Goal: Obtain resource: Download file/media

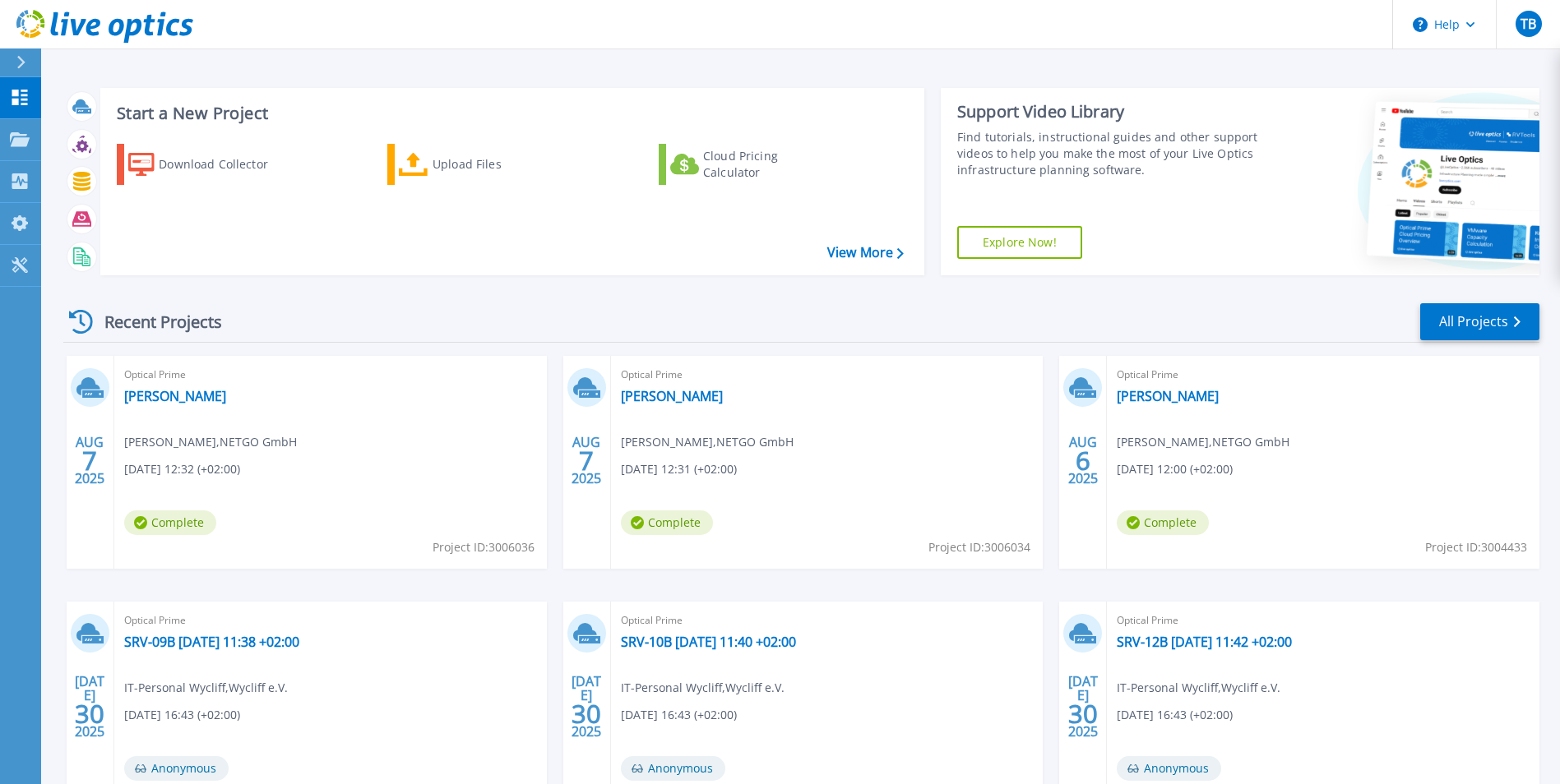
scroll to position [126, 0]
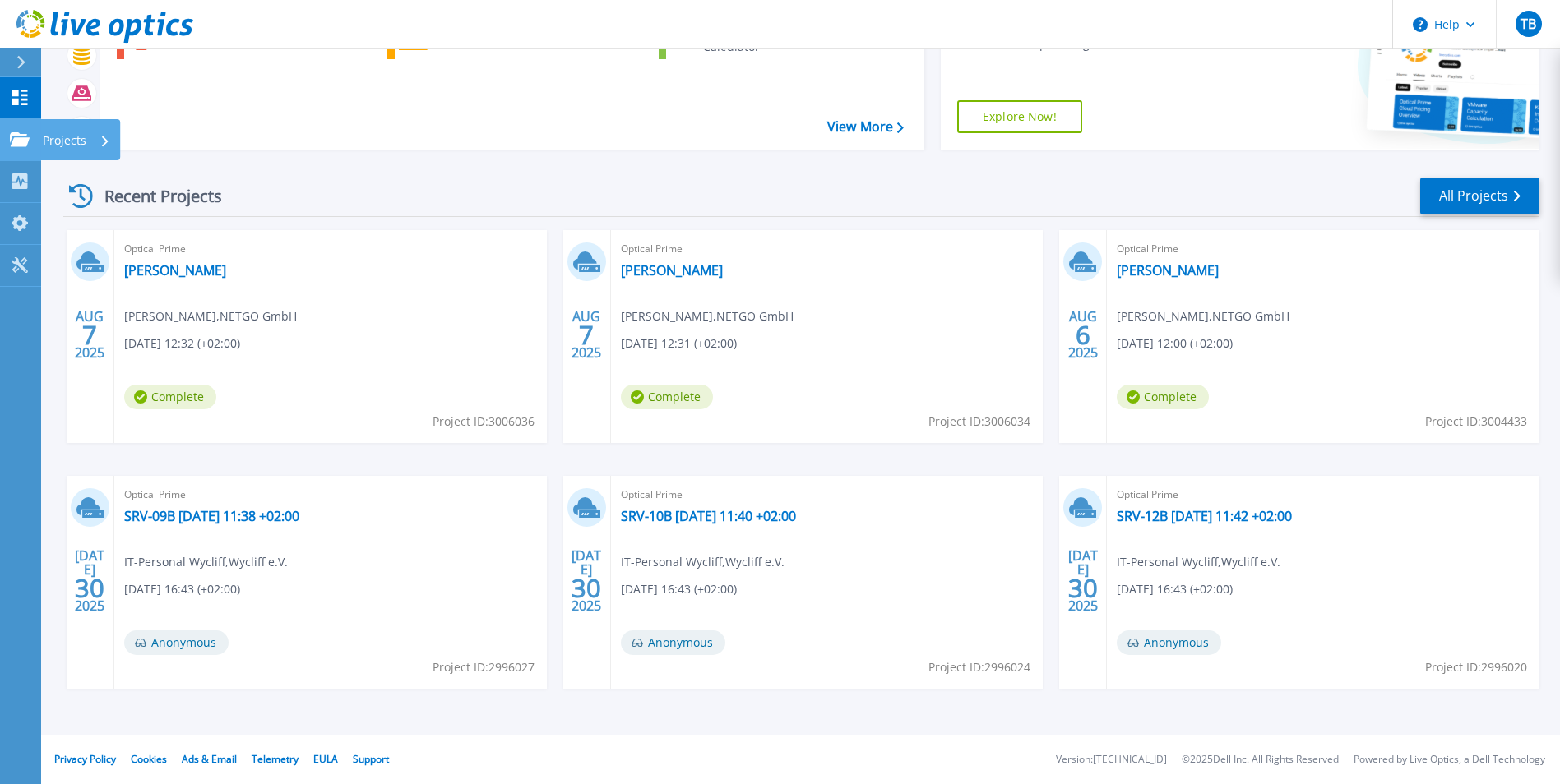
click at [20, 140] on icon at bounding box center [19, 139] width 19 height 14
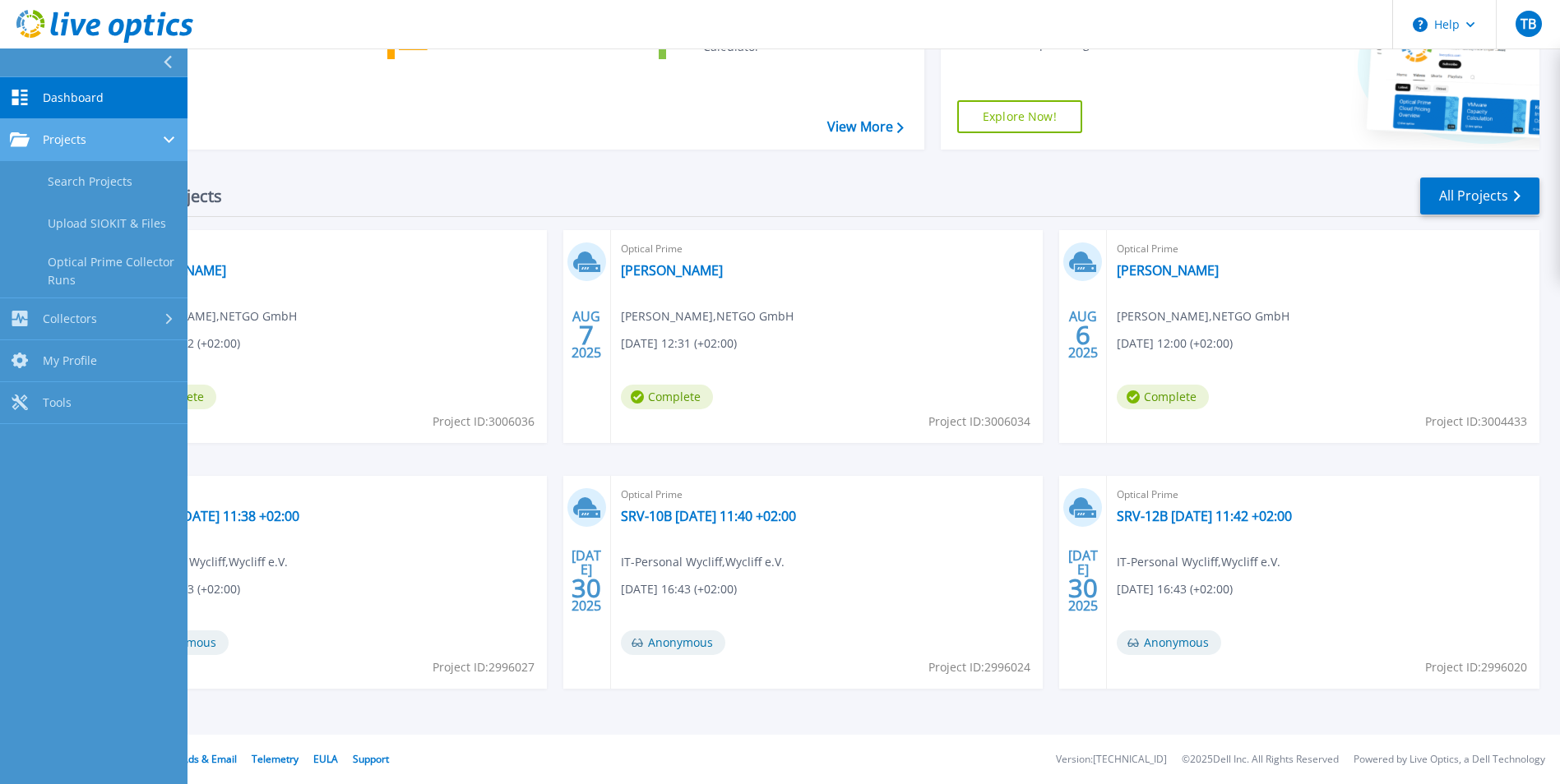
click at [78, 152] on link "Projects Projects" at bounding box center [94, 140] width 187 height 41
click at [81, 145] on span "Projects" at bounding box center [64, 139] width 43 height 14
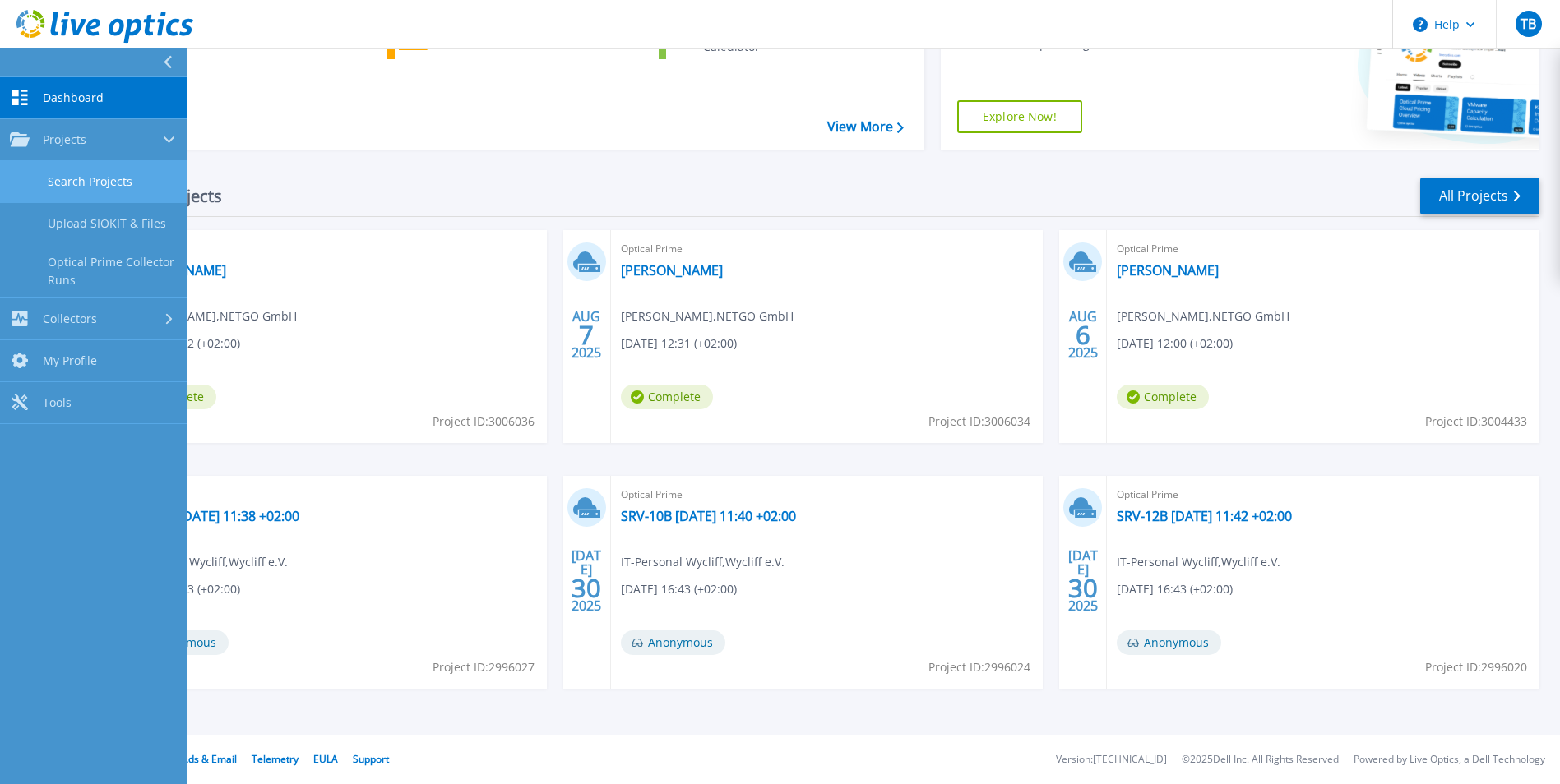
click at [103, 183] on link "Search Projects" at bounding box center [94, 181] width 187 height 41
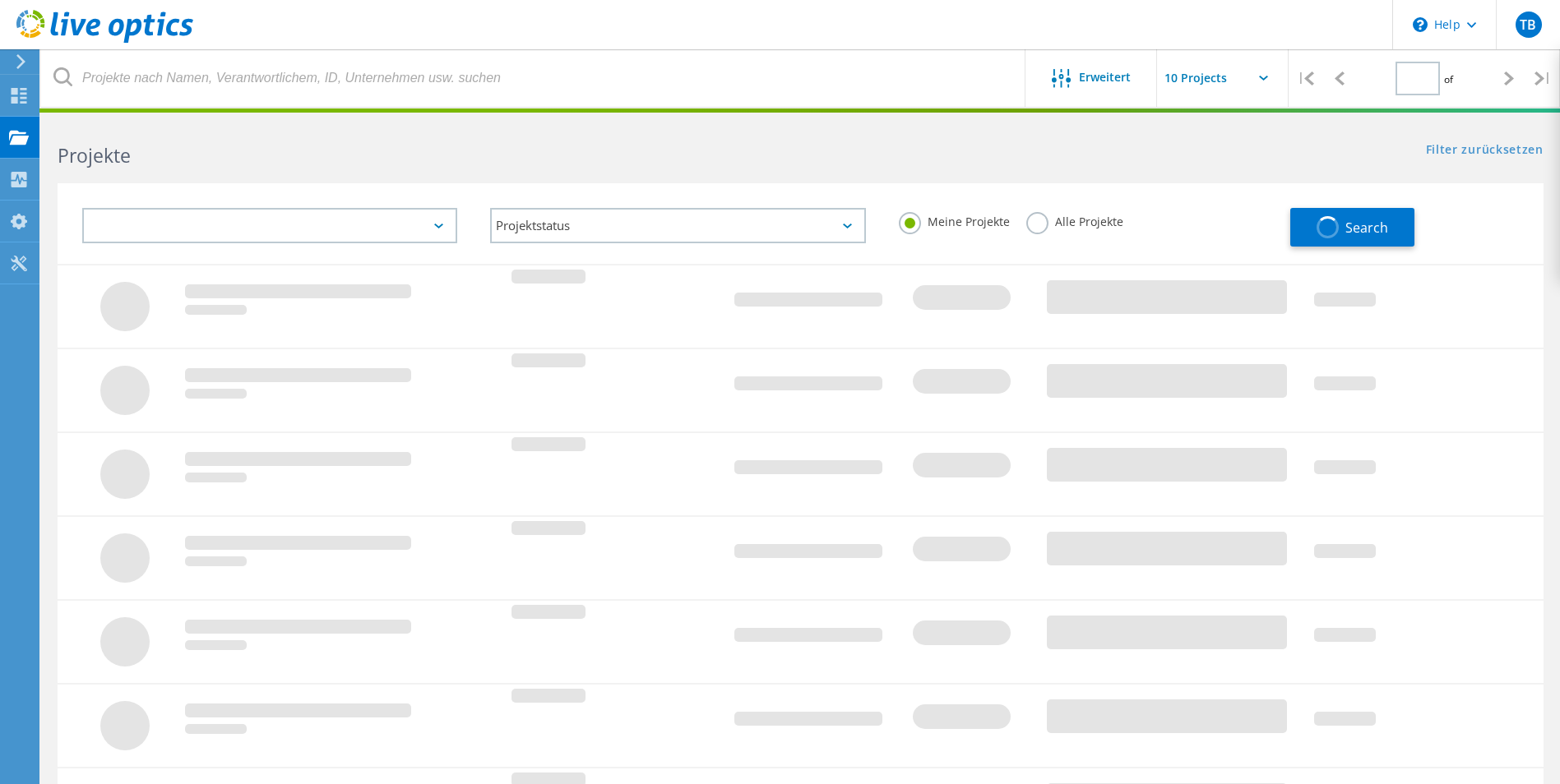
type input "1"
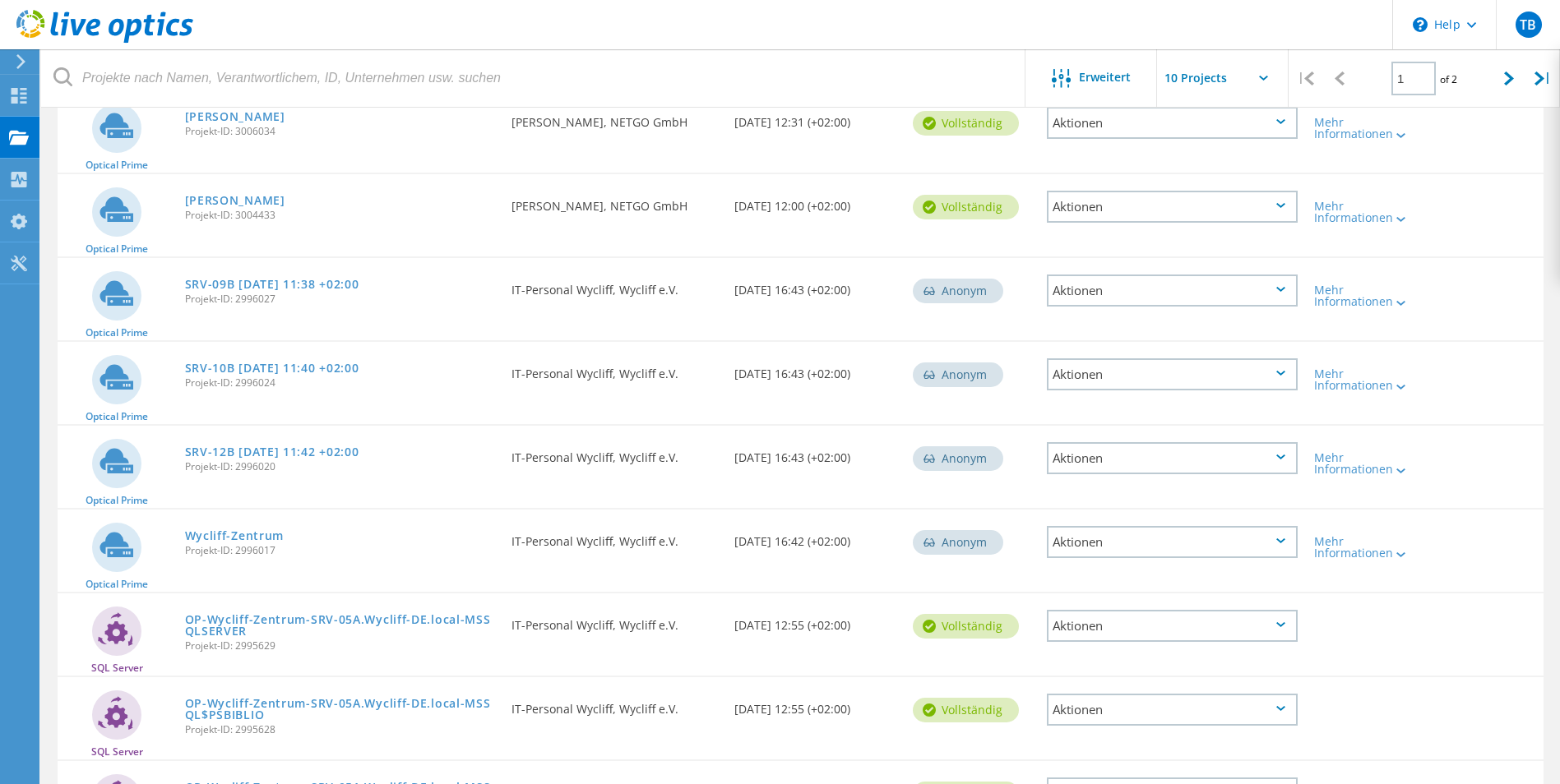
scroll to position [329, 0]
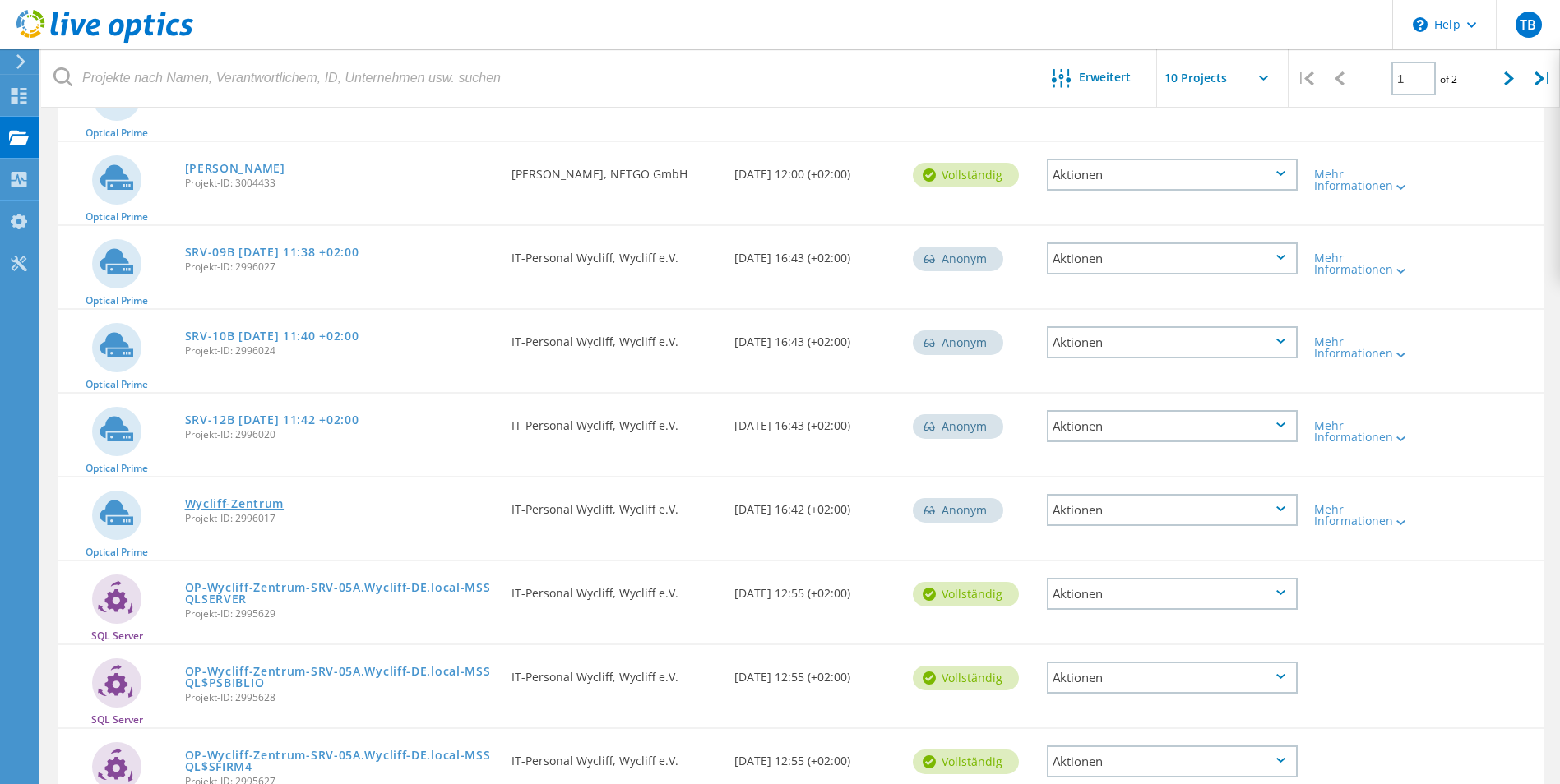
click at [265, 500] on link "Wycliff-Zentrum" at bounding box center [234, 503] width 99 height 12
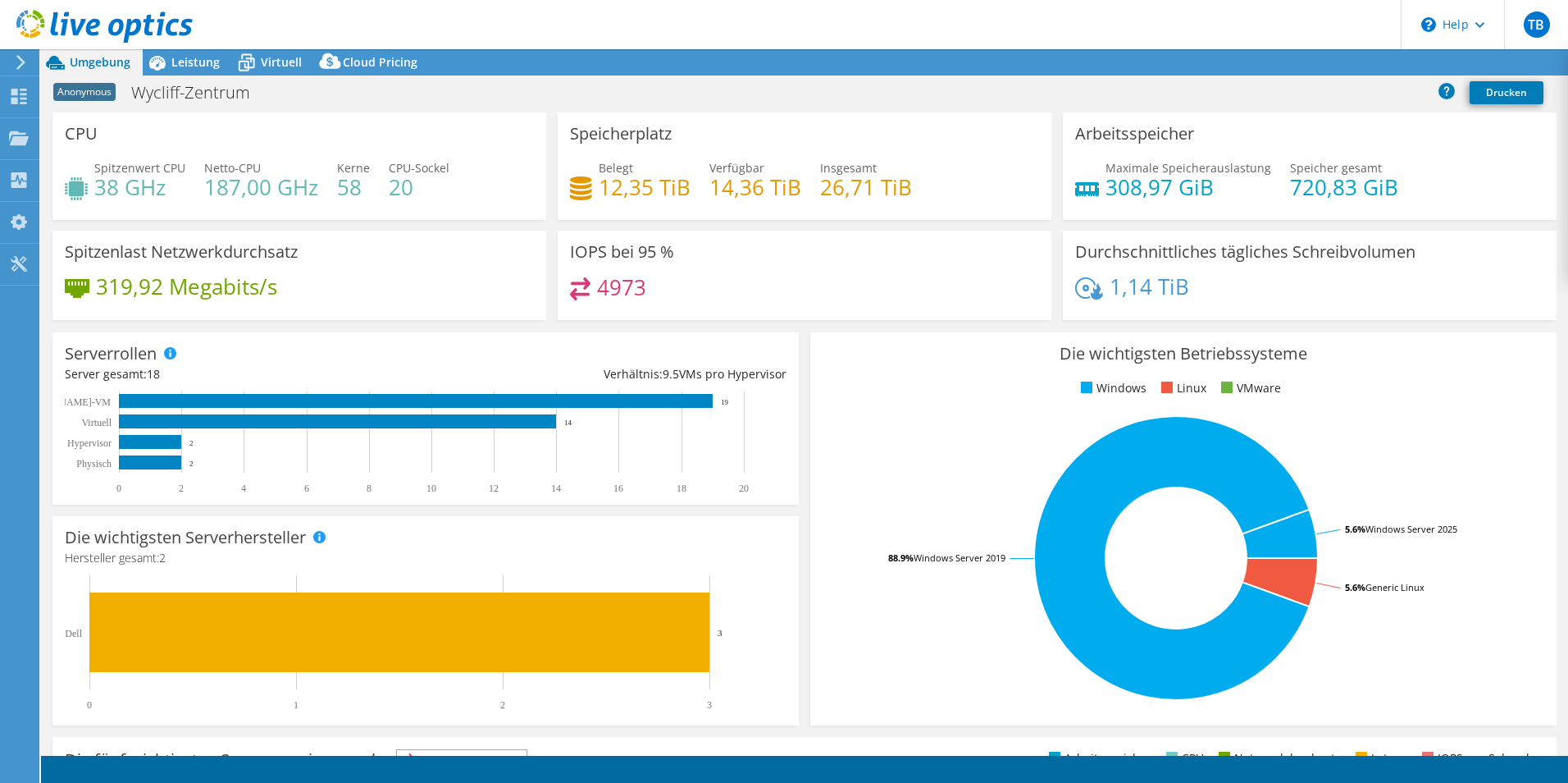
select select "EUFrankfurt"
select select "EUR"
click at [187, 59] on span "Leistung" at bounding box center [195, 62] width 48 height 15
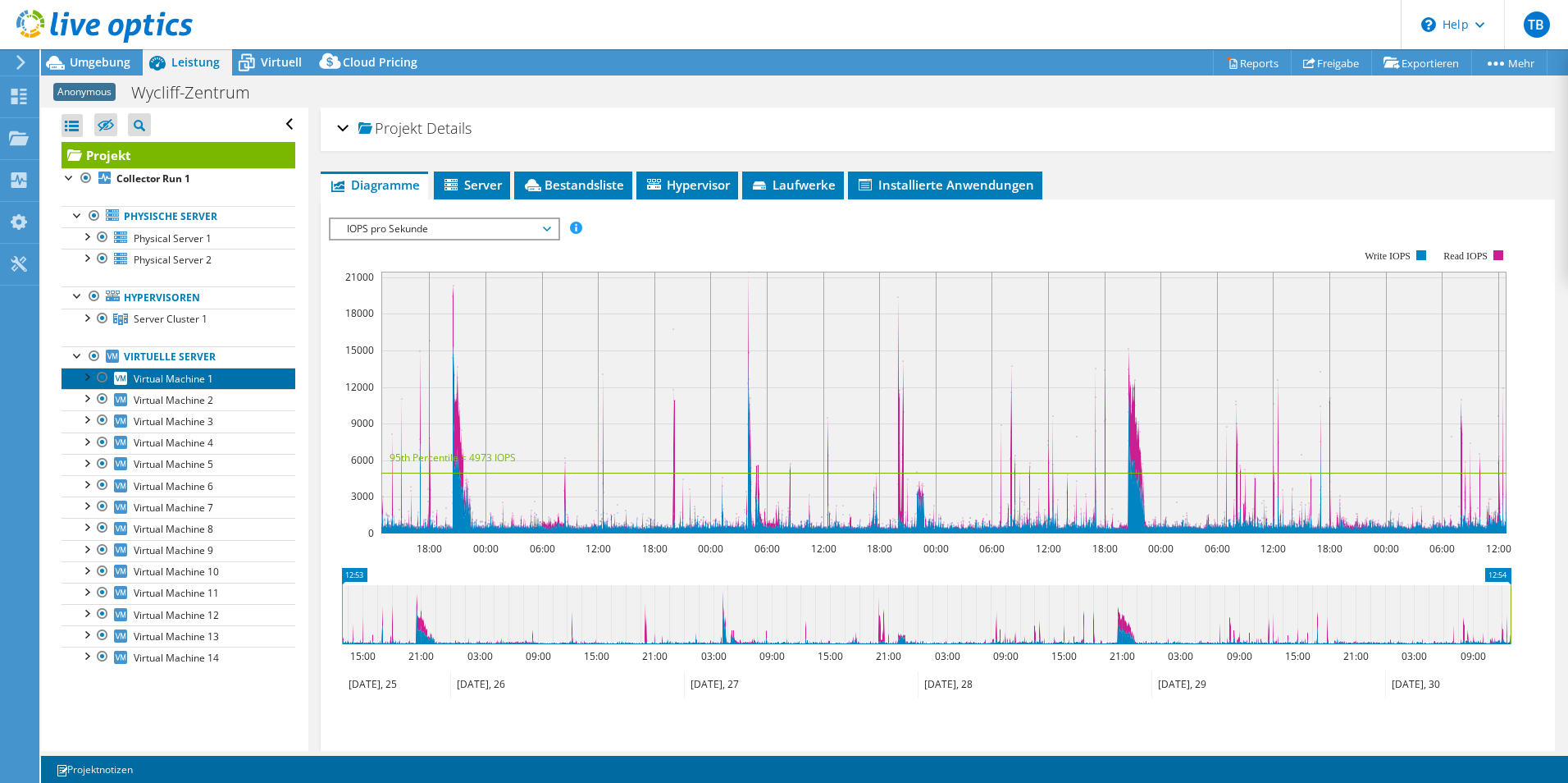
click at [164, 380] on span "Virtual Machine 1" at bounding box center [173, 378] width 80 height 13
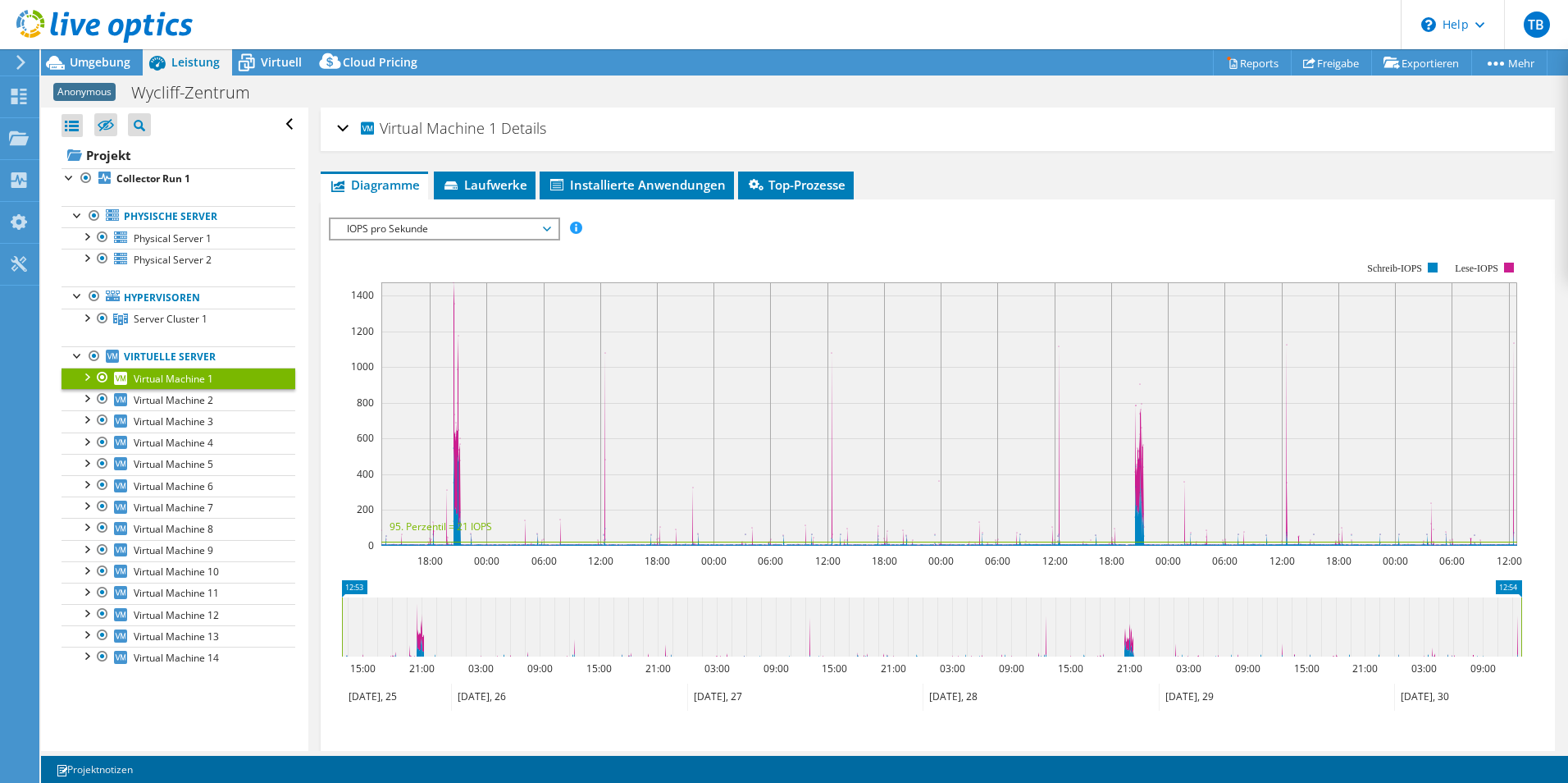
click at [519, 225] on span "IOPS pro Sekunde" at bounding box center [444, 229] width 211 height 19
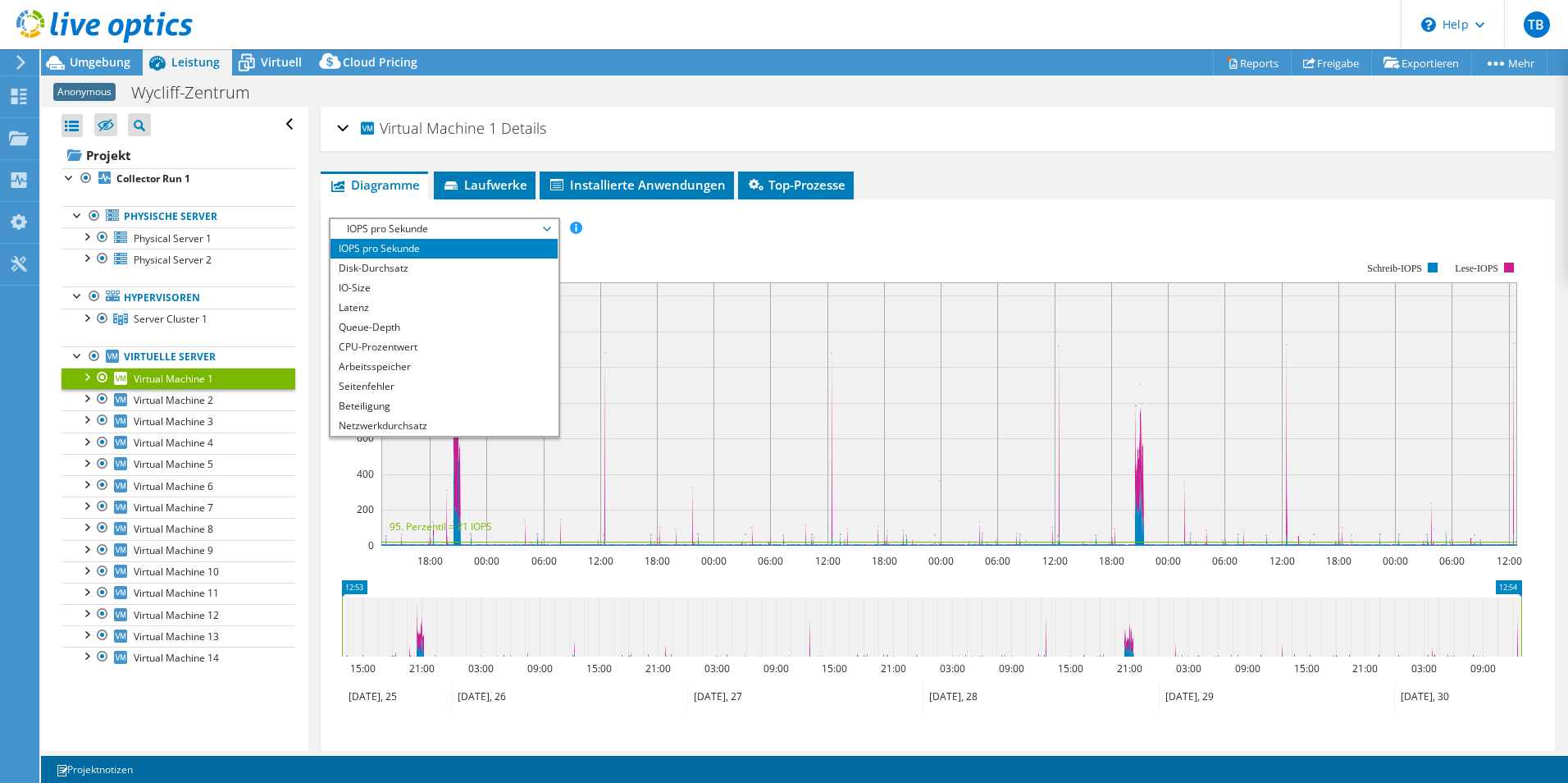
click at [722, 227] on div "IOPS pro Sekunde Disk-Durchsatz IO-Size Latenz Queue-Depth CPU-Prozentwert Arbe…" at bounding box center [938, 228] width 1218 height 22
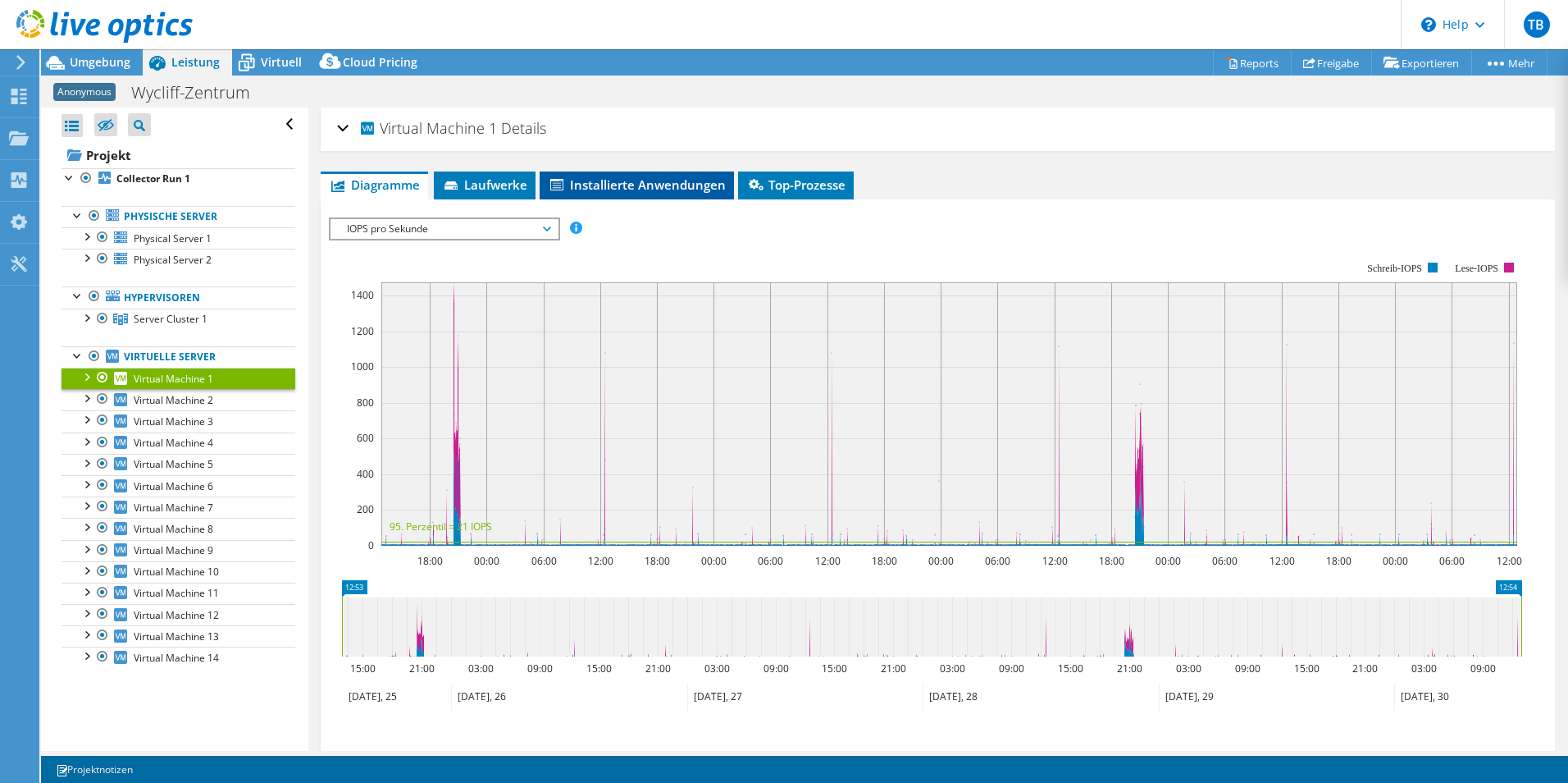
click at [680, 189] on span "Installierte Anwendungen" at bounding box center [636, 184] width 178 height 16
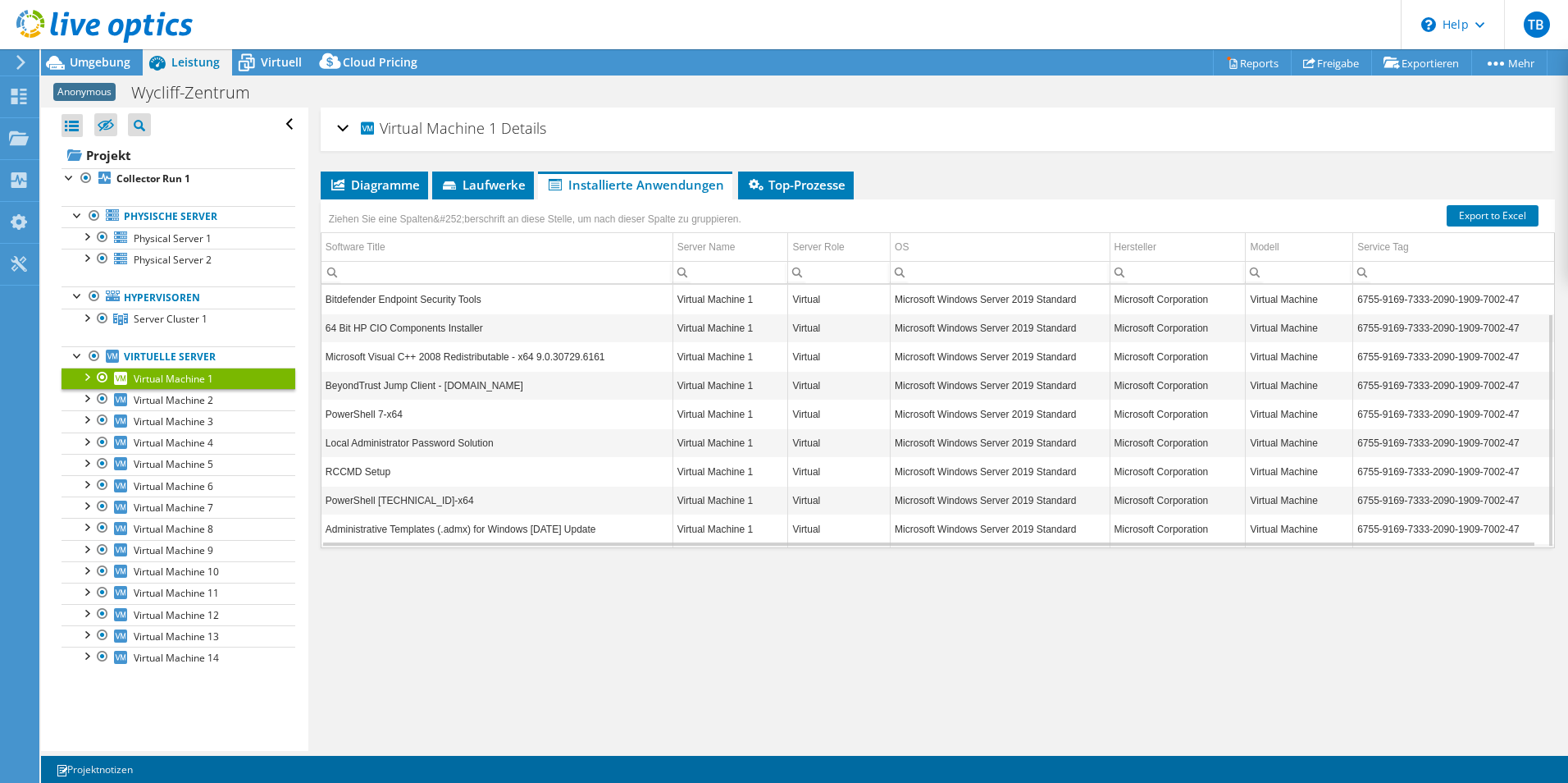
scroll to position [32, 0]
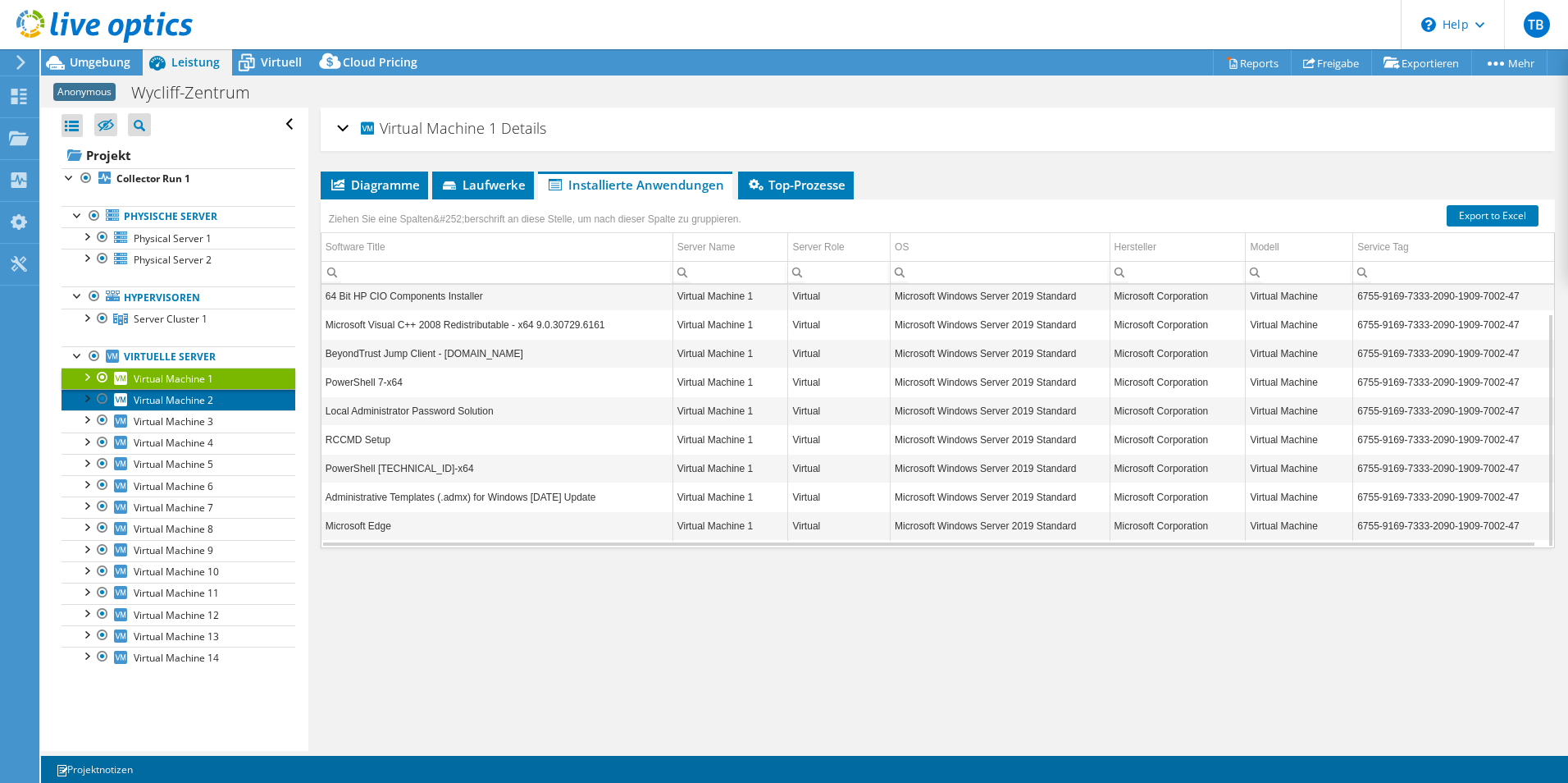
click at [210, 400] on span "Virtual Machine 2" at bounding box center [173, 400] width 80 height 13
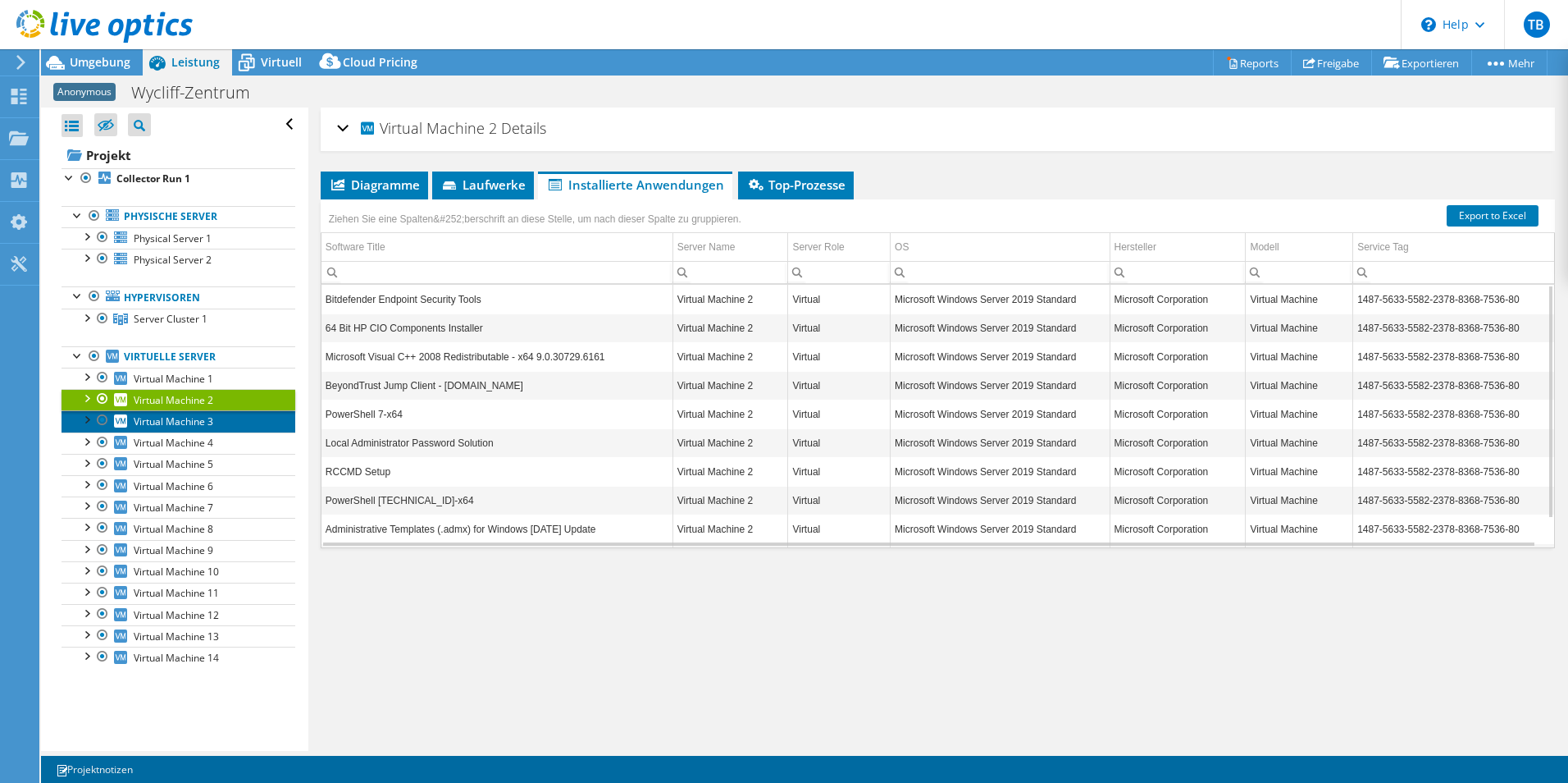
click at [247, 422] on link "Virtual Machine 3" at bounding box center [178, 421] width 234 height 21
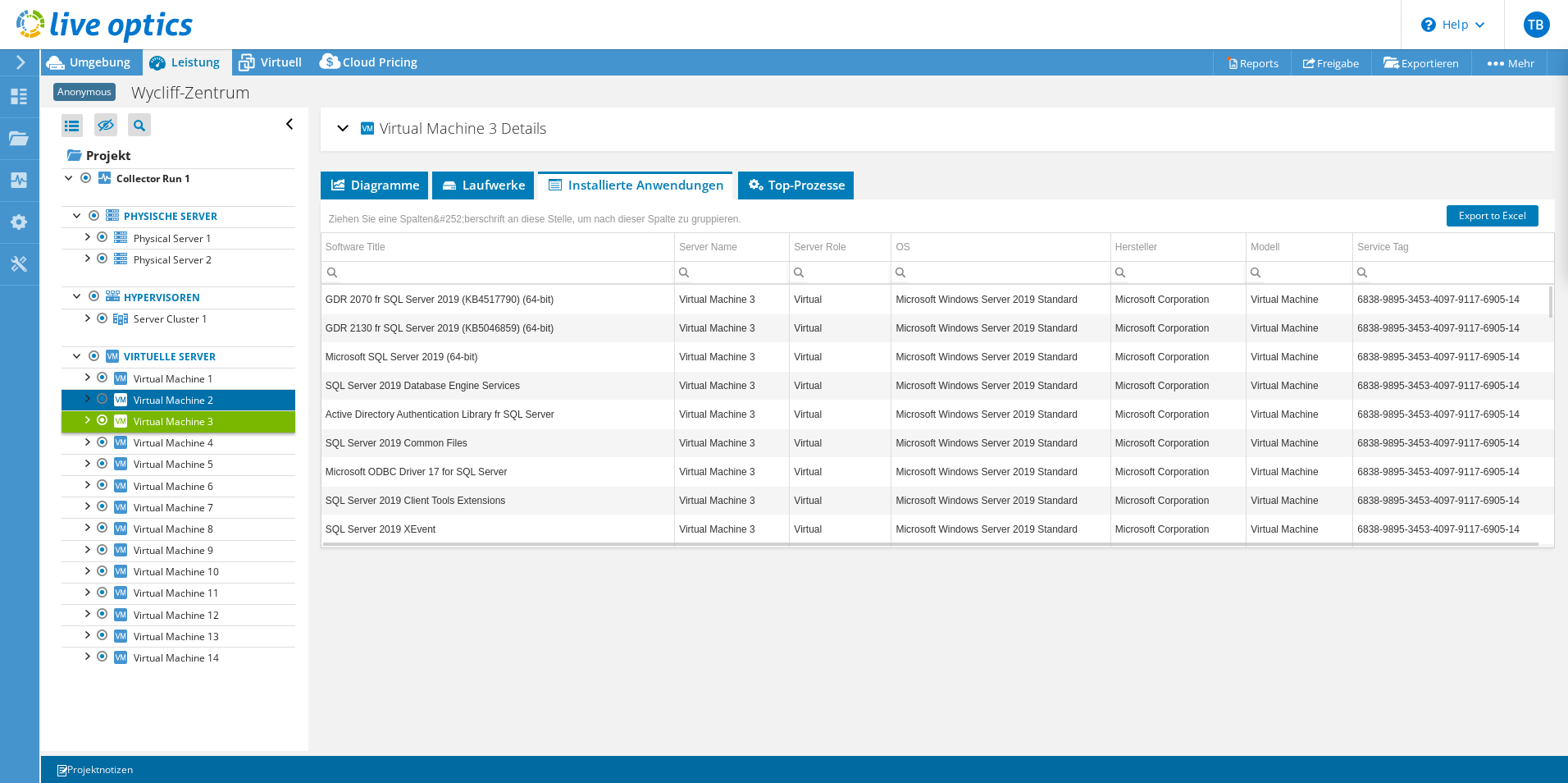
click at [169, 393] on span "Virtual Machine 2" at bounding box center [173, 400] width 80 height 13
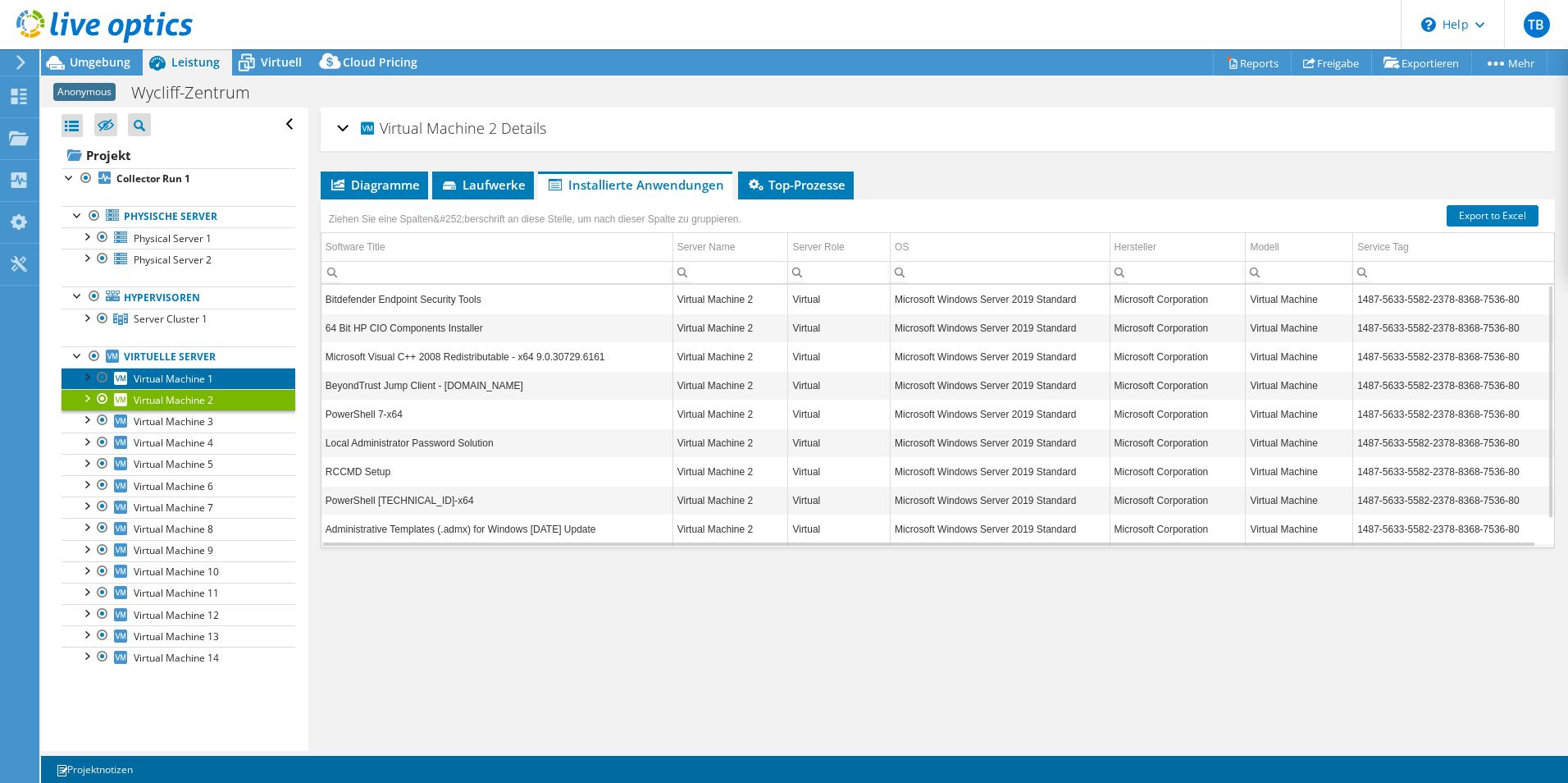
click at [175, 378] on span "Virtual Machine 1" at bounding box center [173, 378] width 80 height 13
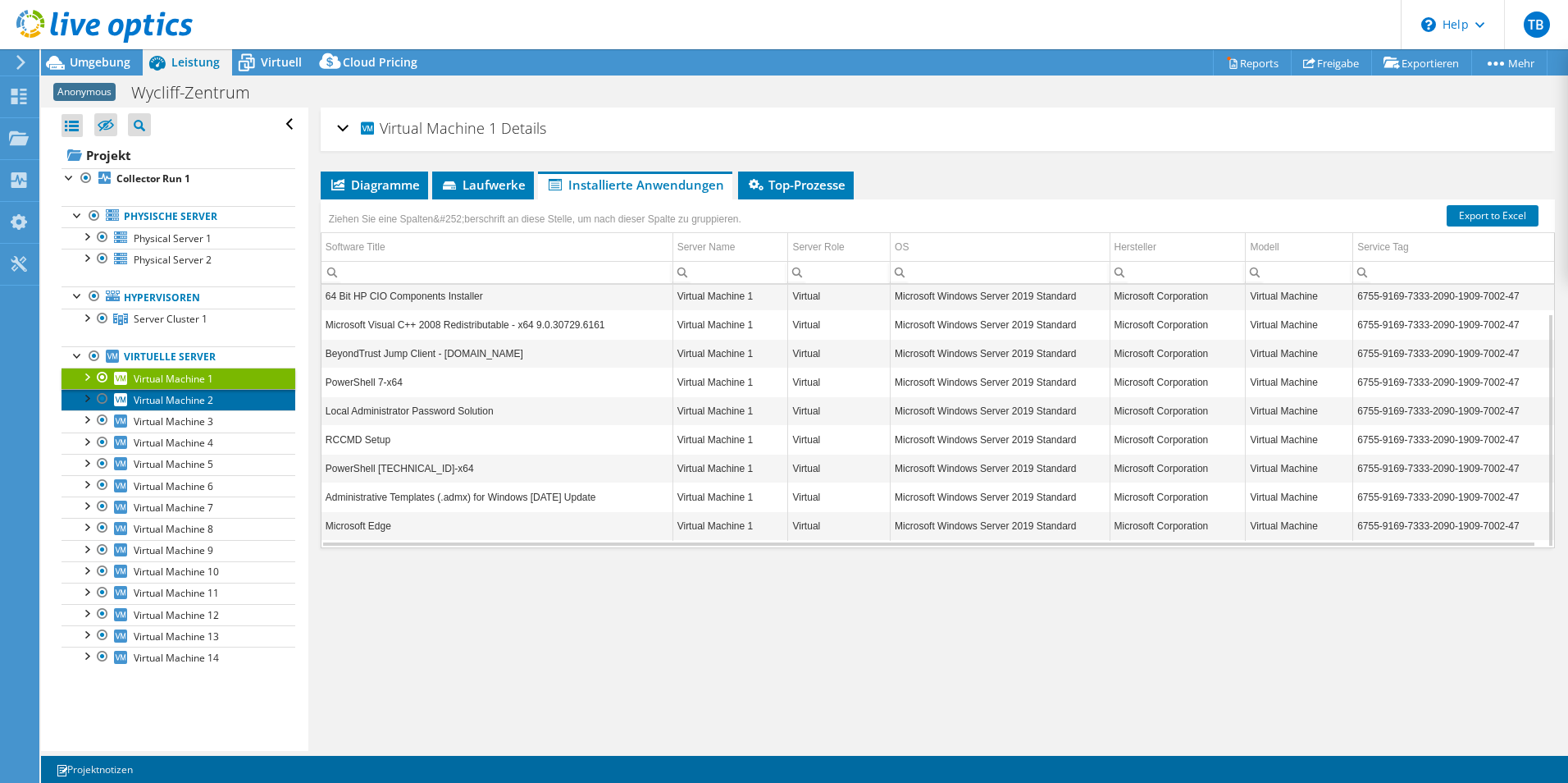
click at [228, 402] on link "Virtual Machine 2" at bounding box center [178, 400] width 234 height 21
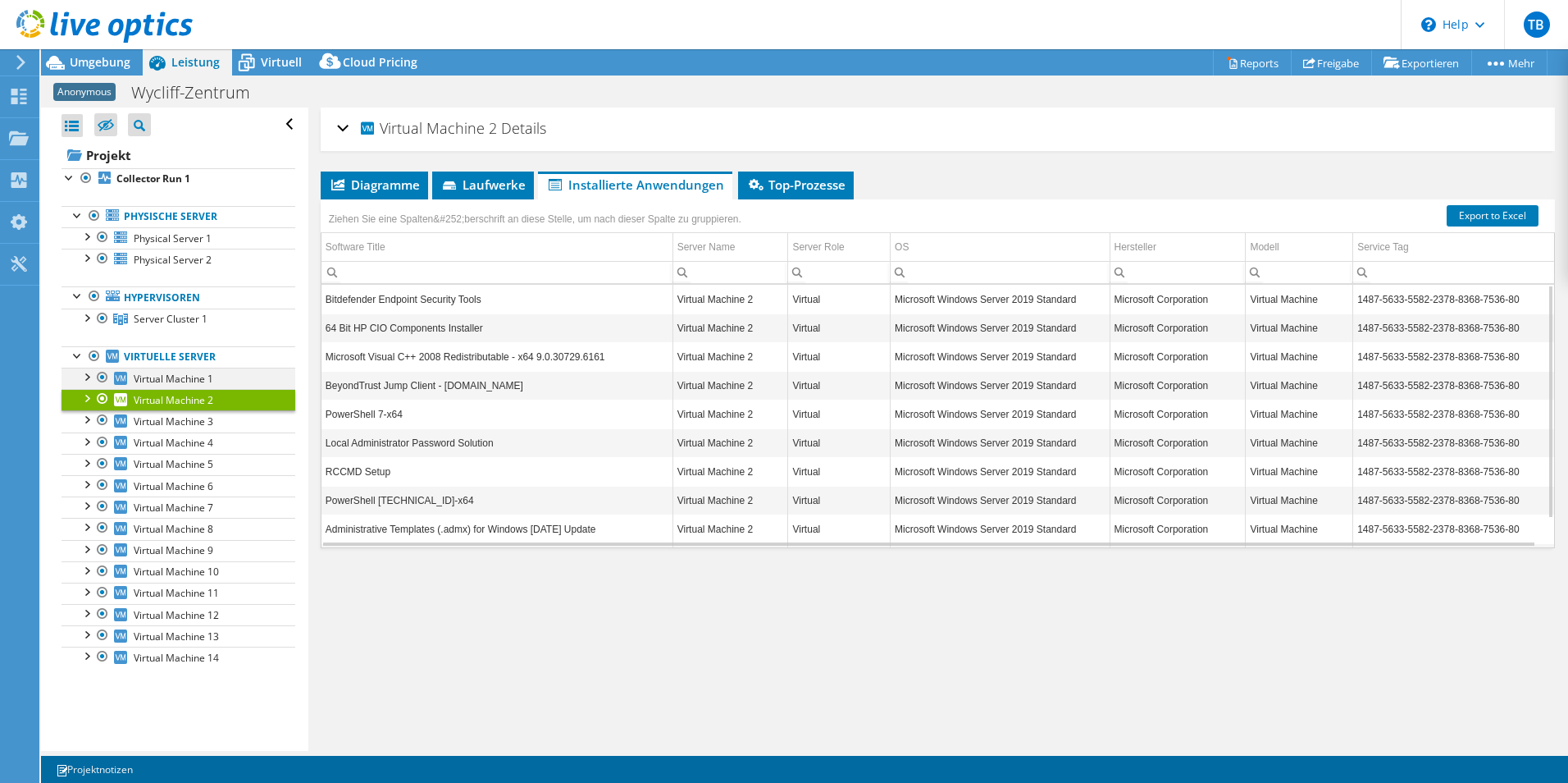
click at [82, 380] on div at bounding box center [86, 376] width 16 height 16
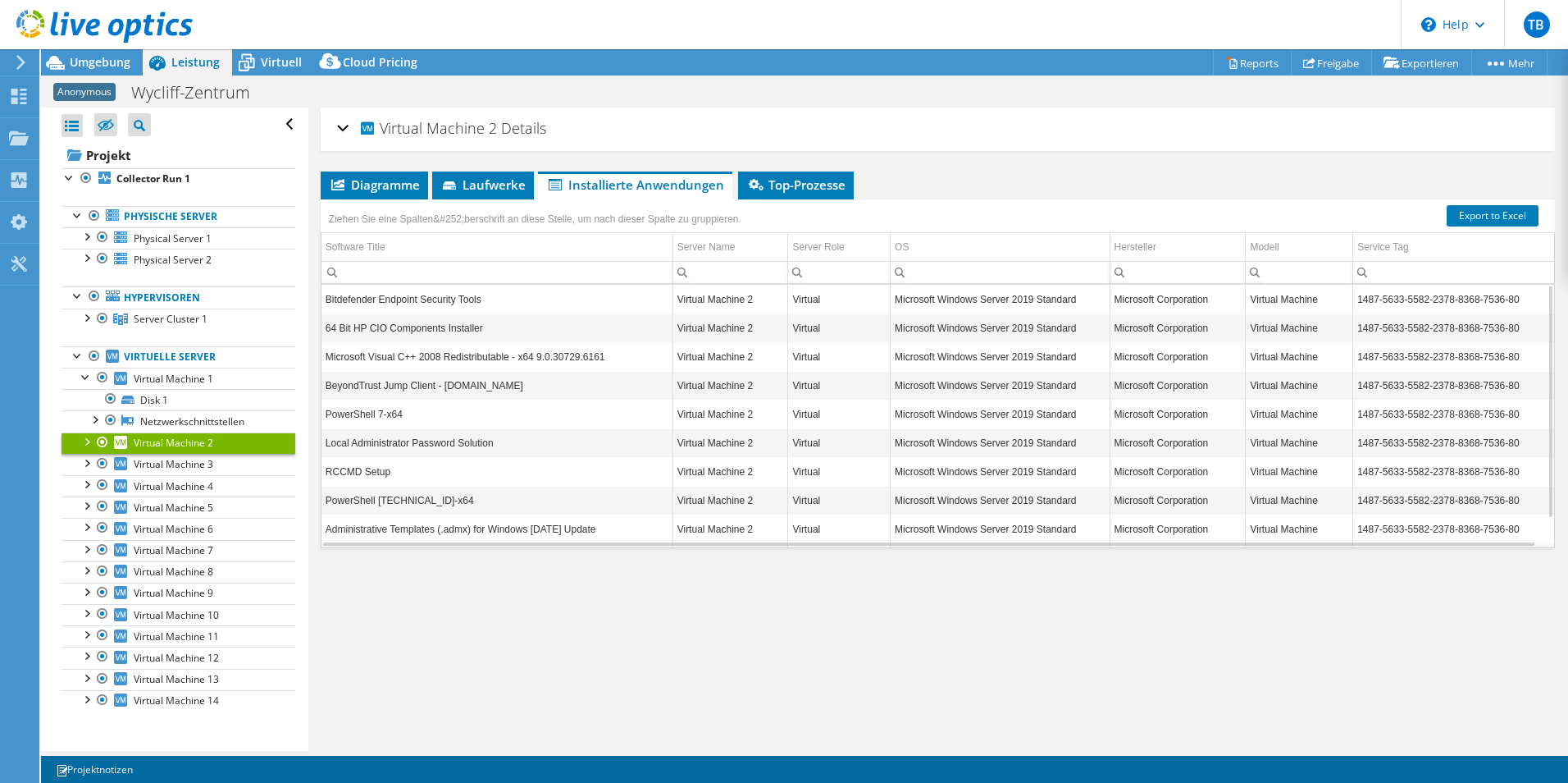
click at [85, 442] on div at bounding box center [86, 440] width 16 height 16
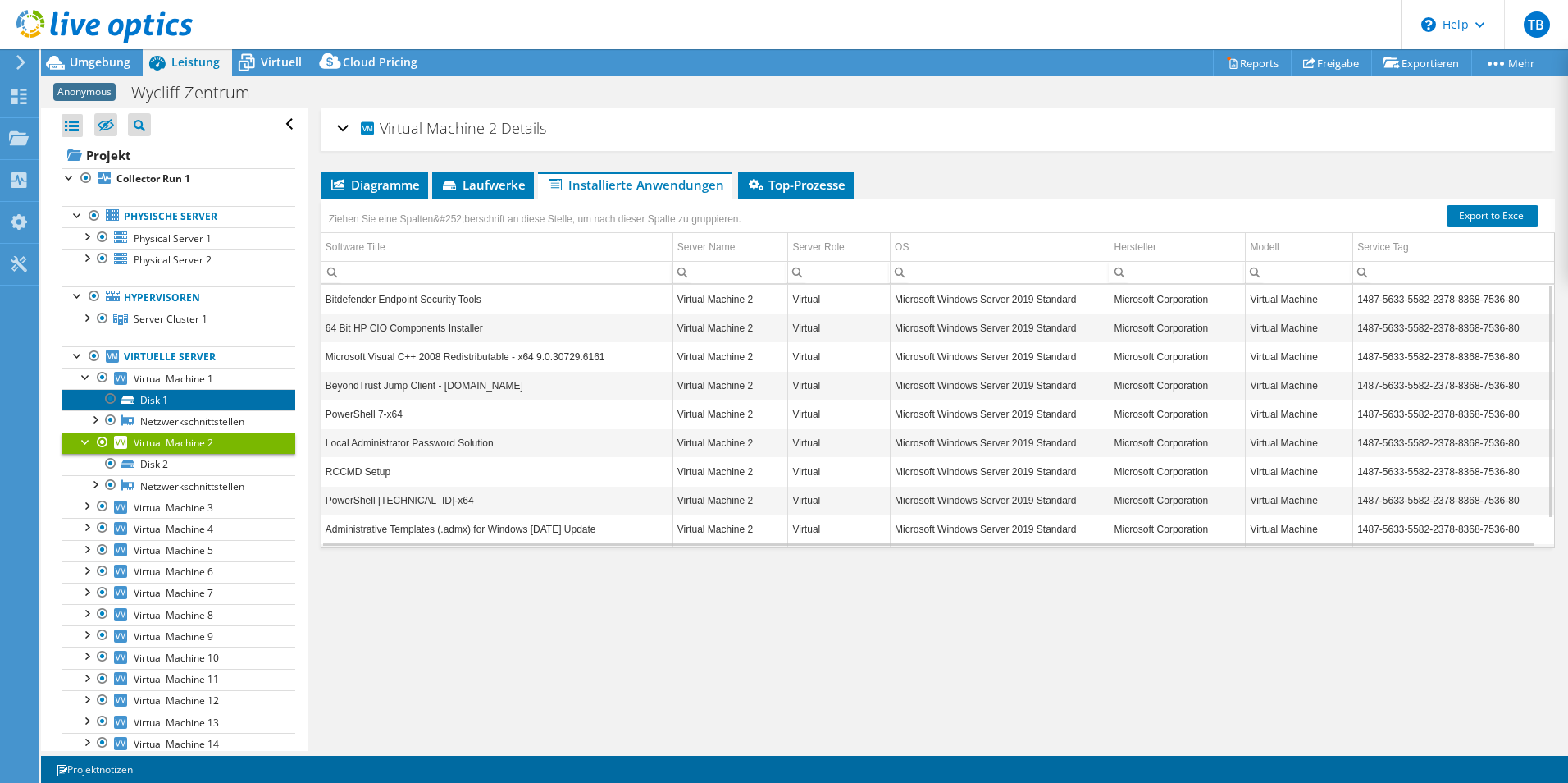
click at [154, 405] on link "Disk 1" at bounding box center [178, 400] width 234 height 21
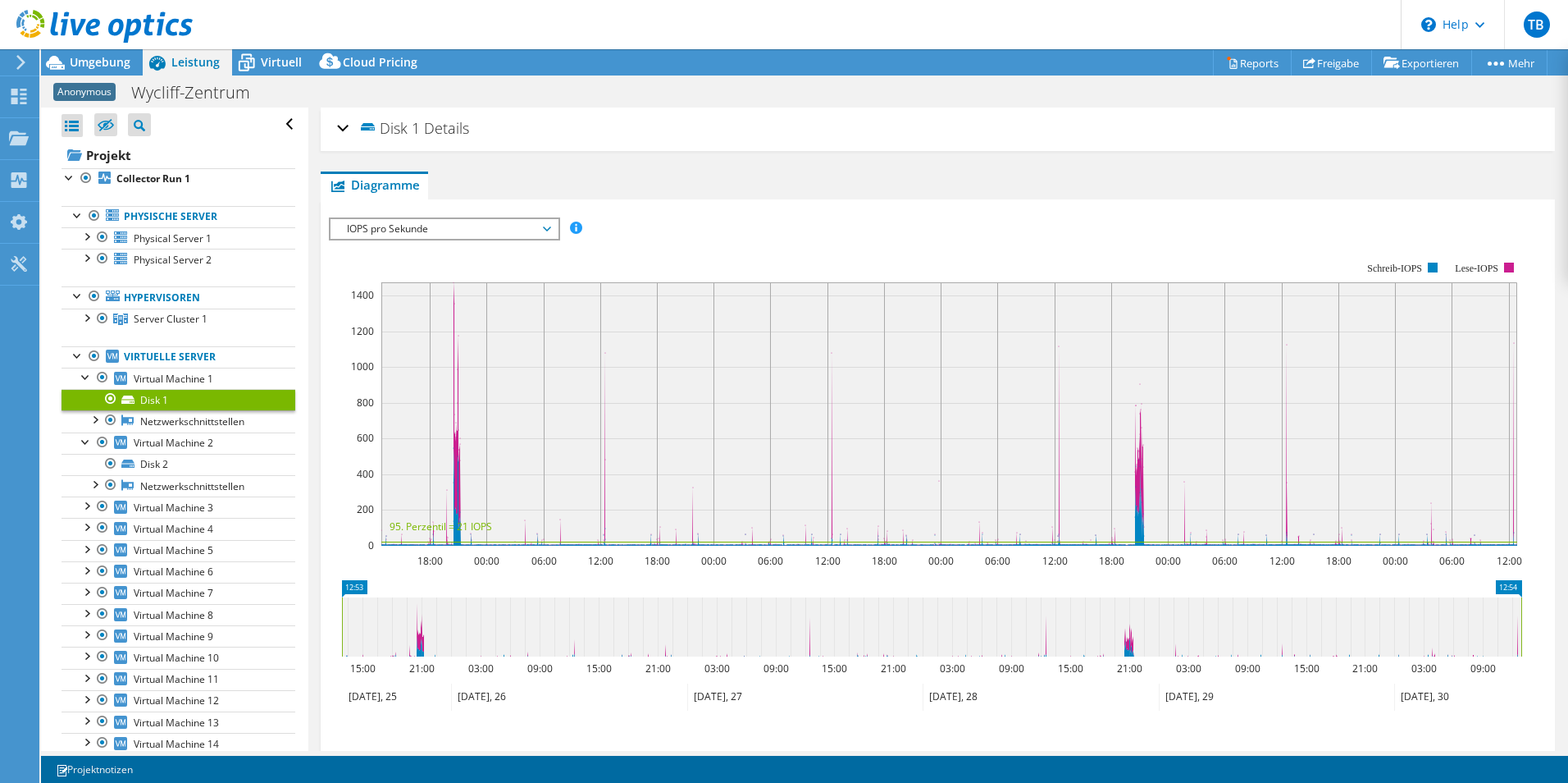
click at [549, 223] on span "IOPS pro Sekunde" at bounding box center [444, 229] width 211 height 19
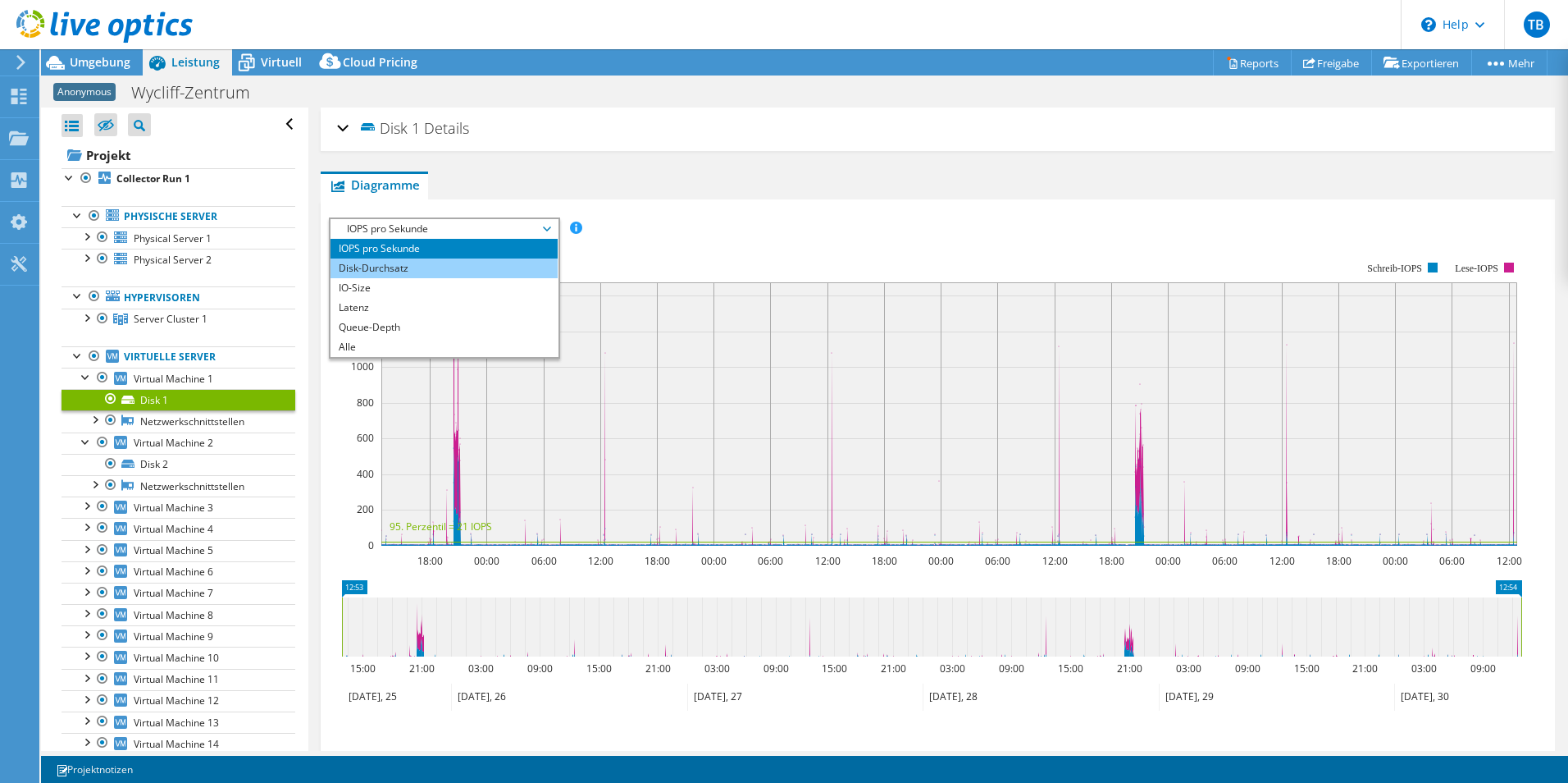
click at [463, 274] on li "Disk-Durchsatz" at bounding box center [444, 268] width 227 height 19
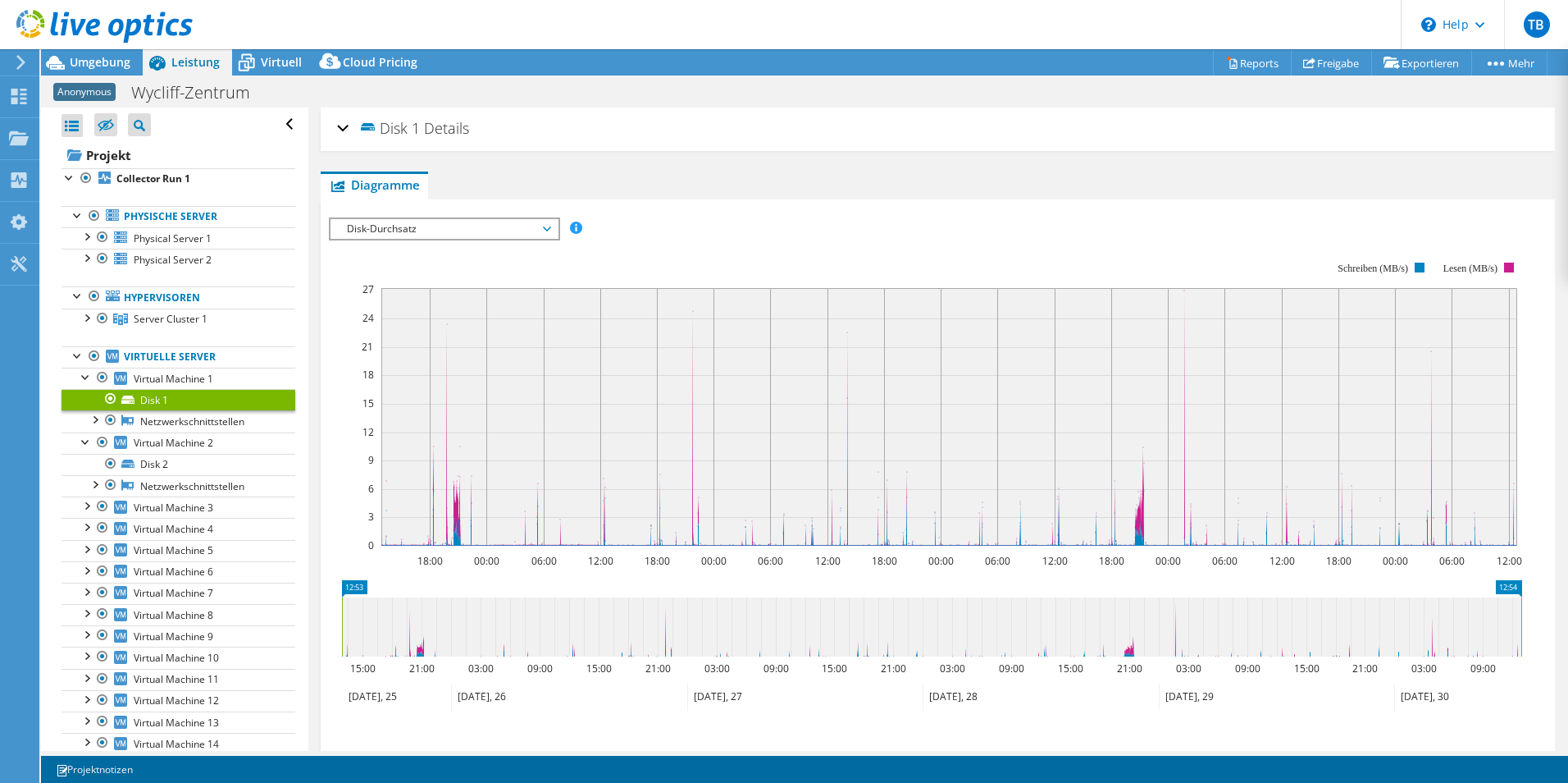
click at [542, 225] on span "Disk-Durchsatz" at bounding box center [444, 229] width 211 height 19
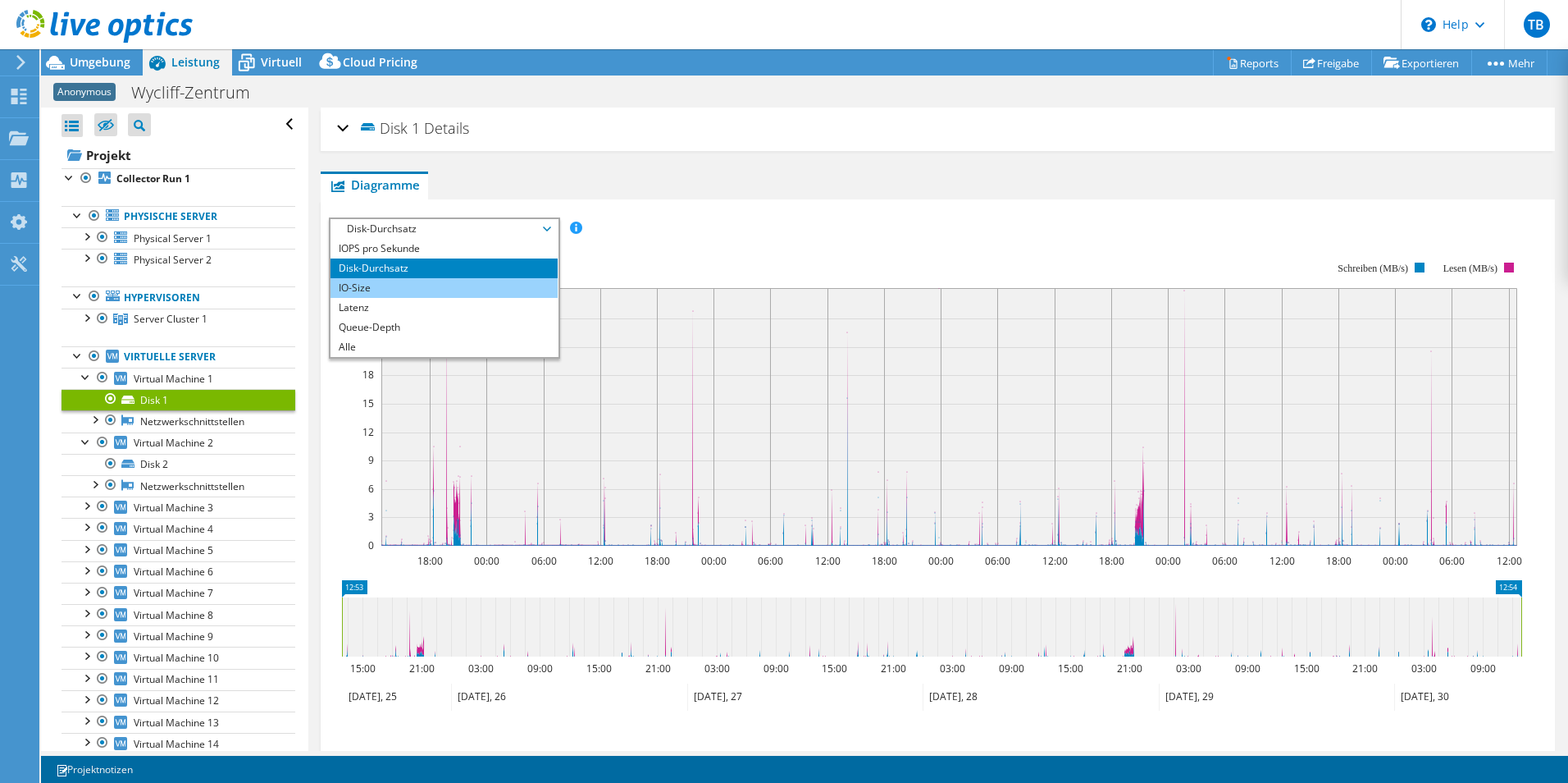
click at [413, 292] on li "IO-Size" at bounding box center [444, 288] width 227 height 19
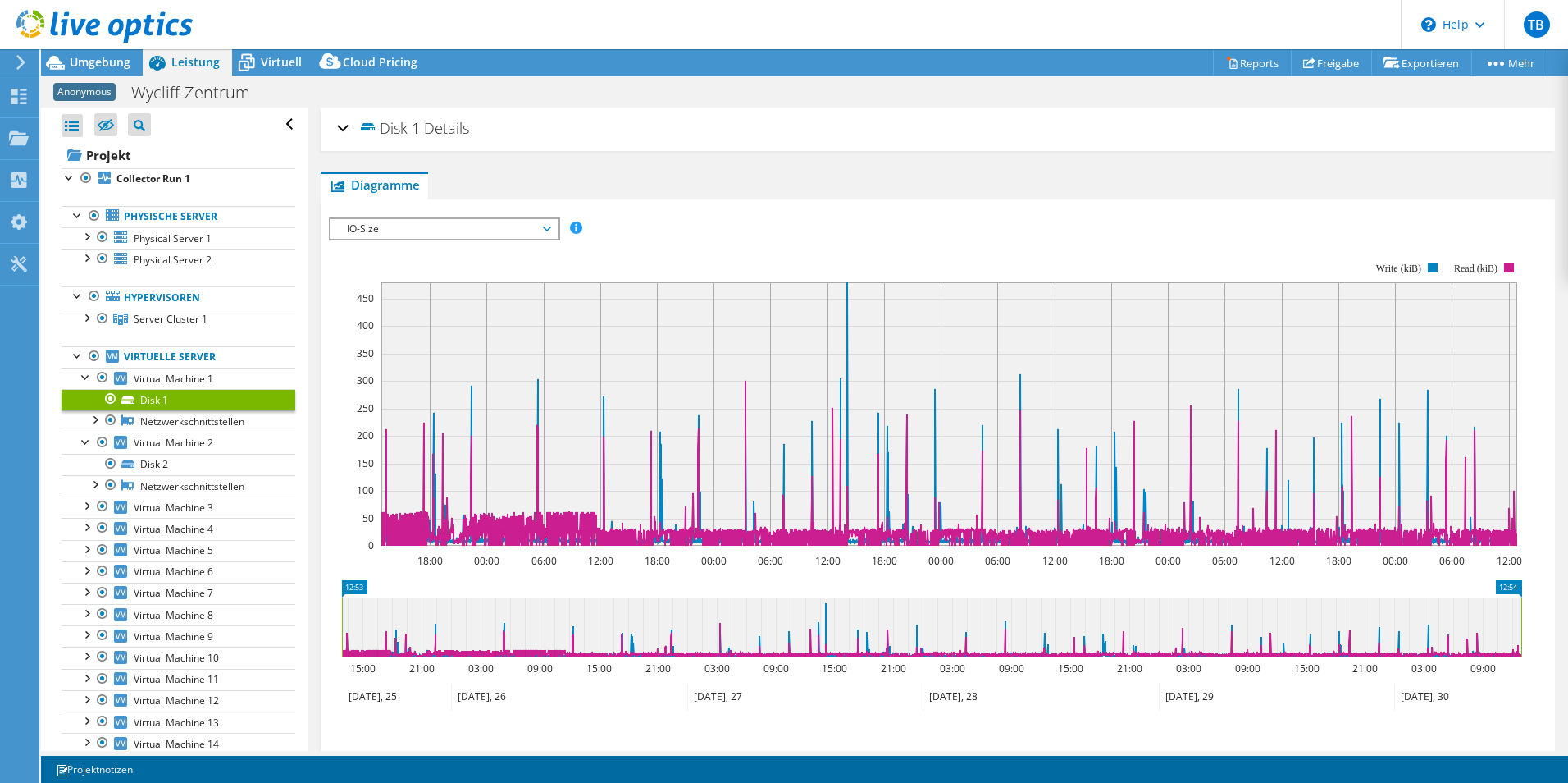
click at [413, 209] on div "IOPS pro Sekunde Disk-Durchsatz IO-Size Latenz Queue-Depth CPU-Prozentwert Arbe…" at bounding box center [938, 499] width 1218 height 581
click at [413, 220] on span "IO-Size" at bounding box center [444, 229] width 211 height 19
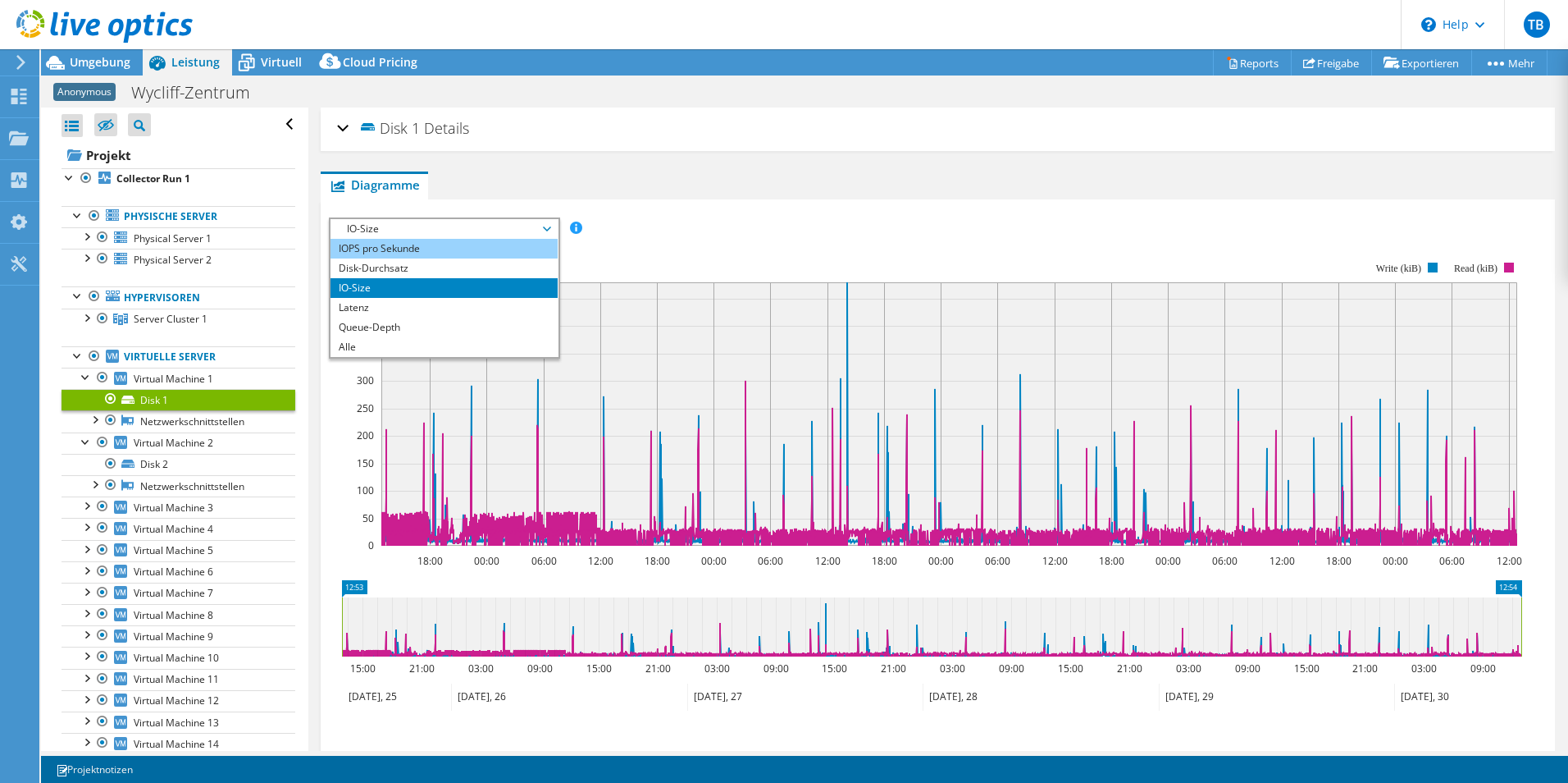
click at [413, 244] on li "IOPS pro Sekunde" at bounding box center [444, 248] width 227 height 19
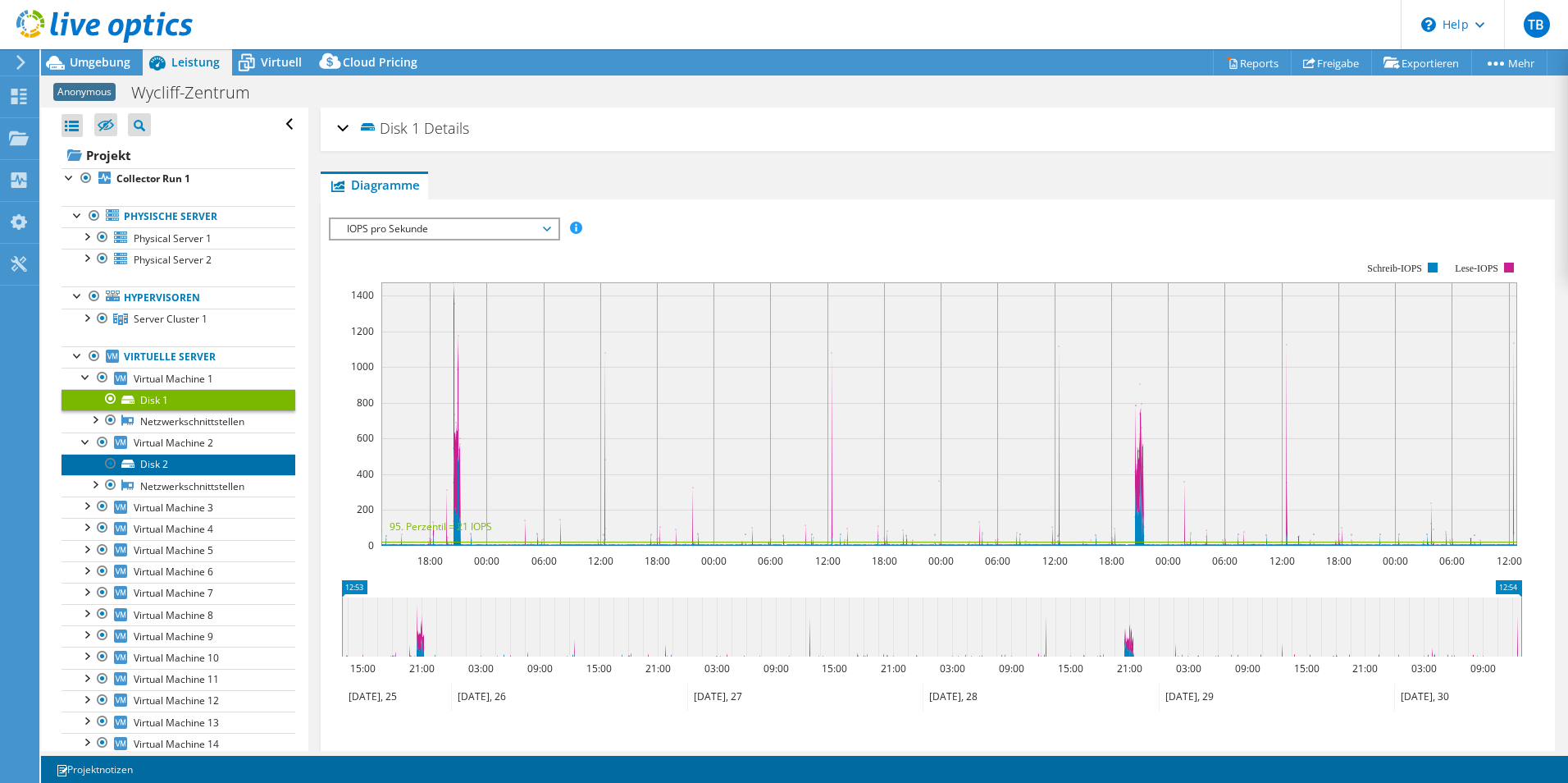
click at [183, 465] on link "Disk 2" at bounding box center [178, 464] width 234 height 21
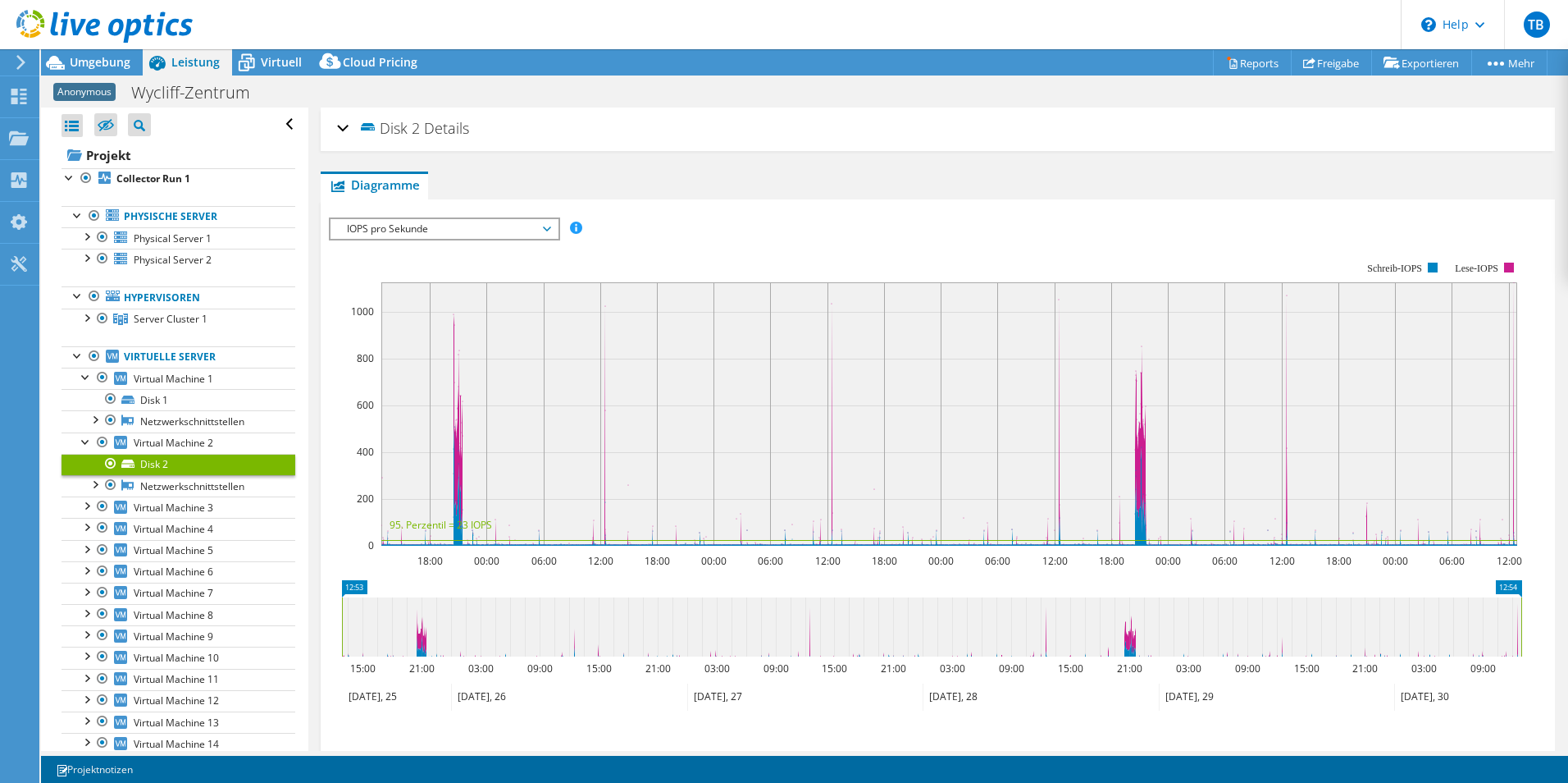
click at [433, 243] on rect at bounding box center [926, 404] width 1194 height 328
click at [436, 235] on span "IOPS pro Sekunde" at bounding box center [444, 229] width 211 height 19
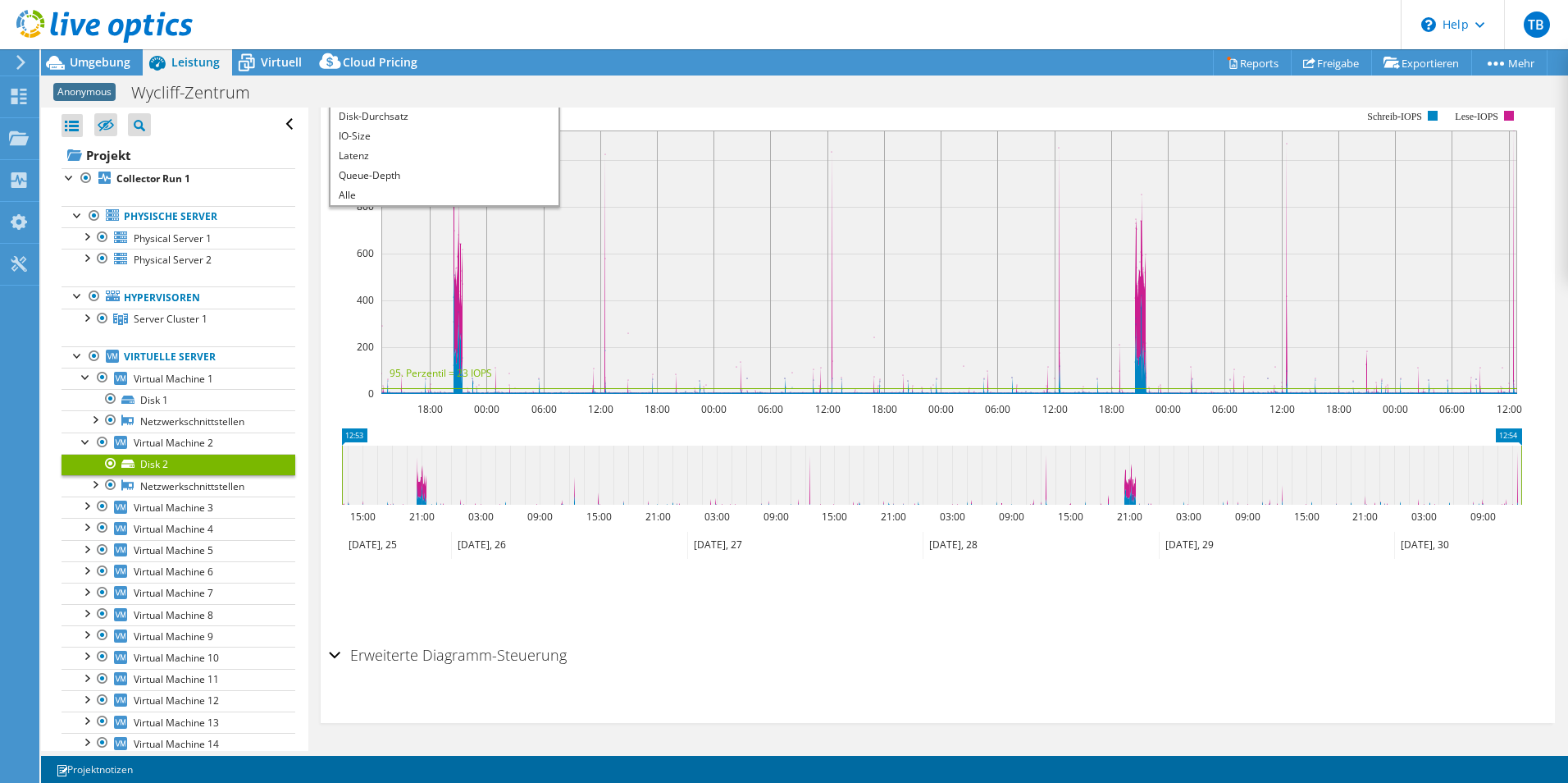
scroll to position [153, 0]
click at [335, 658] on div "Erweiterte Diagramm-Steuerung" at bounding box center [938, 655] width 1218 height 36
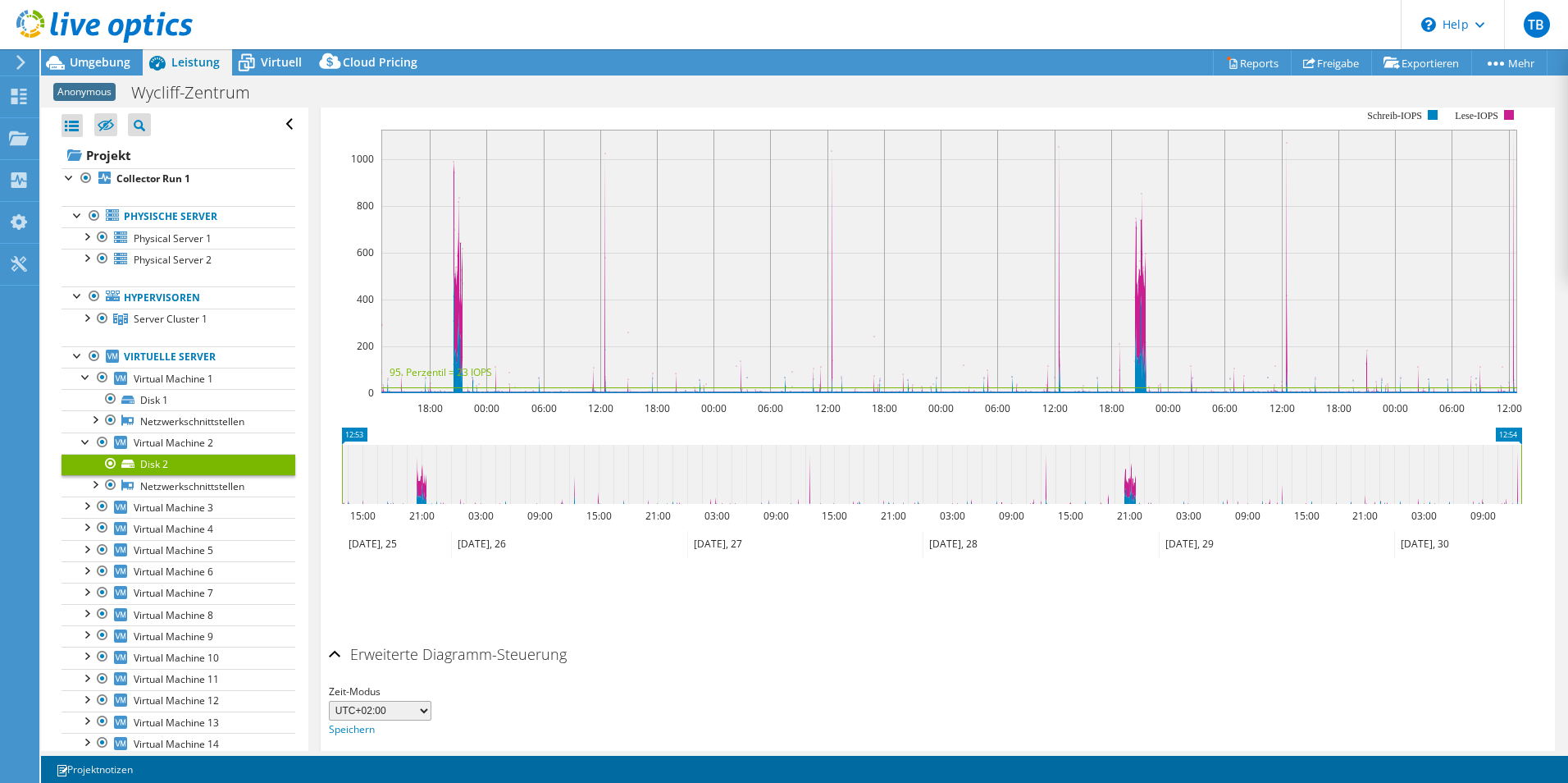
click at [335, 658] on div "Erweiterte Diagramm-Steuerung" at bounding box center [938, 655] width 1218 height 36
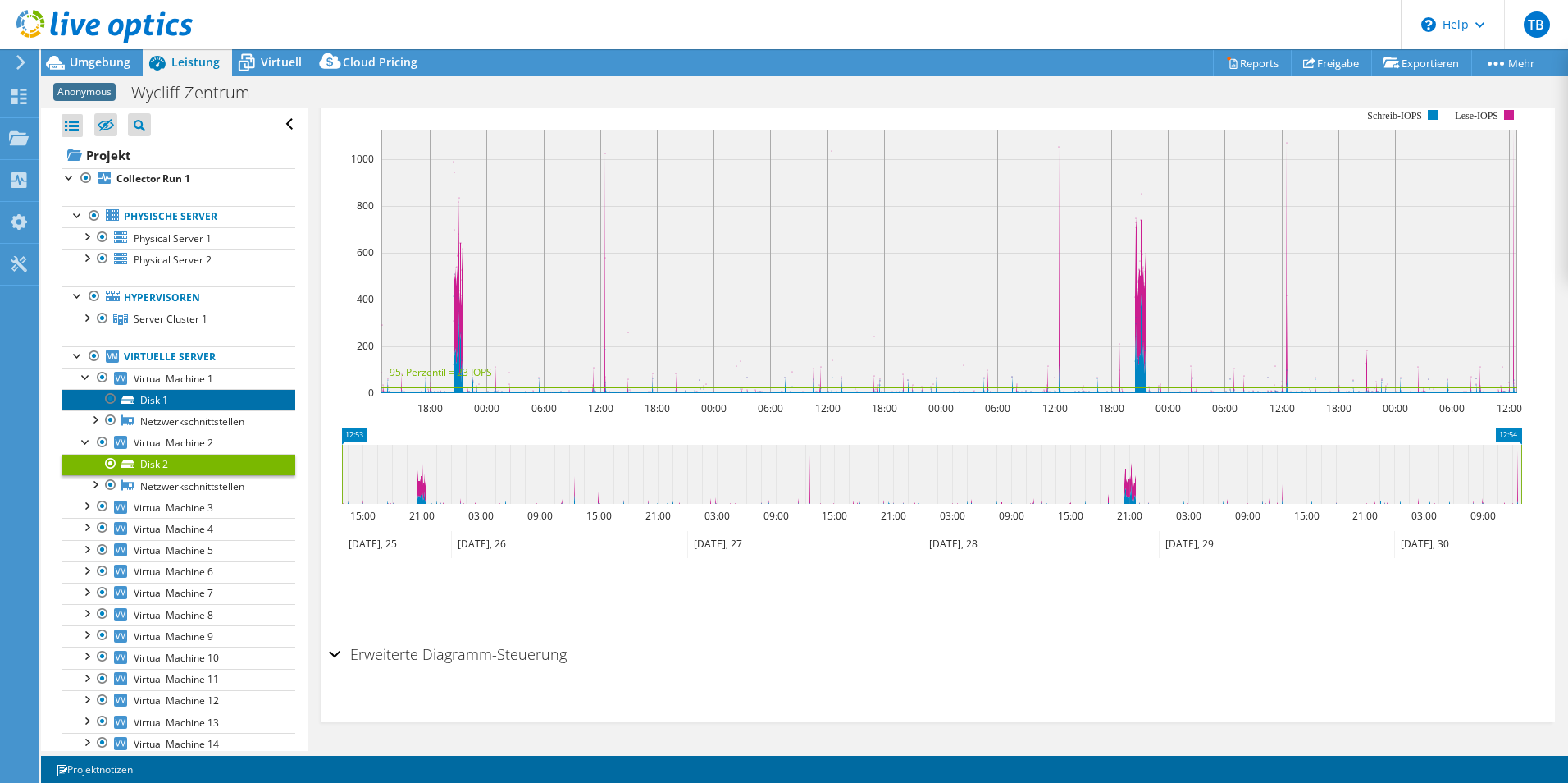
click at [164, 398] on link "Disk 1" at bounding box center [178, 400] width 234 height 21
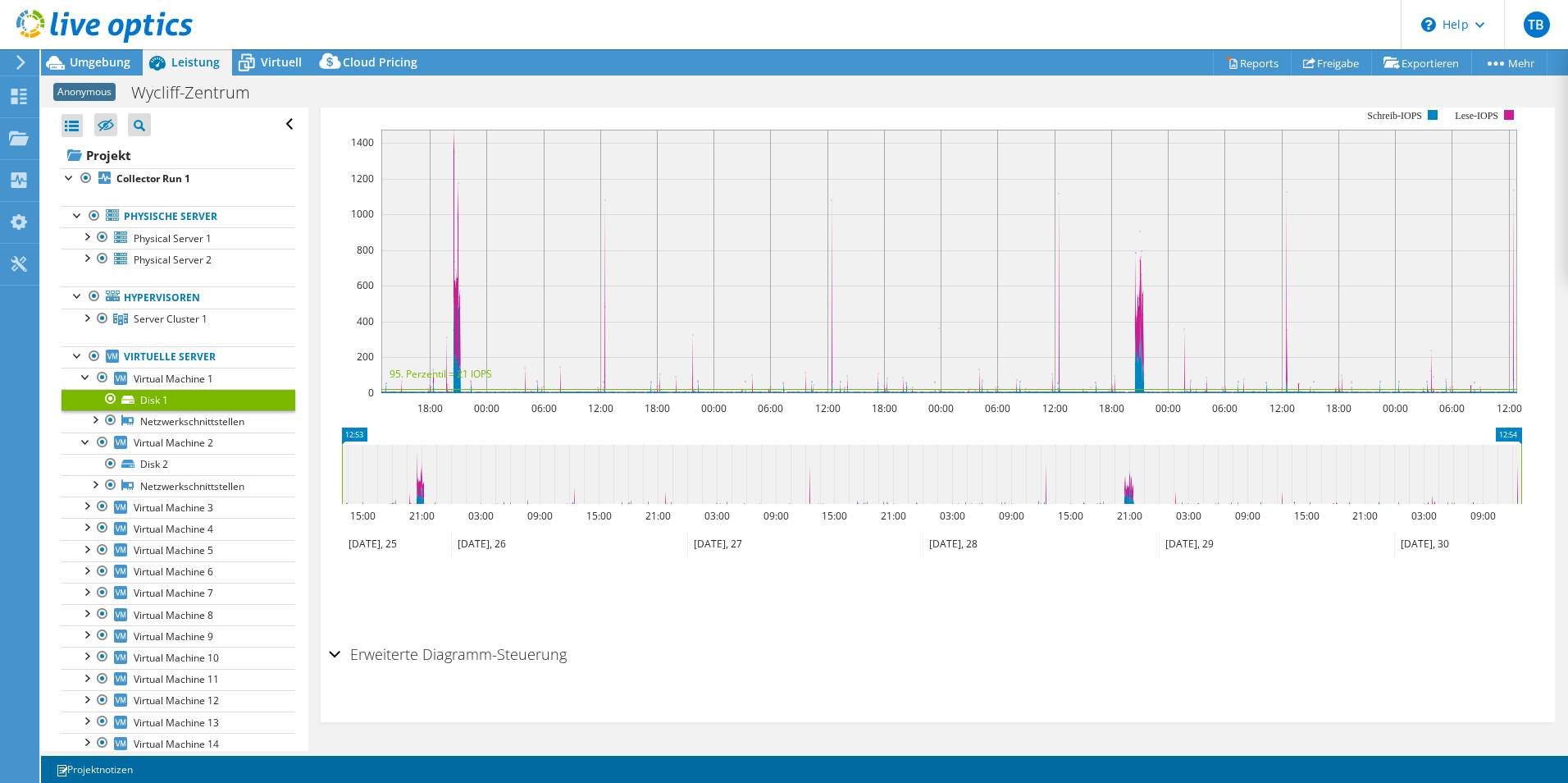
scroll to position [0, 0]
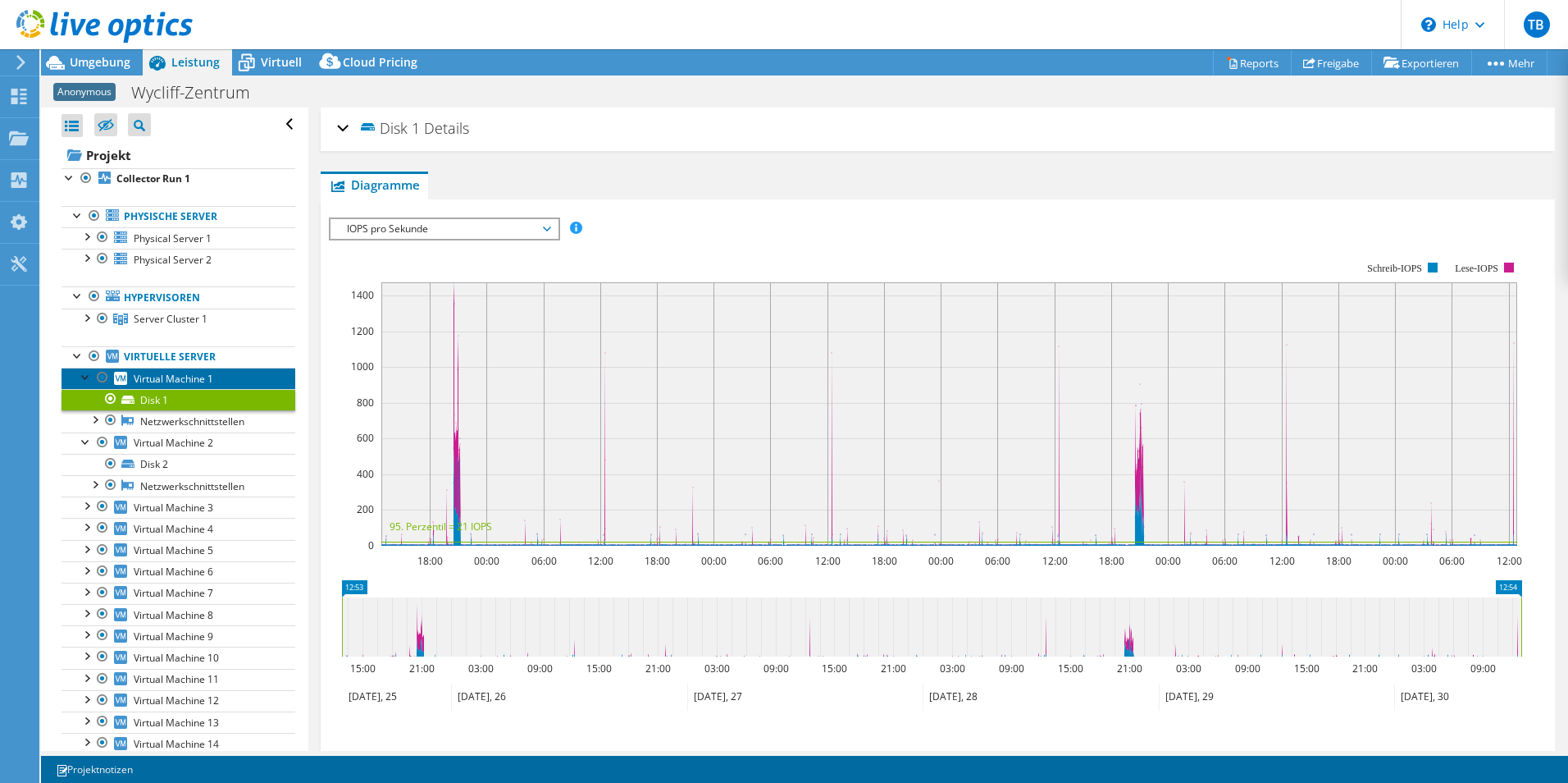
click at [148, 379] on span "Virtual Machine 1" at bounding box center [173, 378] width 80 height 13
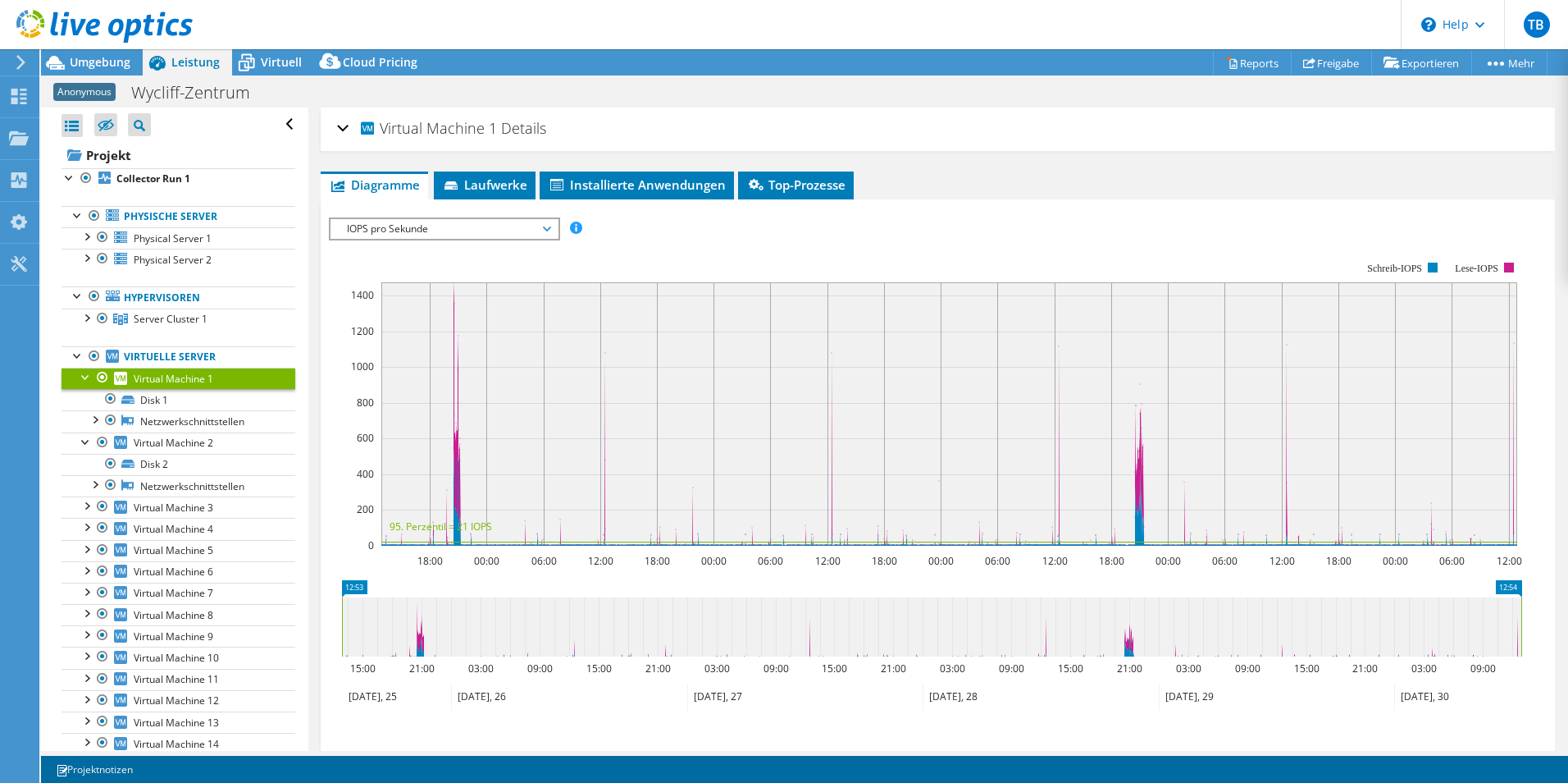
click at [513, 227] on span "IOPS pro Sekunde" at bounding box center [444, 229] width 211 height 19
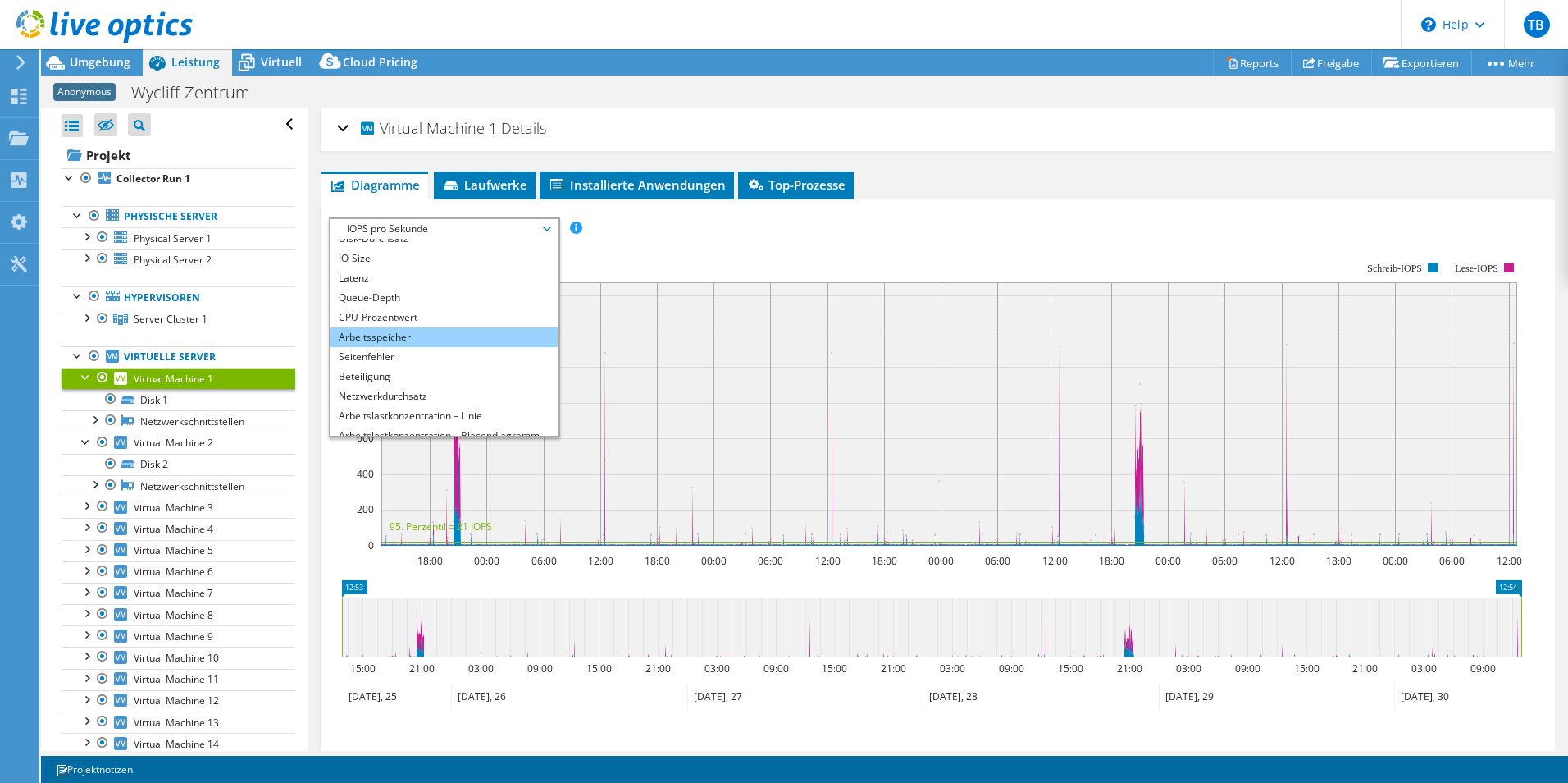
scroll to position [59, 0]
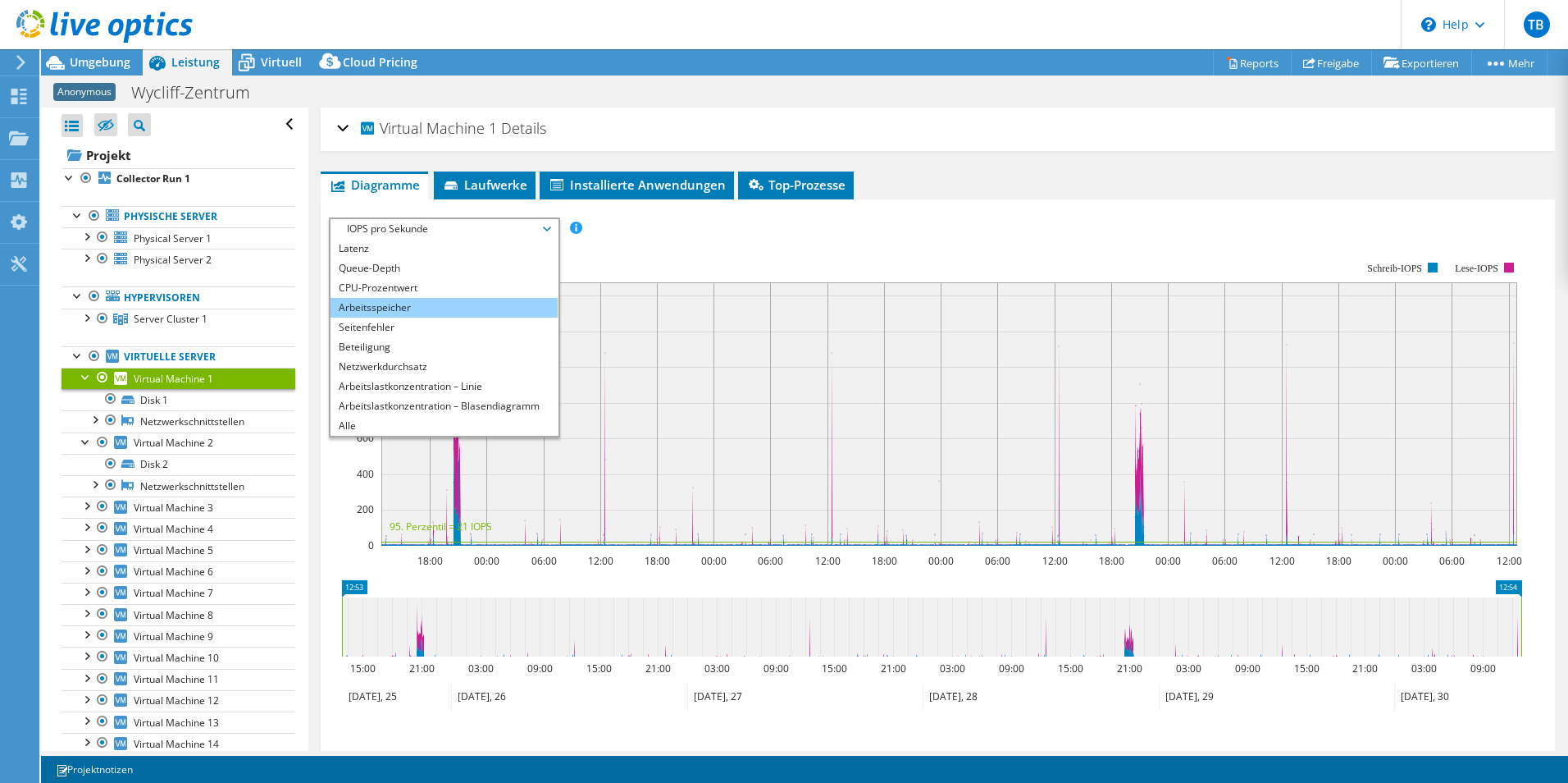
click at [418, 309] on li "Arbeitsspeicher" at bounding box center [444, 307] width 227 height 19
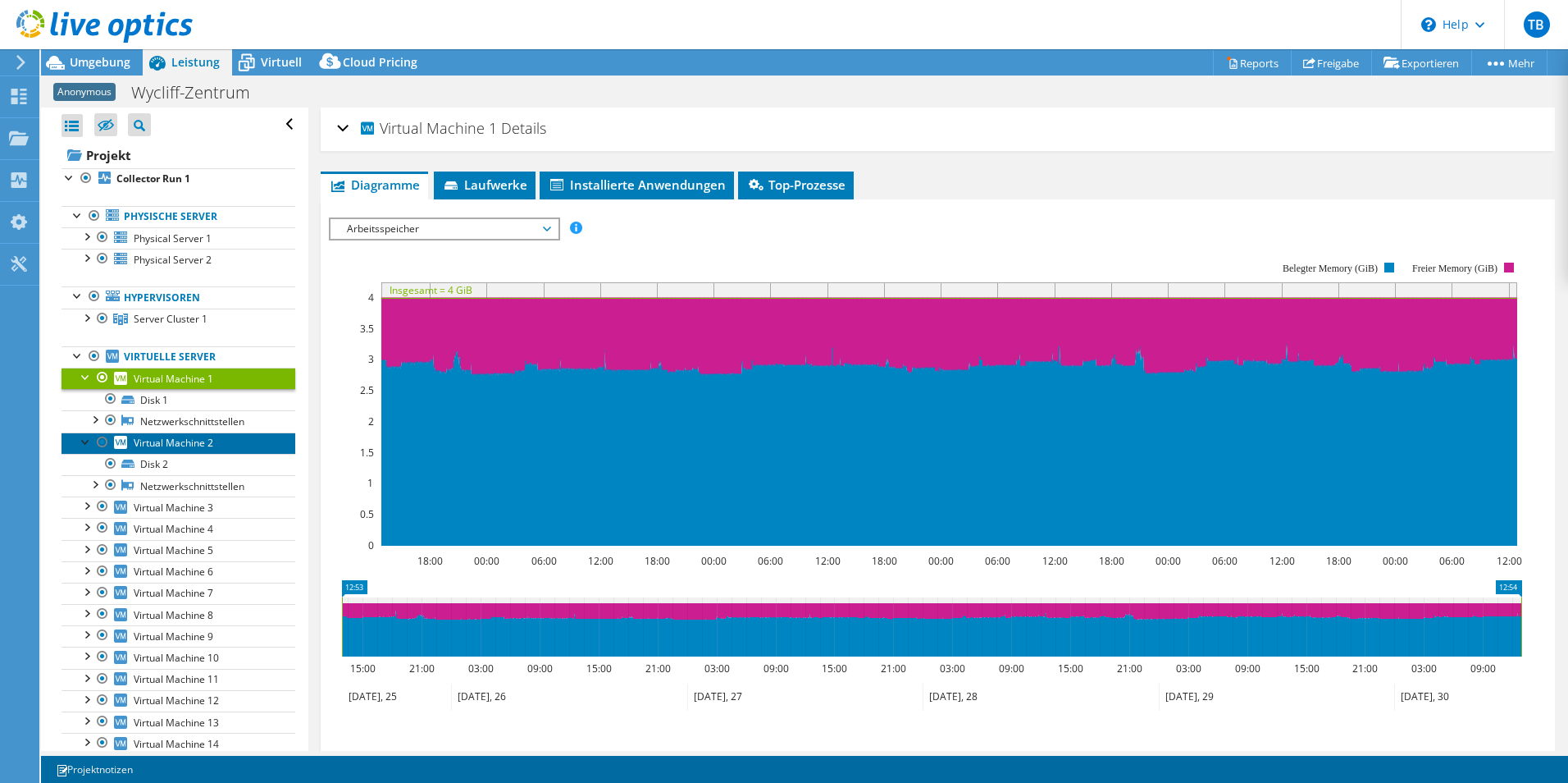
click at [207, 442] on span "Virtual Machine 2" at bounding box center [173, 442] width 80 height 13
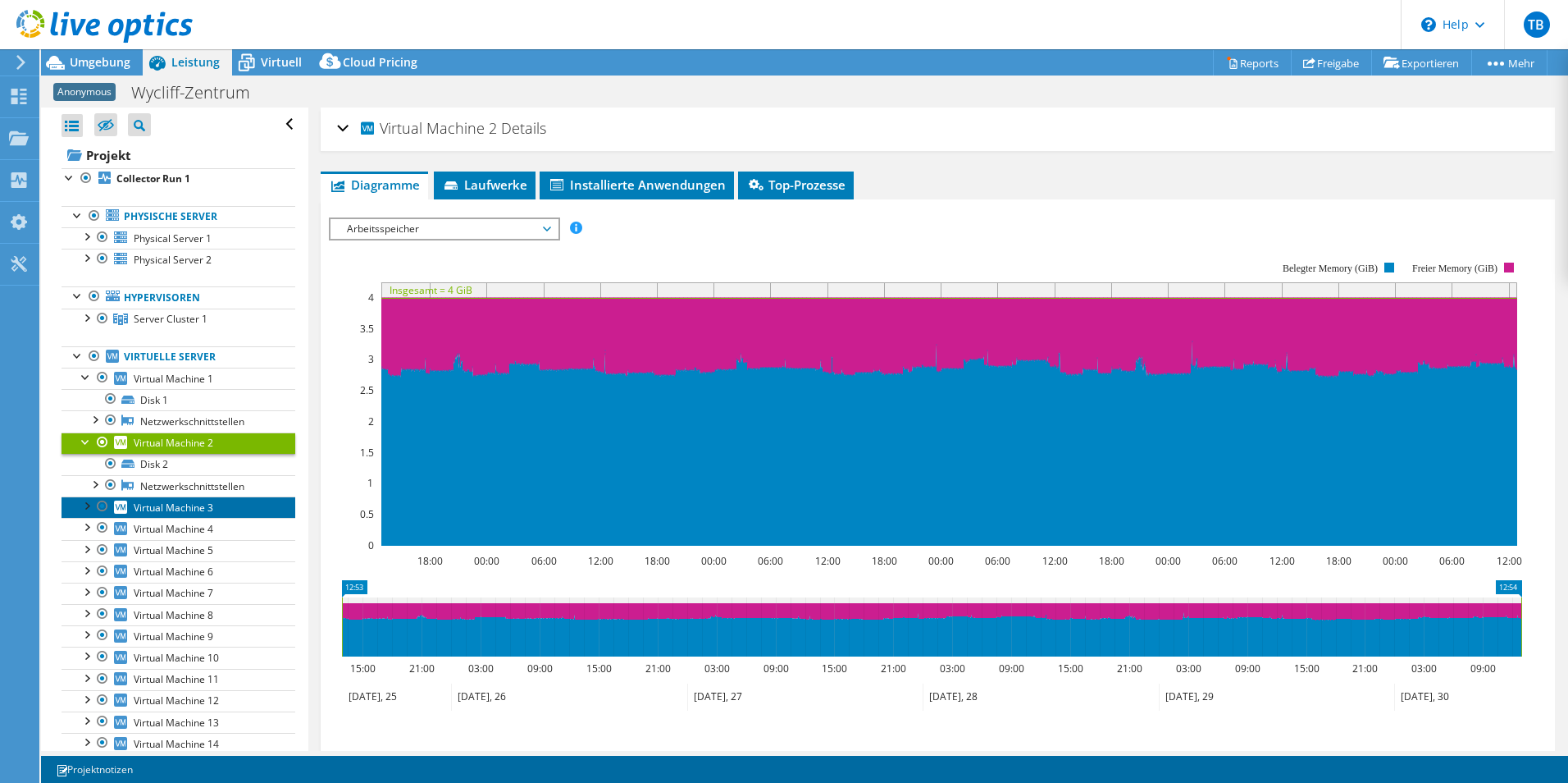
click at [146, 503] on span "Virtual Machine 3" at bounding box center [173, 508] width 80 height 13
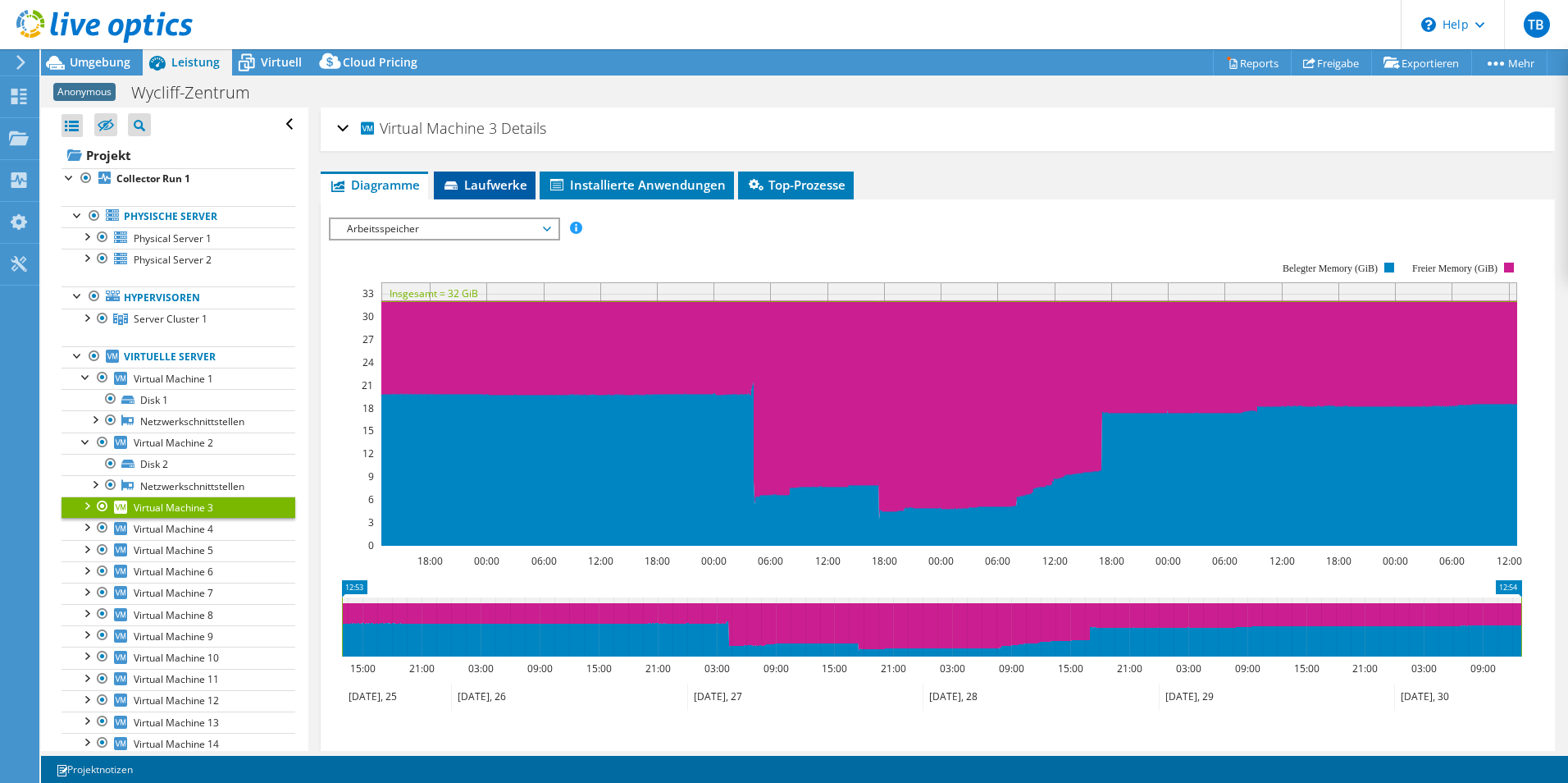
click at [506, 190] on span "Laufwerke" at bounding box center [484, 184] width 86 height 16
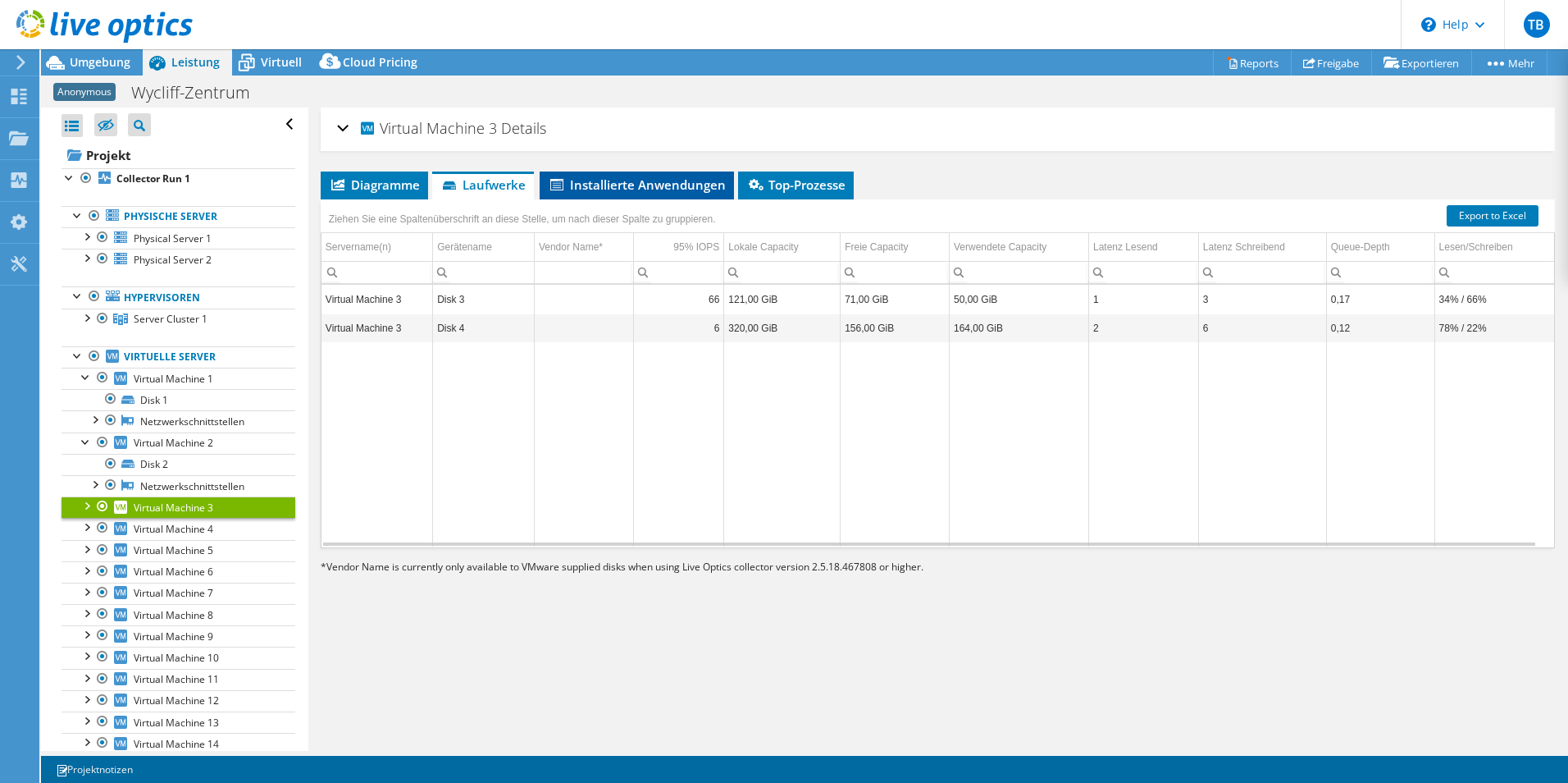
click at [633, 180] on span "Installierte Anwendungen" at bounding box center [636, 184] width 178 height 16
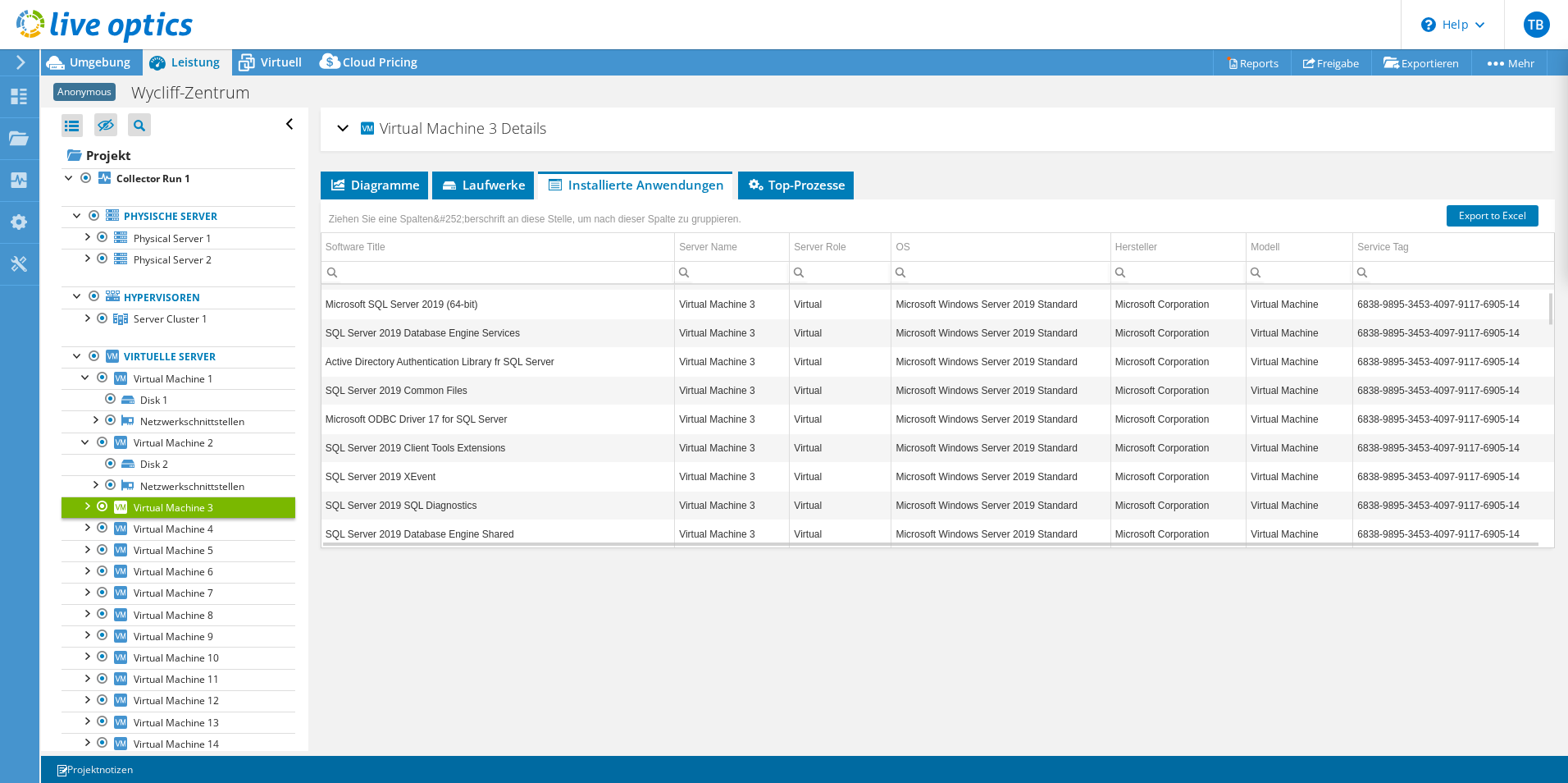
scroll to position [0, 0]
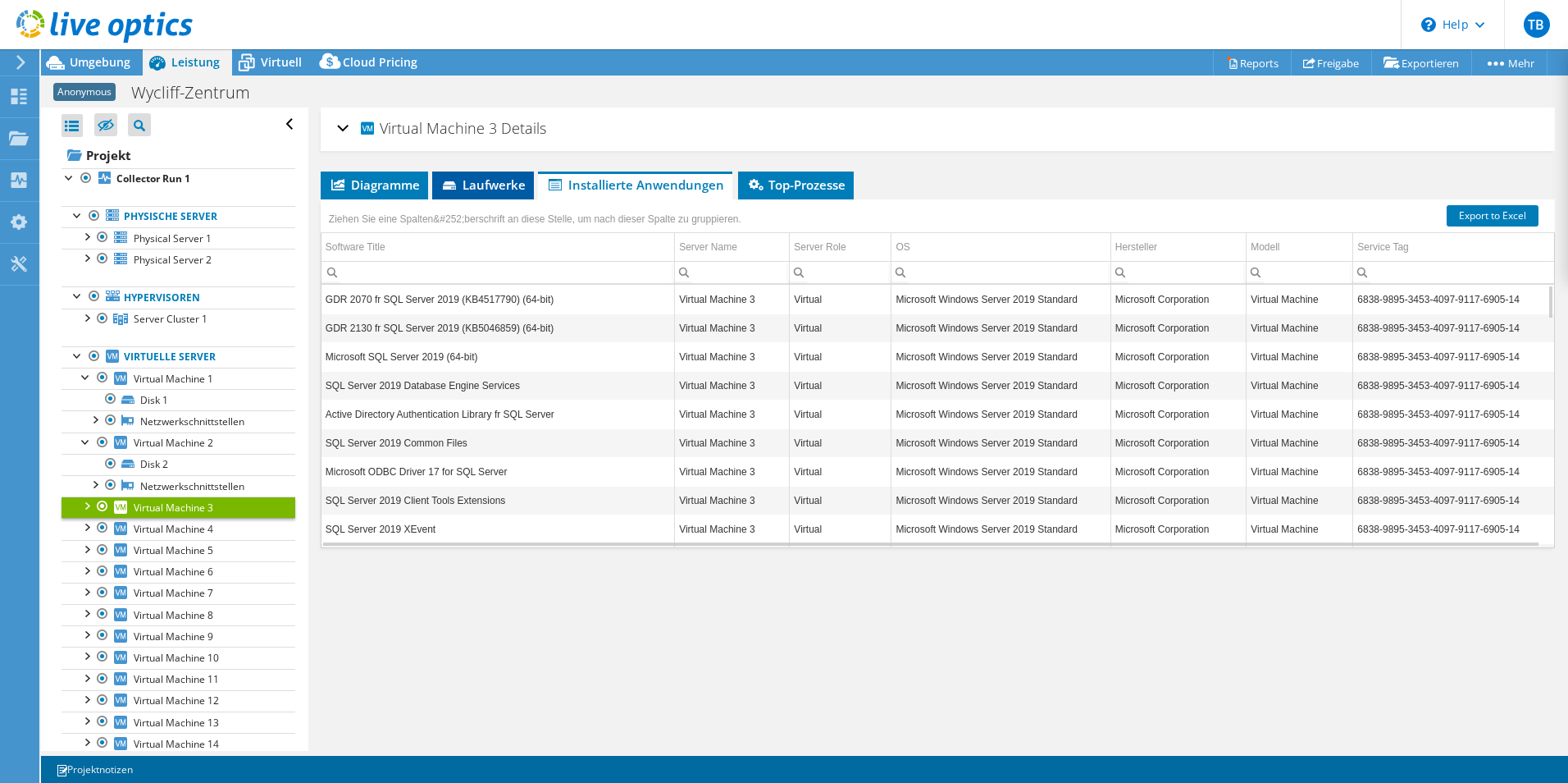
click at [496, 189] on span "Laufwerke" at bounding box center [483, 184] width 86 height 16
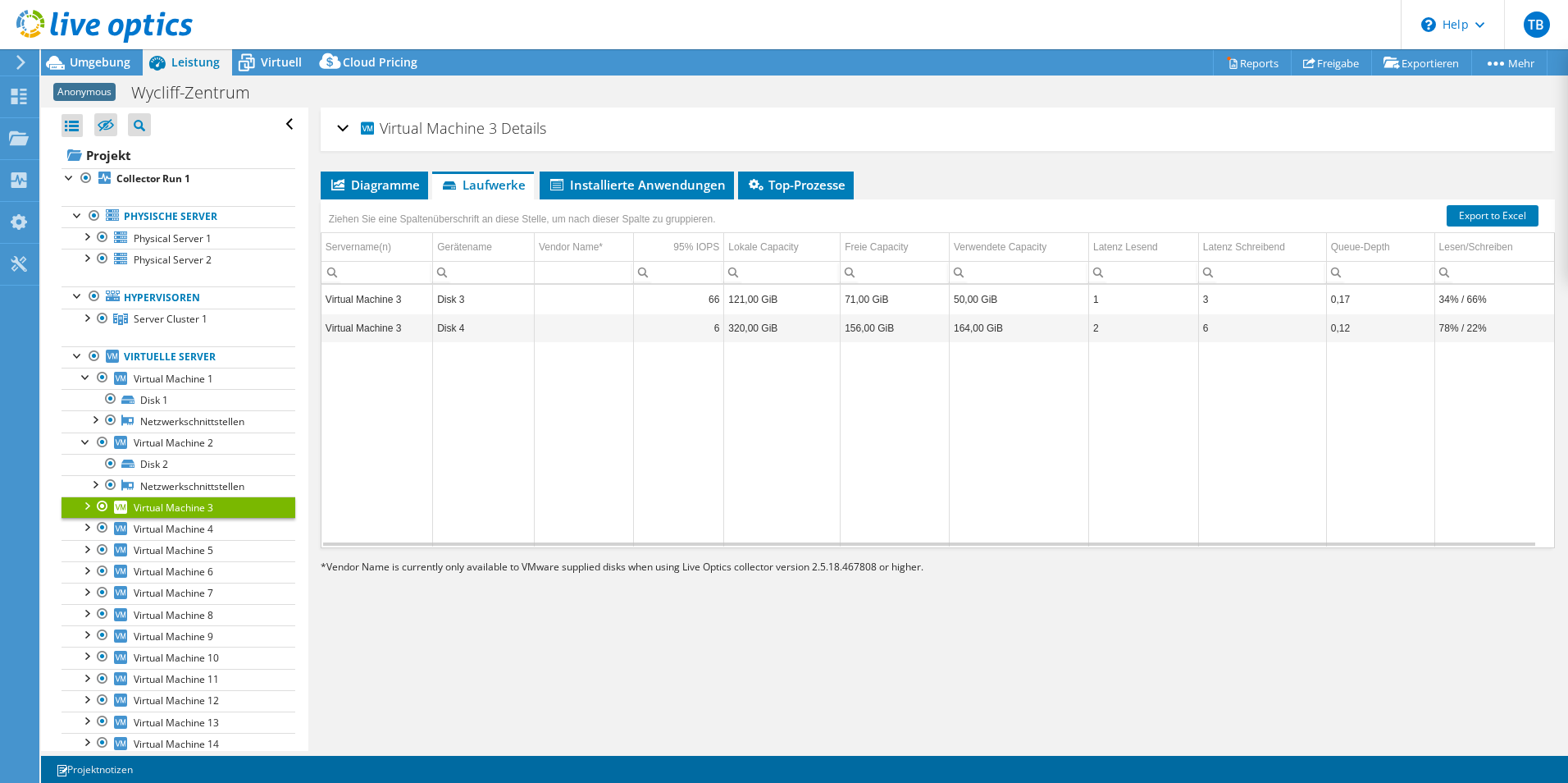
click at [812, 170] on div "Virtual Machine 3 Details Betriebssystem Microsoft Windows Server 2019 Standard…" at bounding box center [938, 430] width 1259 height 643
drag, startPoint x: 812, startPoint y: 170, endPoint x: 816, endPoint y: 181, distance: 11.7
click at [816, 181] on span "Top-Prozesse" at bounding box center [795, 184] width 99 height 16
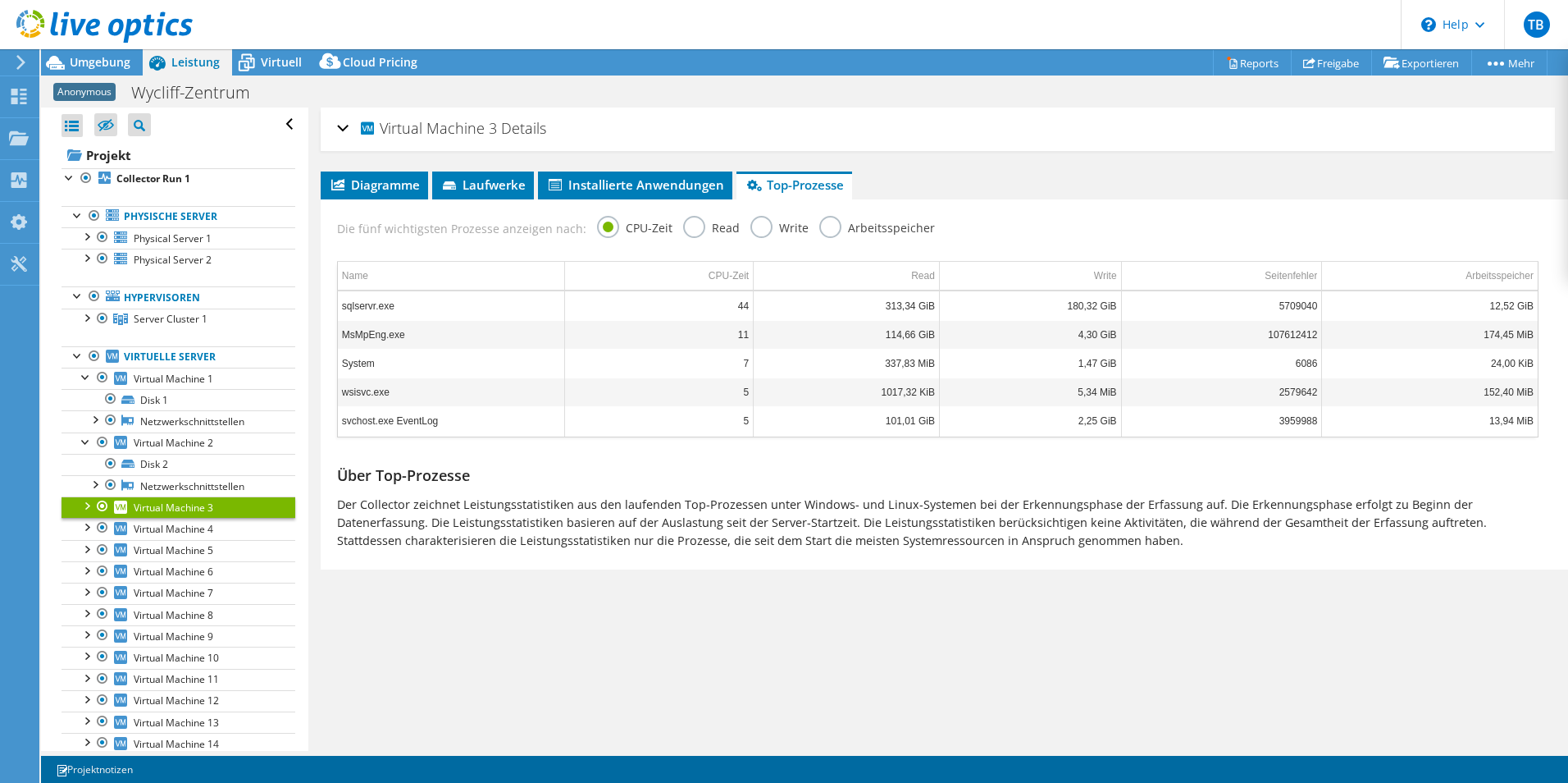
click at [831, 228] on label "Arbeitsspeicher" at bounding box center [877, 225] width 116 height 20
click at [0, 0] on input "Arbeitsspeicher" at bounding box center [0, 0] width 0 height 0
click at [738, 228] on div "Die fünf wichtigsten Prozesse anzeigen nach: CPU-Zeit Read Write Arbeitsspeicher" at bounding box center [938, 225] width 1218 height 53
click at [683, 230] on label "Read" at bounding box center [711, 225] width 57 height 20
click at [0, 0] on input "Read" at bounding box center [0, 0] width 0 height 0
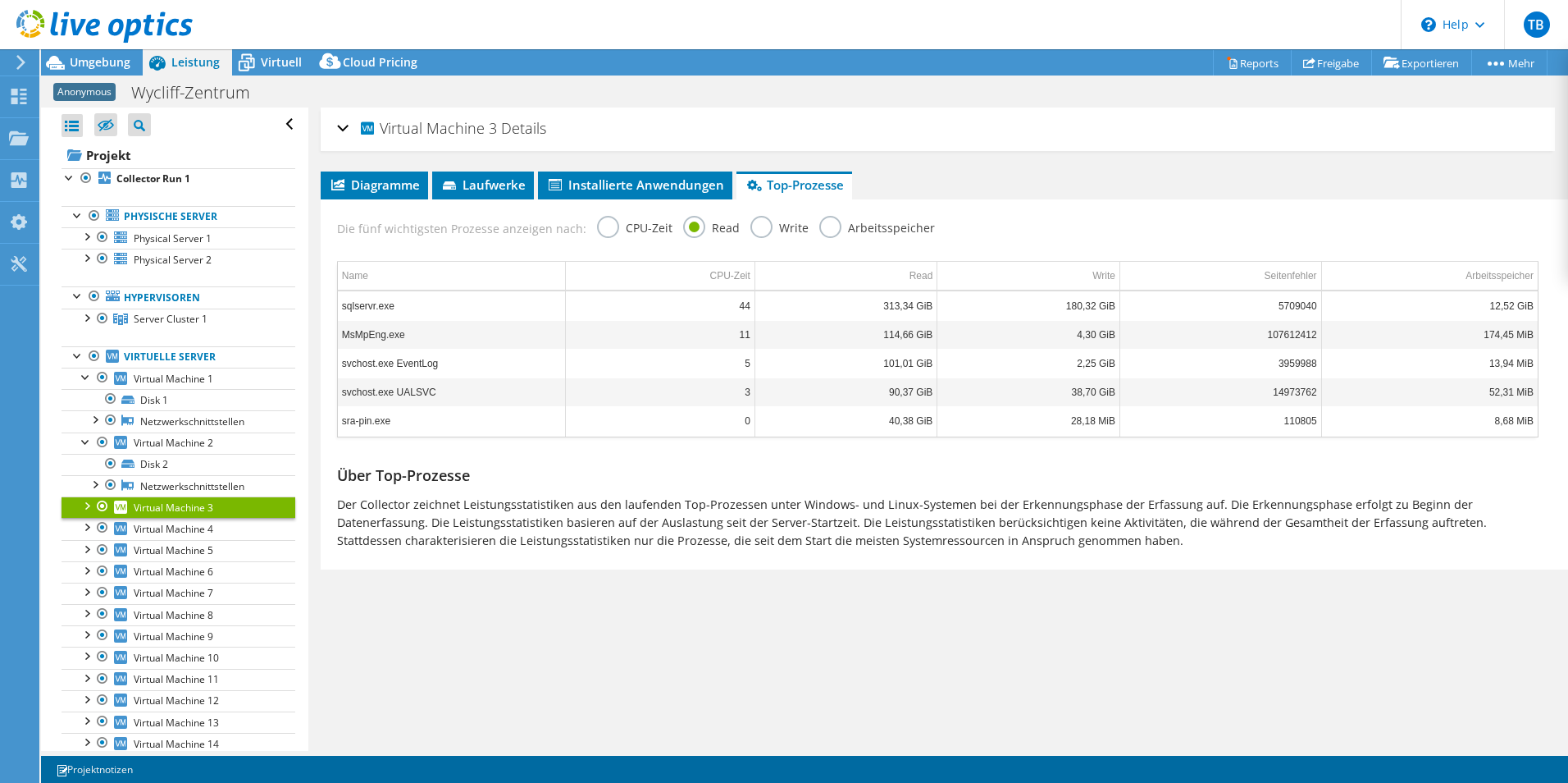
click at [751, 224] on label "Write" at bounding box center [780, 225] width 59 height 20
click at [0, 0] on input "Write" at bounding box center [0, 0] width 0 height 0
click at [632, 221] on label "CPU-Zeit" at bounding box center [634, 225] width 75 height 20
click at [0, 0] on input "CPU-Zeit" at bounding box center [0, 0] width 0 height 0
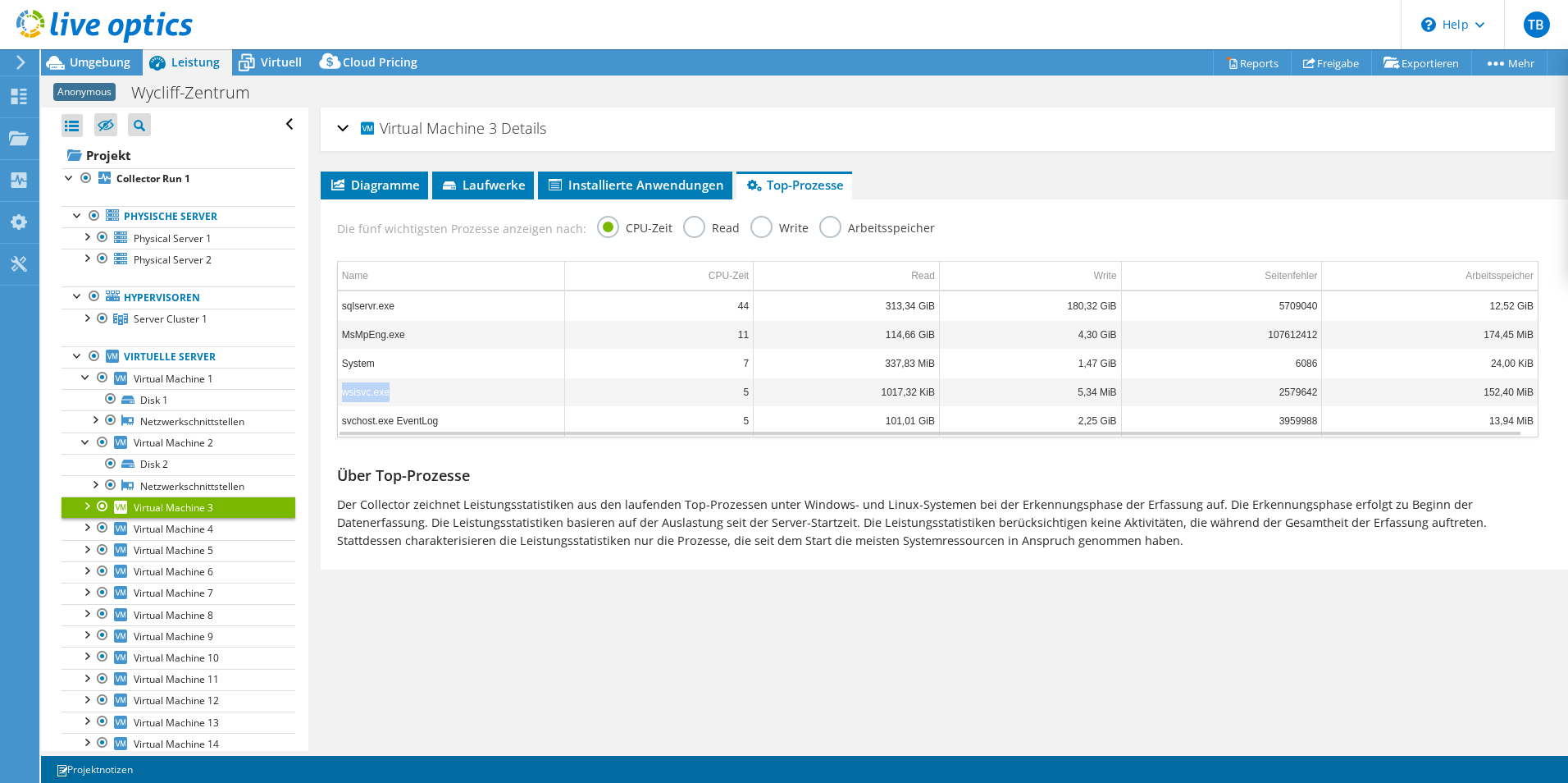
drag, startPoint x: 407, startPoint y: 395, endPoint x: 341, endPoint y: 393, distance: 66.0
click at [341, 393] on td "wsisvc.exe" at bounding box center [451, 392] width 227 height 29
copy td "wsisvc.exe"
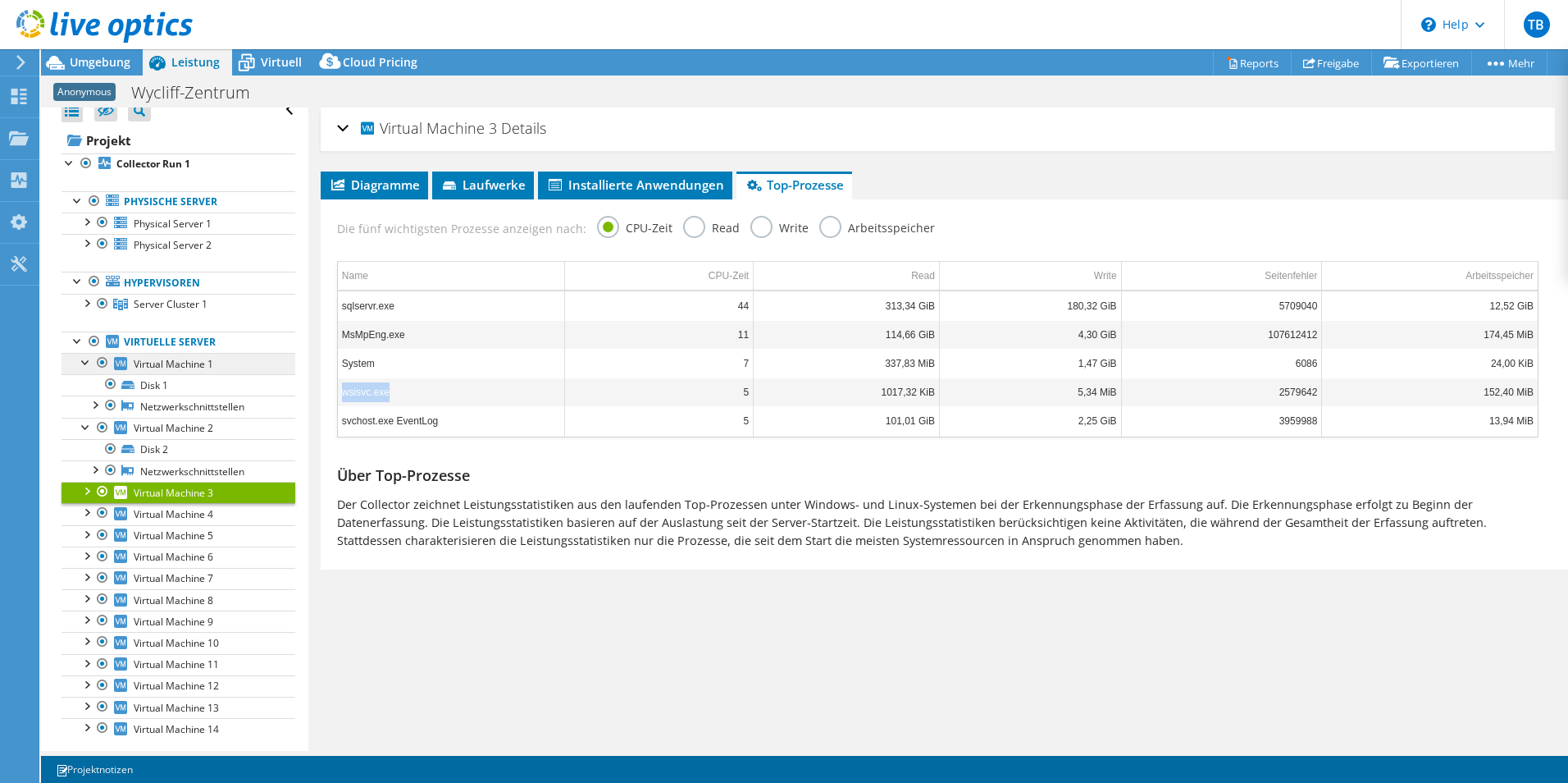
scroll to position [39, 0]
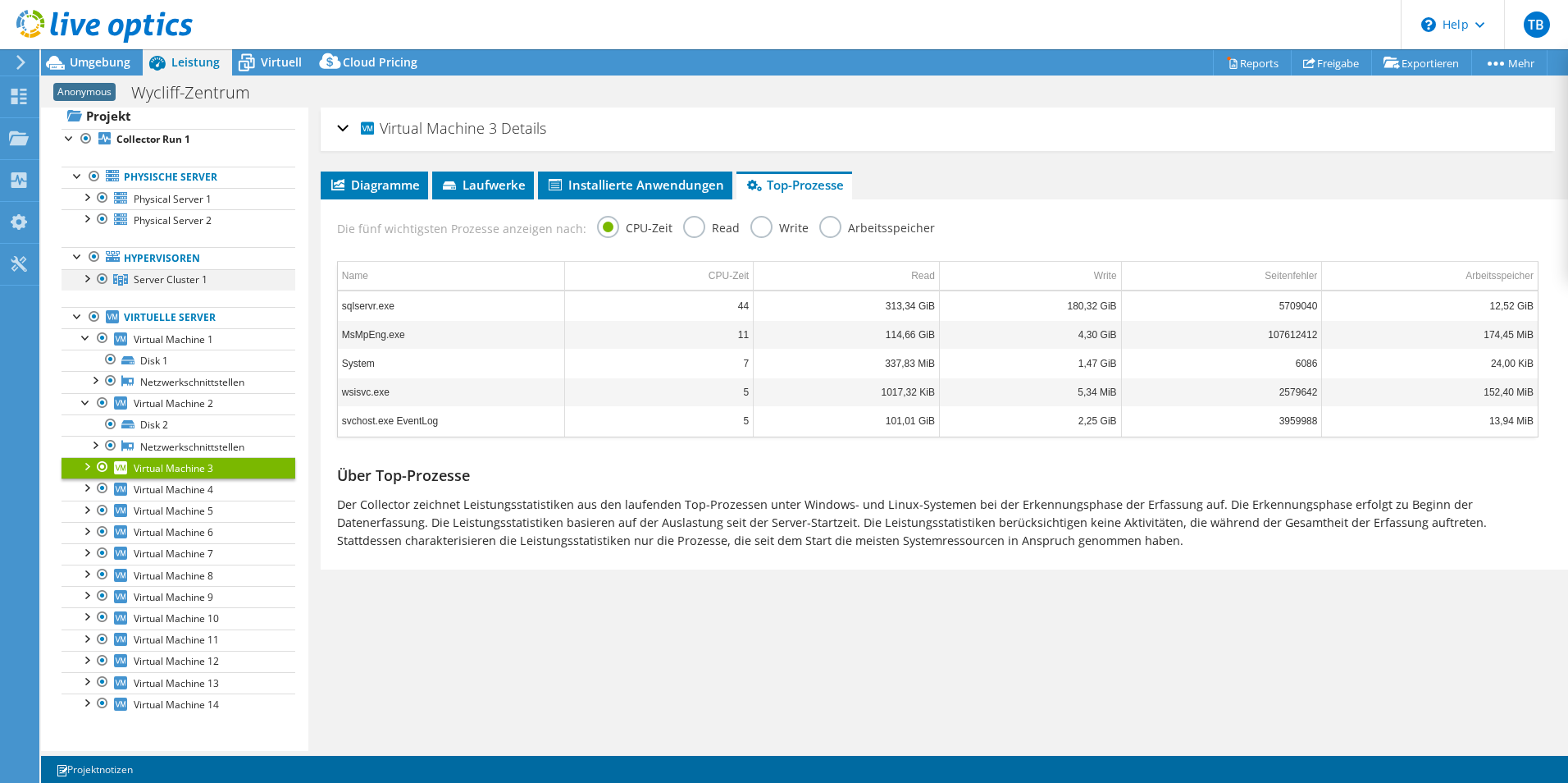
click at [83, 274] on div at bounding box center [86, 277] width 16 height 16
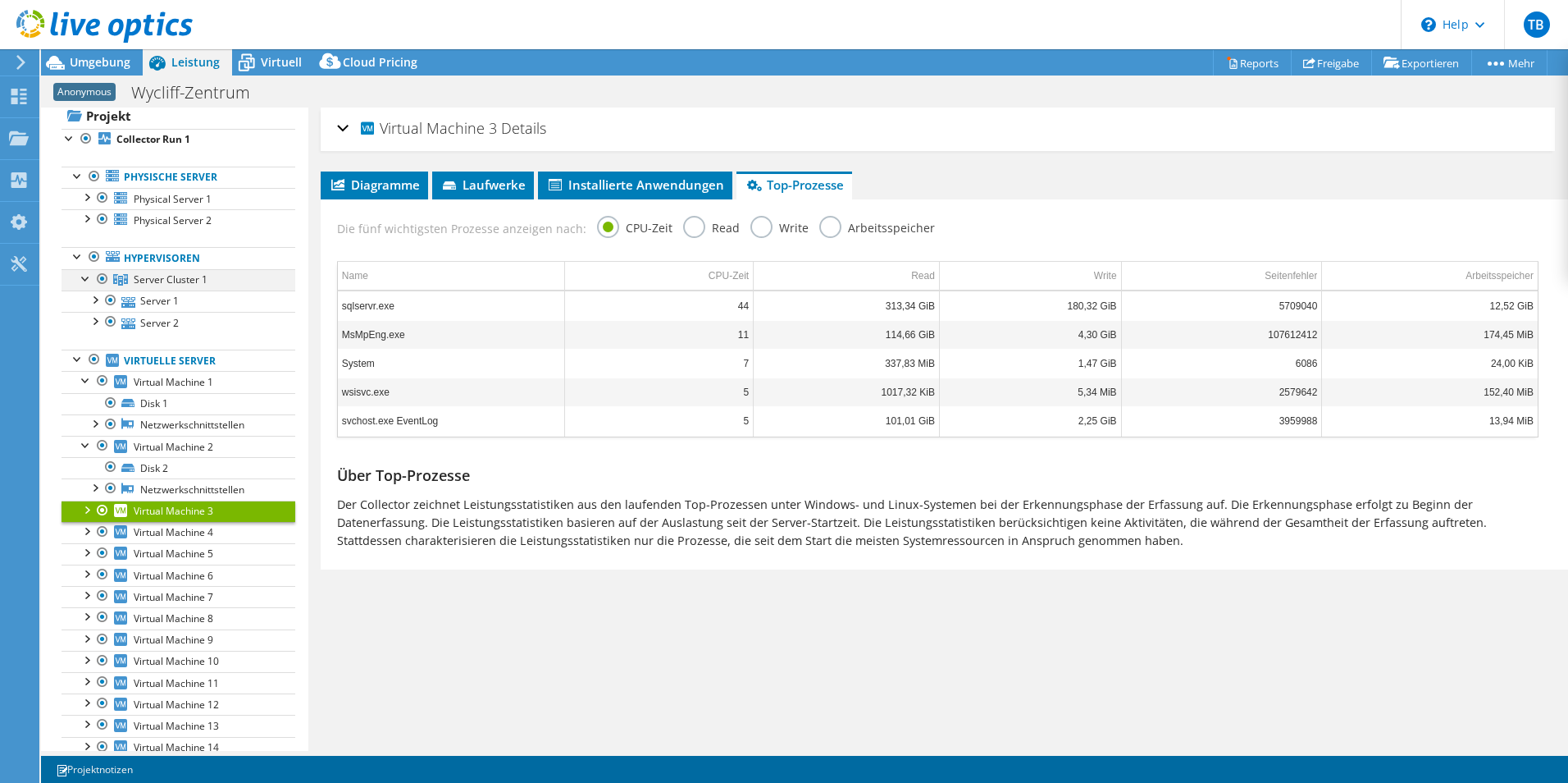
click at [85, 274] on div at bounding box center [86, 277] width 16 height 16
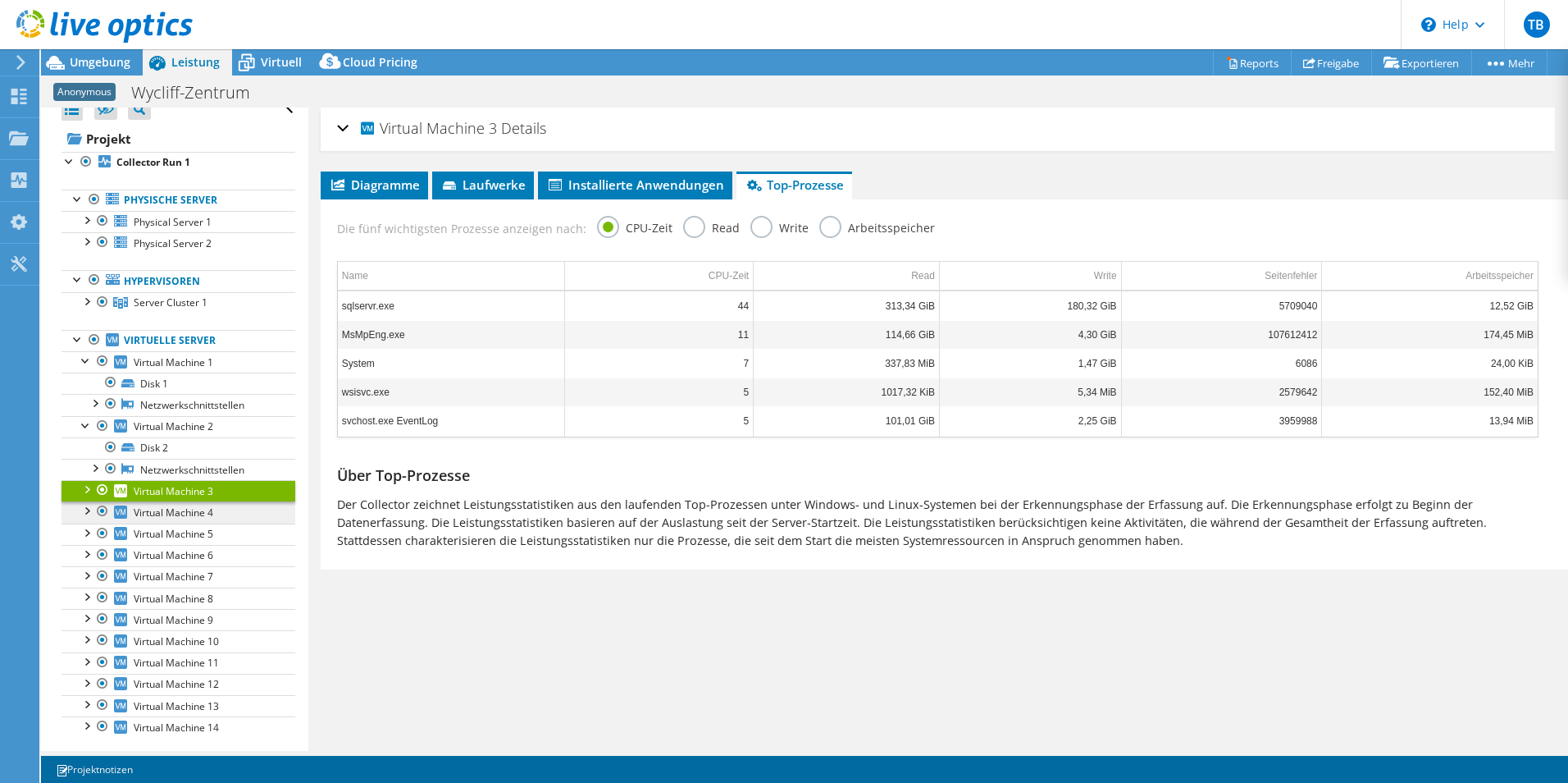
scroll to position [0, 0]
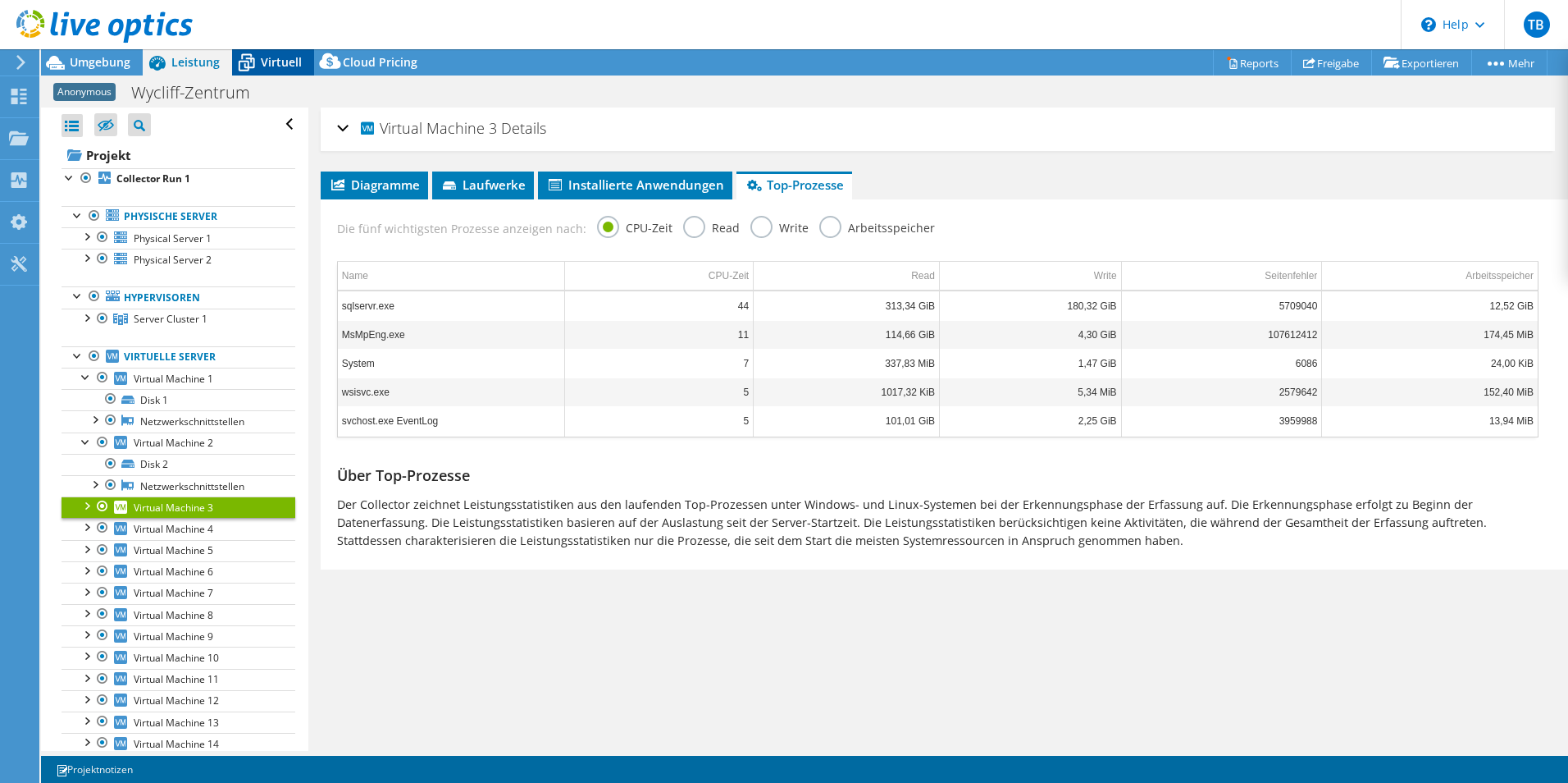
click at [280, 67] on span "Virtuell" at bounding box center [281, 62] width 41 height 15
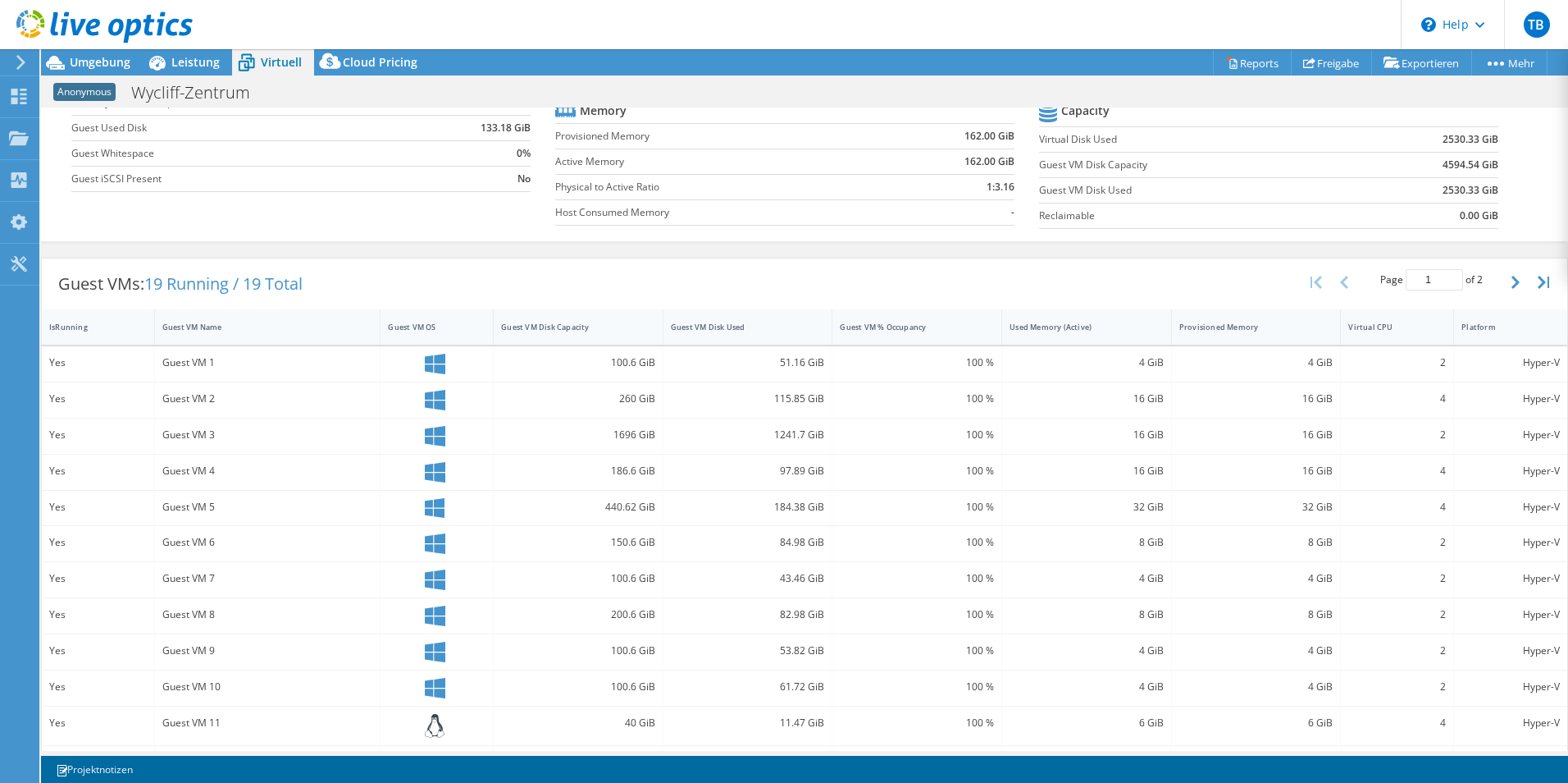
scroll to position [165, 0]
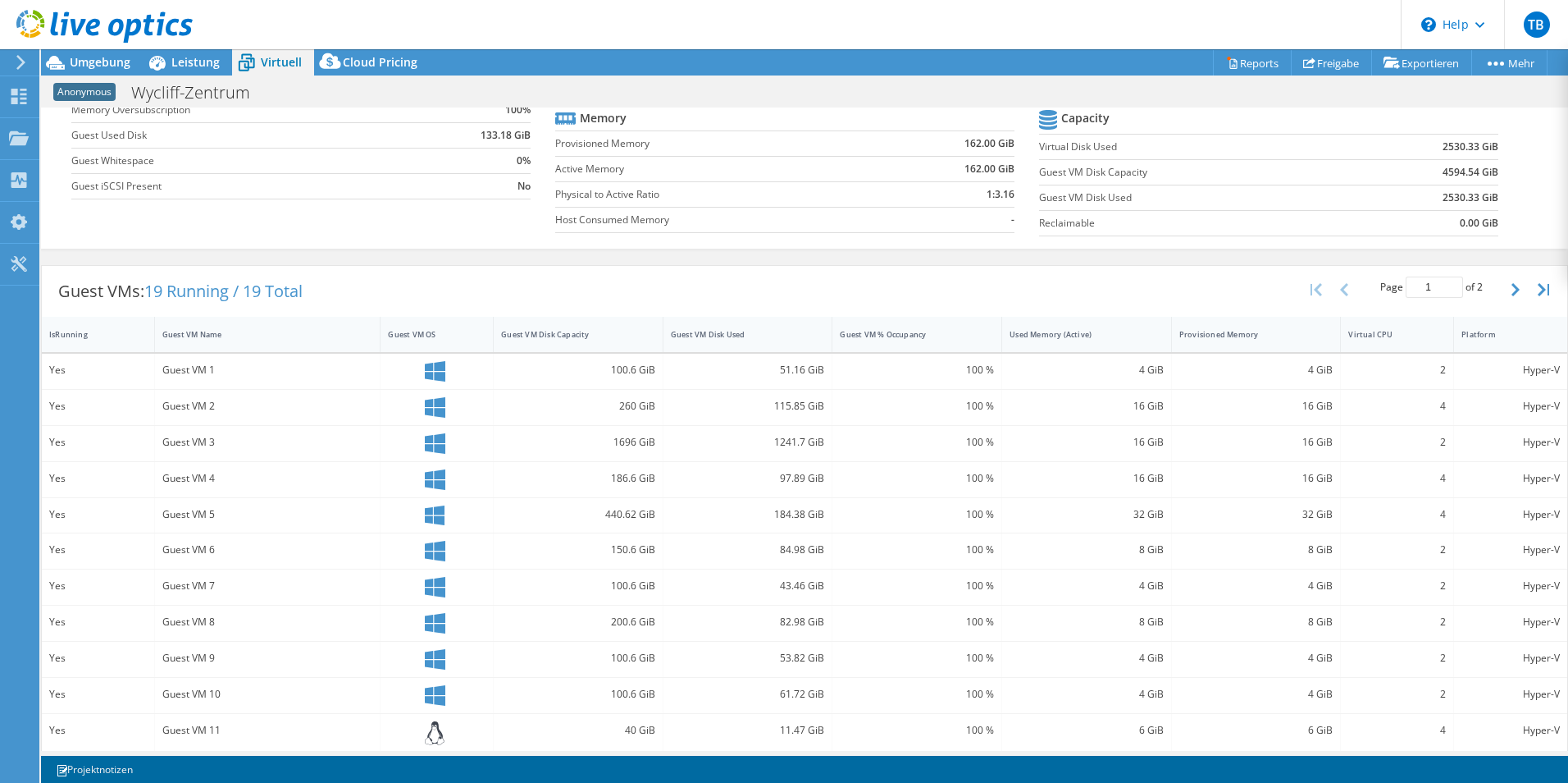
click at [1504, 282] on button "button" at bounding box center [1517, 290] width 28 height 31
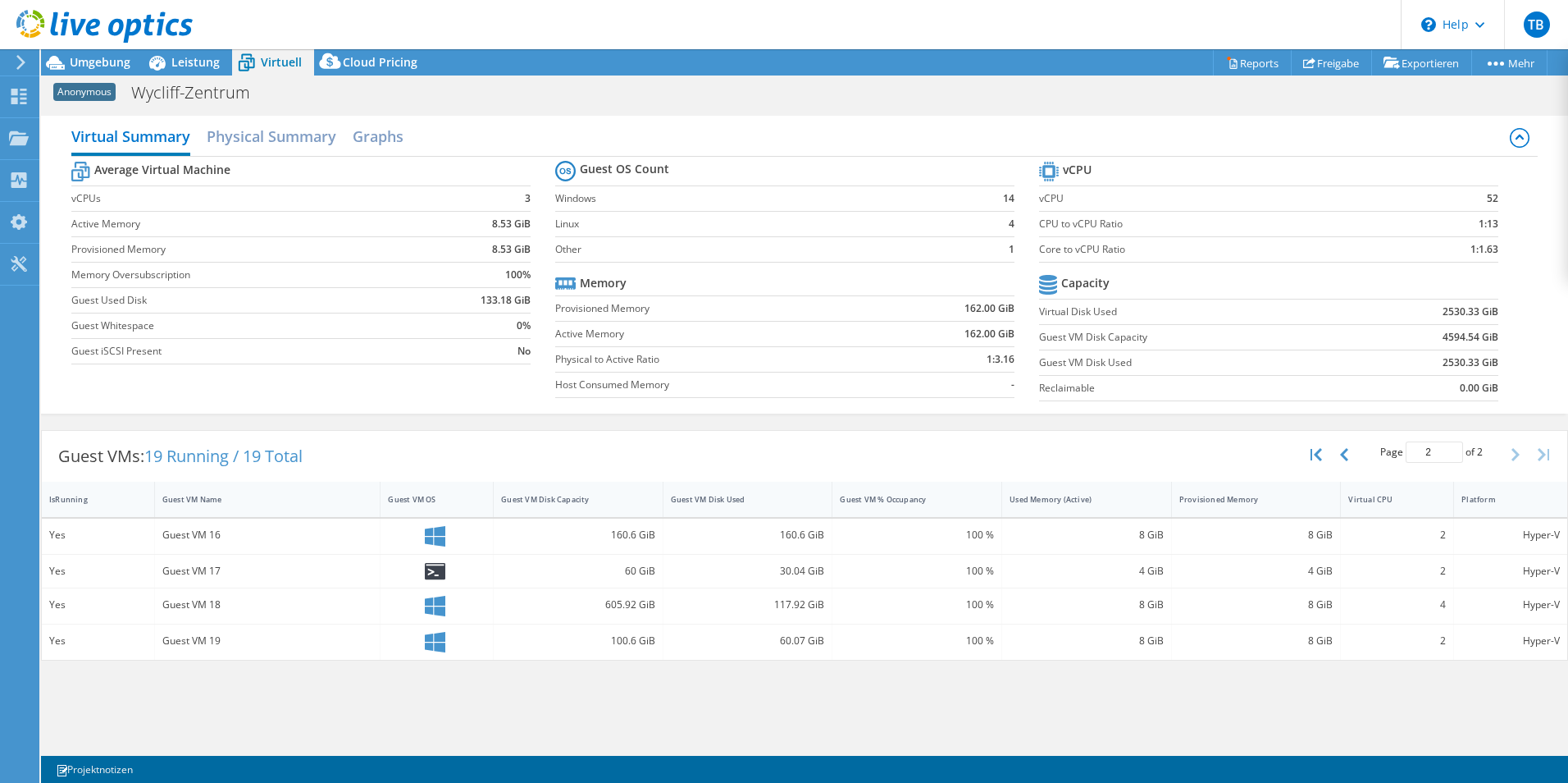
scroll to position [0, 0]
click at [437, 569] on icon at bounding box center [434, 572] width 20 height 17
click at [1353, 458] on button "button" at bounding box center [1346, 455] width 28 height 31
type input "1"
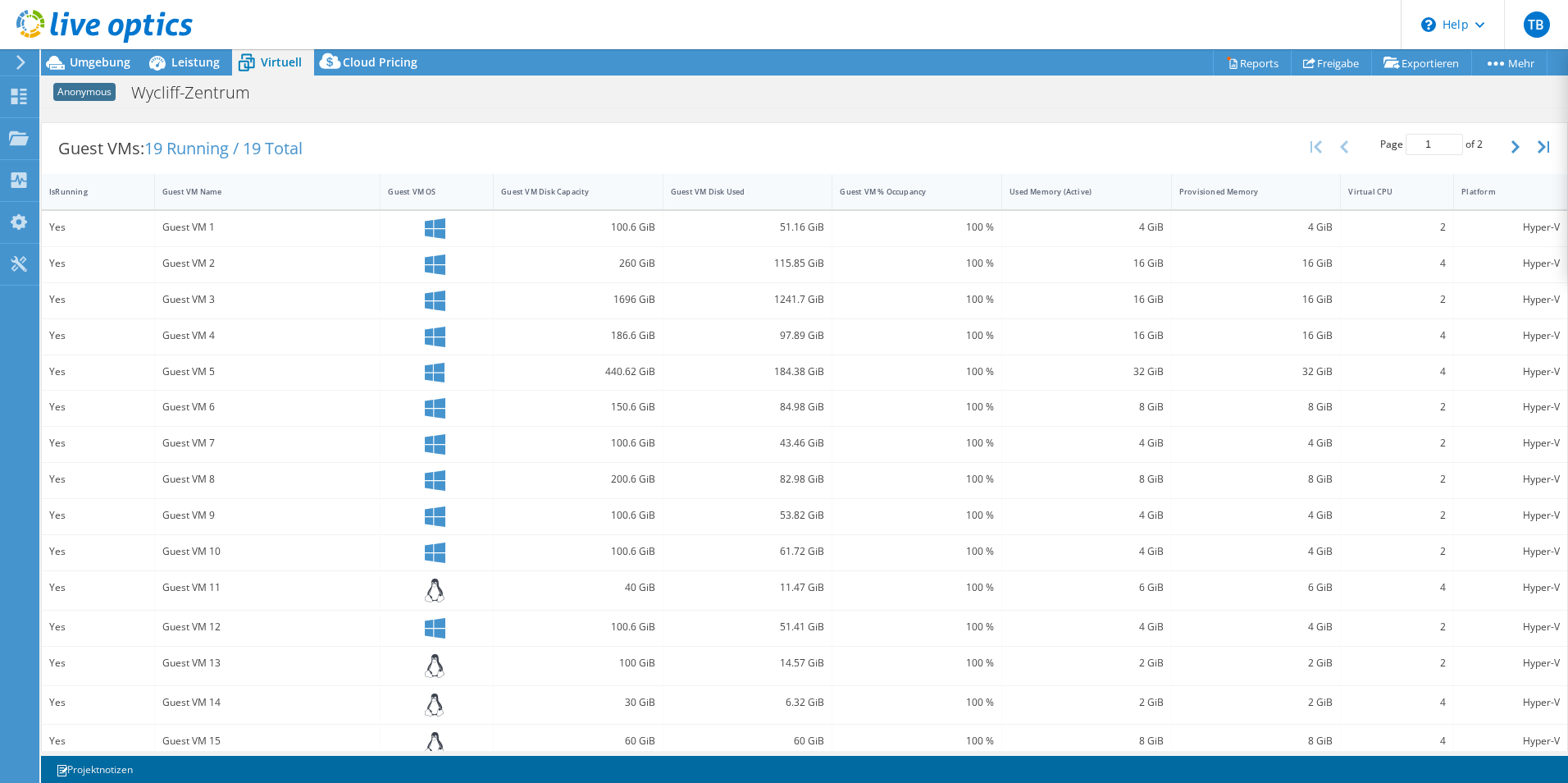
scroll to position [329, 0]
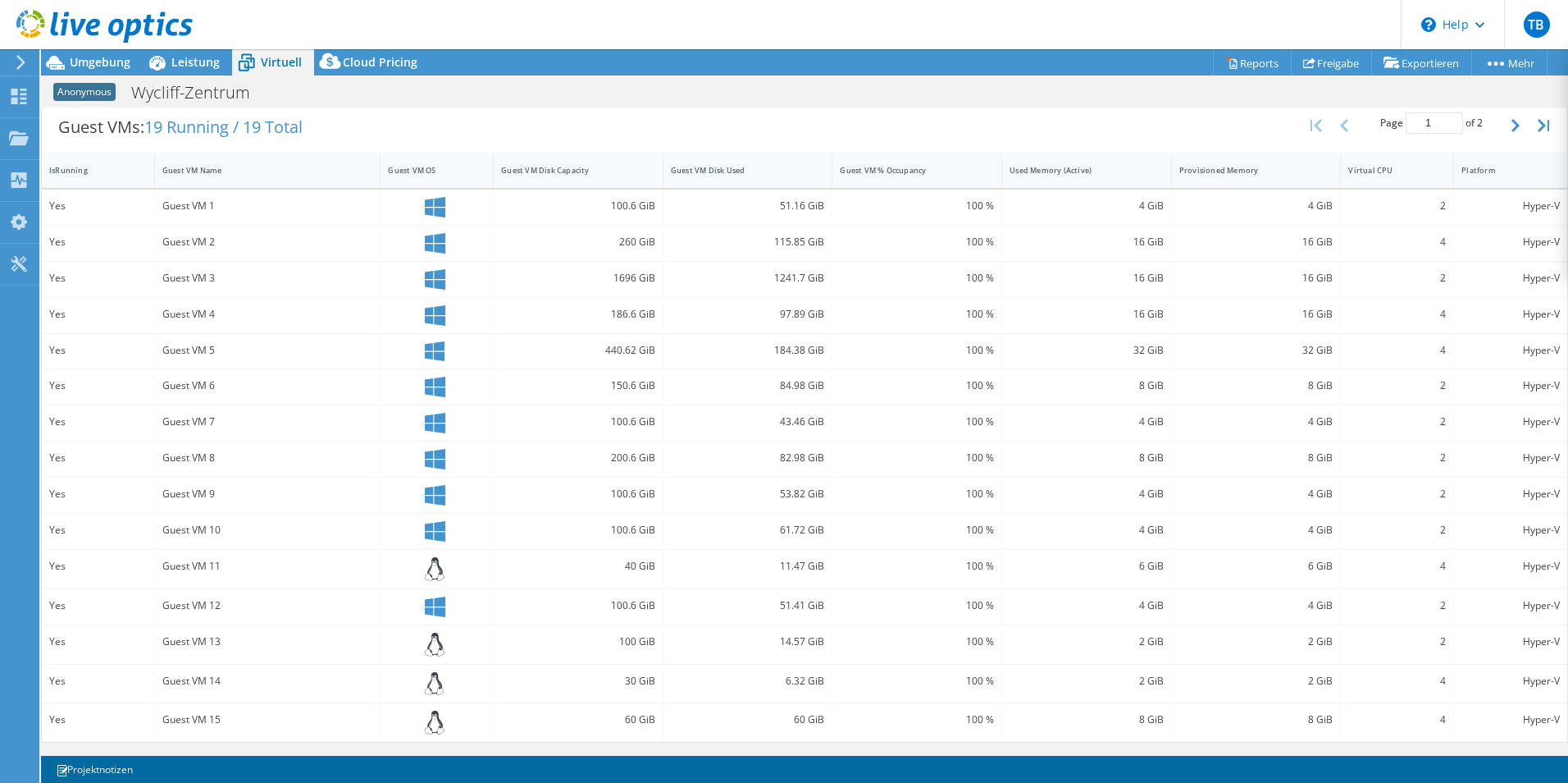
click at [714, 395] on div "84.98 GiB" at bounding box center [748, 386] width 169 height 36
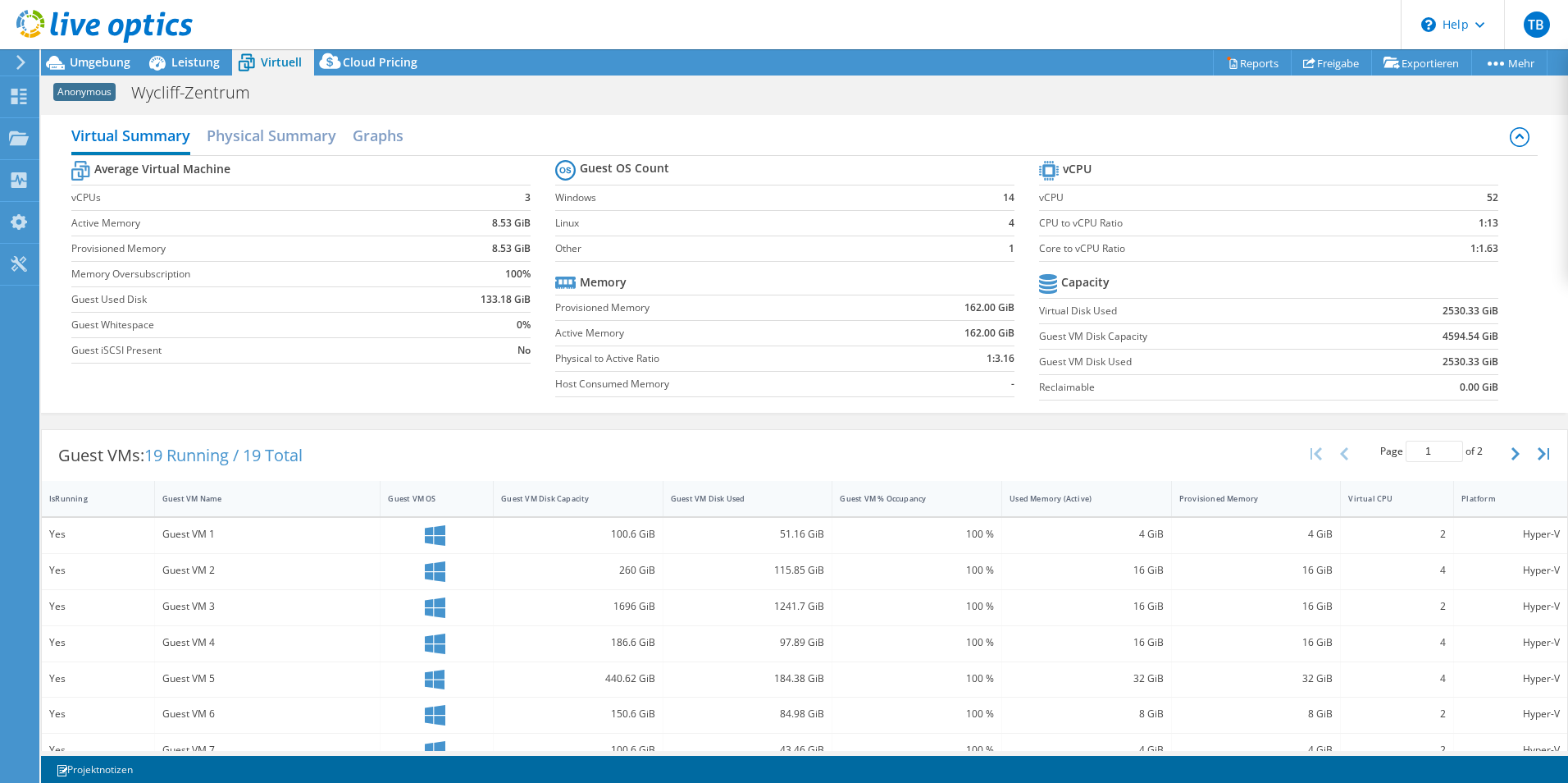
scroll to position [0, 0]
click at [193, 59] on span "Leistung" at bounding box center [195, 62] width 48 height 15
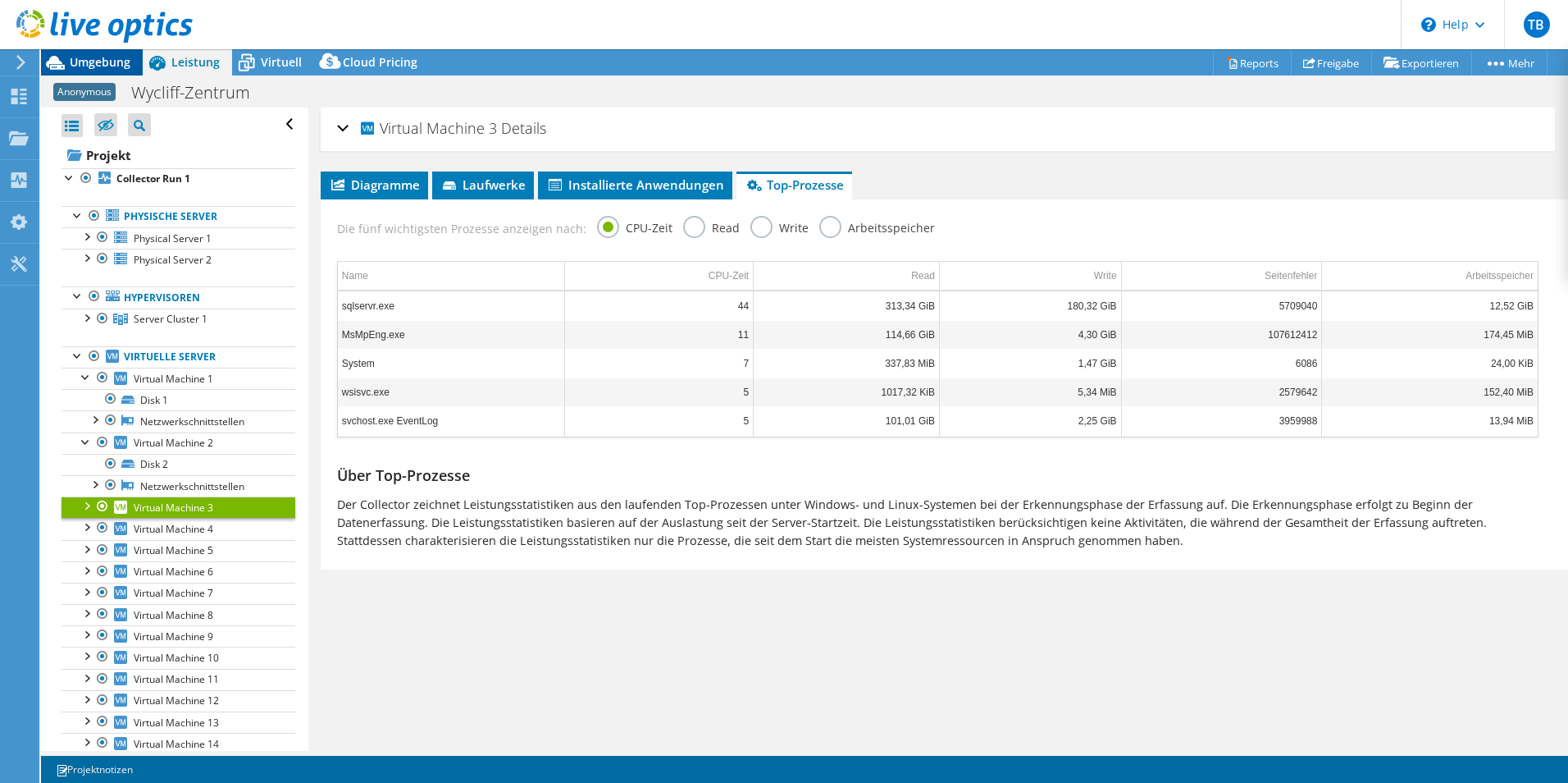
click at [119, 64] on span "Umgebung" at bounding box center [99, 62] width 61 height 15
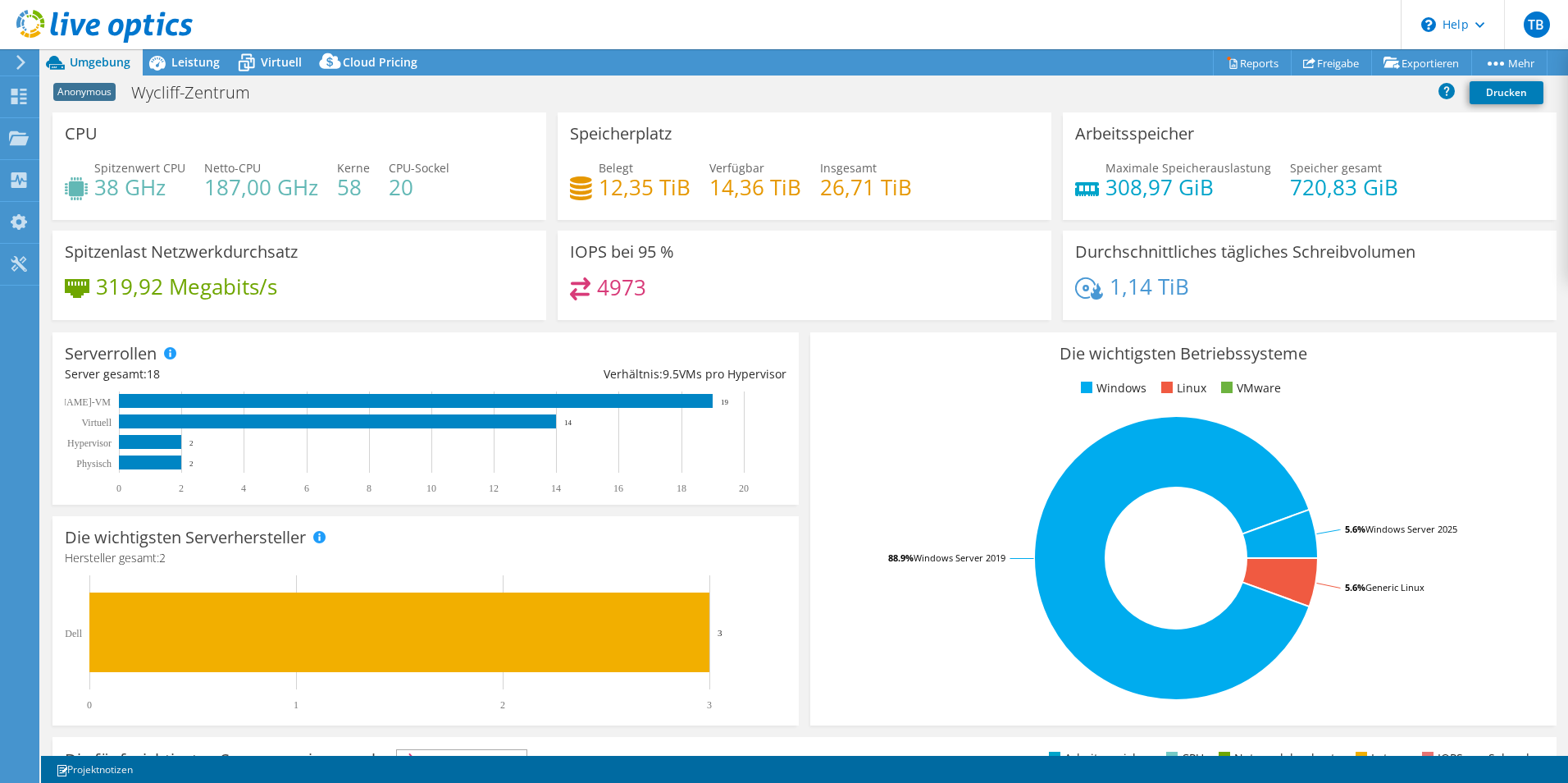
click at [838, 119] on div "Speicherplatz Belegt 12,35 TiB Verfügbar 14,36 TiB Insgesamt 26,71 TiB" at bounding box center [804, 167] width 494 height 108
click at [927, 135] on div "Speicherplatz Belegt 12,35 TiB Verfügbar 14,36 TiB Insgesamt 26,71 TiB" at bounding box center [804, 167] width 494 height 108
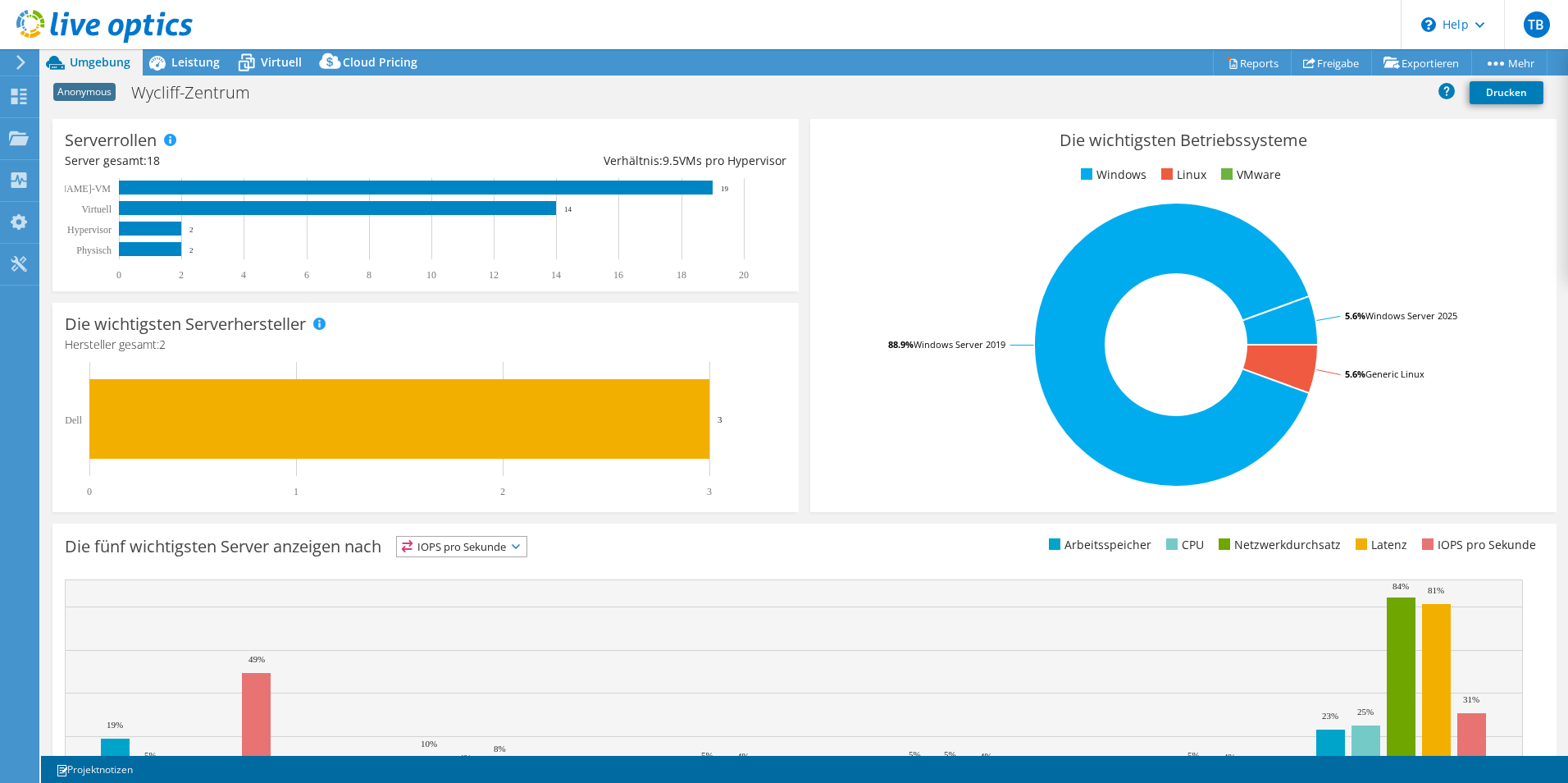
scroll to position [313, 0]
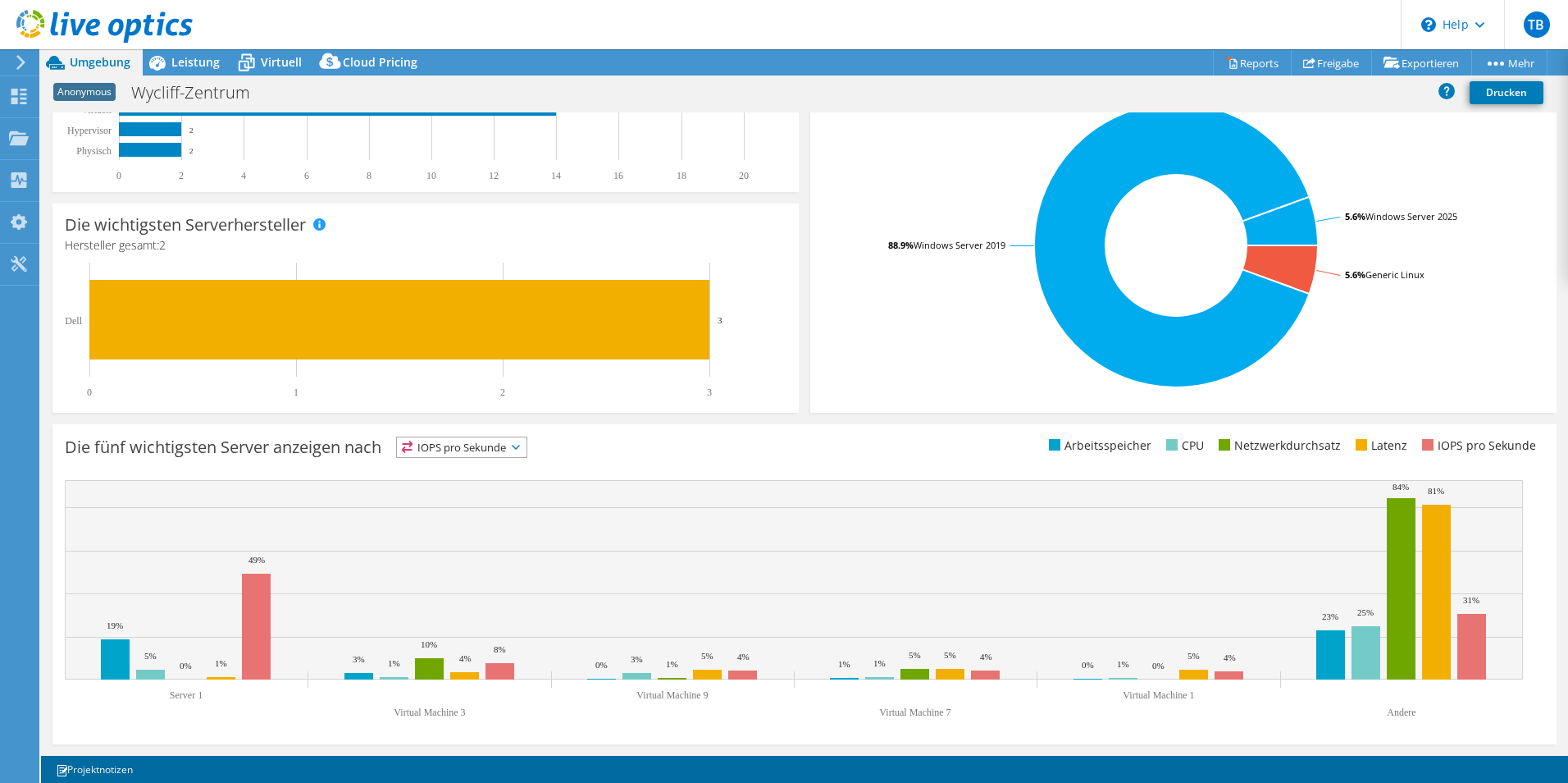
click at [476, 449] on span "IOPS pro Sekunde" at bounding box center [461, 447] width 130 height 19
click at [480, 489] on li "Arbeitsspeicher" at bounding box center [461, 492] width 130 height 23
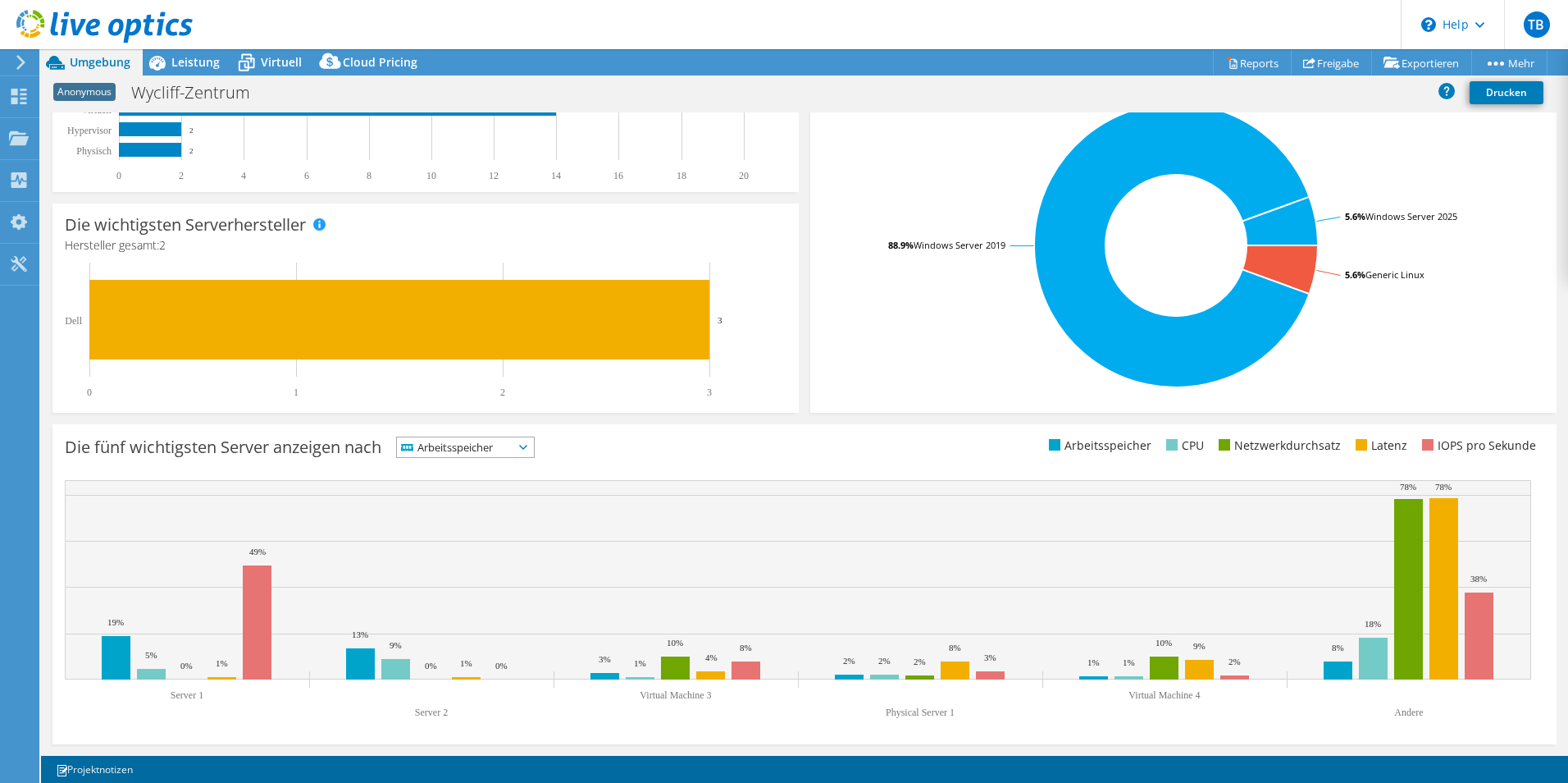
click at [461, 448] on span "Arbeitsspeicher" at bounding box center [454, 447] width 116 height 19
click at [470, 535] on li "Netzwerkdurchsatz" at bounding box center [465, 537] width 137 height 23
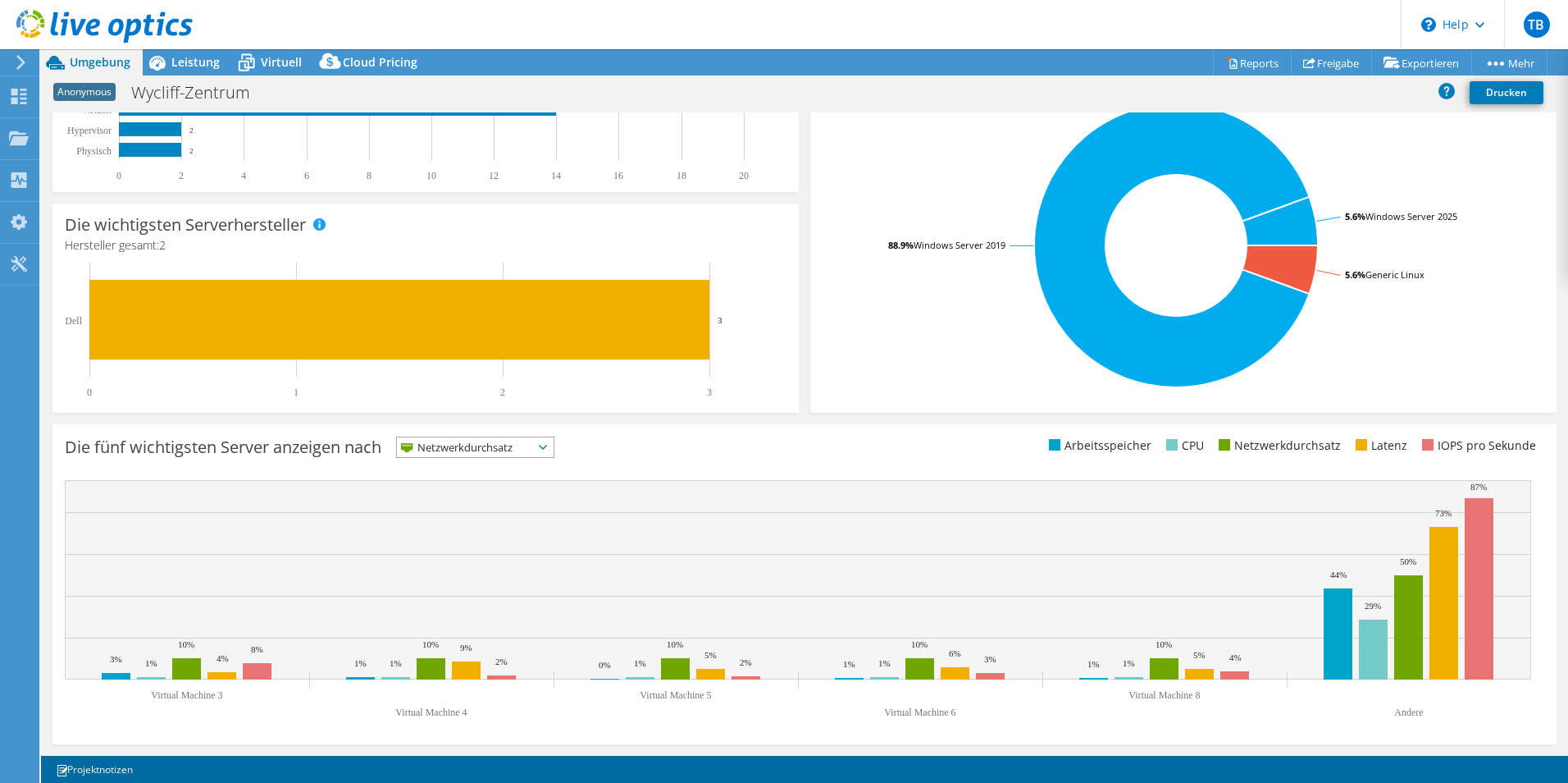
click at [530, 447] on span "Netzwerkdurchsatz" at bounding box center [464, 447] width 136 height 19
click at [519, 467] on li "IOPS pro Sekunde" at bounding box center [475, 469] width 157 height 23
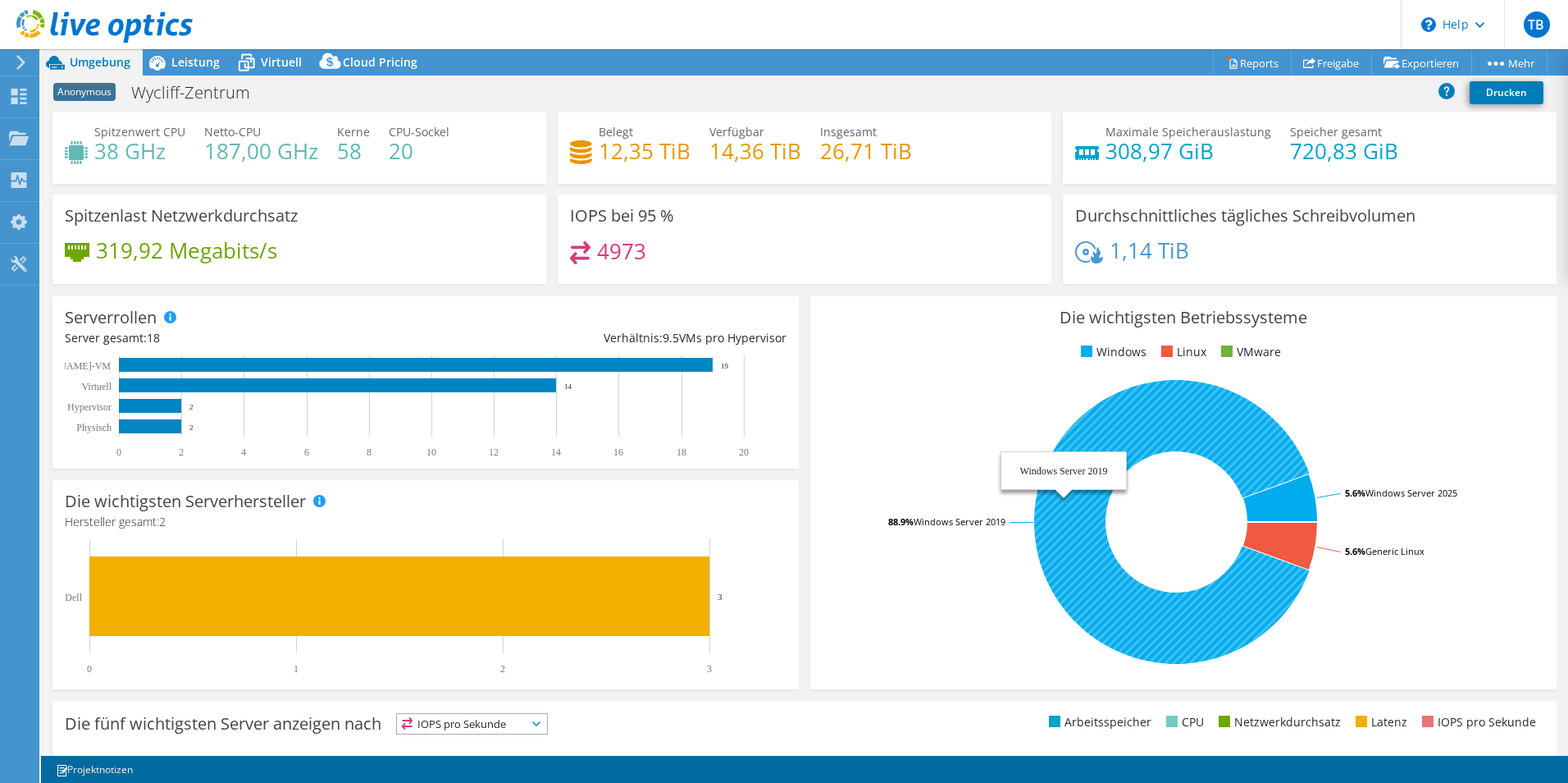
scroll to position [0, 0]
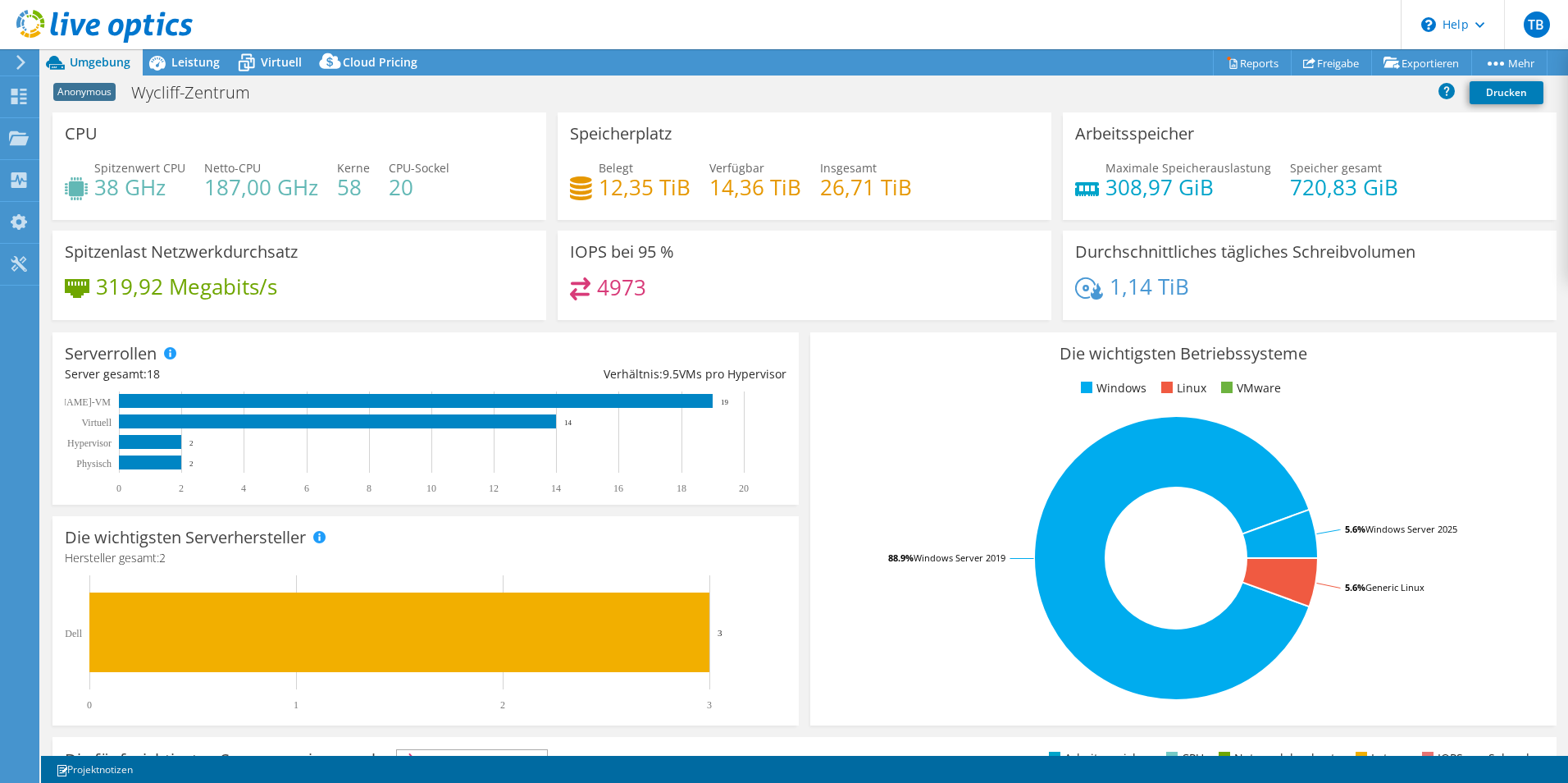
click at [421, 267] on div "Spitzenlast Netzwerkdurchsatz 319,92 Megabits/s" at bounding box center [299, 274] width 494 height 90
click at [186, 53] on div at bounding box center [96, 27] width 193 height 55
click at [186, 62] on span "Leistung" at bounding box center [195, 62] width 48 height 15
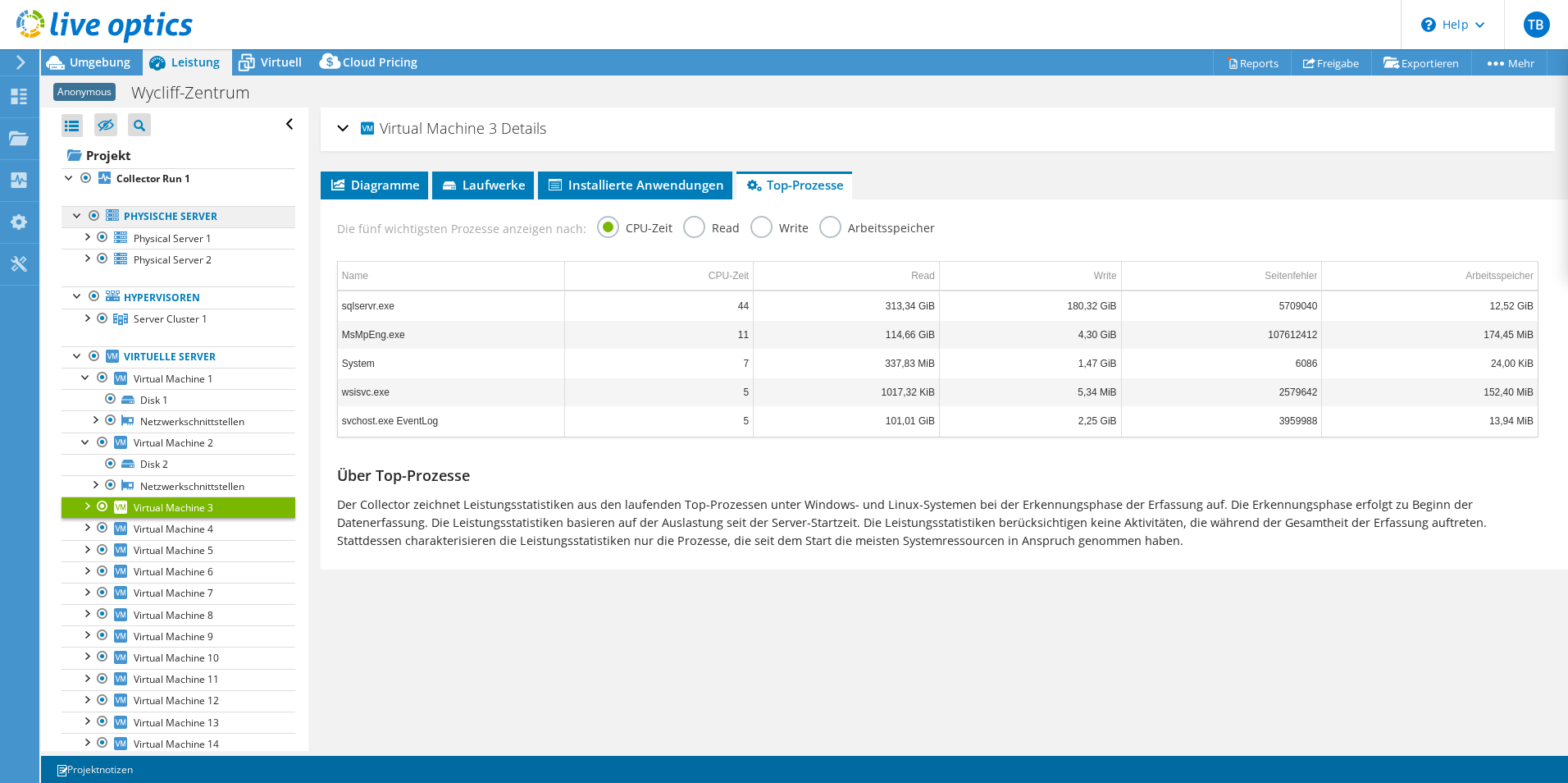
click at [152, 215] on link "Physische Server" at bounding box center [178, 217] width 234 height 21
click at [164, 231] on span "Physical Server 1" at bounding box center [172, 238] width 78 height 13
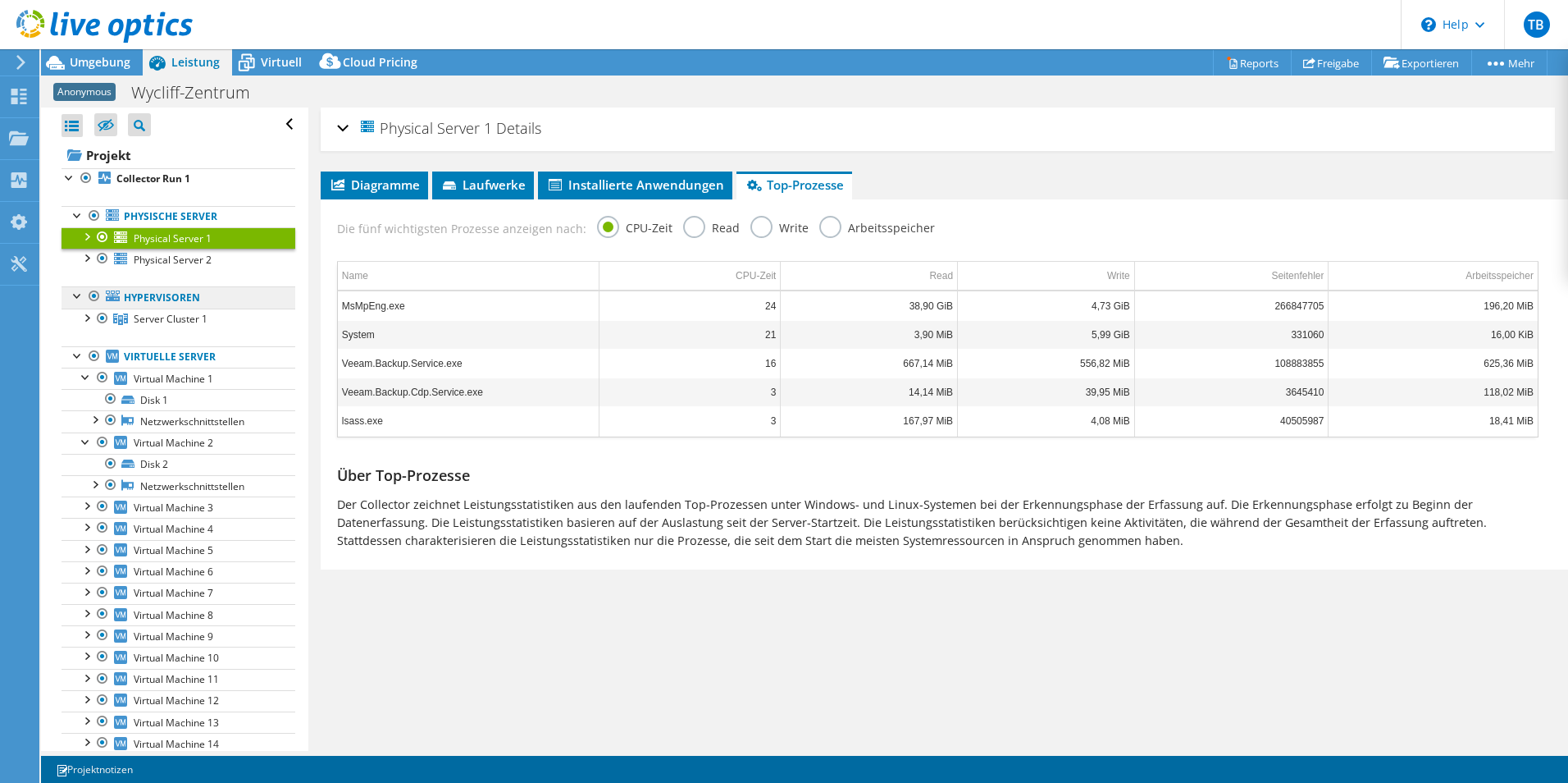
click at [163, 306] on link "Hypervisoren" at bounding box center [178, 297] width 234 height 21
click at [164, 318] on span "Server Cluster 1" at bounding box center [170, 319] width 74 height 13
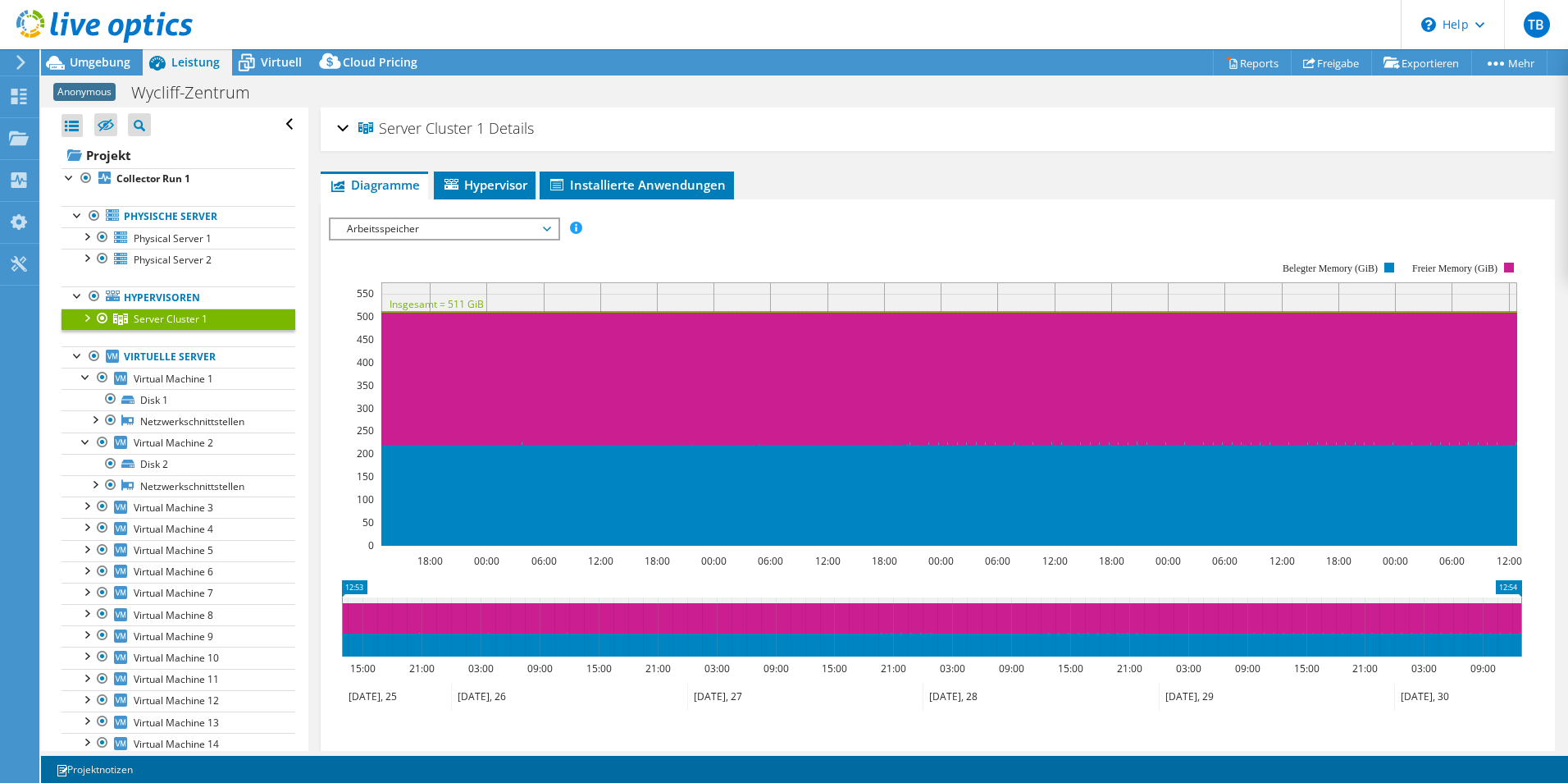
click at [503, 224] on span "Arbeitsspeicher" at bounding box center [444, 229] width 211 height 19
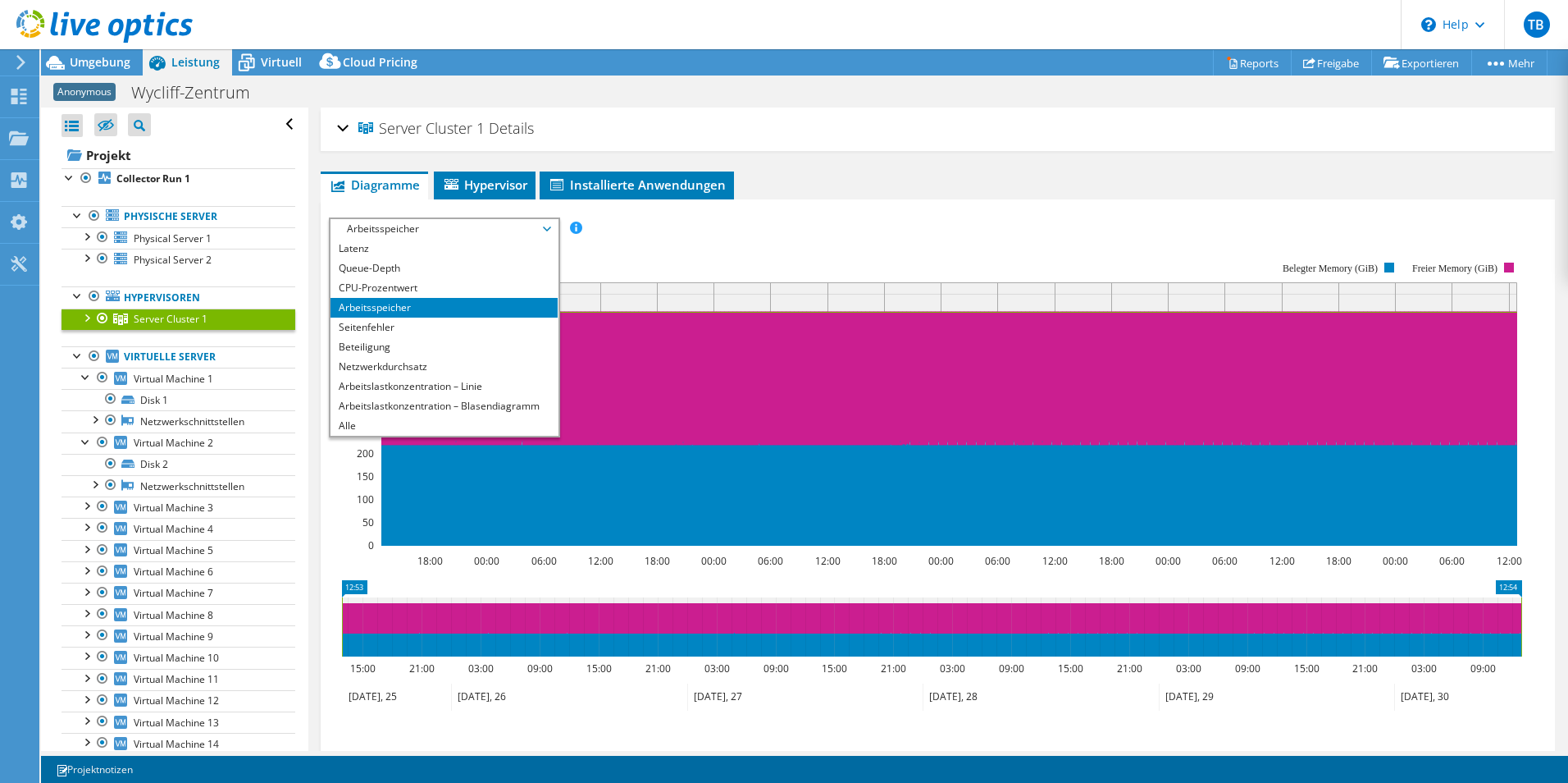
click at [635, 208] on div "IOPS pro Sekunde Disk-Durchsatz IO-Size Latenz Queue-Depth CPU-Prozentwert Arbe…" at bounding box center [938, 495] width 1218 height 591
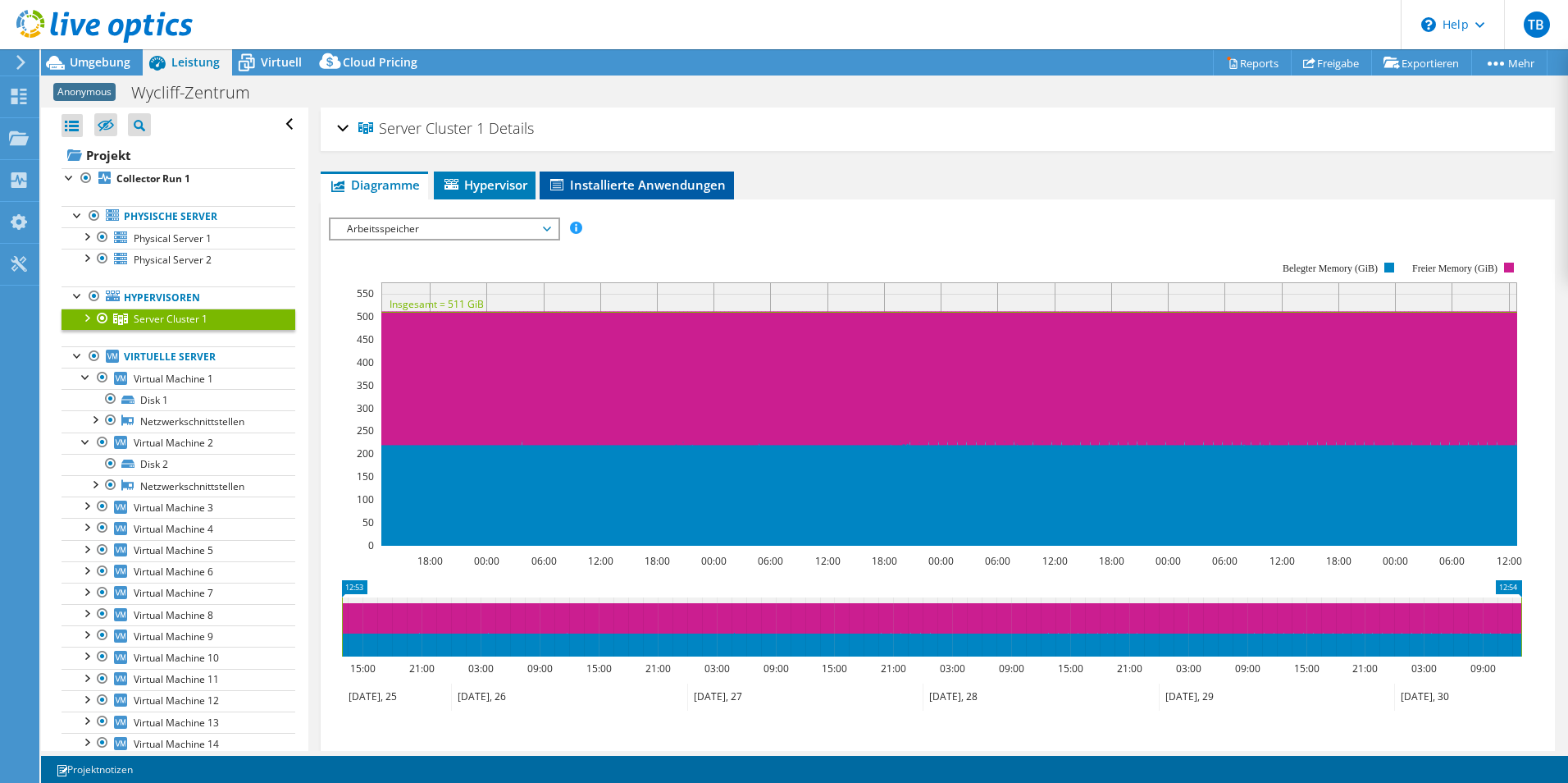
click at [642, 193] on li "Installierte Anwendungen" at bounding box center [637, 185] width 194 height 28
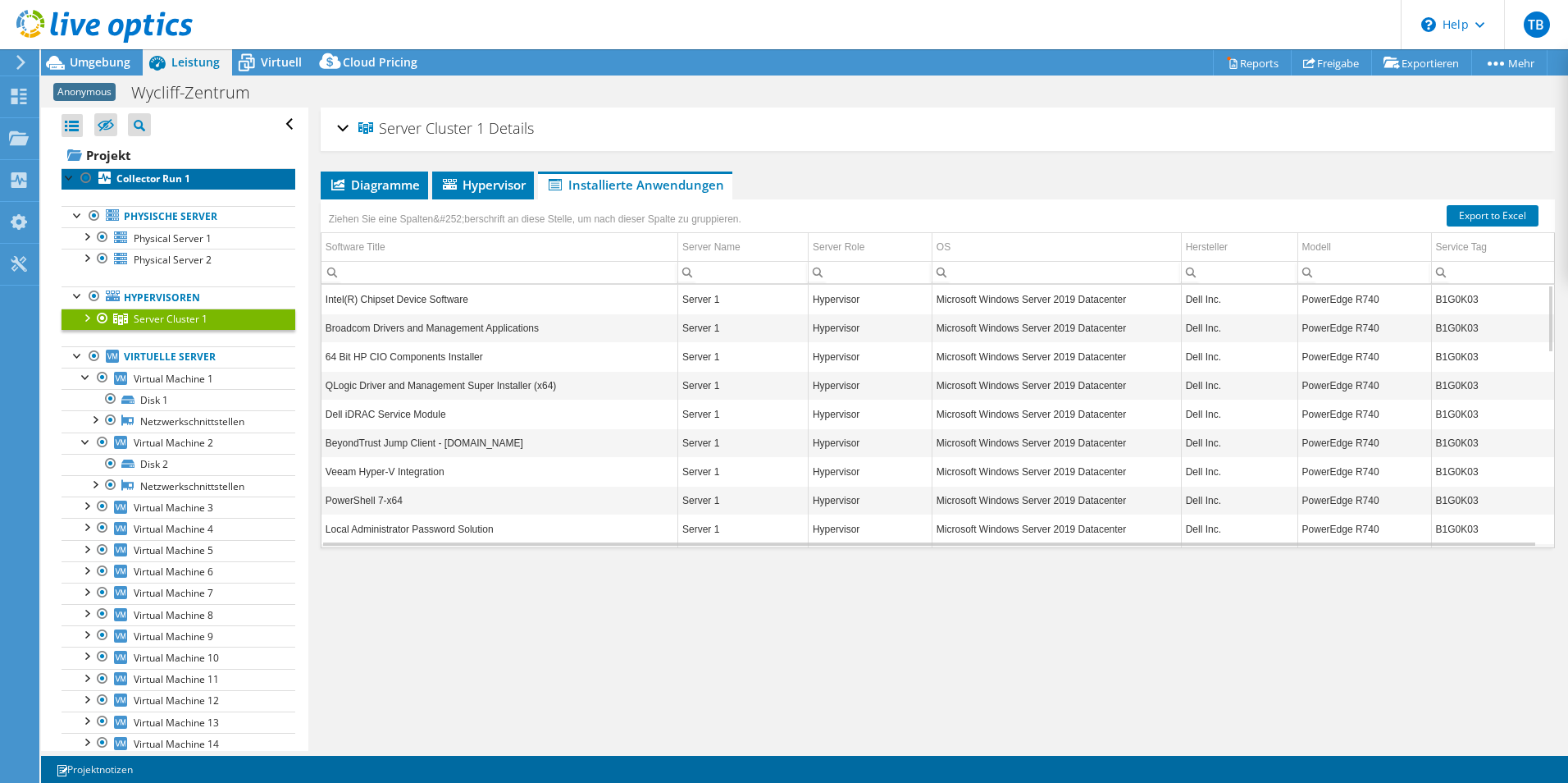
click at [180, 180] on b "Collector Run 1" at bounding box center [153, 178] width 74 height 13
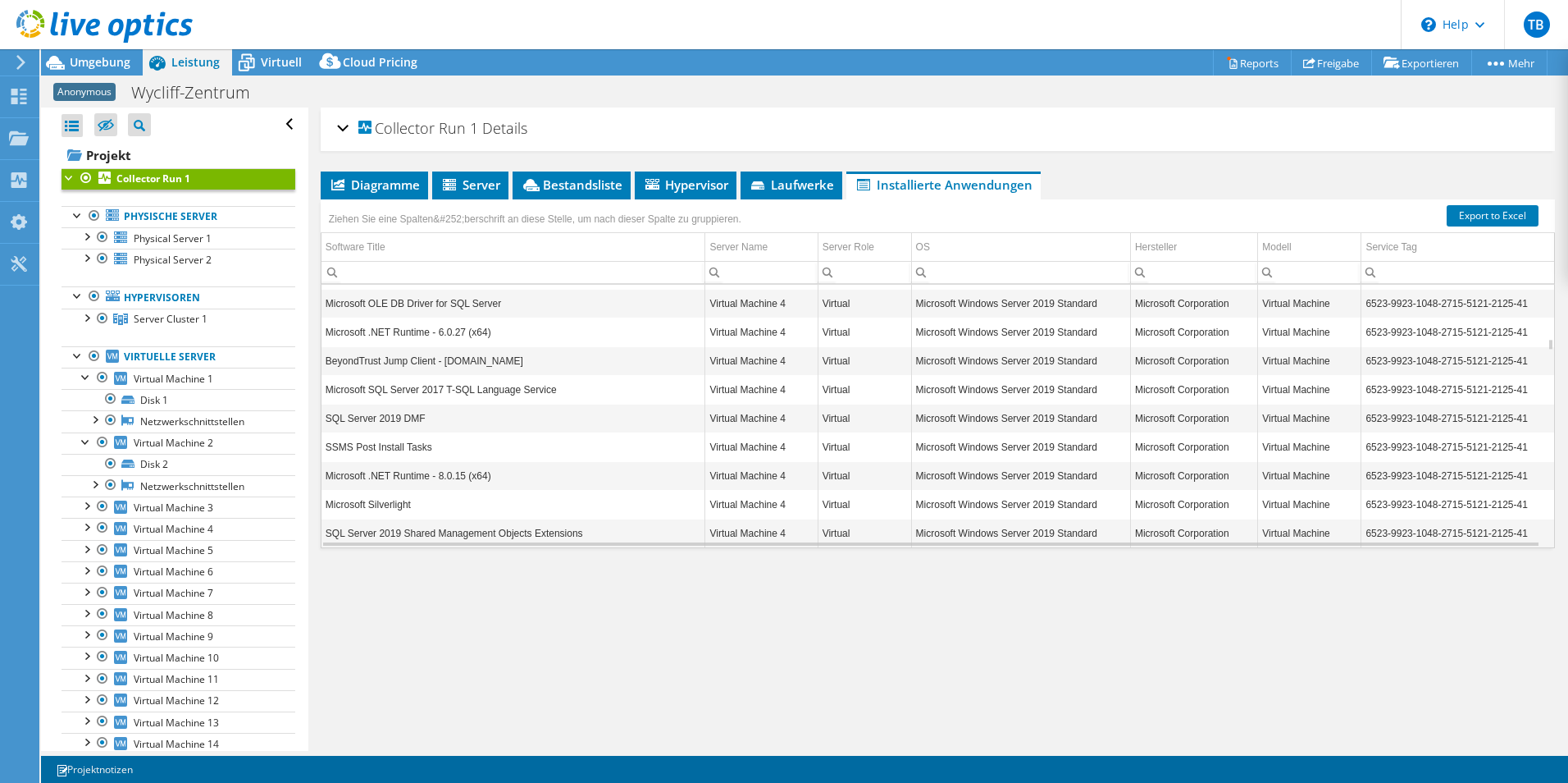
scroll to position [4137, 0]
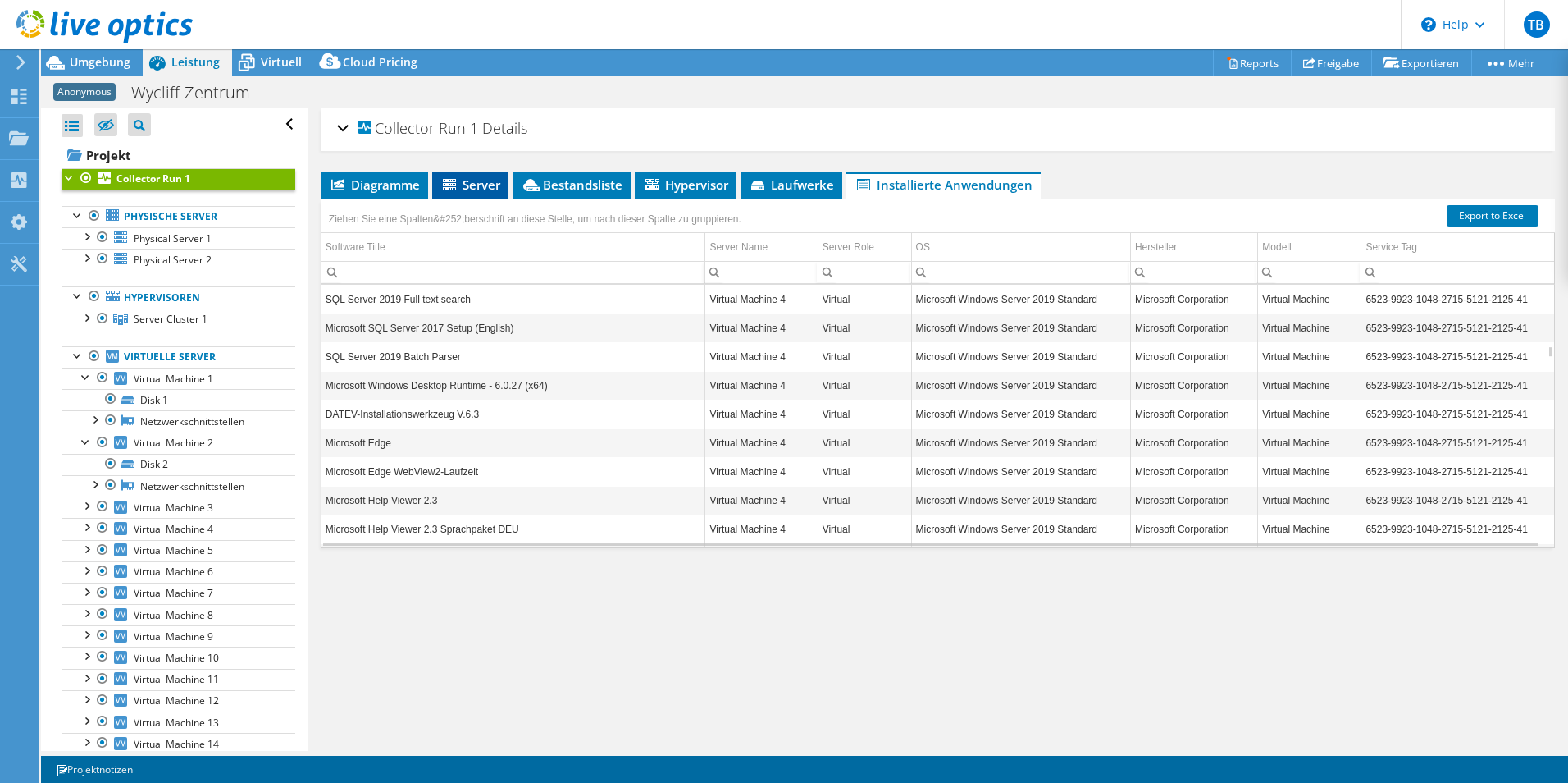
click at [469, 171] on li "Server" at bounding box center [470, 185] width 76 height 28
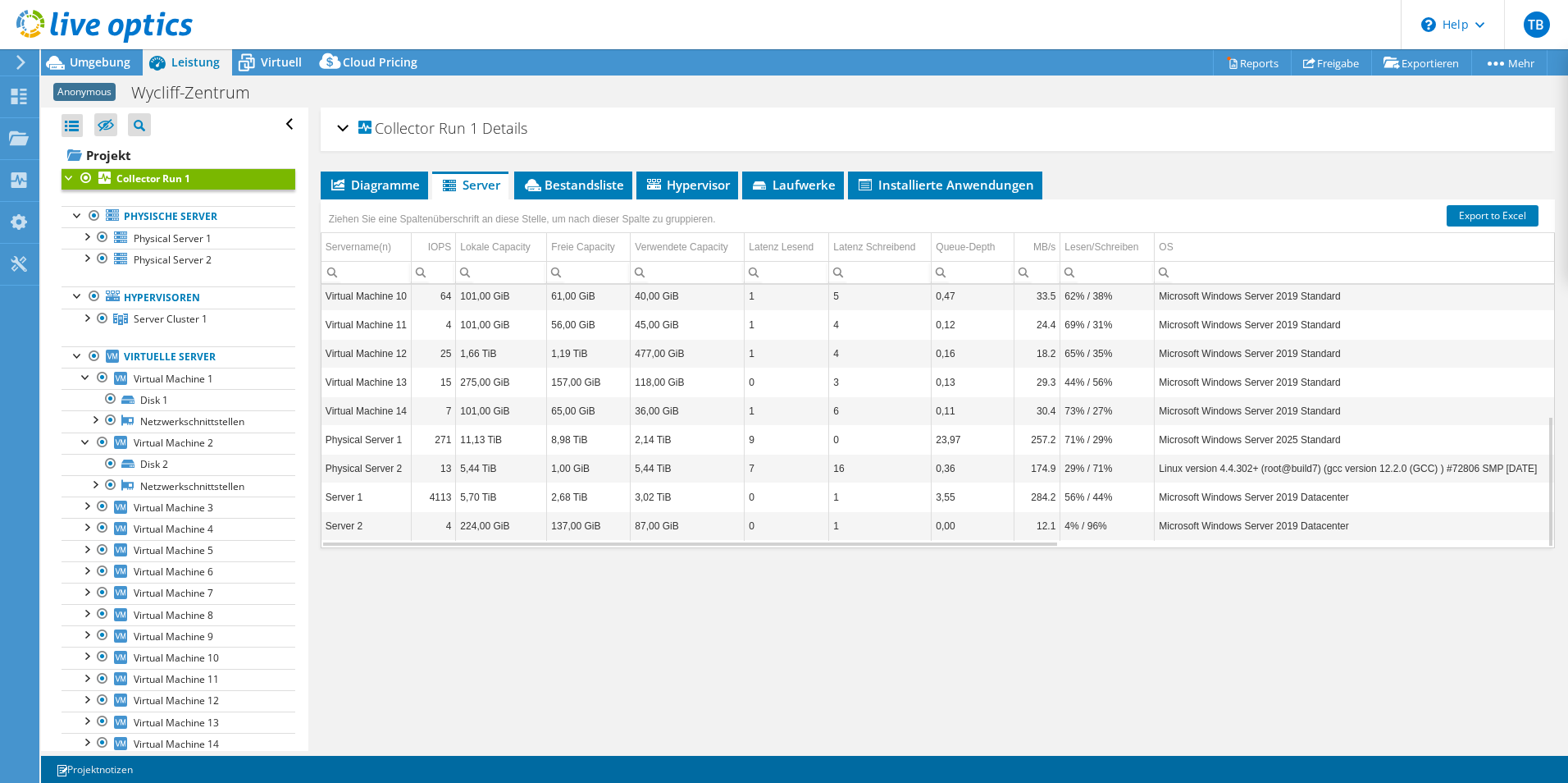
scroll to position [0, 0]
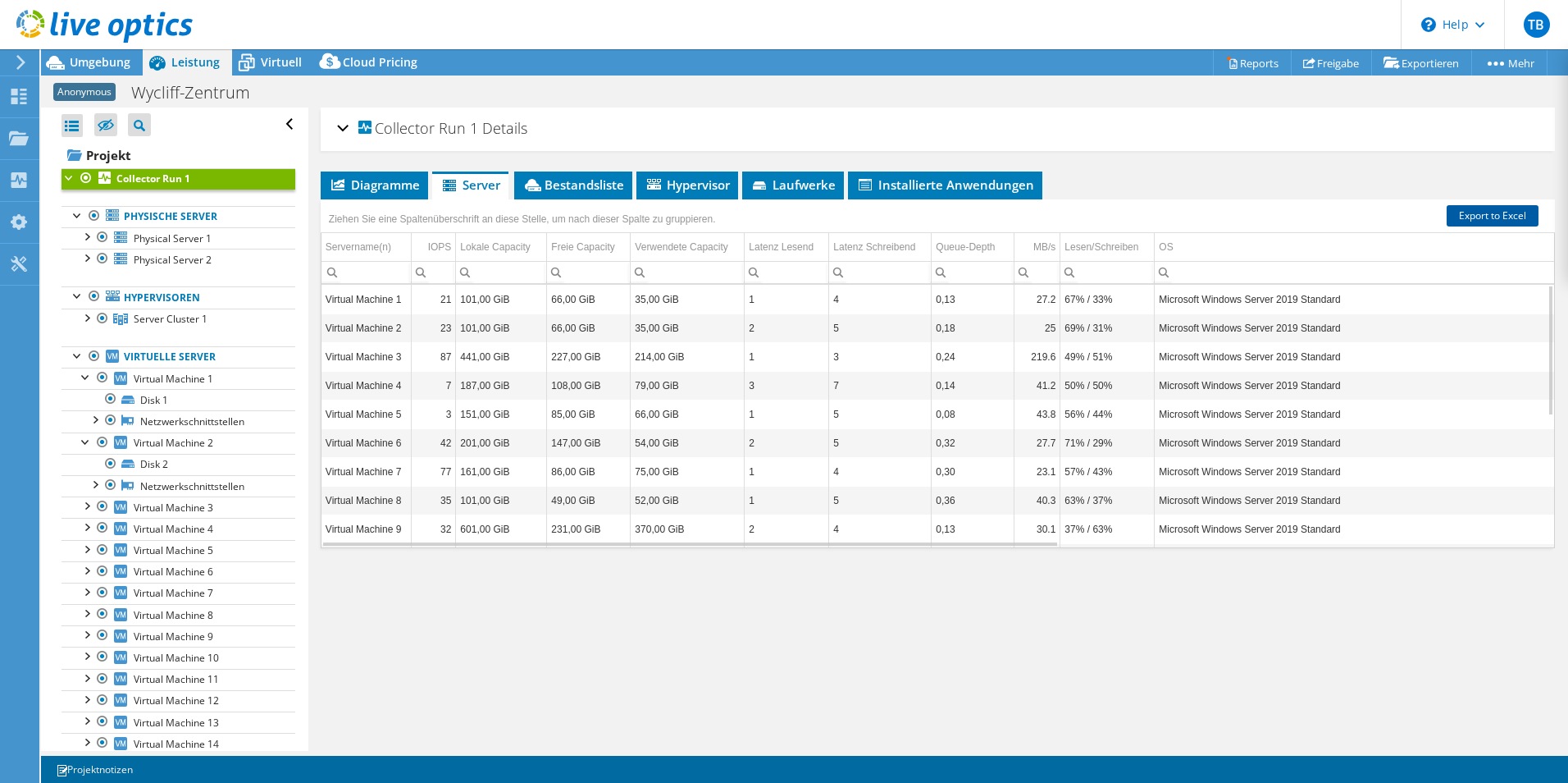
click at [1452, 209] on link "Export to Excel" at bounding box center [1492, 216] width 91 height 21
select select "EUFrankfurt"
select select "EUR"
click at [253, 64] on icon at bounding box center [246, 63] width 29 height 29
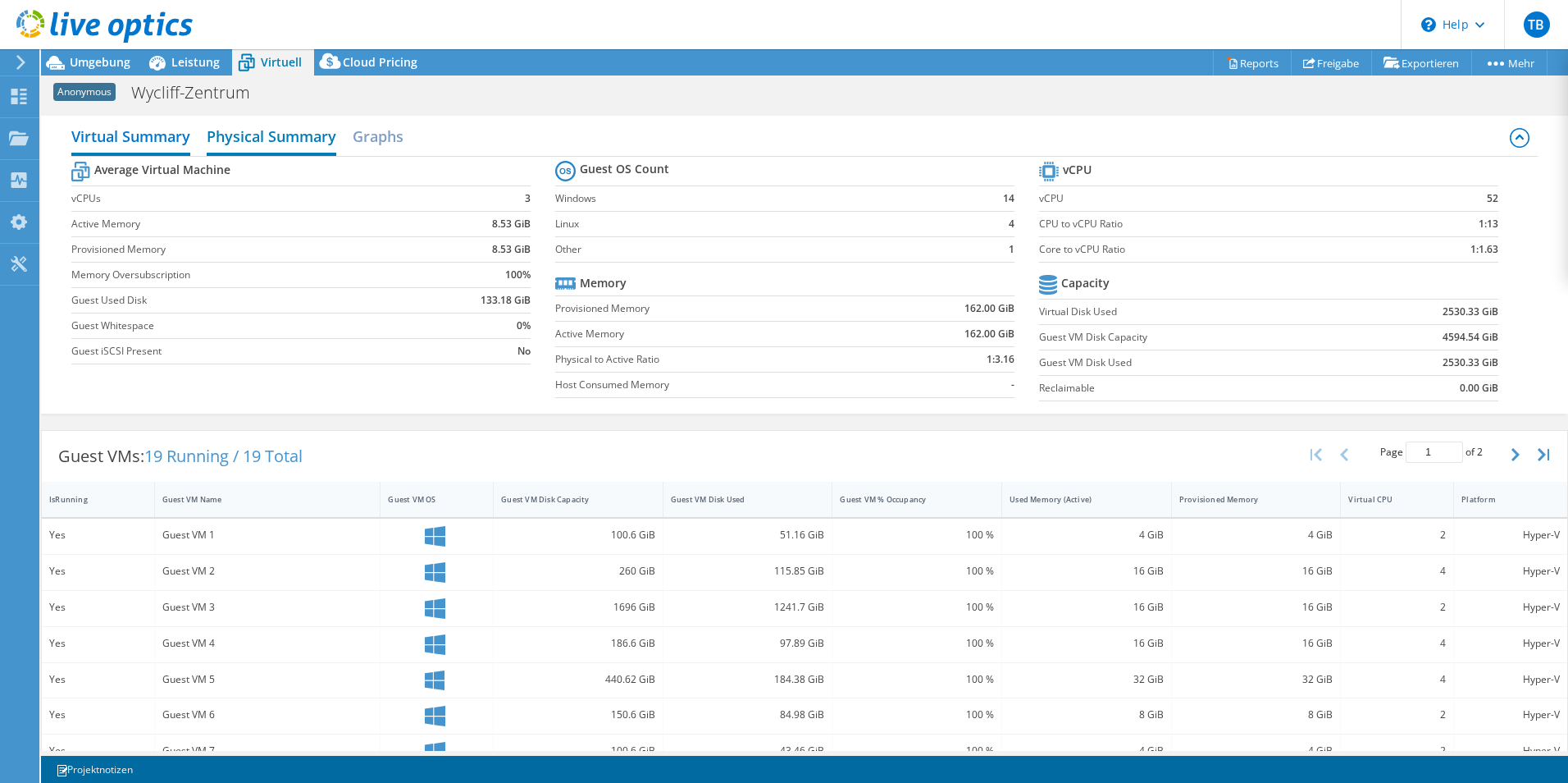
click at [296, 134] on h2 "Physical Summary" at bounding box center [271, 137] width 130 height 36
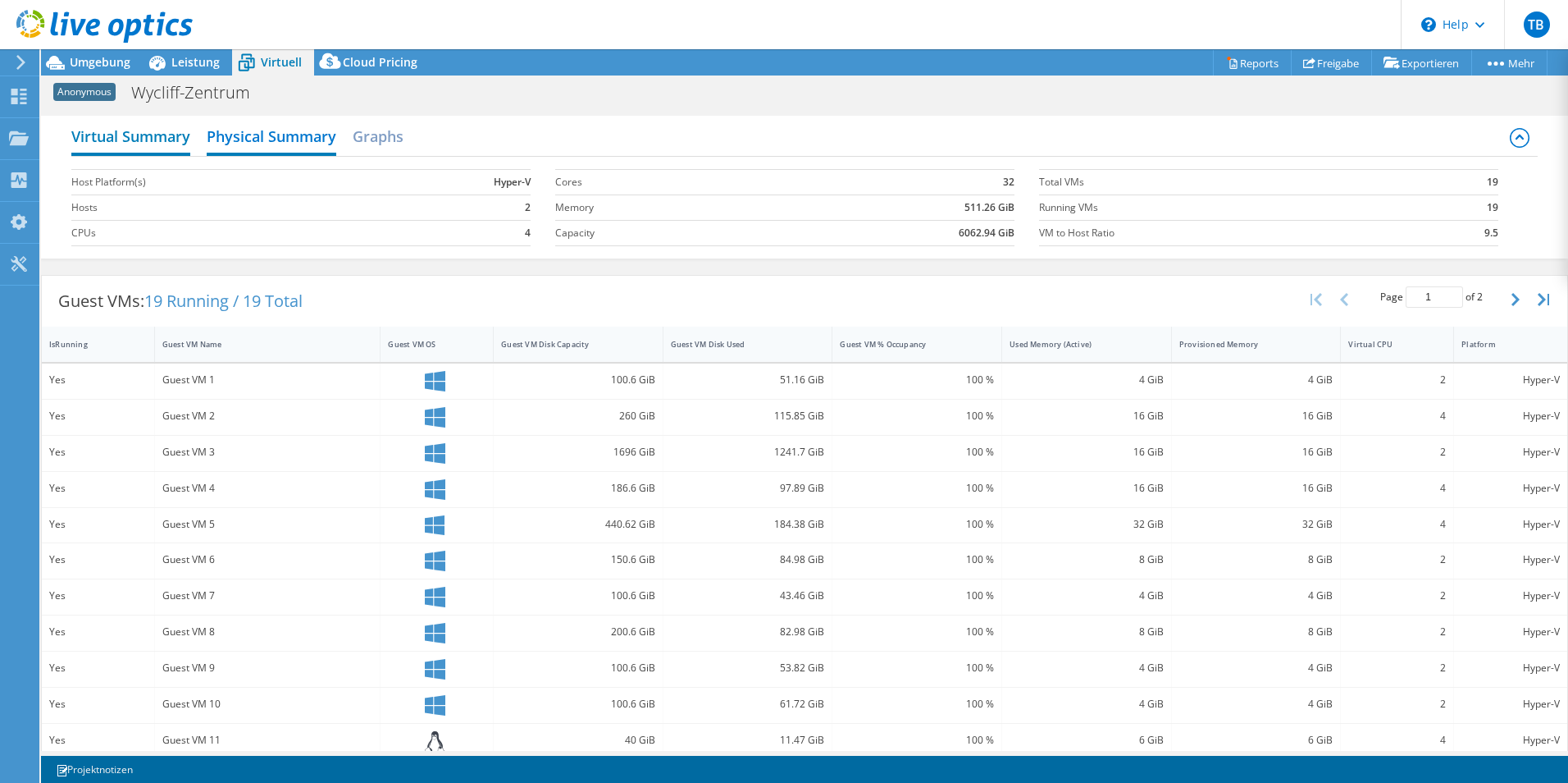
click at [158, 139] on h2 "Virtual Summary" at bounding box center [131, 137] width 119 height 36
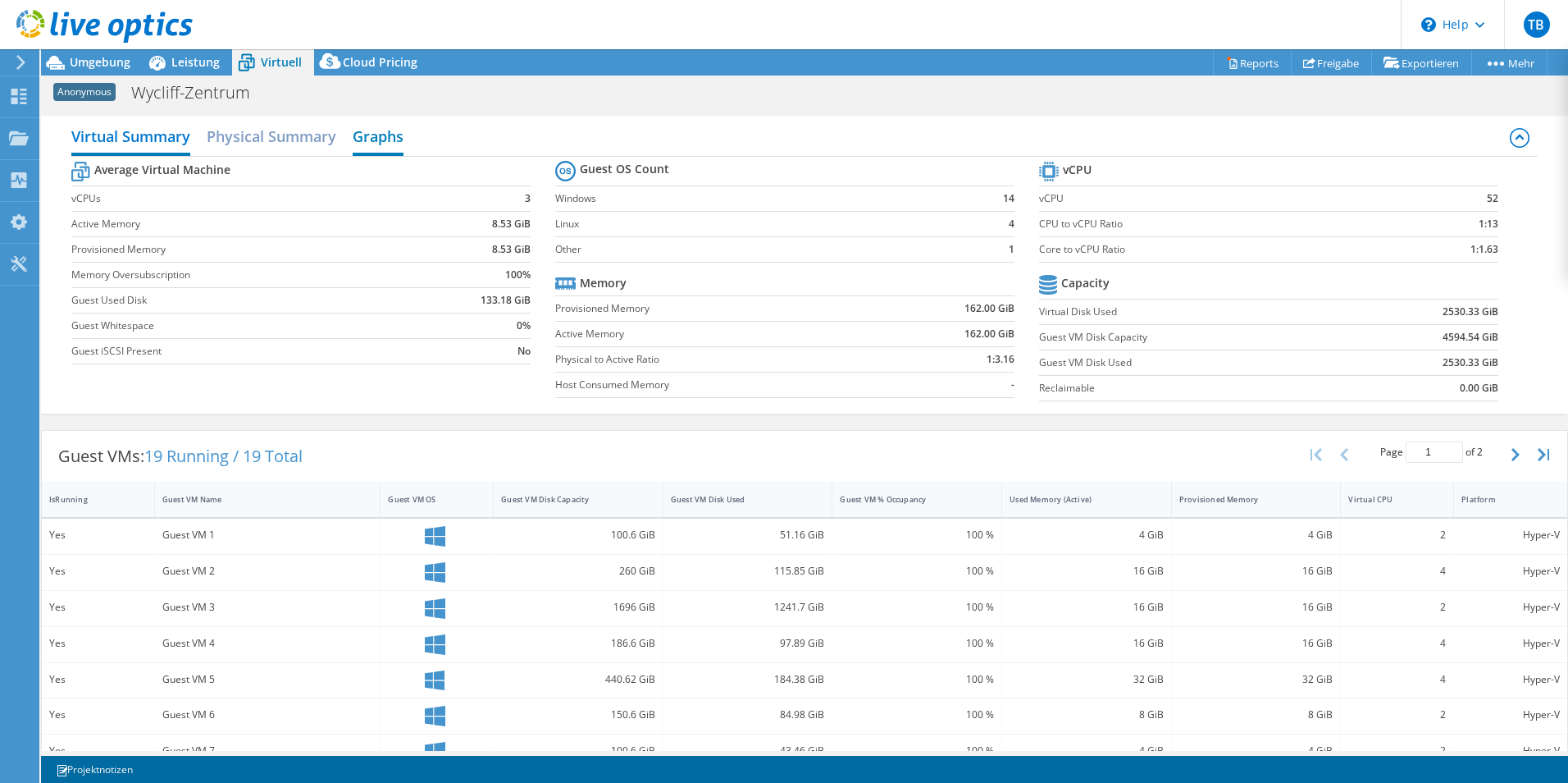
drag, startPoint x: 295, startPoint y: 141, endPoint x: 358, endPoint y: 136, distance: 63.2
click at [296, 140] on h2 "Physical Summary" at bounding box center [271, 136] width 130 height 33
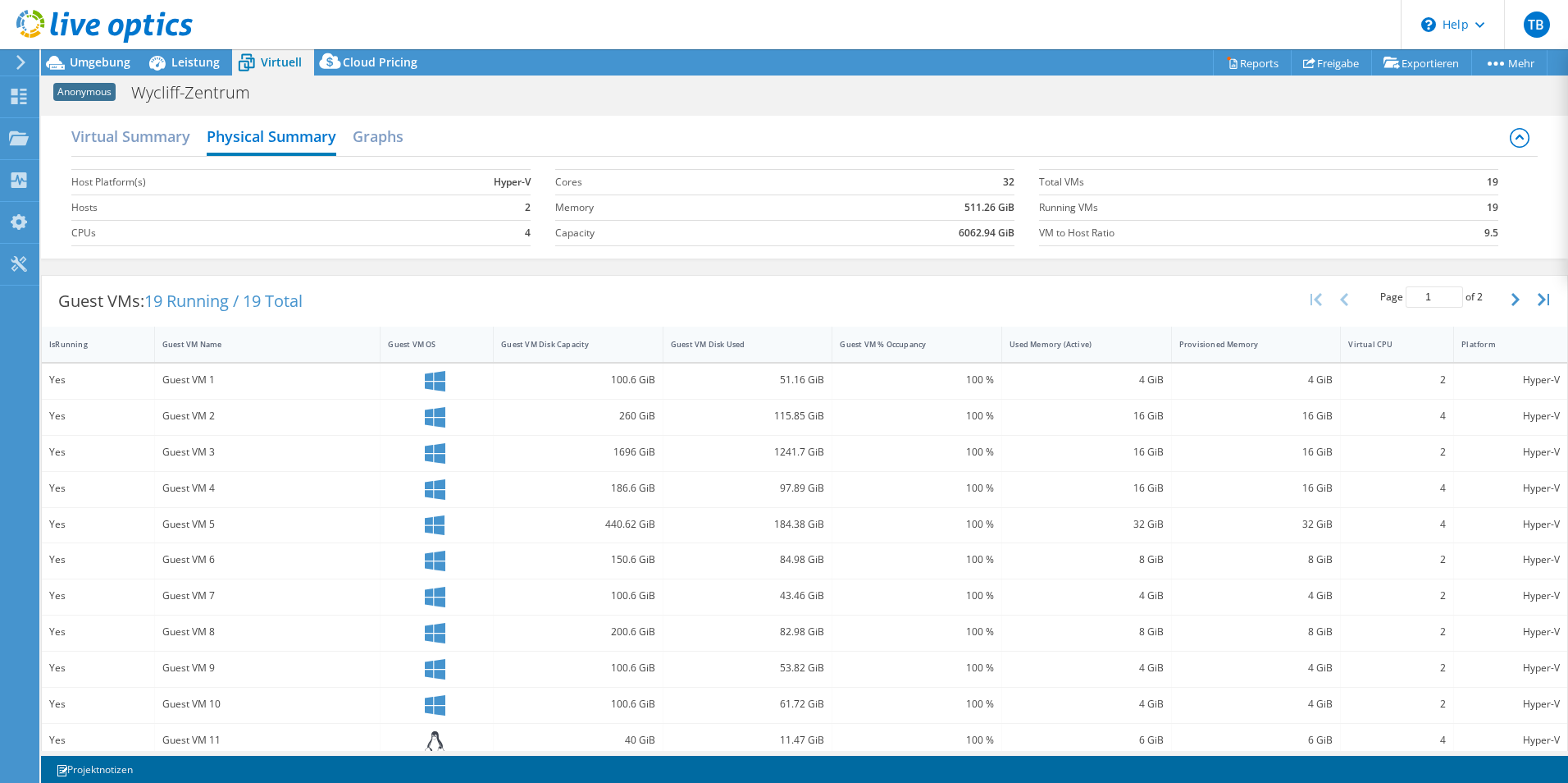
click at [413, 136] on div "Virtual Summary Physical Summary Graphs" at bounding box center [805, 138] width 1467 height 37
click at [383, 131] on h2 "Graphs" at bounding box center [377, 137] width 51 height 36
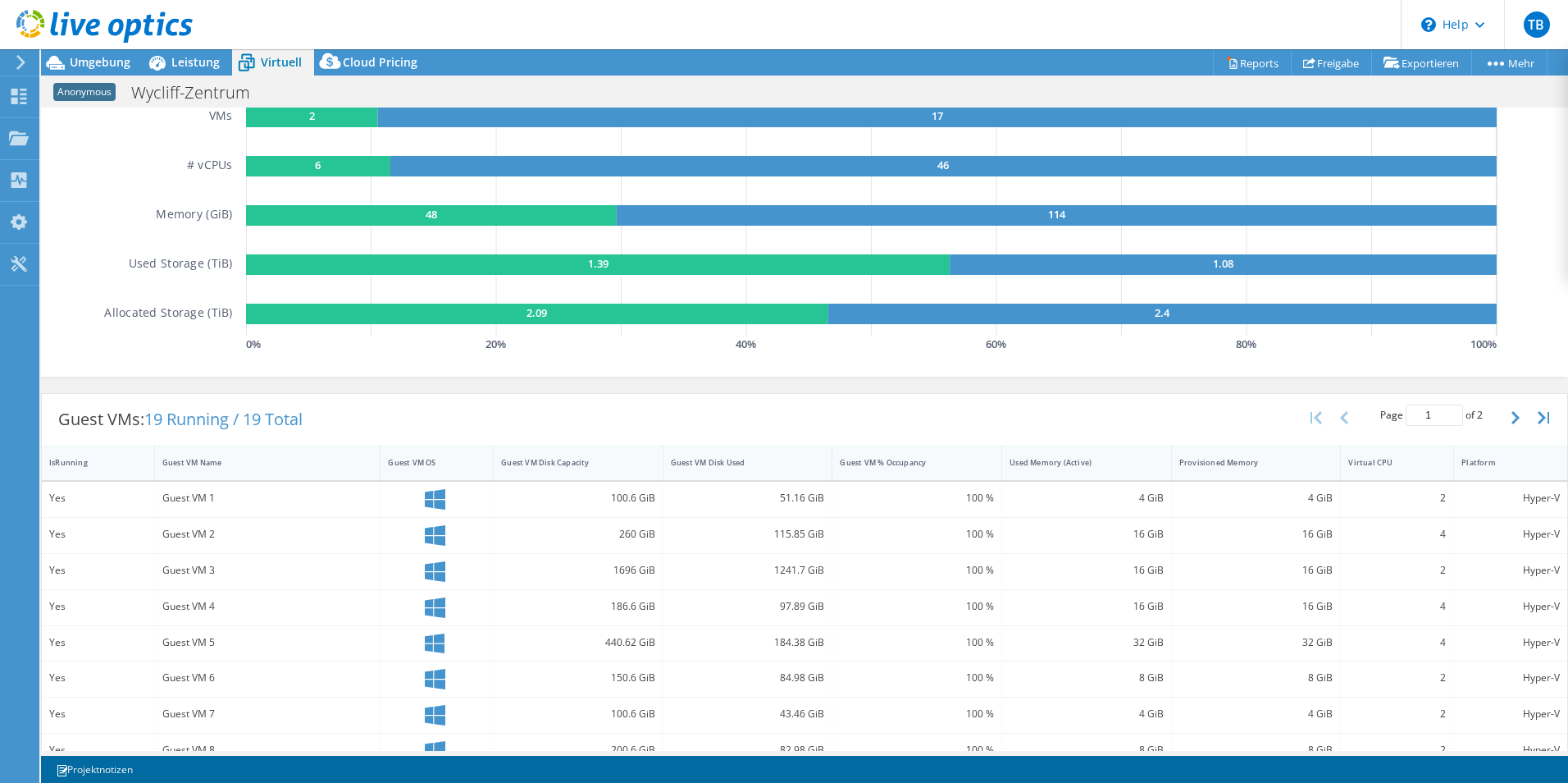
click at [1512, 421] on icon "button" at bounding box center [1516, 418] width 9 height 13
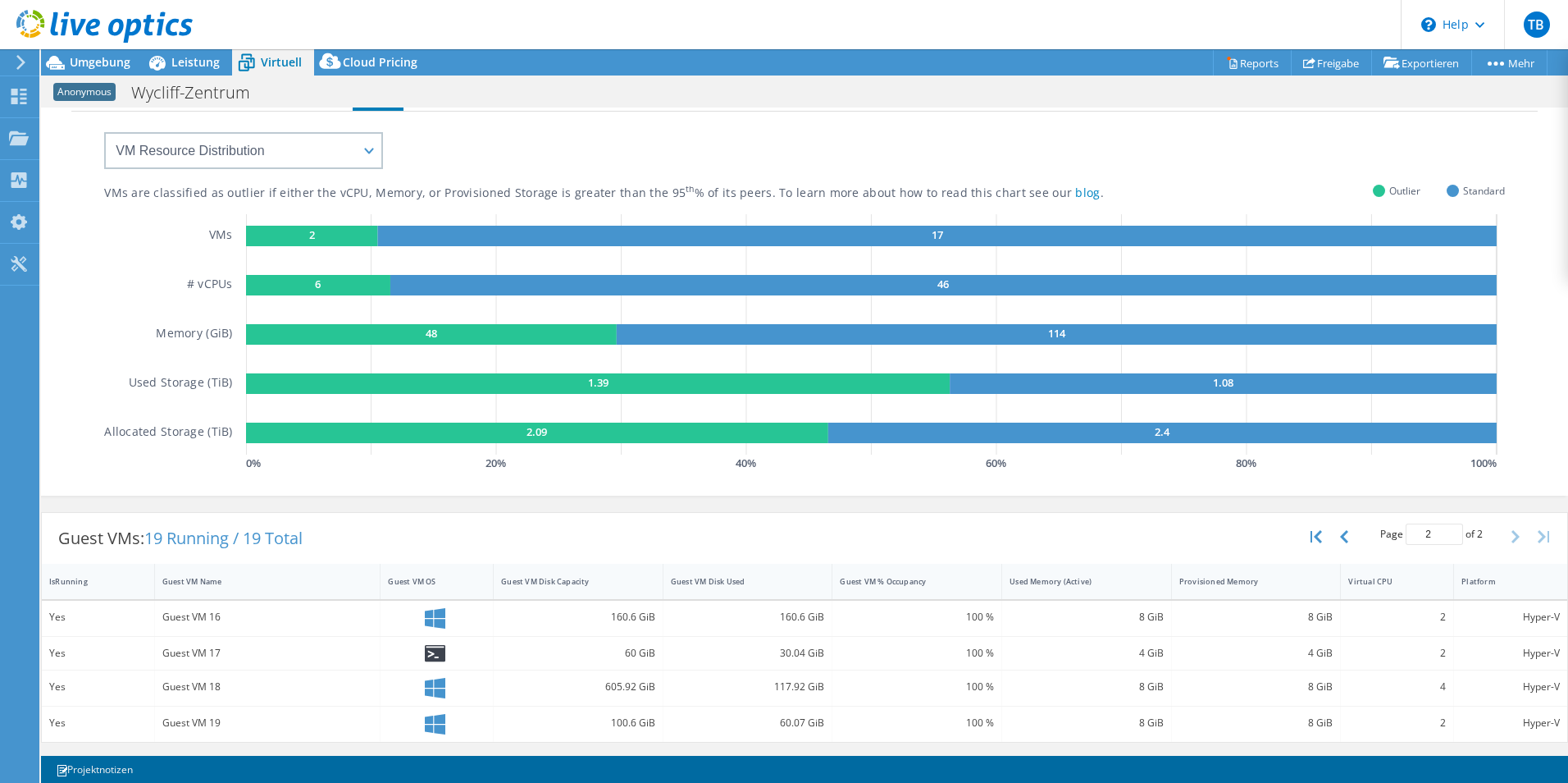
scroll to position [45, 0]
click at [1338, 537] on button "button" at bounding box center [1346, 536] width 28 height 31
click at [285, 147] on select "VM Resource Distribution Provisioning Contrast Over Provisioning" at bounding box center [244, 150] width 279 height 37
select select "Over Provisioning"
click at [104, 132] on select "VM Resource Distribution Provisioning Contrast Over Provisioning" at bounding box center [244, 150] width 279 height 37
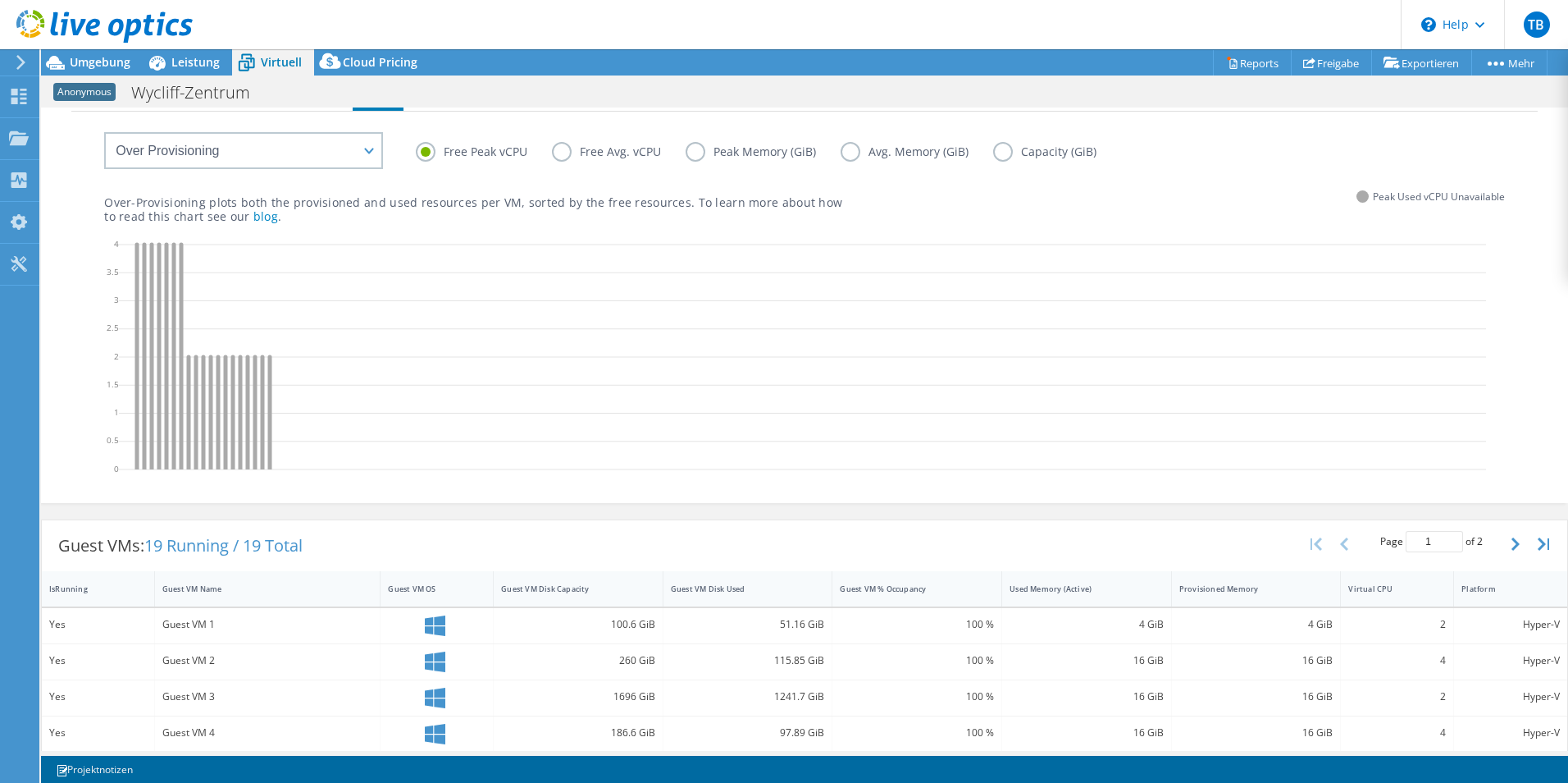
click at [575, 158] on label "Free Avg. vCPU" at bounding box center [619, 151] width 134 height 19
click at [0, 0] on input "Free Avg. vCPU" at bounding box center [0, 0] width 0 height 0
click at [740, 152] on label "Peak Memory (GiB)" at bounding box center [762, 151] width 155 height 19
click at [0, 0] on input "Peak Memory (GiB)" at bounding box center [0, 0] width 0 height 0
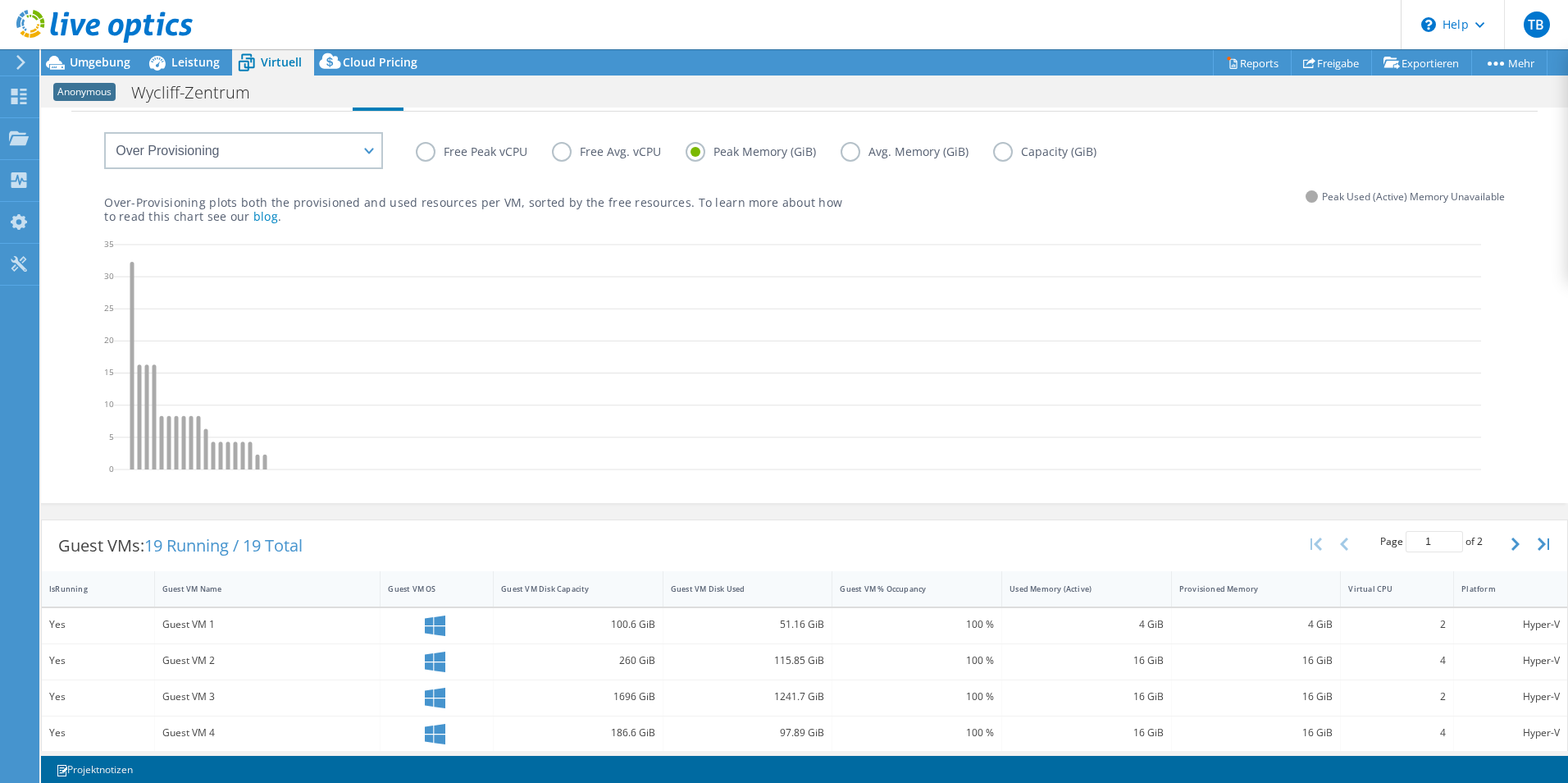
click at [921, 154] on label "Avg. Memory (GiB)" at bounding box center [916, 151] width 153 height 19
click at [0, 0] on input "Avg. Memory (GiB)" at bounding box center [0, 0] width 0 height 0
click at [1032, 146] on label "Capacity (GiB)" at bounding box center [1057, 151] width 128 height 19
click at [0, 0] on input "Capacity (GiB)" at bounding box center [0, 0] width 0 height 0
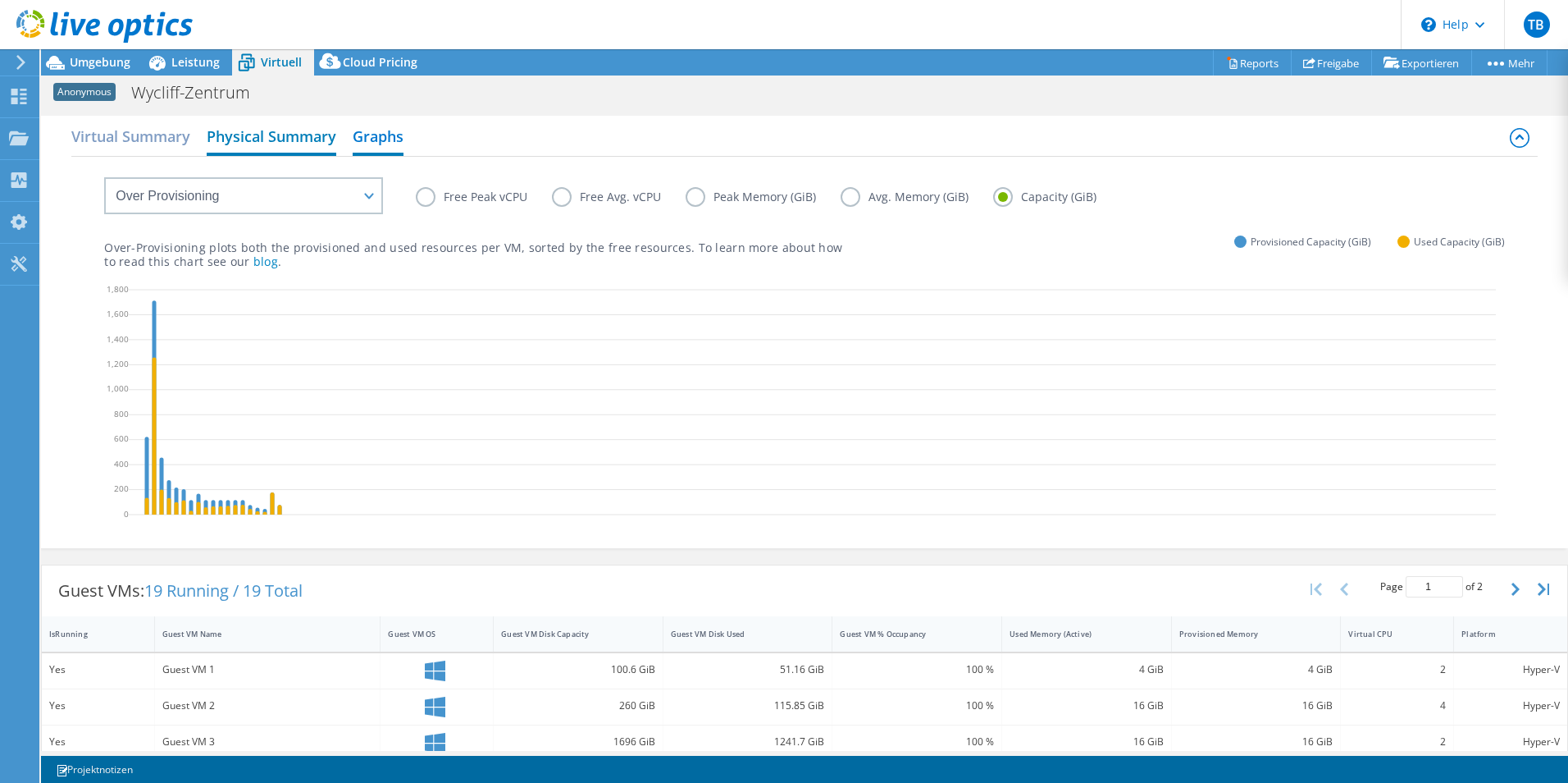
click at [287, 135] on h2 "Physical Summary" at bounding box center [271, 137] width 130 height 36
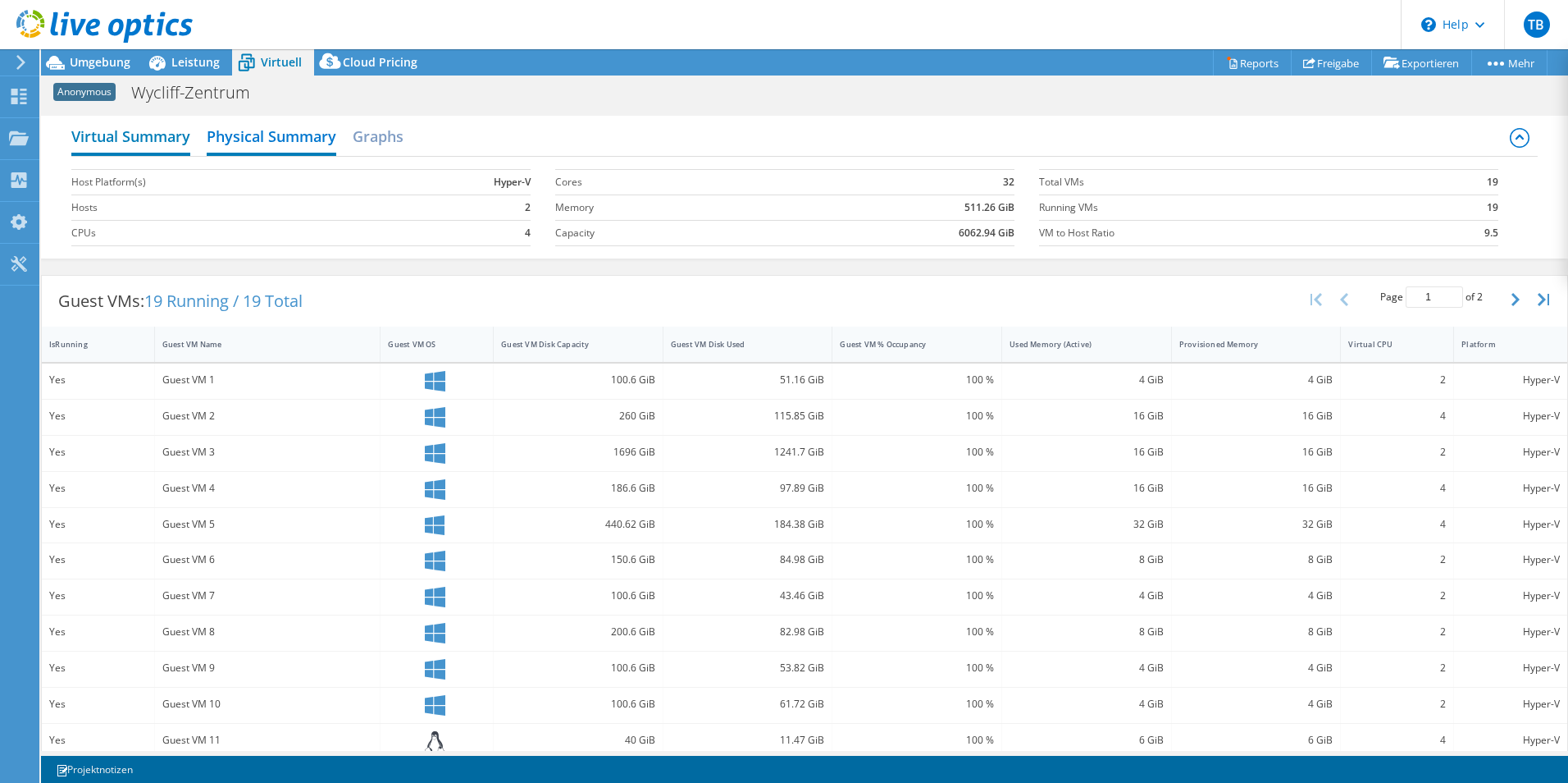
click at [186, 133] on h2 "Virtual Summary" at bounding box center [131, 137] width 119 height 36
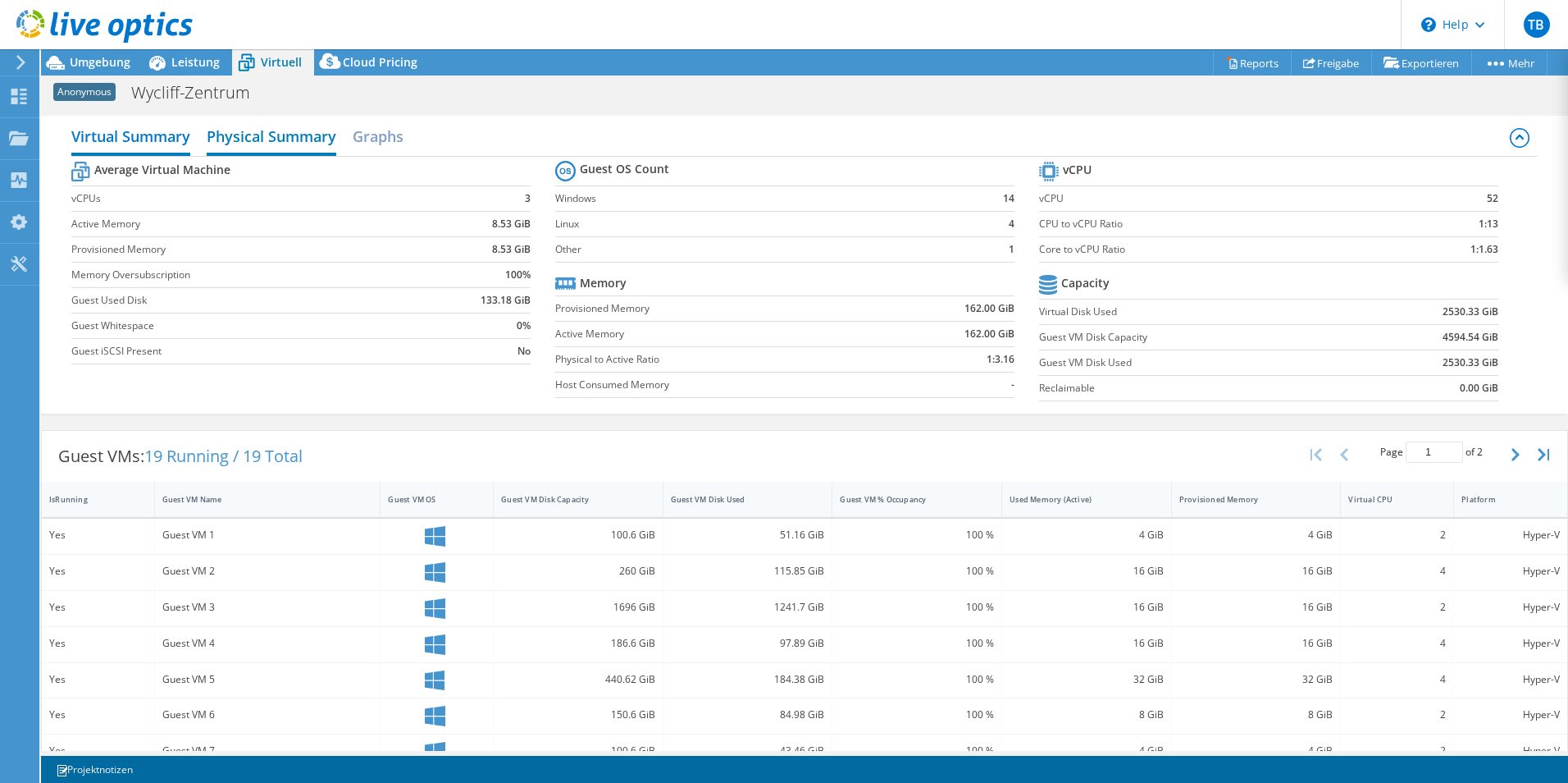
click at [308, 137] on h2 "Physical Summary" at bounding box center [271, 137] width 130 height 36
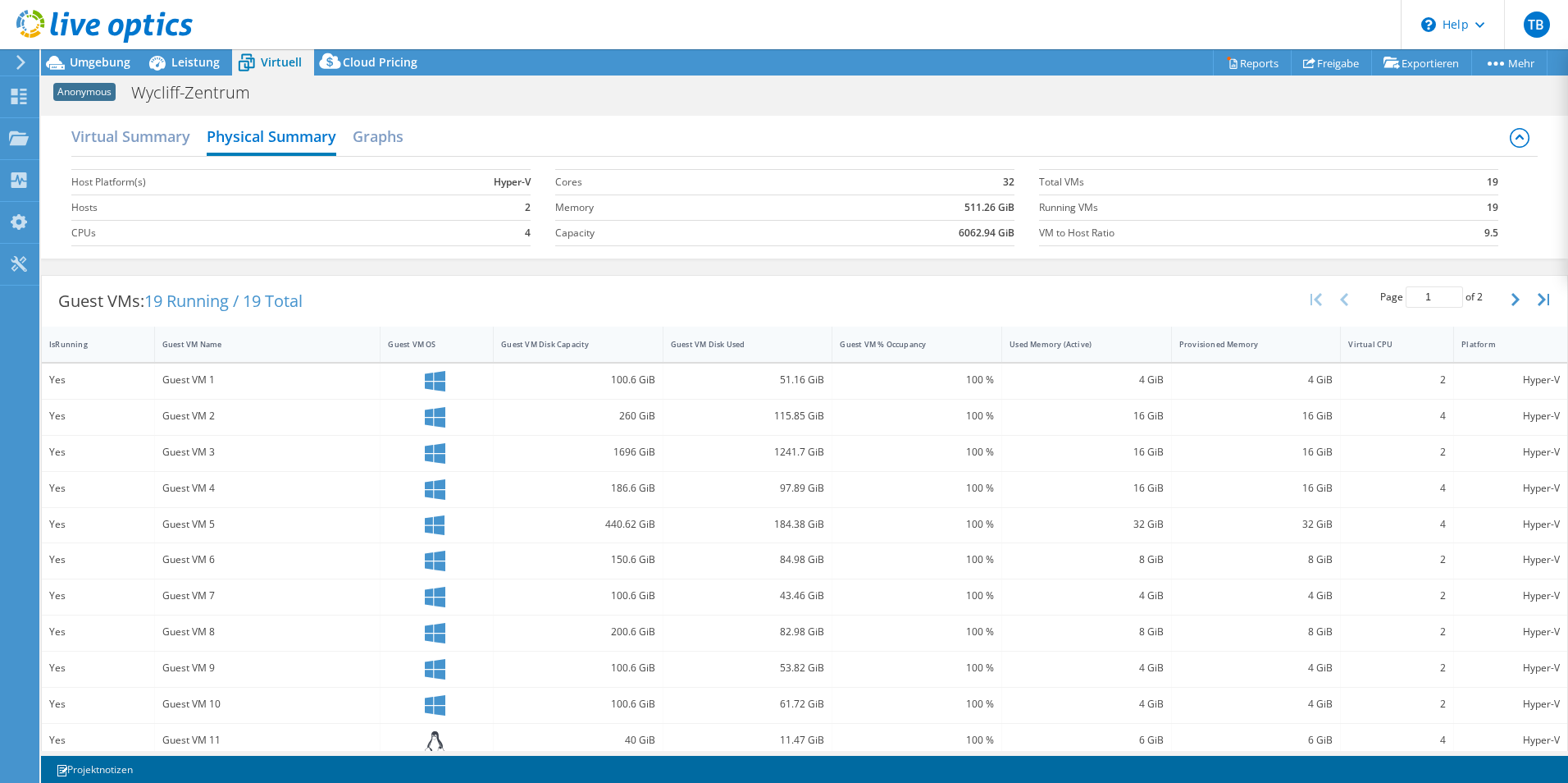
click at [237, 376] on div "Guest VM 1" at bounding box center [268, 379] width 211 height 18
click at [191, 138] on h2 "Virtual Summary" at bounding box center [131, 137] width 119 height 36
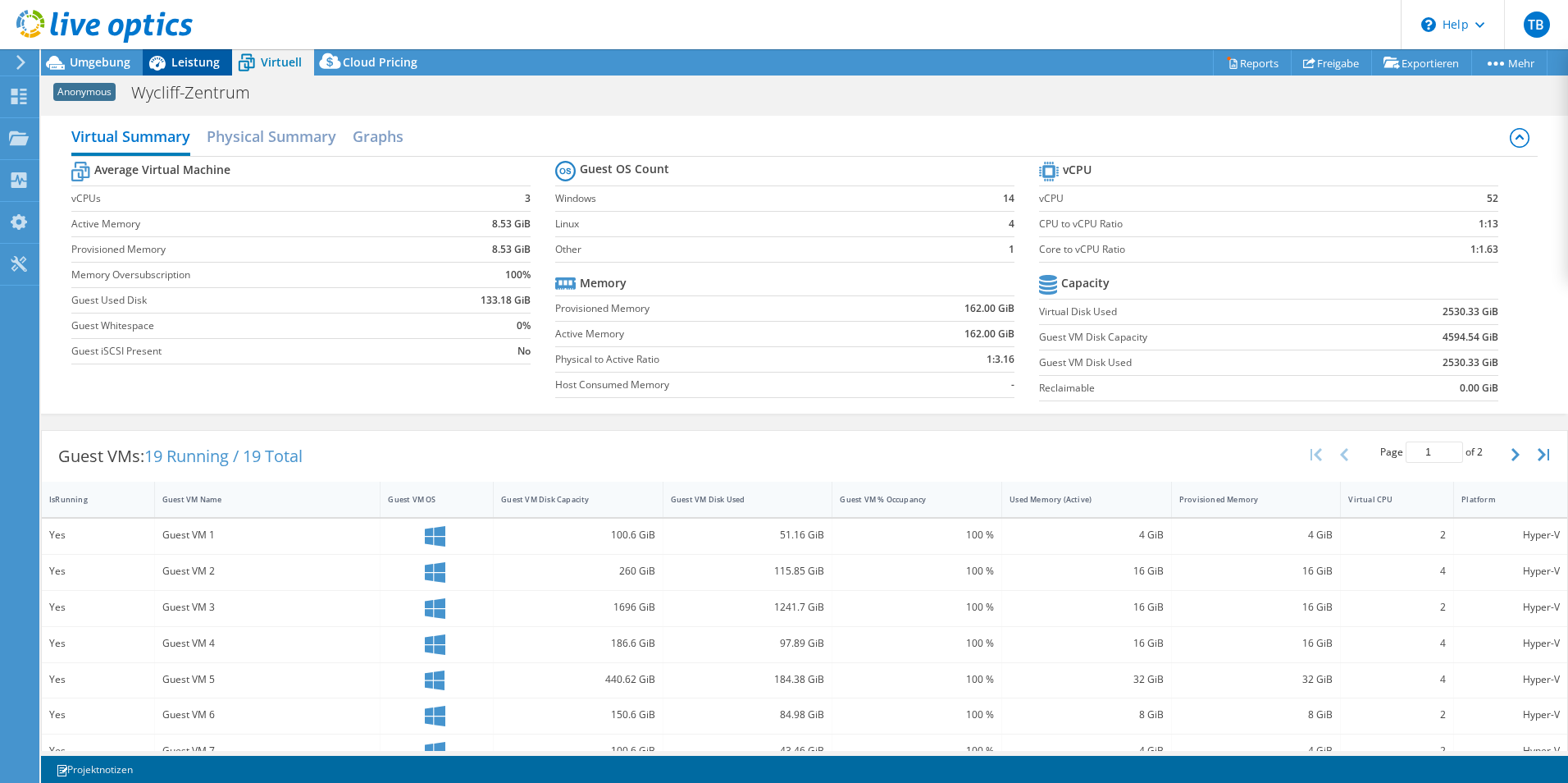
click at [199, 64] on span "Leistung" at bounding box center [195, 62] width 48 height 15
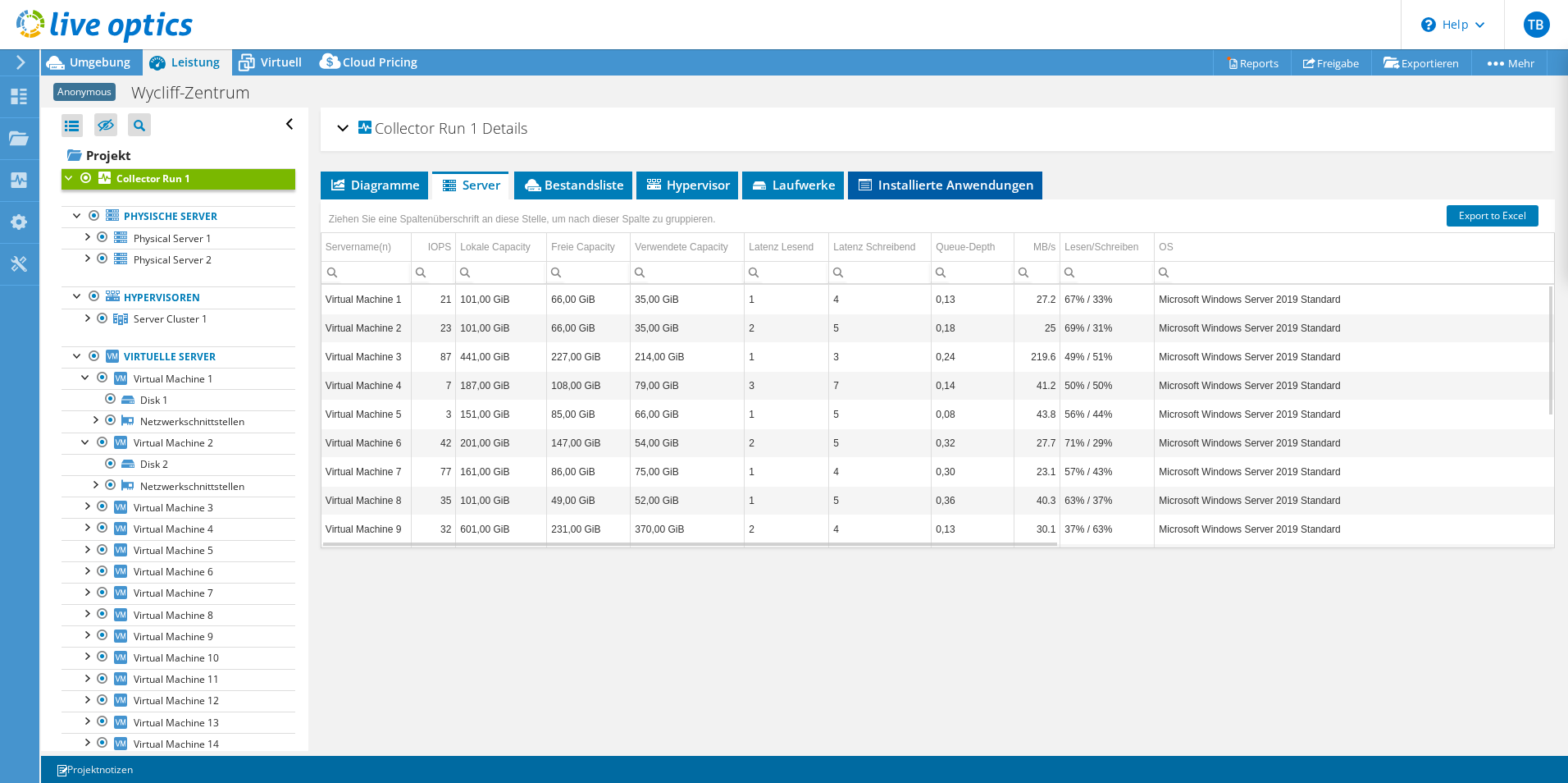
click at [885, 180] on span "Installierte Anwendungen" at bounding box center [945, 184] width 178 height 16
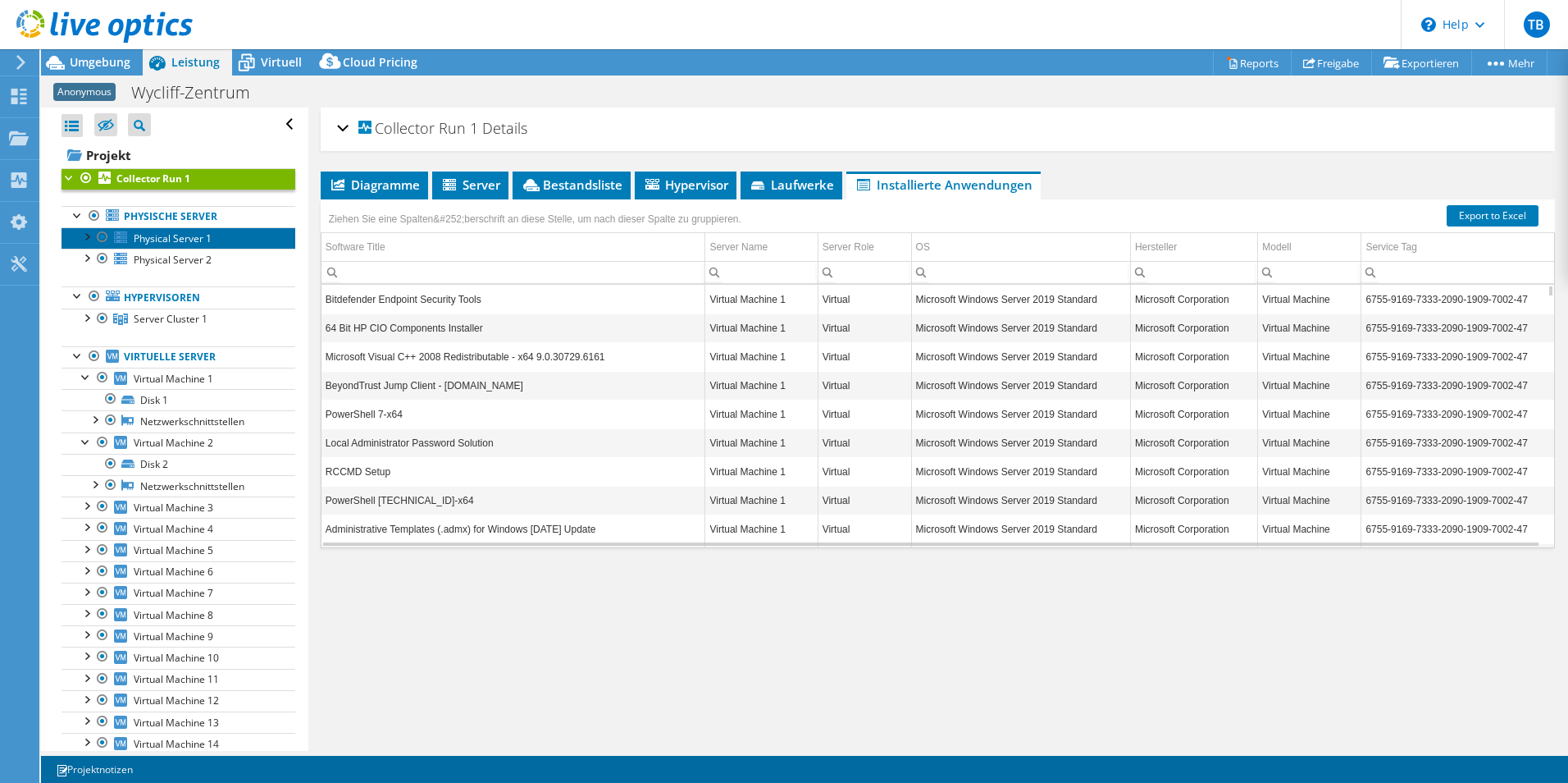
click at [163, 239] on span "Physical Server 1" at bounding box center [172, 238] width 78 height 13
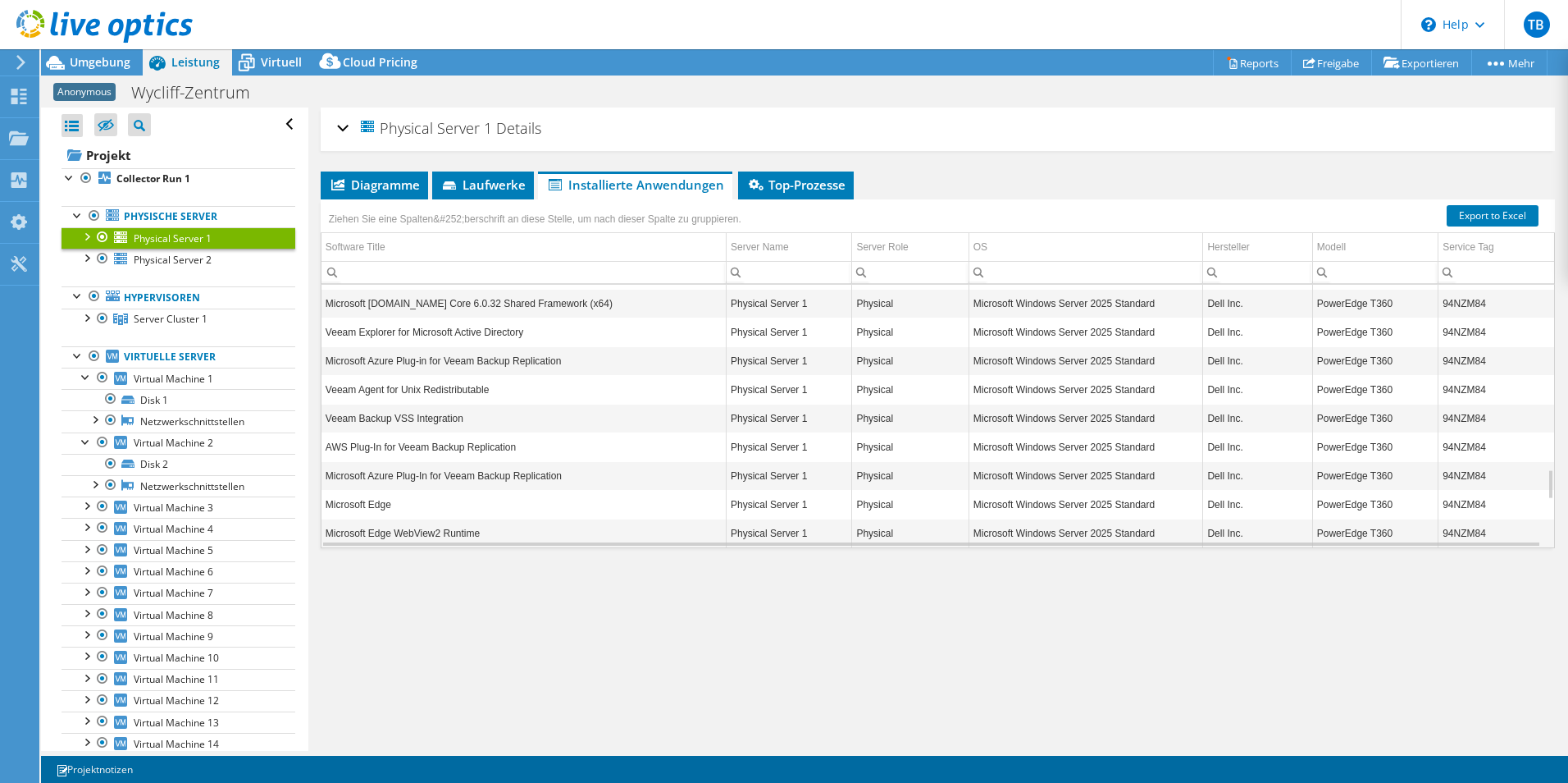
scroll to position [1985, 0]
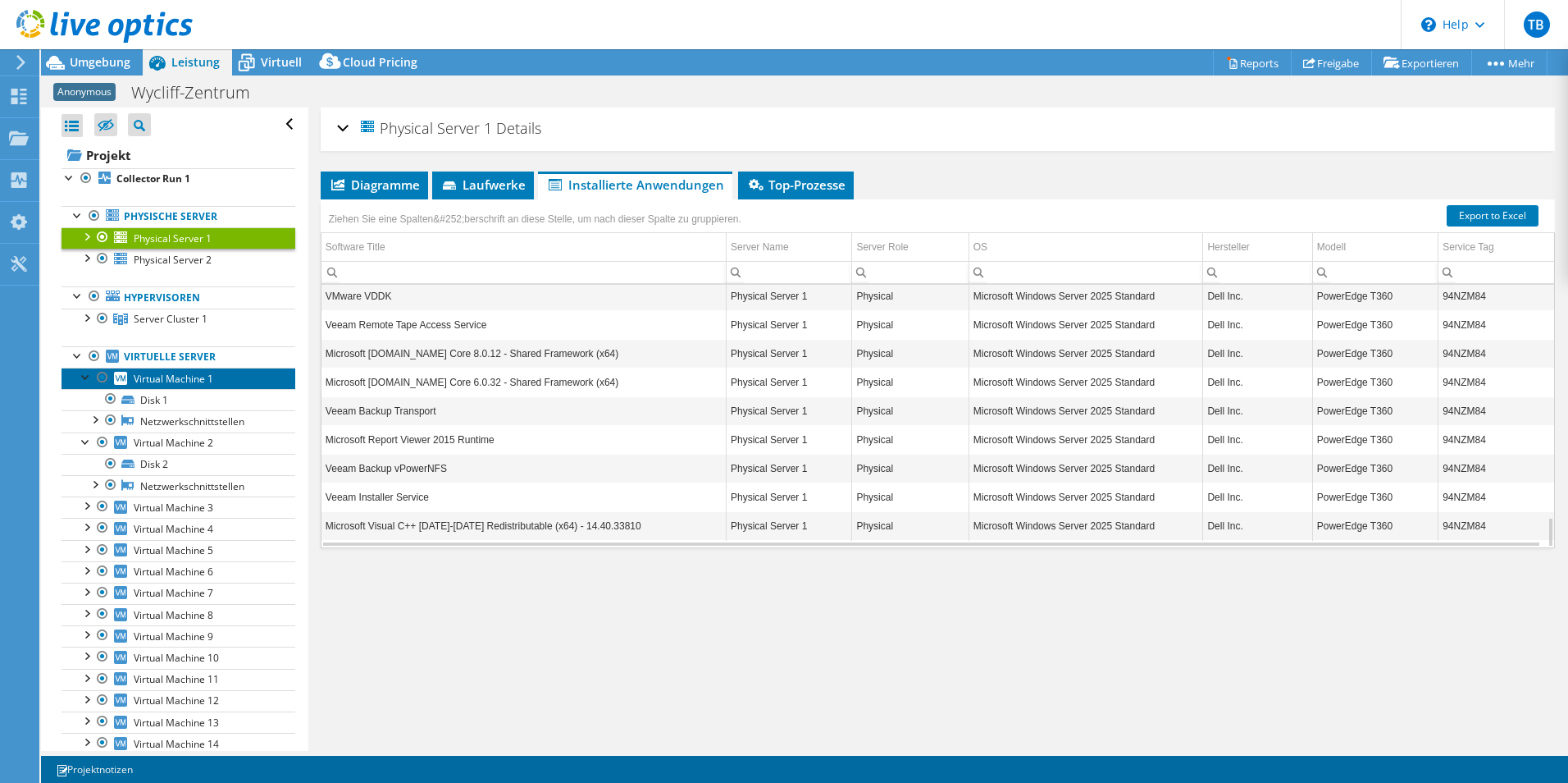
click at [168, 383] on span "Virtual Machine 1" at bounding box center [173, 378] width 80 height 13
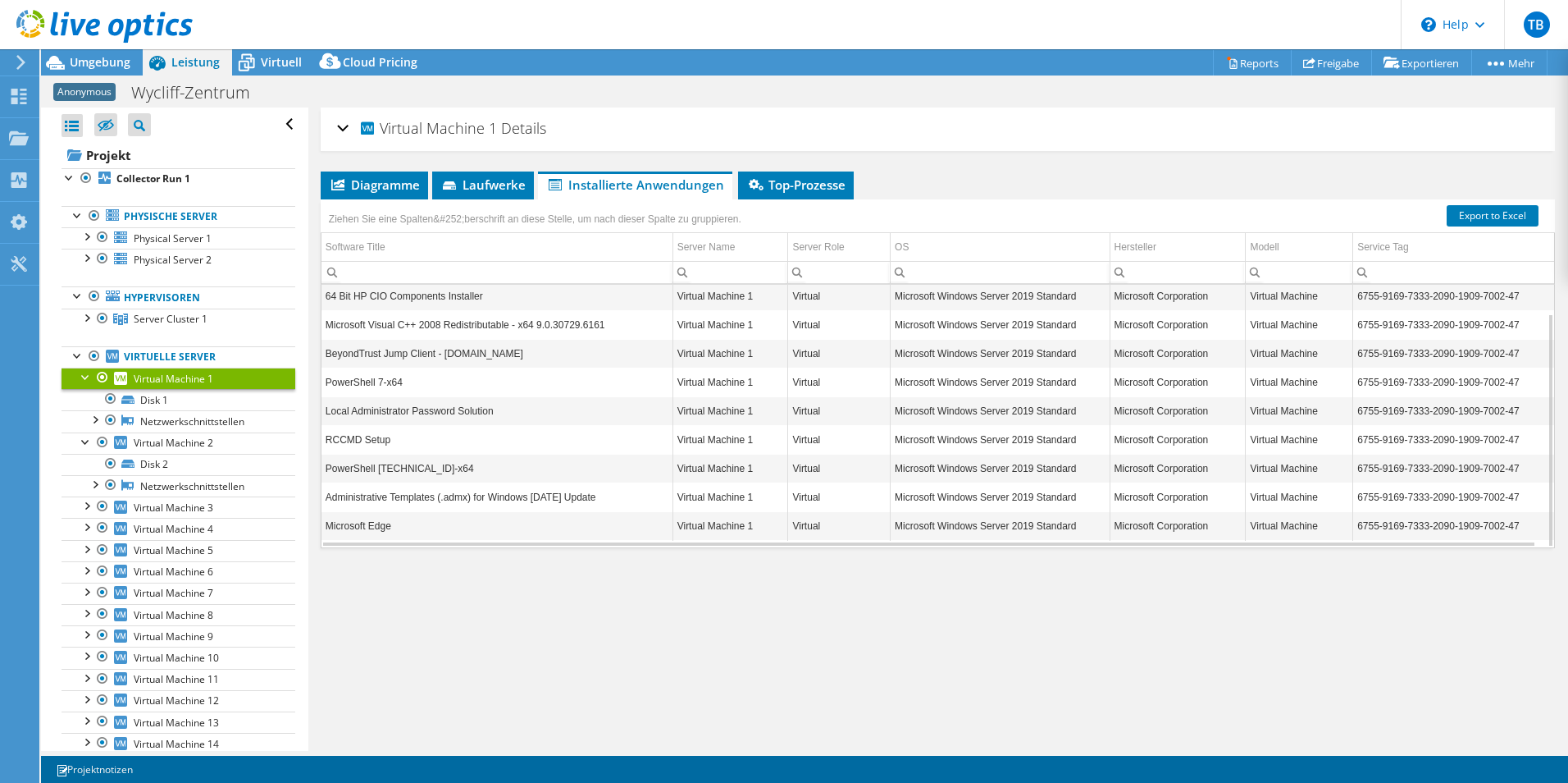
scroll to position [0, 0]
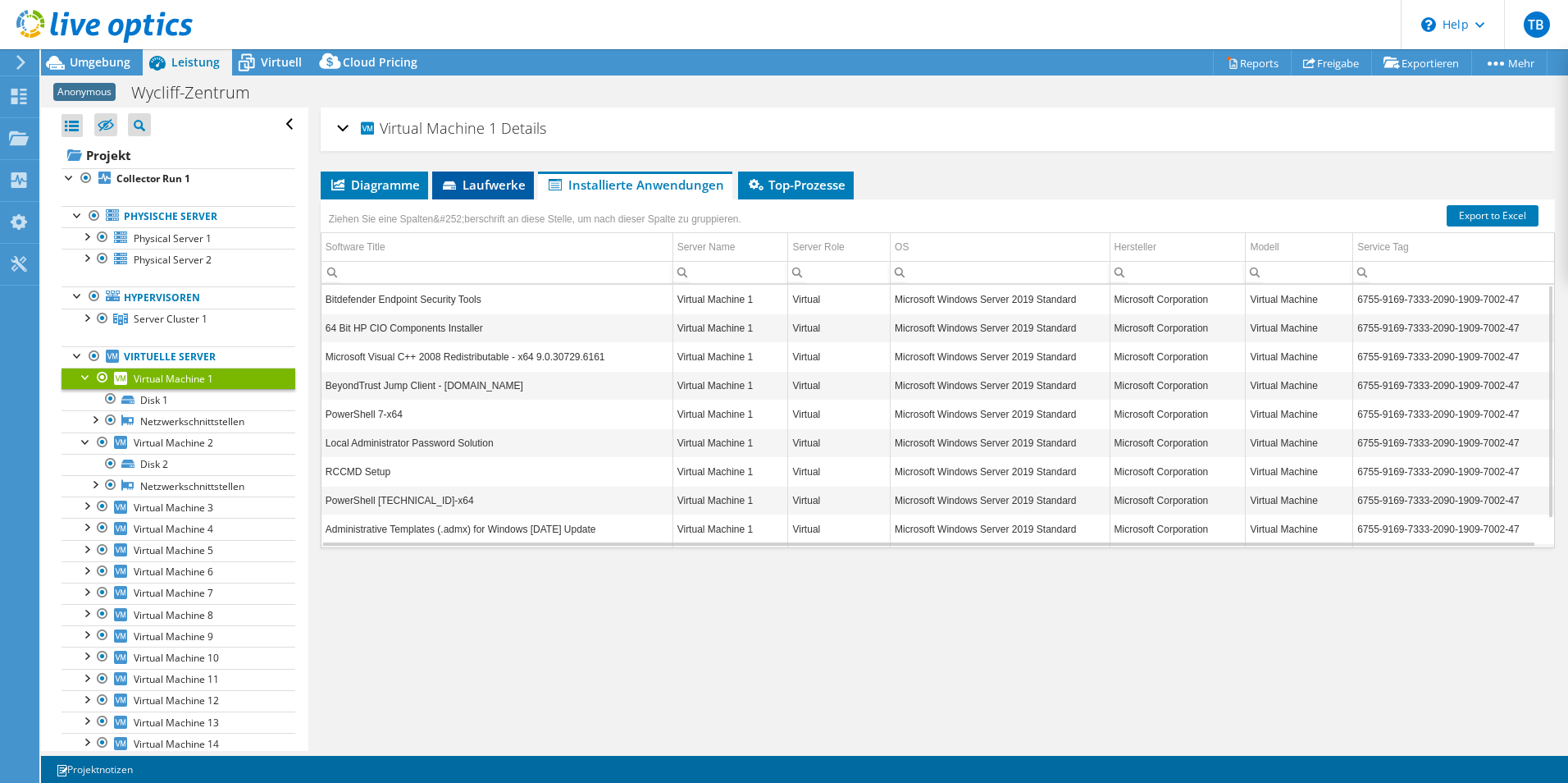
click at [467, 177] on span "Laufwerke" at bounding box center [483, 184] width 86 height 16
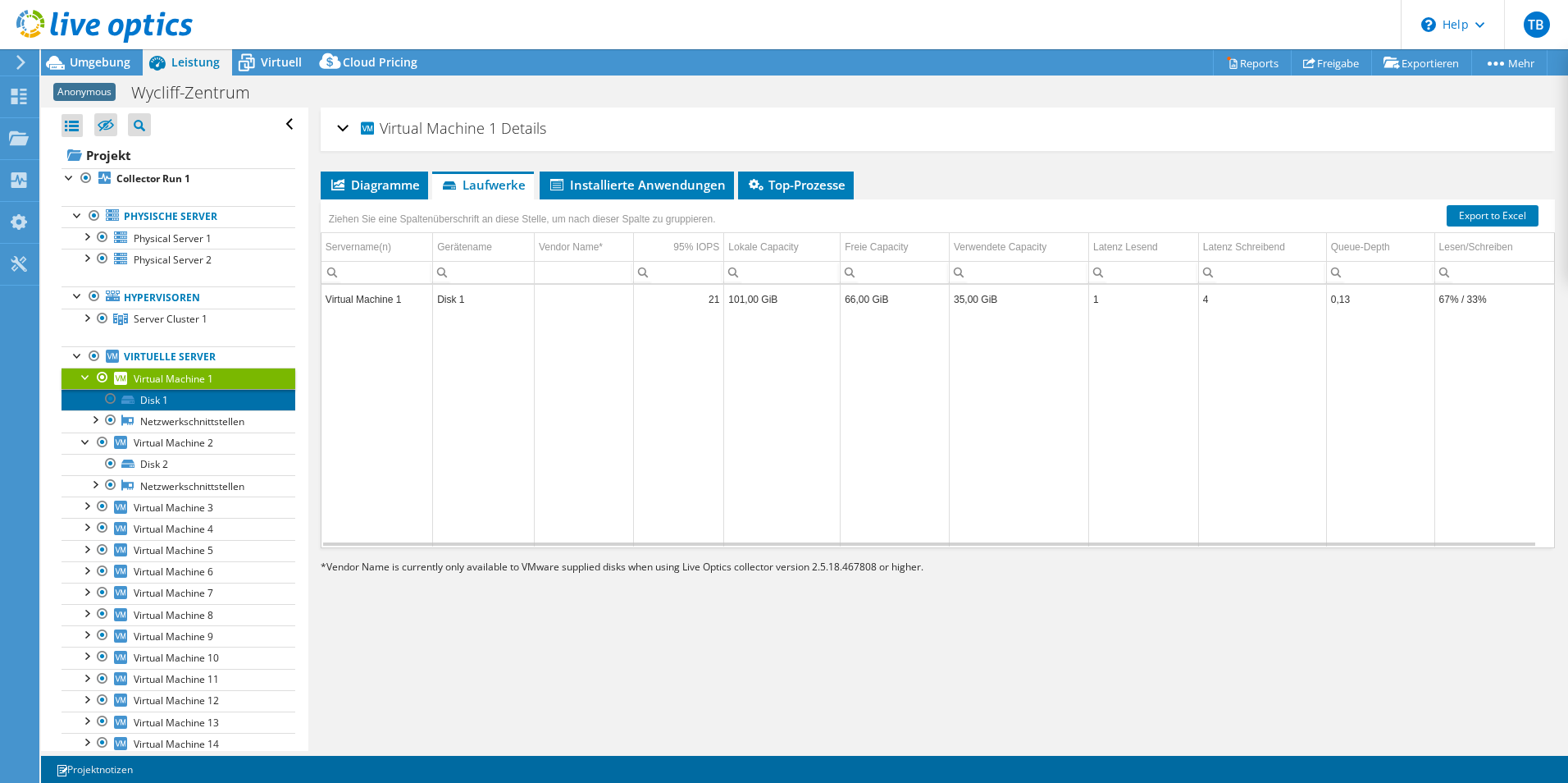
click at [177, 398] on link "Disk 1" at bounding box center [178, 400] width 234 height 21
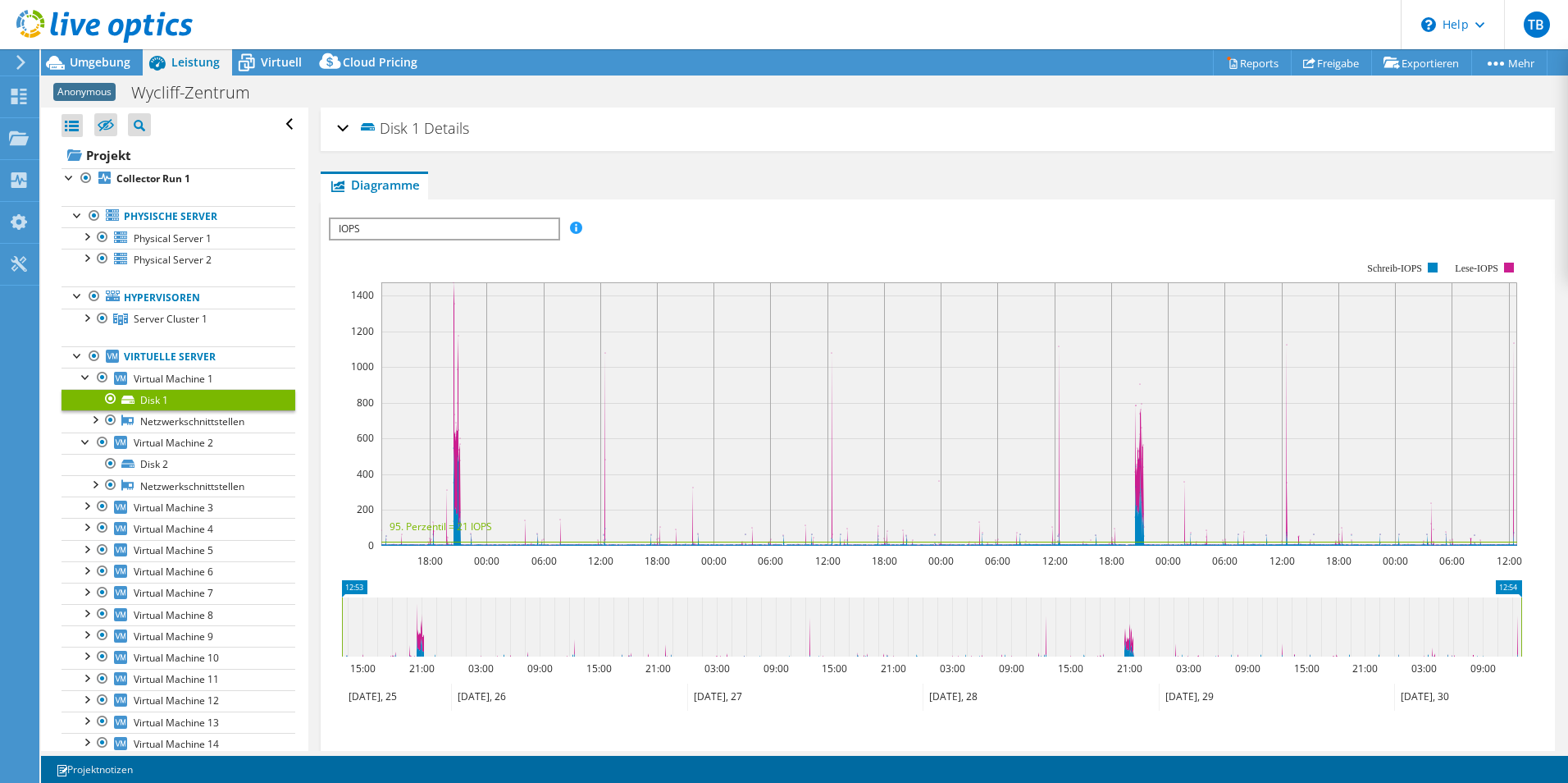
click at [440, 224] on span "IOPS" at bounding box center [444, 229] width 227 height 19
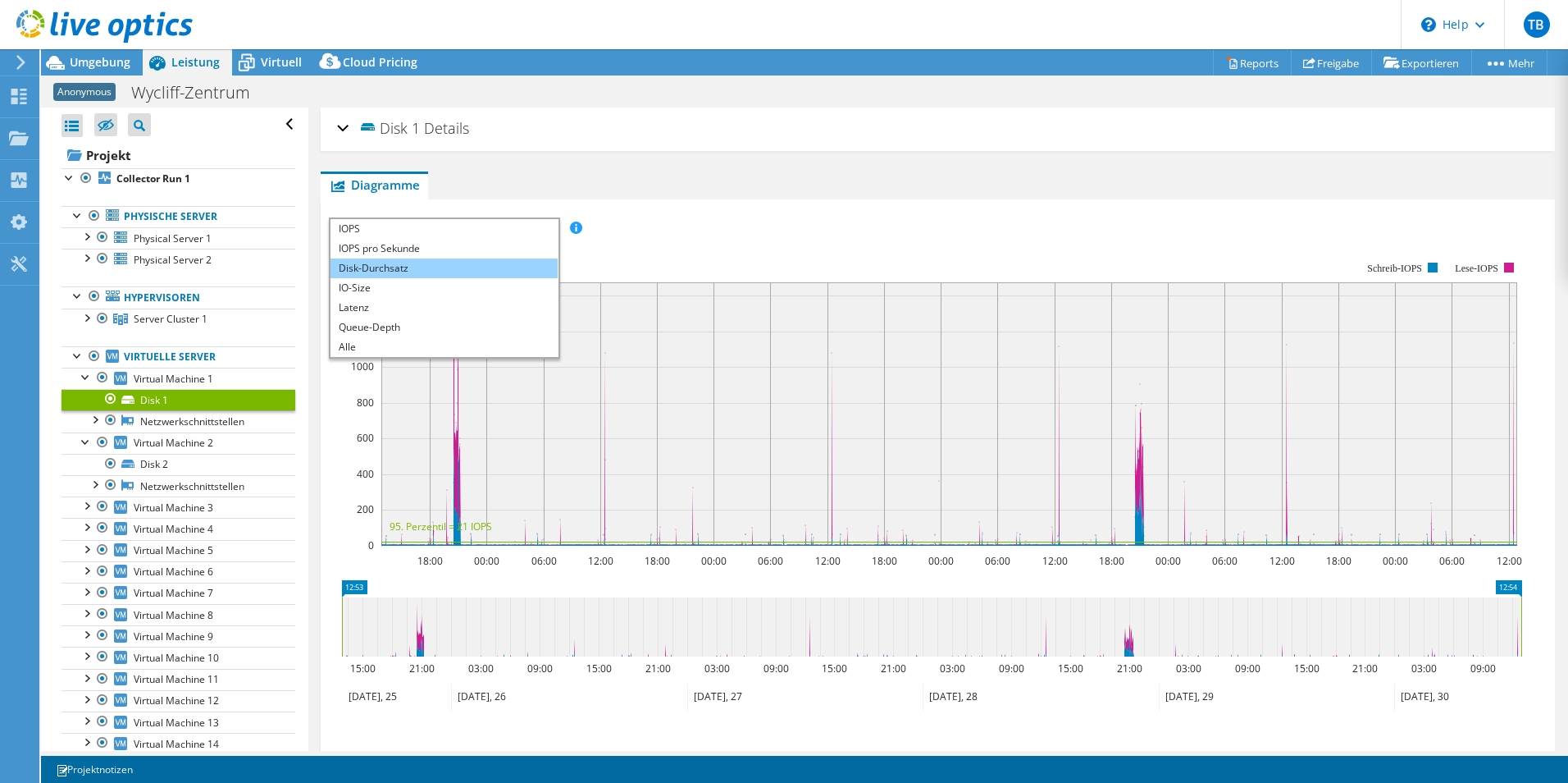
click at [409, 261] on li "Disk-Durchsatz" at bounding box center [444, 268] width 227 height 19
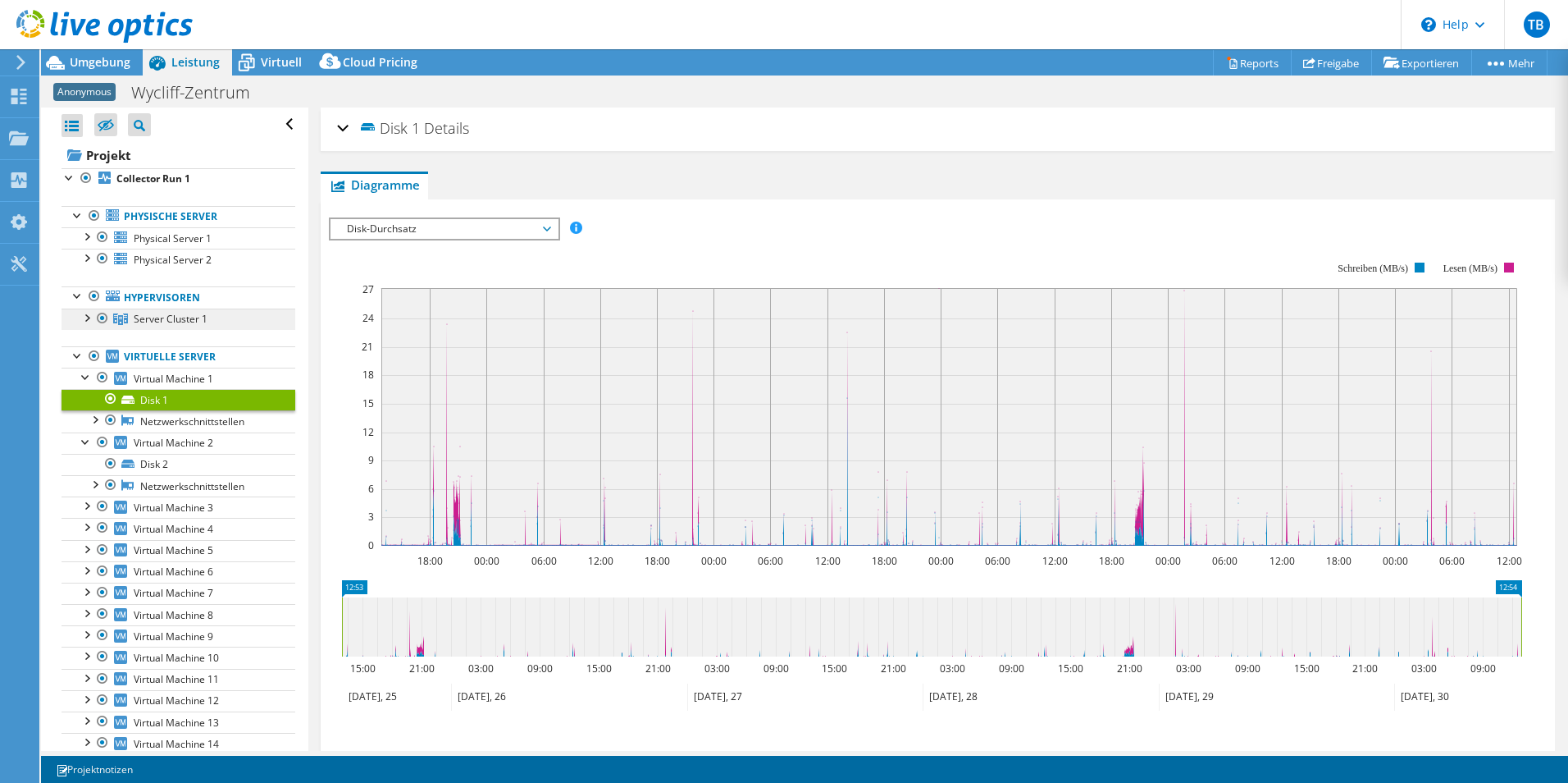
click at [160, 319] on span "Server Cluster 1" at bounding box center [170, 319] width 74 height 13
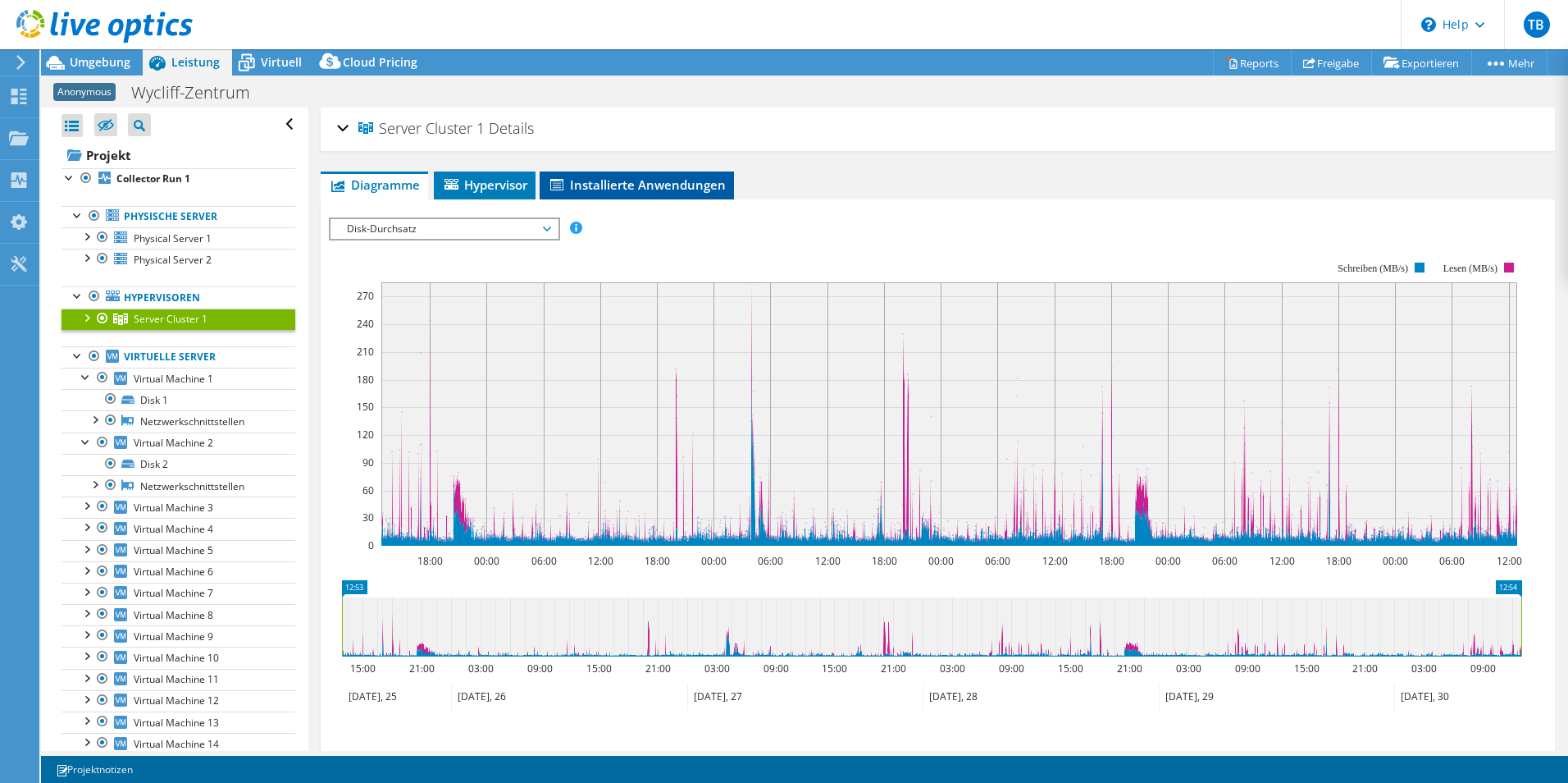
click at [584, 183] on span "Installierte Anwendungen" at bounding box center [636, 184] width 178 height 16
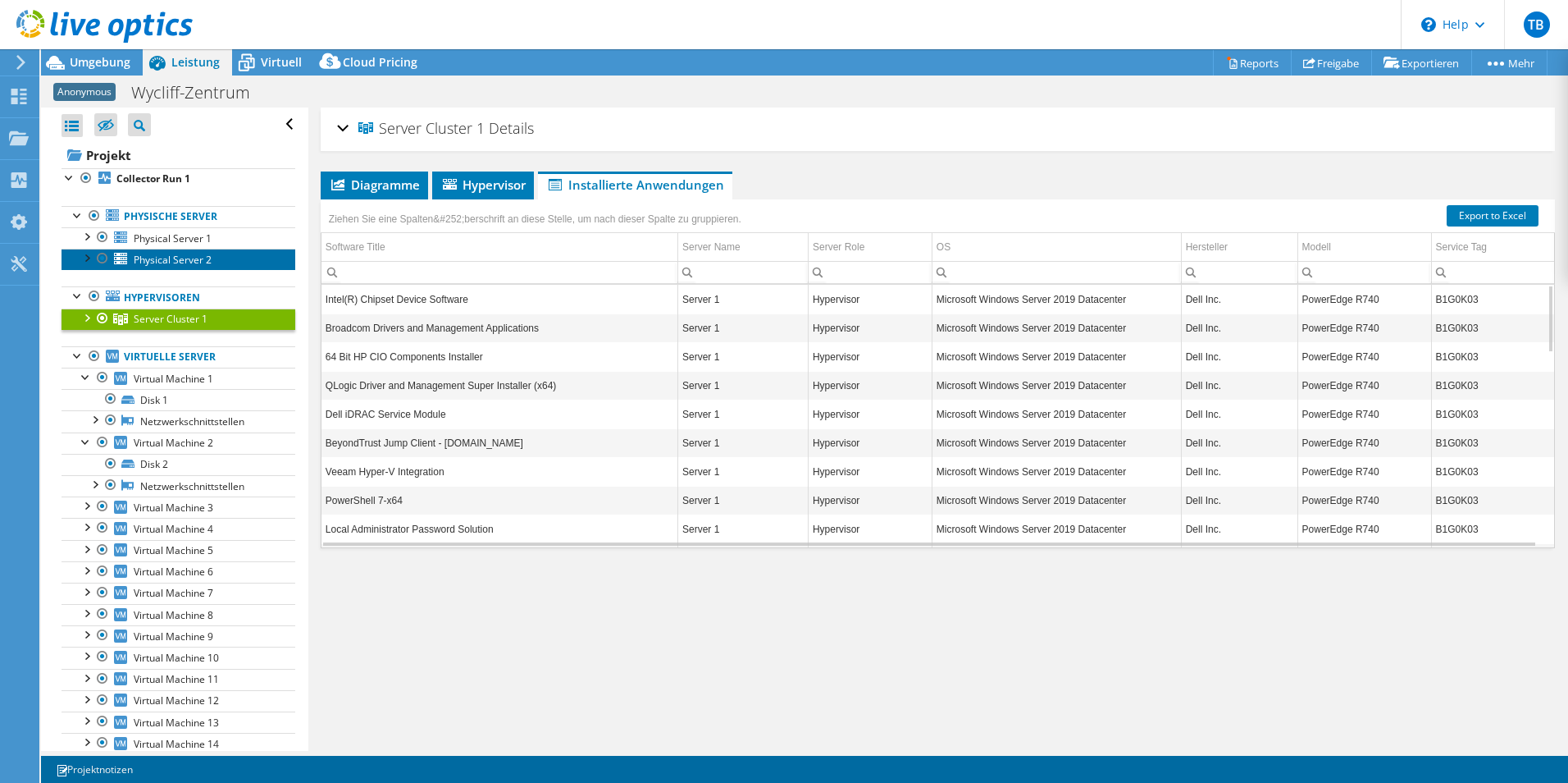
click at [167, 258] on span "Physical Server 2" at bounding box center [172, 259] width 78 height 13
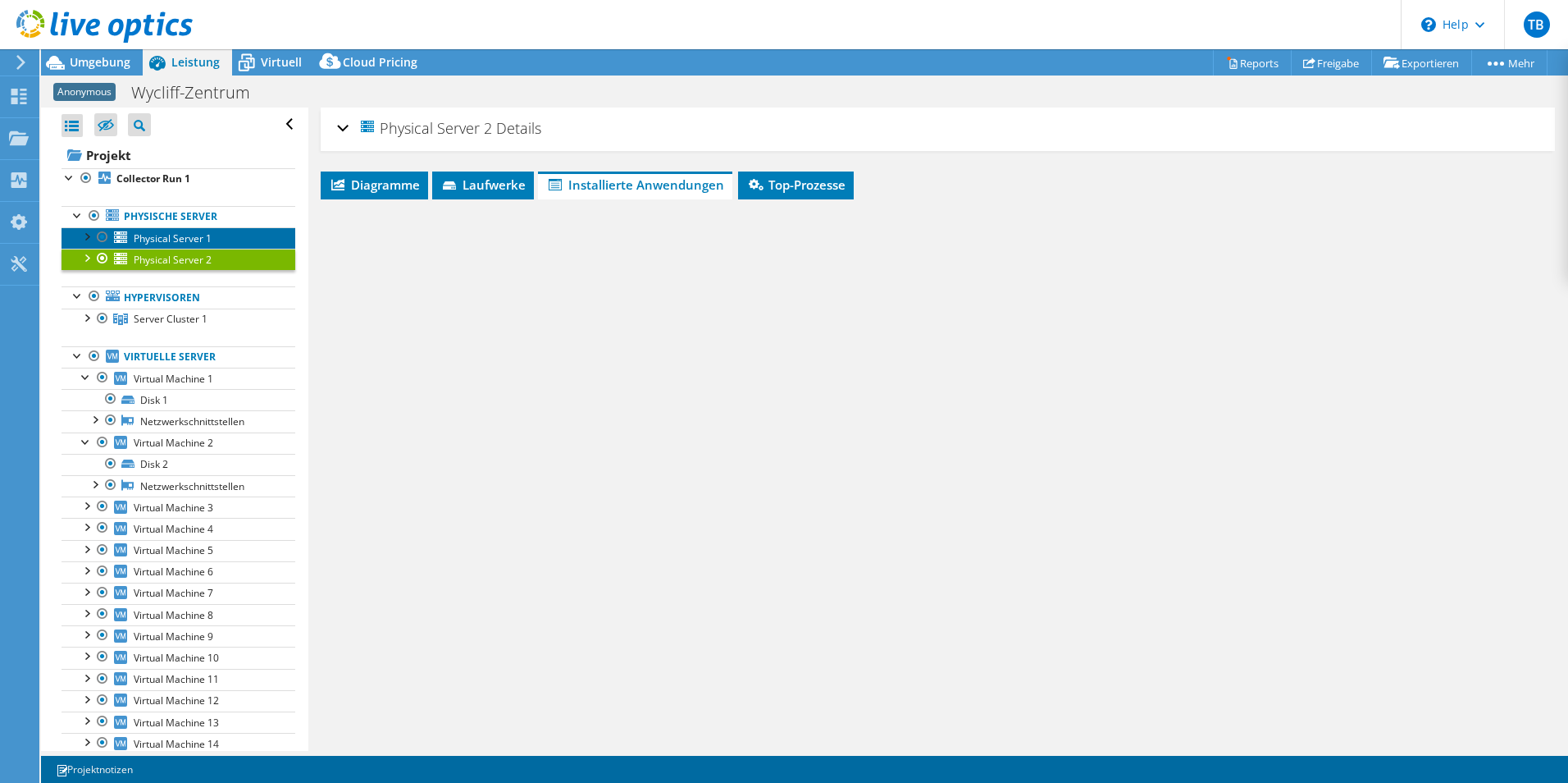
click at [173, 238] on span "Physical Server 1" at bounding box center [172, 238] width 78 height 13
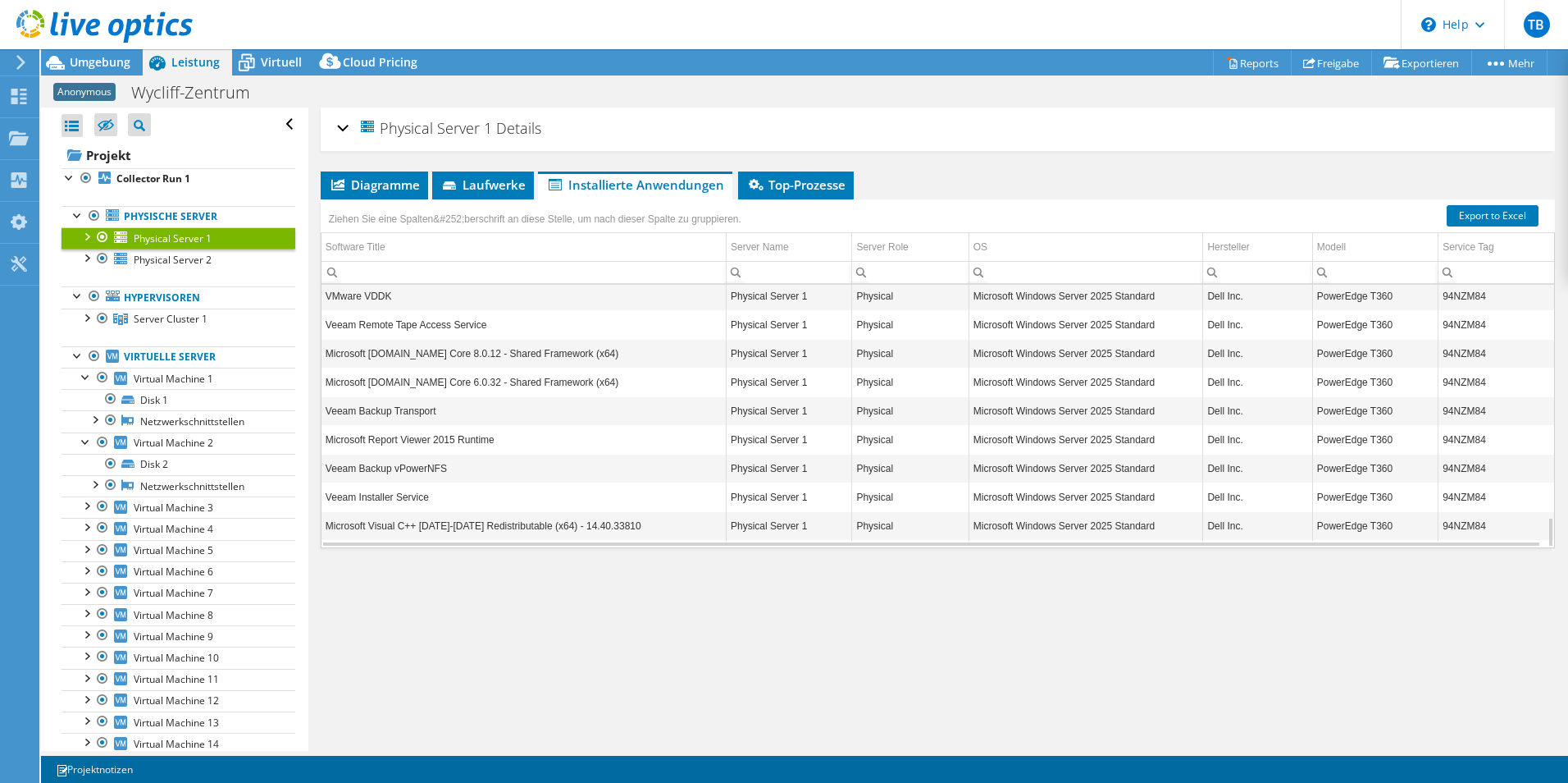
scroll to position [1197, 0]
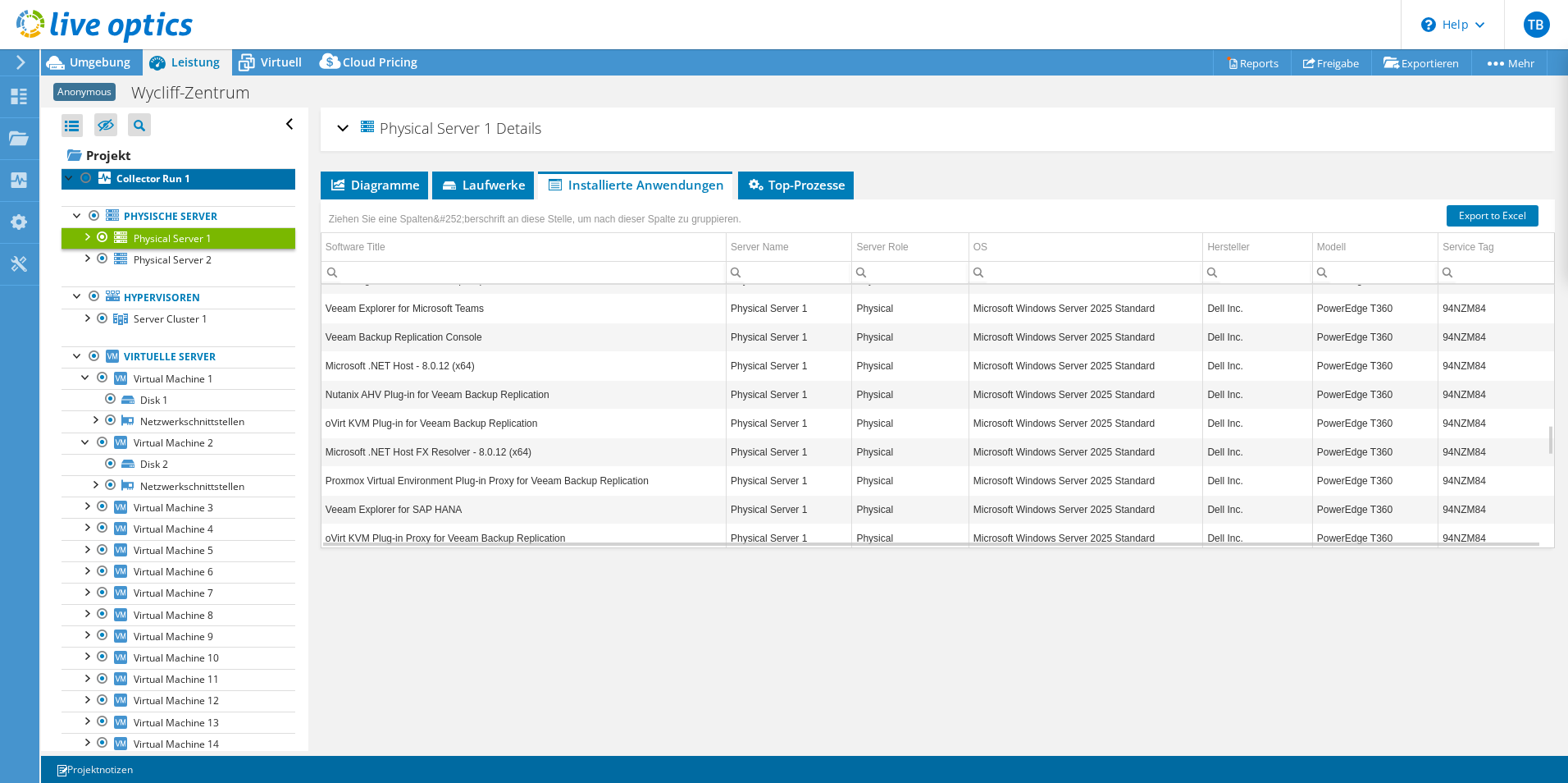
click at [160, 175] on b "Collector Run 1" at bounding box center [153, 178] width 74 height 13
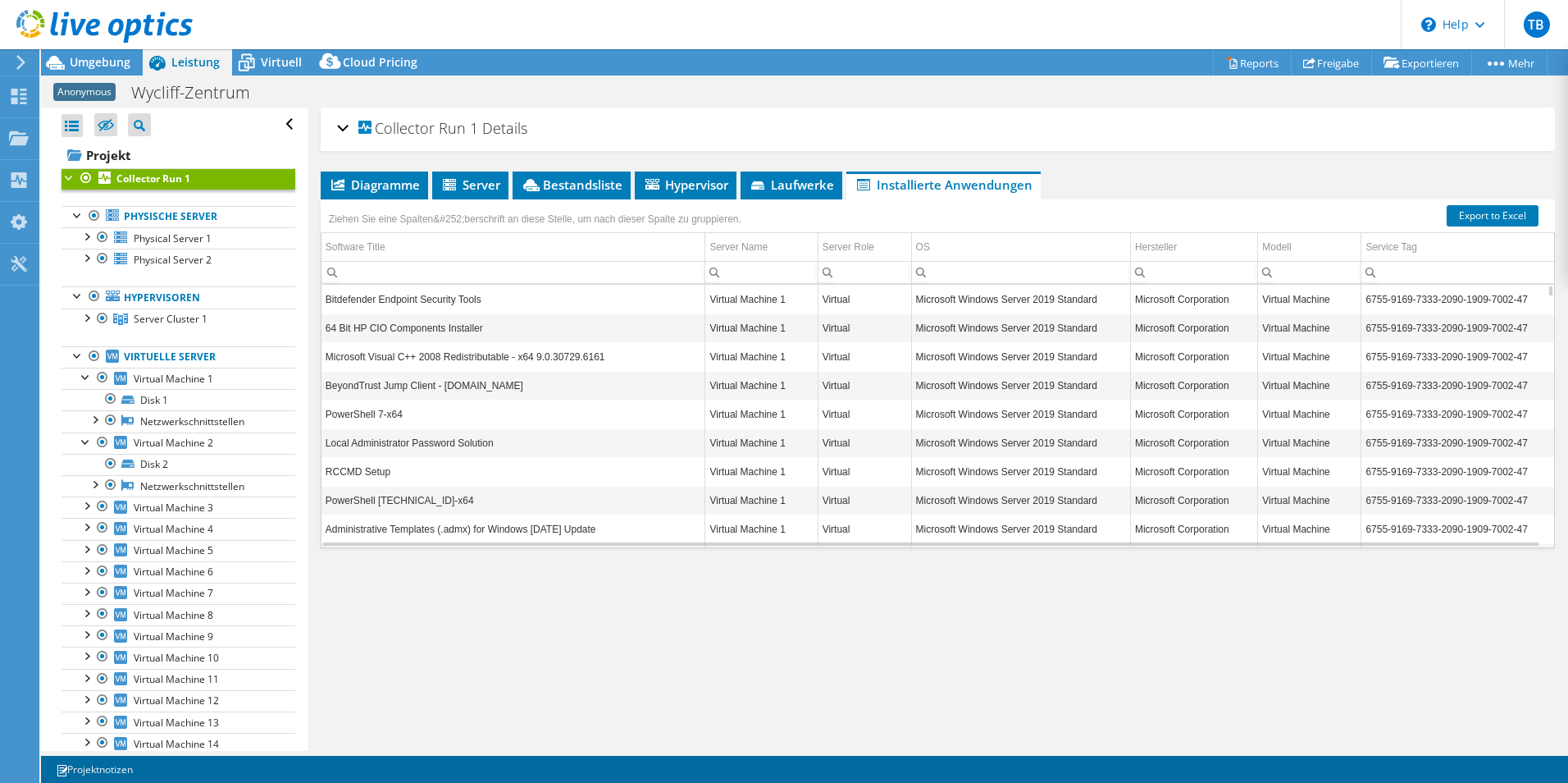
click at [949, 176] on span "Installierte Anwendungen" at bounding box center [943, 184] width 178 height 16
click at [447, 182] on icon at bounding box center [450, 186] width 16 height 13
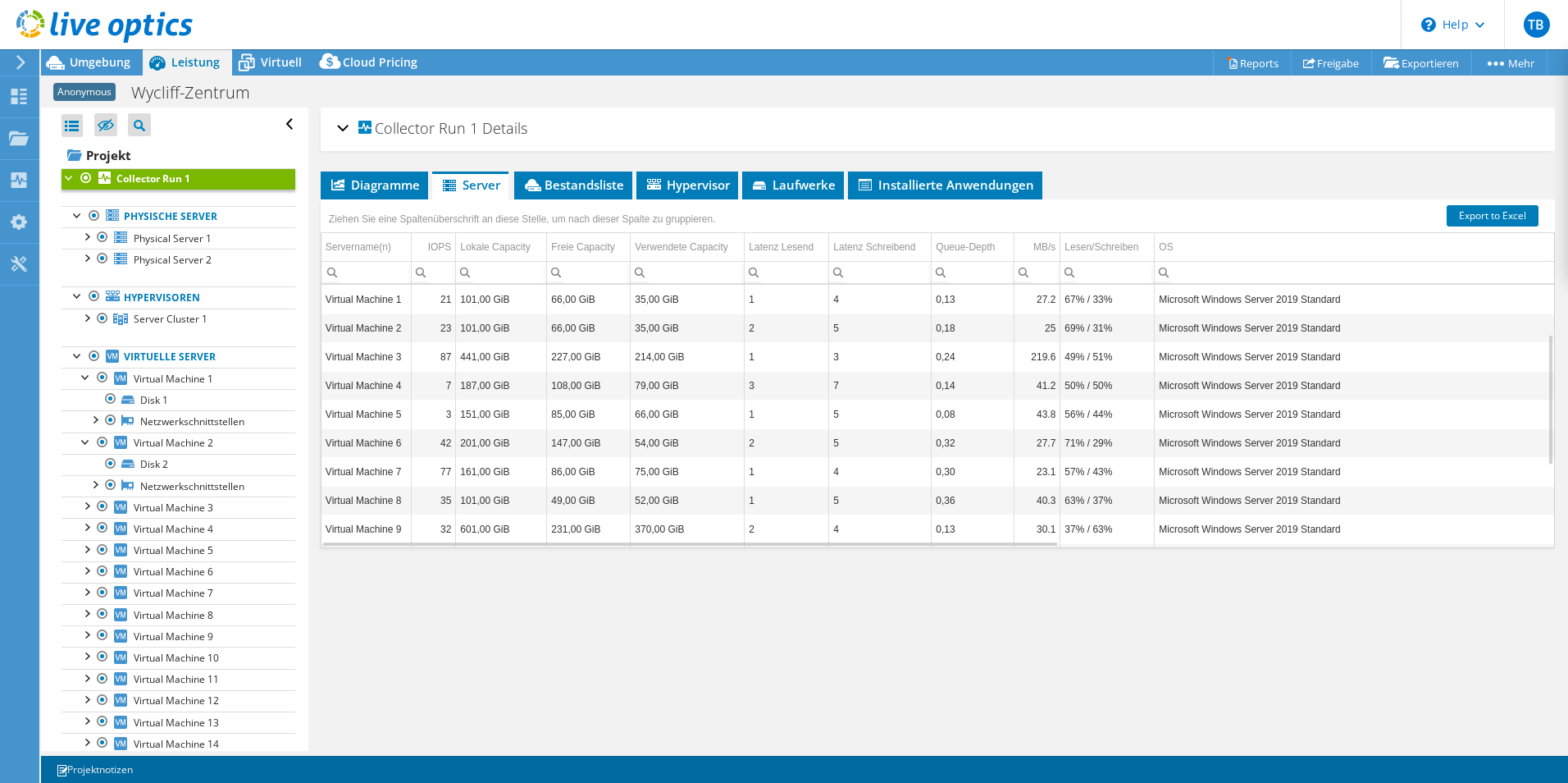
scroll to position [262, 0]
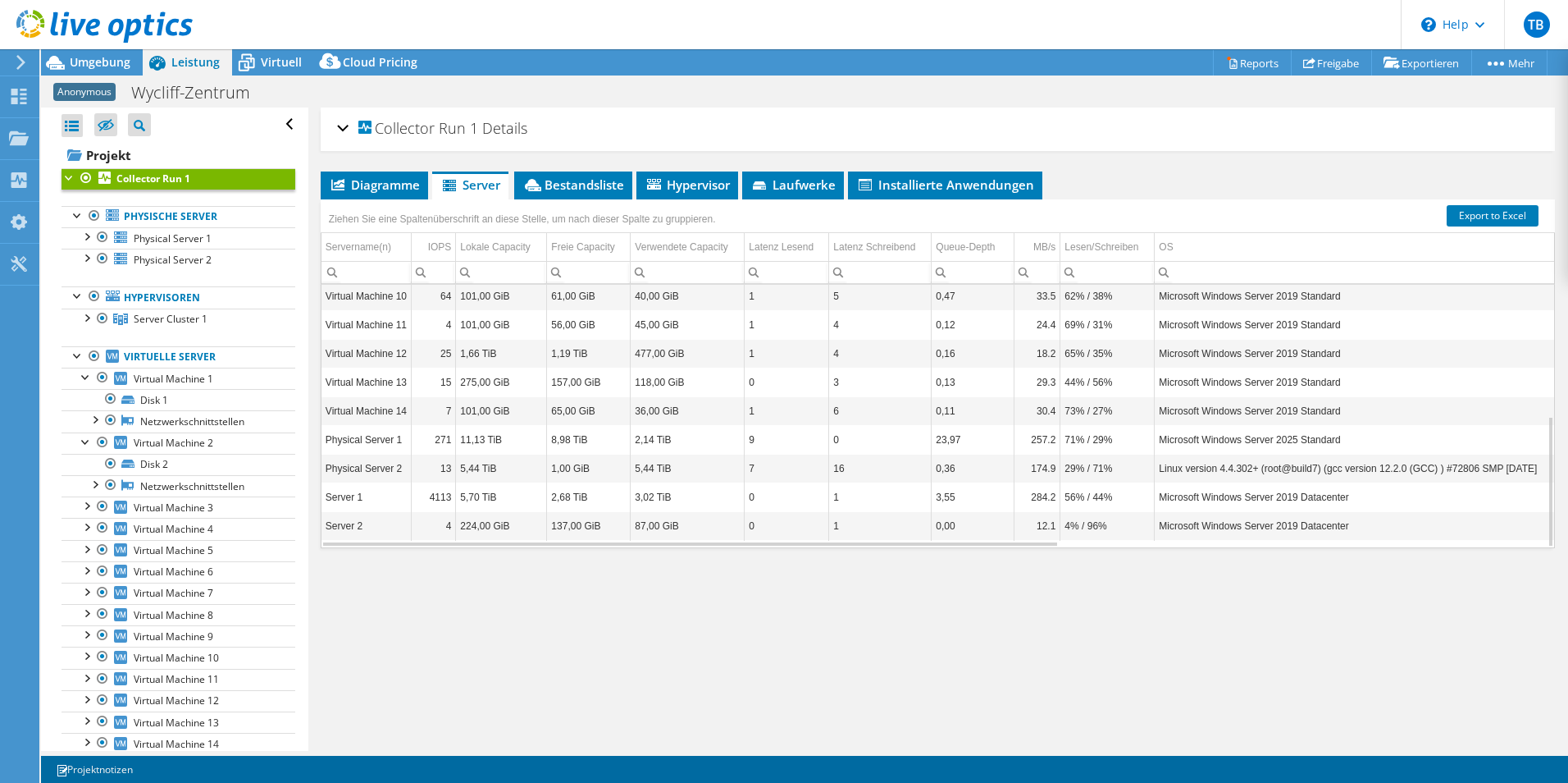
click at [371, 444] on td "Physical Server 1" at bounding box center [367, 439] width 90 height 29
click at [192, 324] on span "Server Cluster 1" at bounding box center [170, 319] width 74 height 13
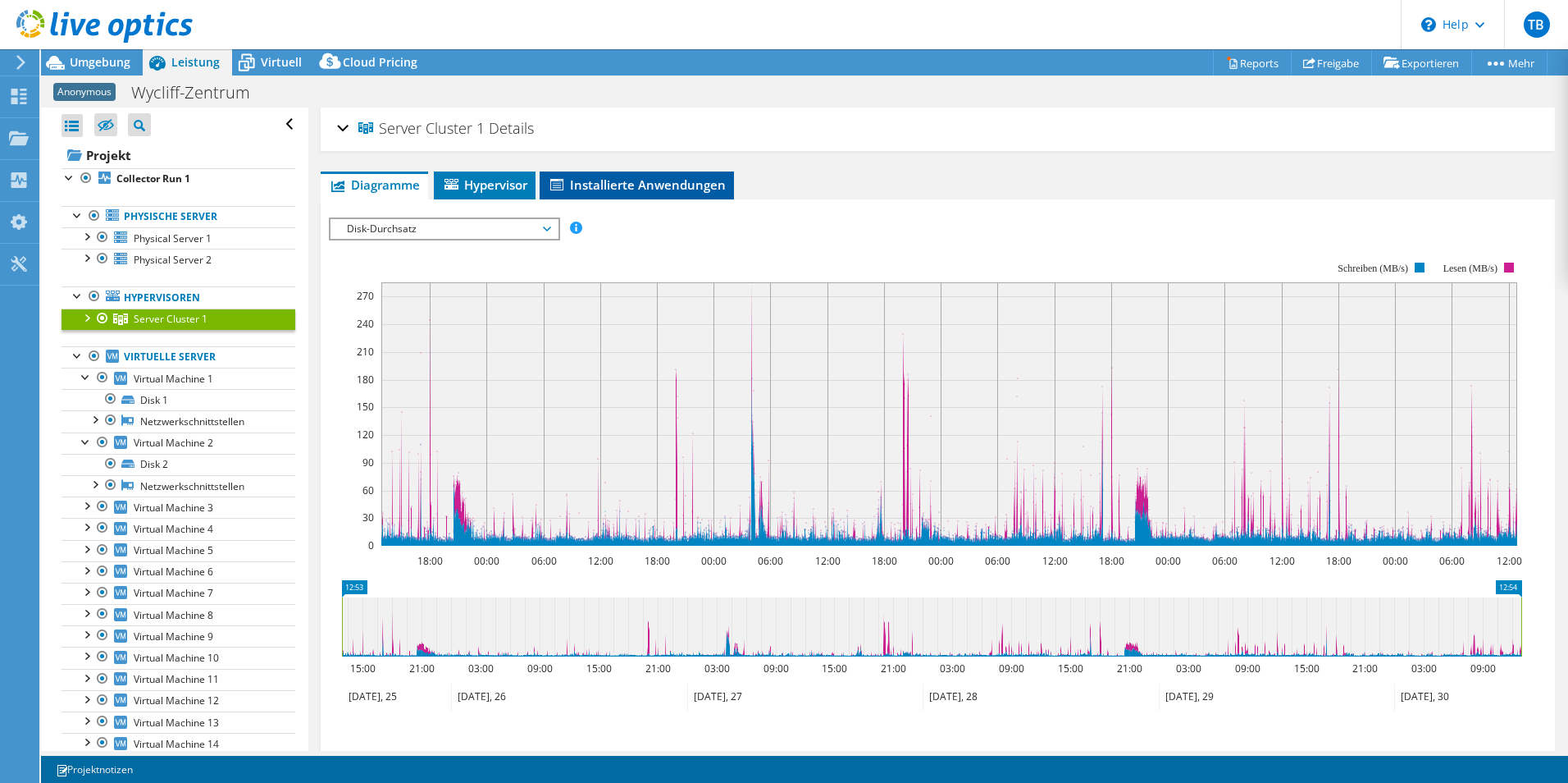
click at [652, 193] on li "Installierte Anwendungen" at bounding box center [637, 185] width 194 height 28
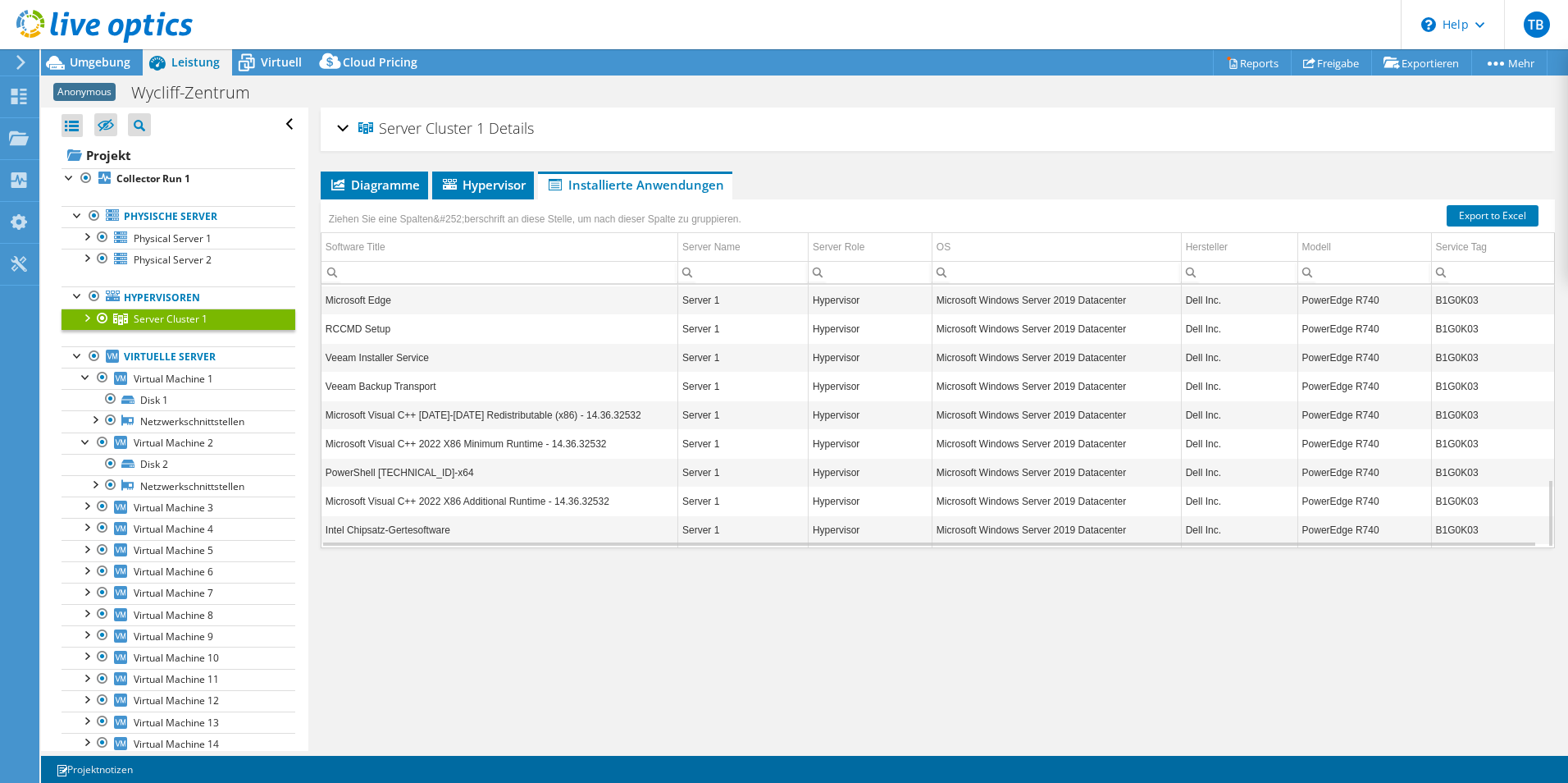
scroll to position [0, 0]
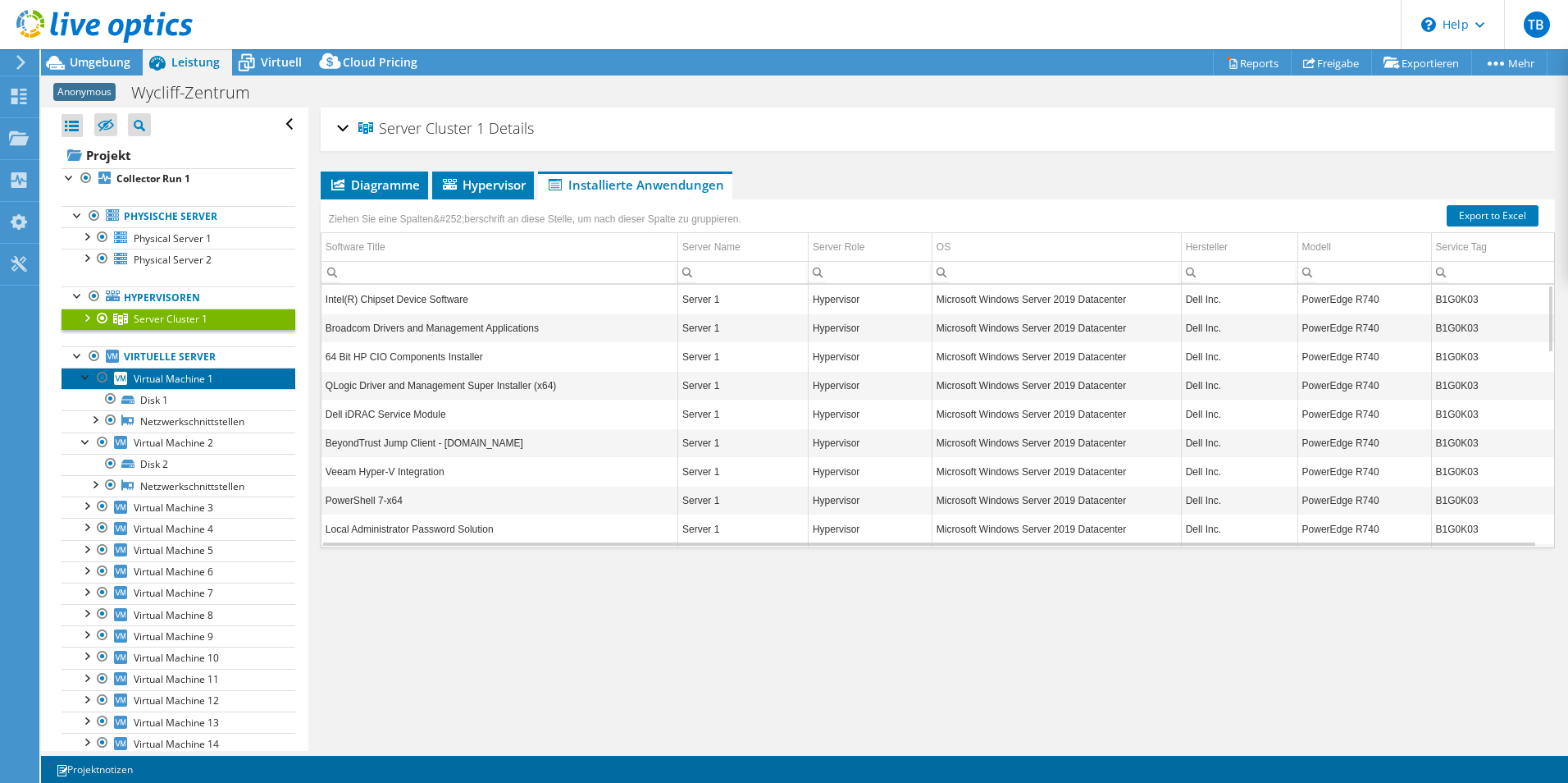
click at [165, 378] on span "Virtual Machine 1" at bounding box center [173, 378] width 80 height 13
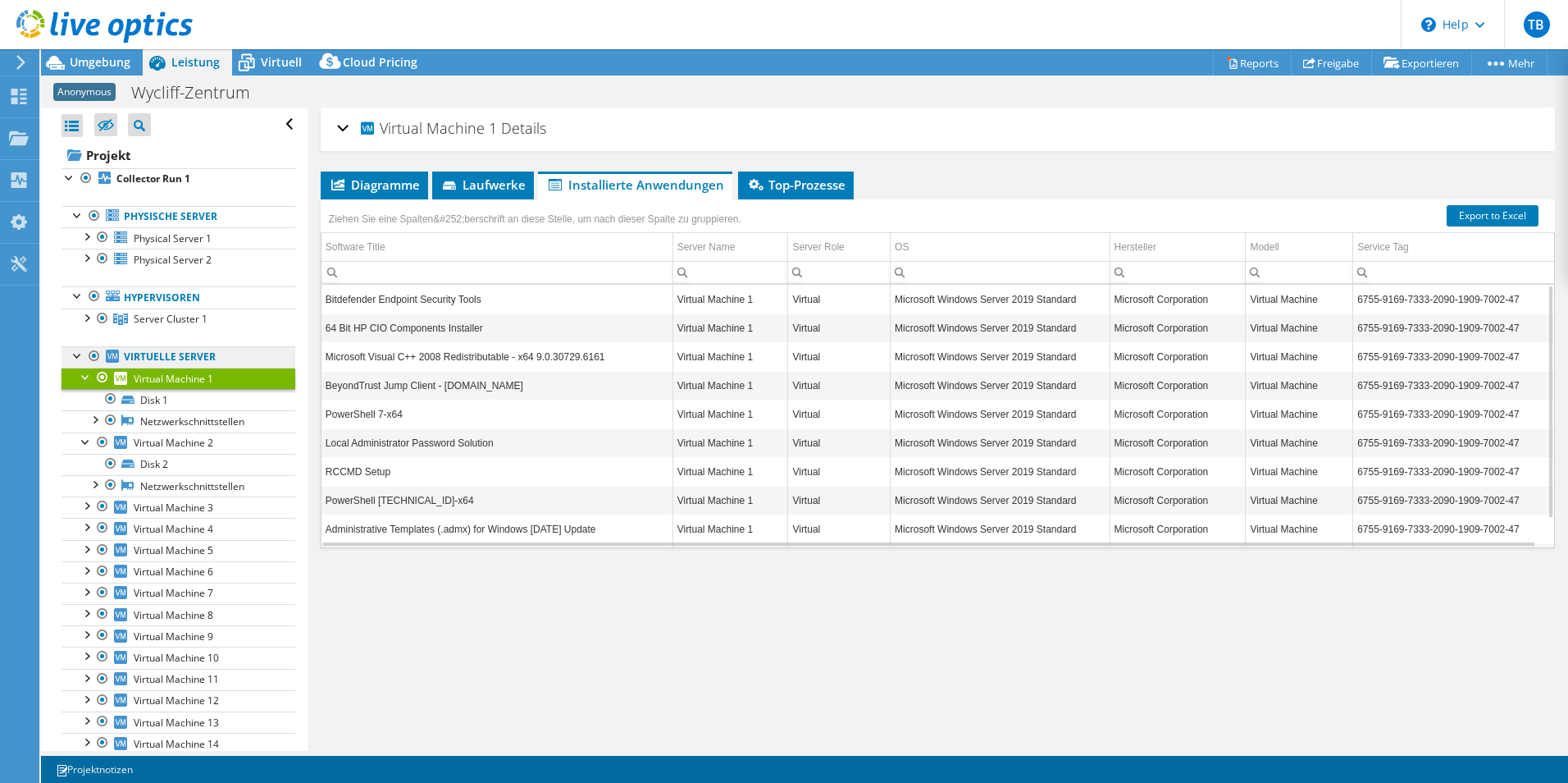
click at [191, 357] on link "Virtuelle Server" at bounding box center [178, 357] width 234 height 21
click at [201, 447] on span "Virtual Machine 2" at bounding box center [173, 442] width 80 height 13
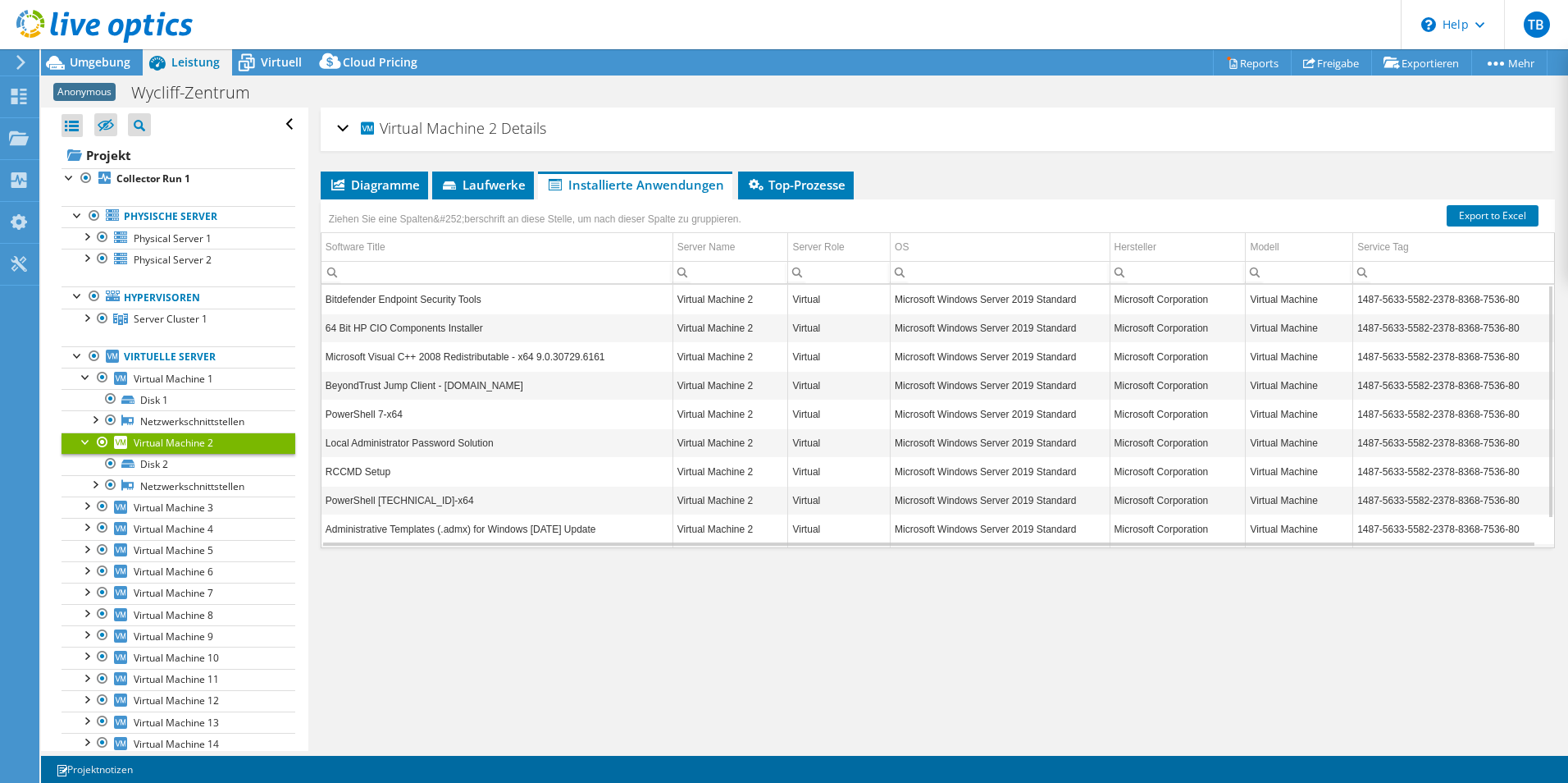
scroll to position [39, 0]
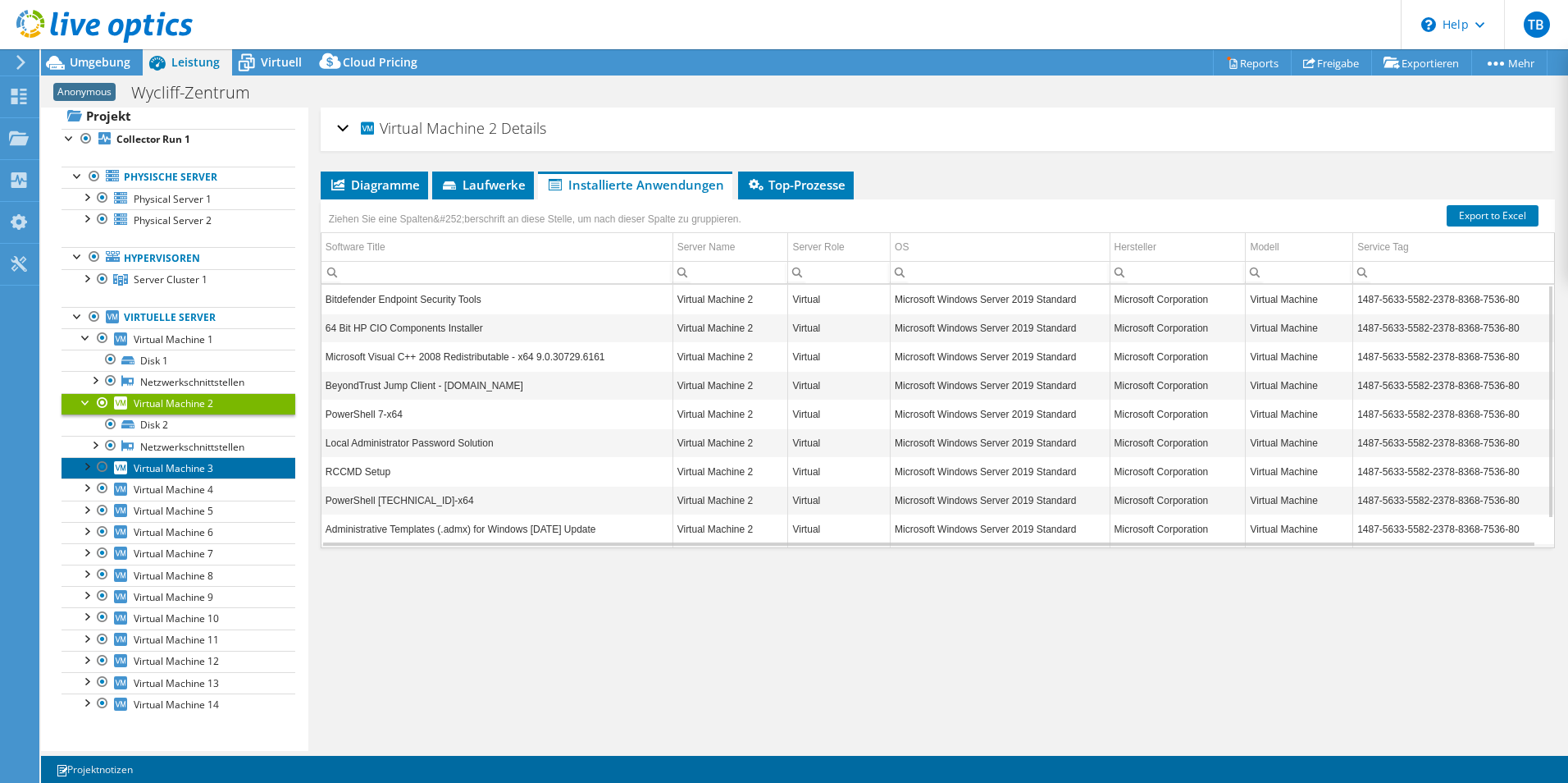
click at [194, 467] on span "Virtual Machine 3" at bounding box center [173, 468] width 80 height 13
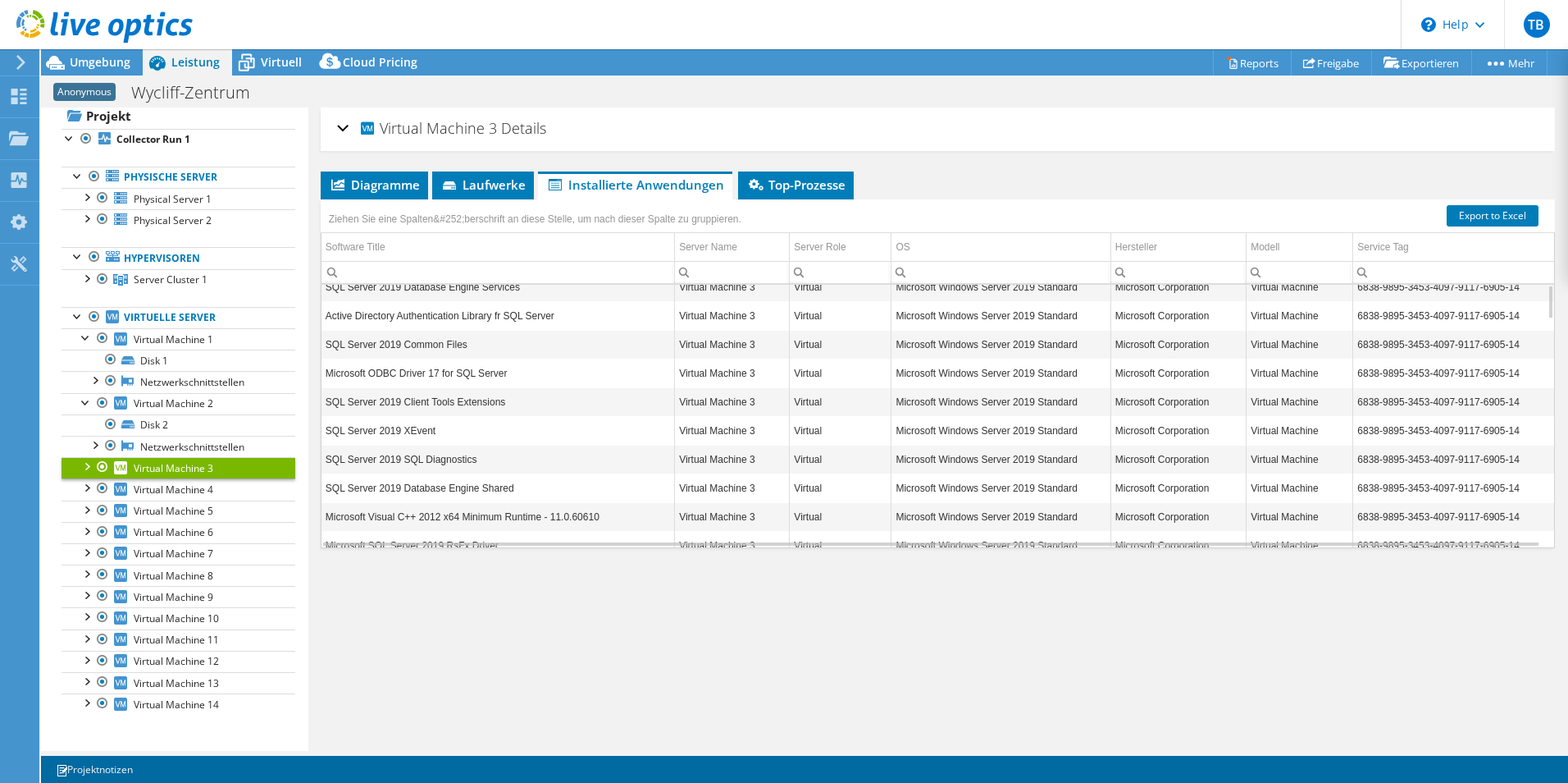
scroll to position [0, 0]
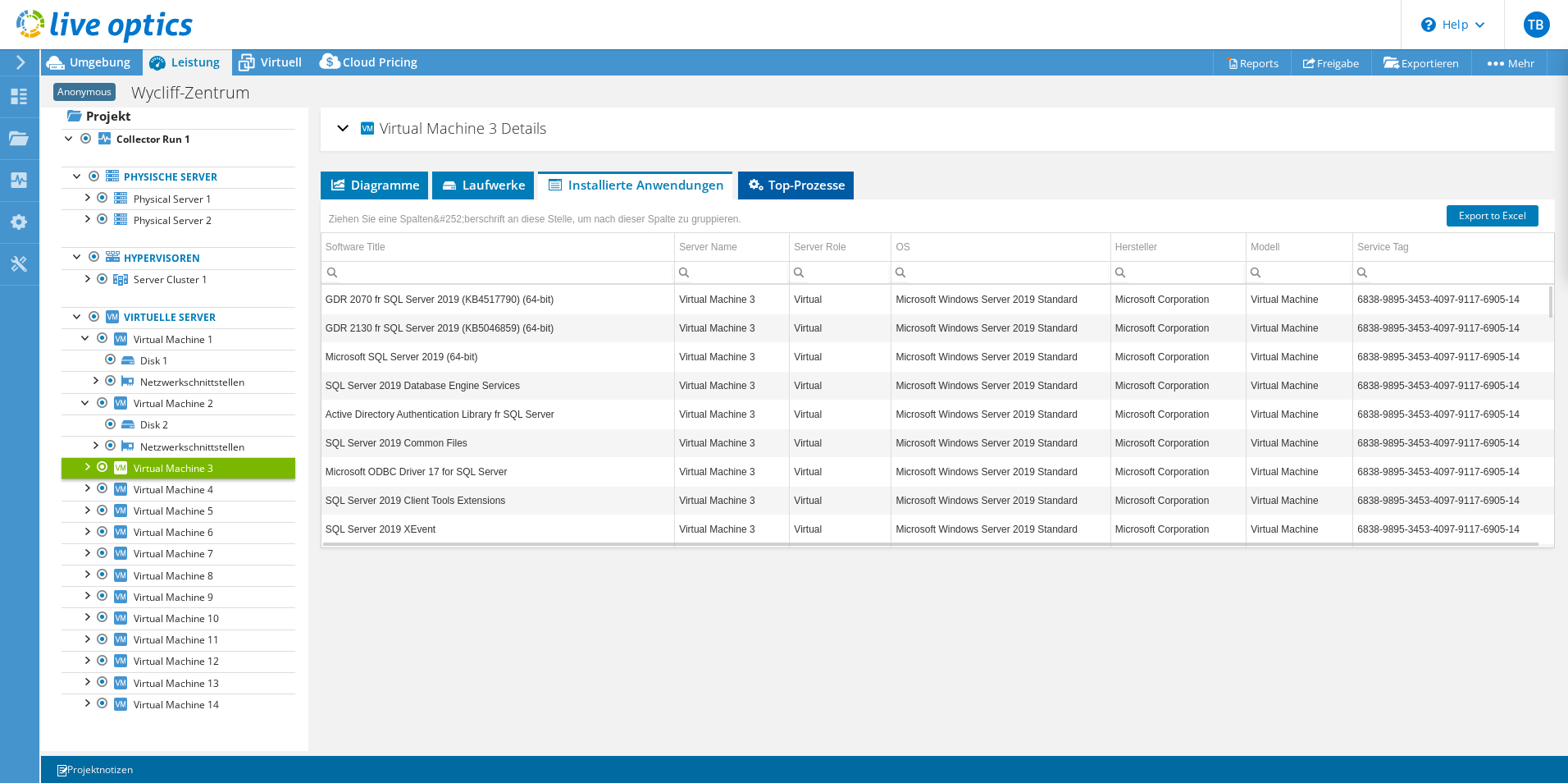
click at [796, 190] on span "Top-Prozesse" at bounding box center [795, 184] width 99 height 16
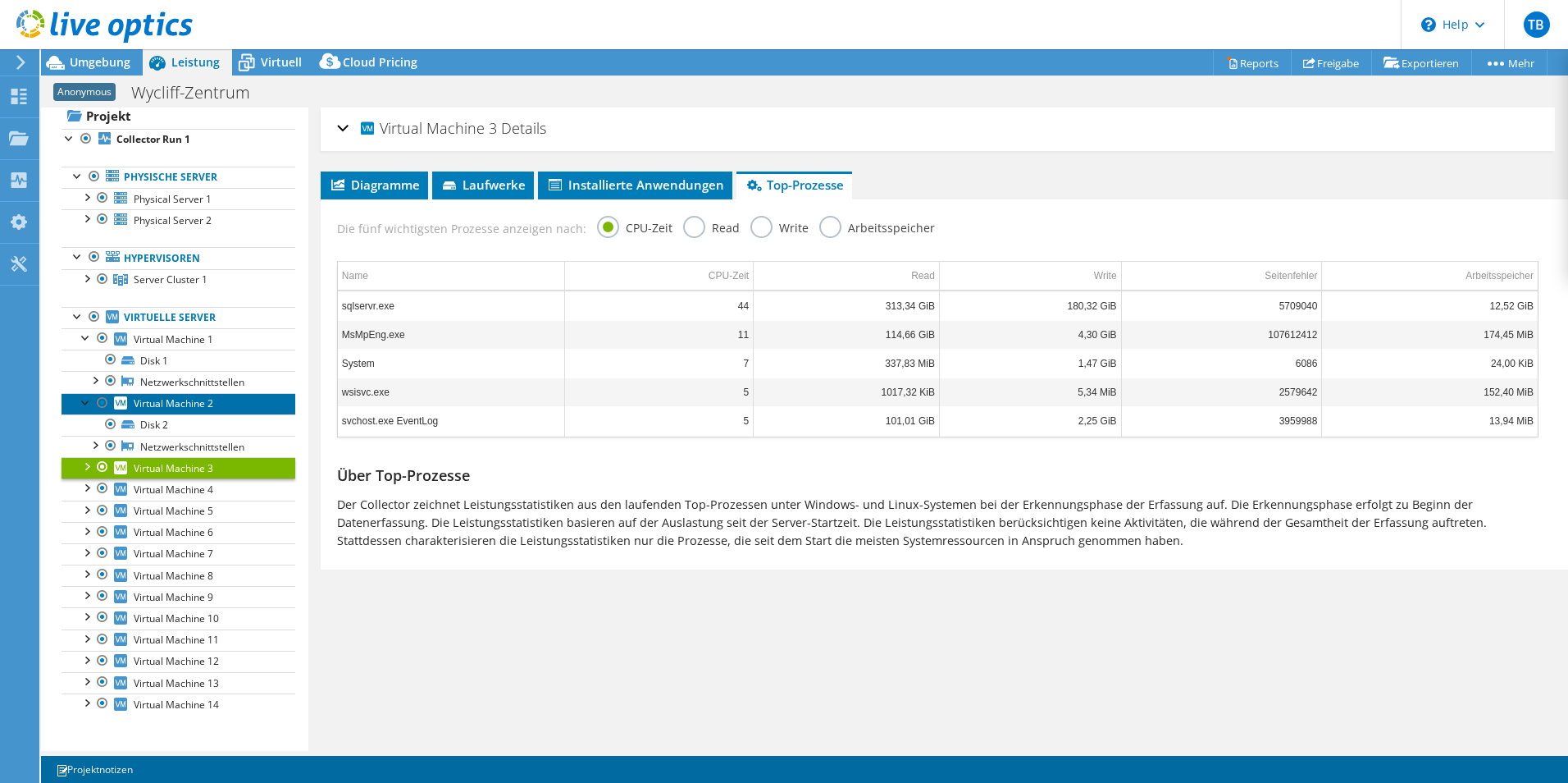
click at [202, 401] on span "Virtual Machine 2" at bounding box center [173, 404] width 80 height 13
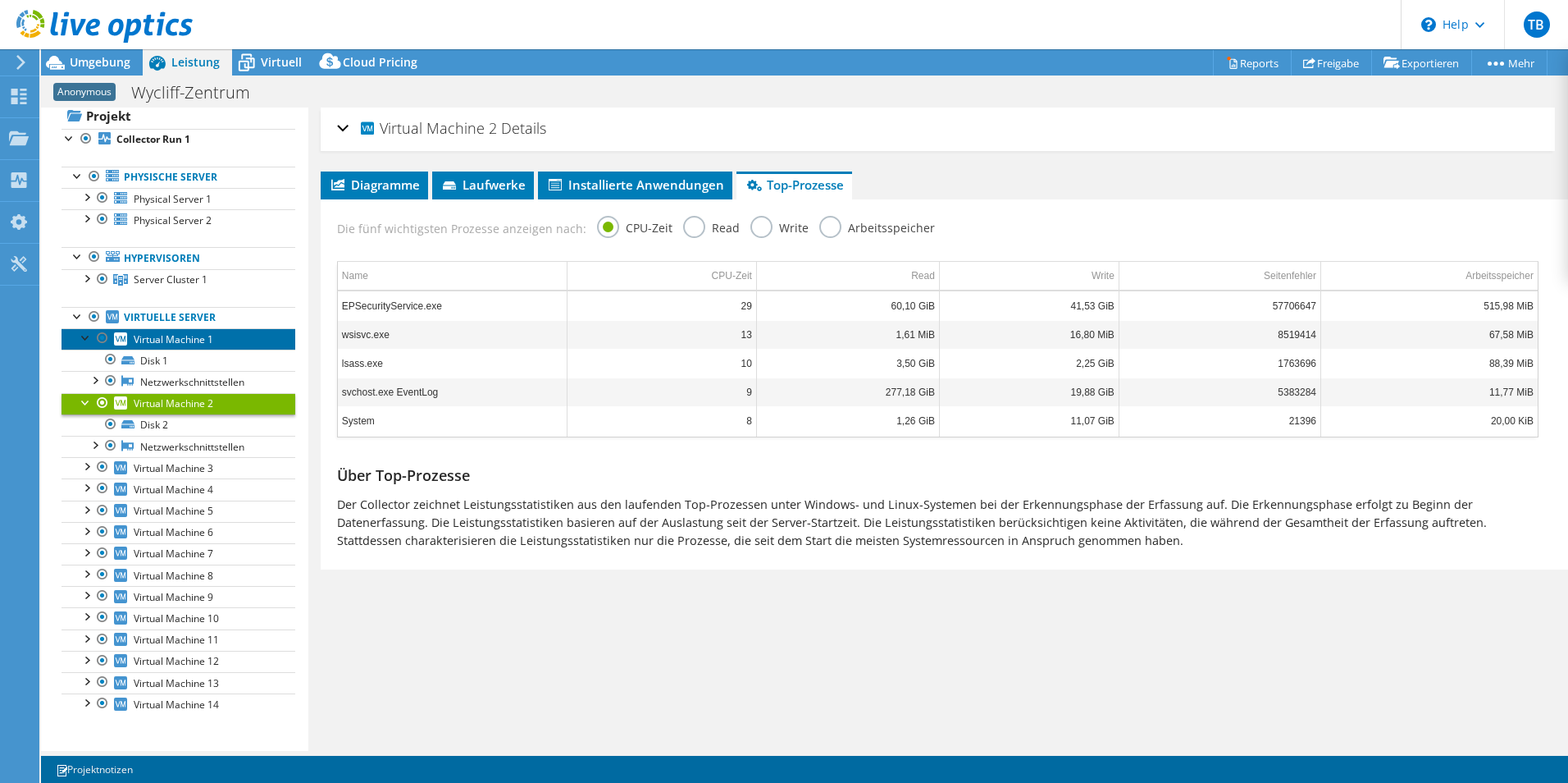
click at [216, 338] on link "Virtual Machine 1" at bounding box center [178, 339] width 234 height 21
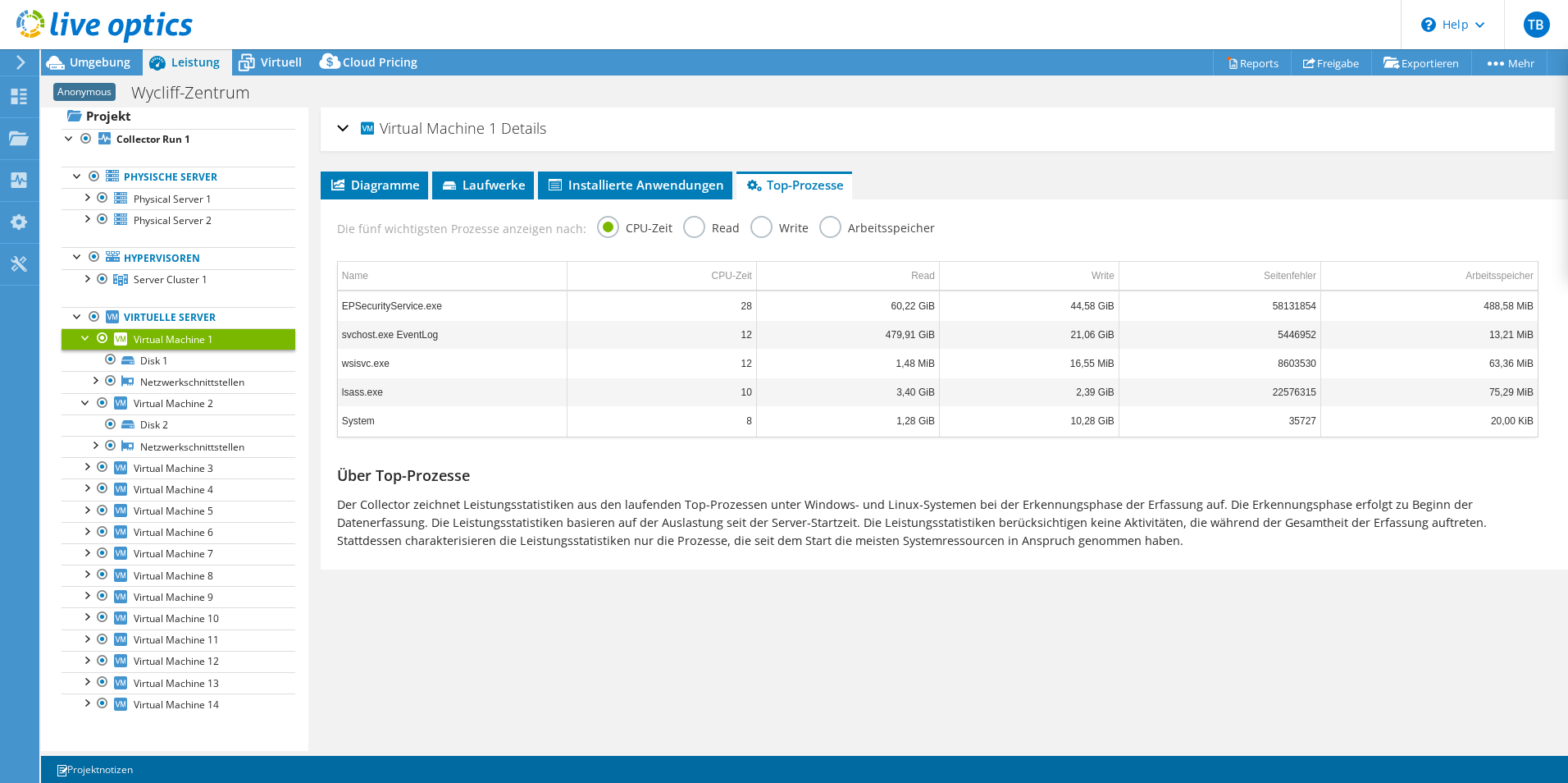
click at [751, 232] on label "Write" at bounding box center [780, 225] width 59 height 20
click at [0, 0] on input "Write" at bounding box center [0, 0] width 0 height 0
click at [710, 232] on label "Read" at bounding box center [711, 225] width 57 height 20
click at [0, 0] on input "Read" at bounding box center [0, 0] width 0 height 0
click at [848, 222] on label "Arbeitsspeicher" at bounding box center [877, 225] width 116 height 20
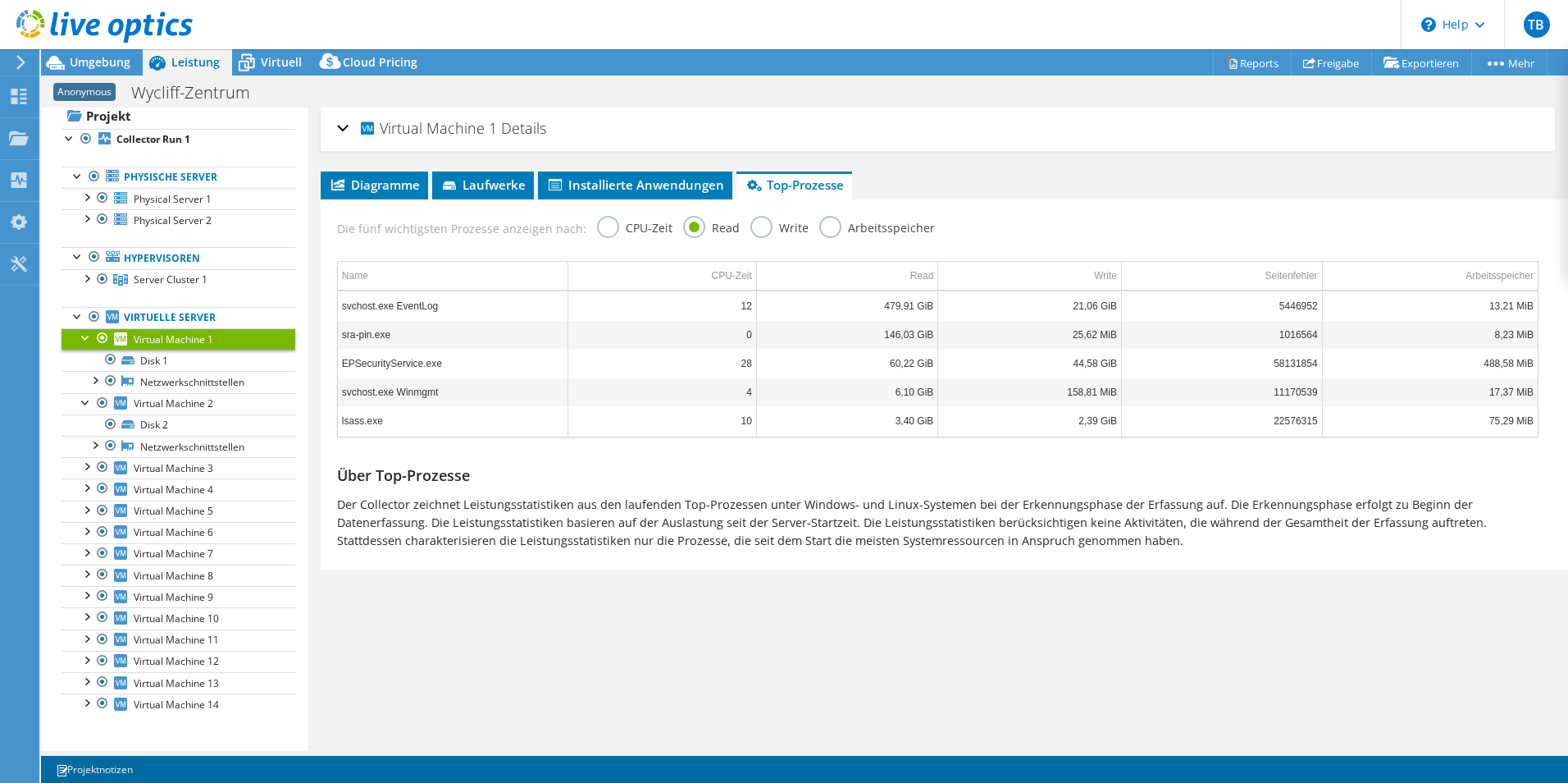
click at [0, 0] on input "Arbeitsspeicher" at bounding box center [0, 0] width 0 height 0
click at [653, 229] on label "CPU-Zeit" at bounding box center [634, 225] width 75 height 20
click at [0, 0] on input "CPU-Zeit" at bounding box center [0, 0] width 0 height 0
click at [620, 196] on li "Installierte Anwendungen" at bounding box center [635, 185] width 194 height 28
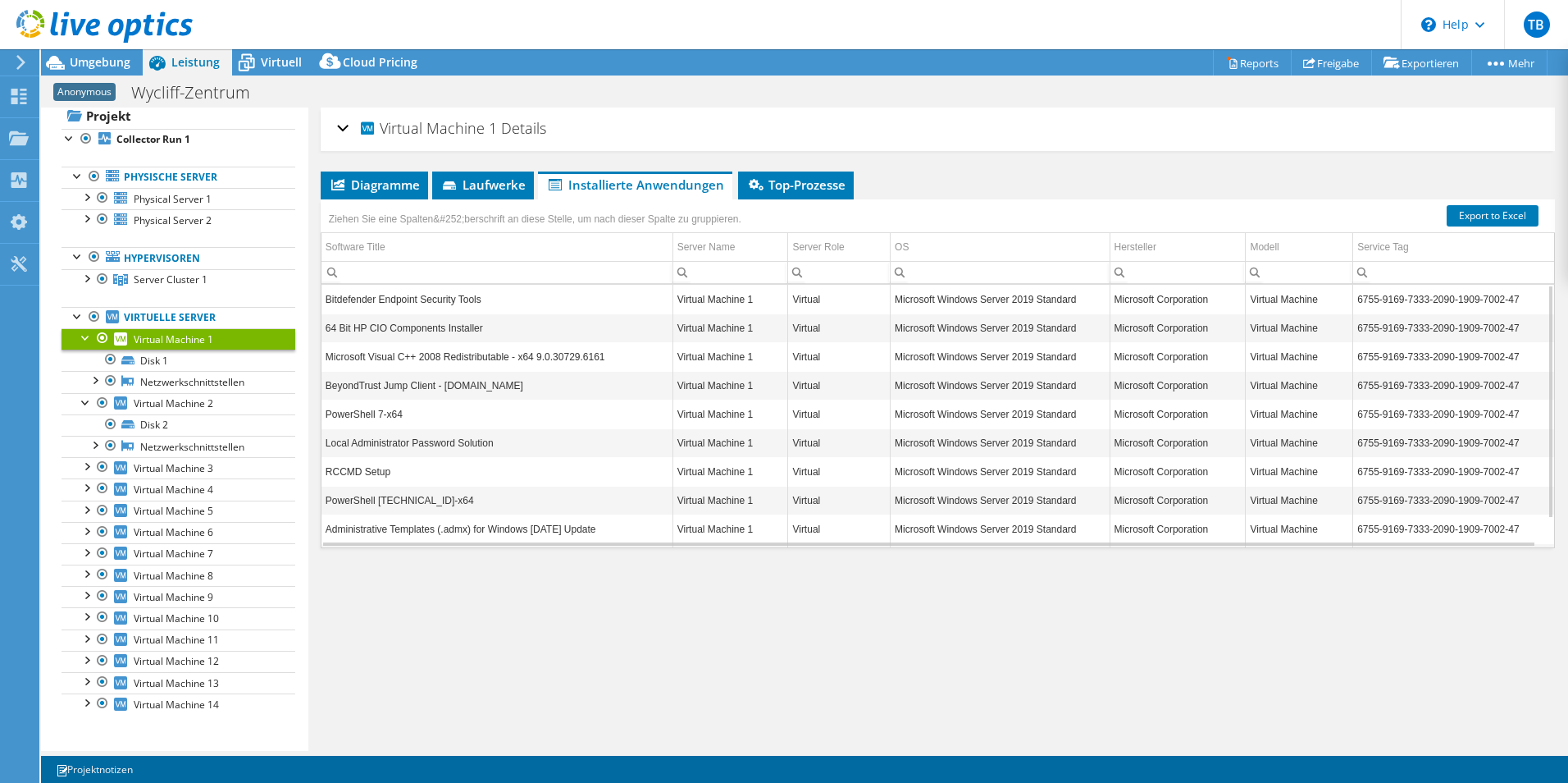
click at [435, 376] on td "BeyondTrust Jump Client - soswycliffe.beyondtrustcloud.com" at bounding box center [497, 385] width 351 height 29
click at [413, 390] on td "BeyondTrust Jump Client - soswycliffe.beyondtrustcloud.com" at bounding box center [497, 385] width 351 height 29
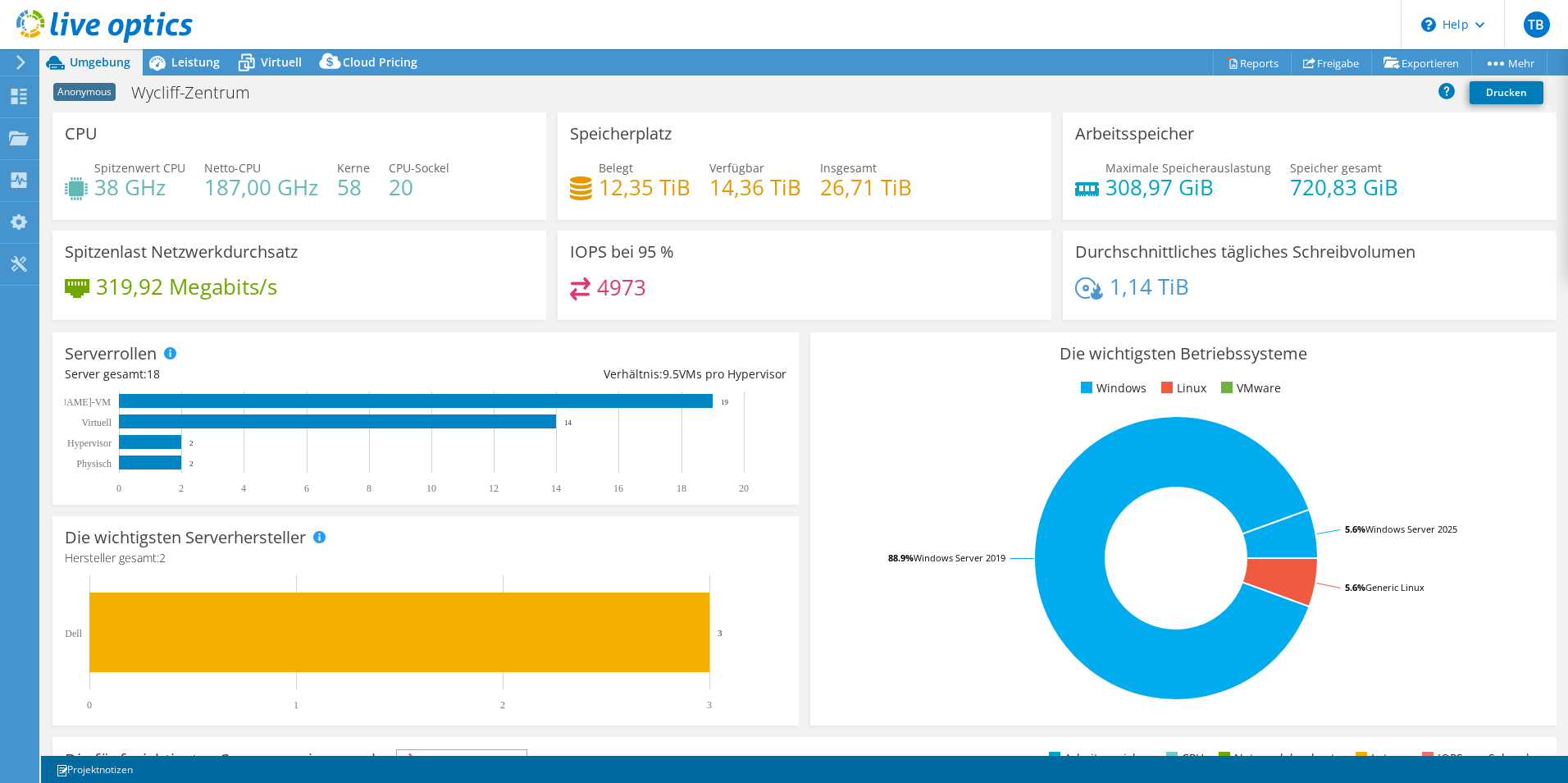
select select "EUFrankfurt"
select select "USD"
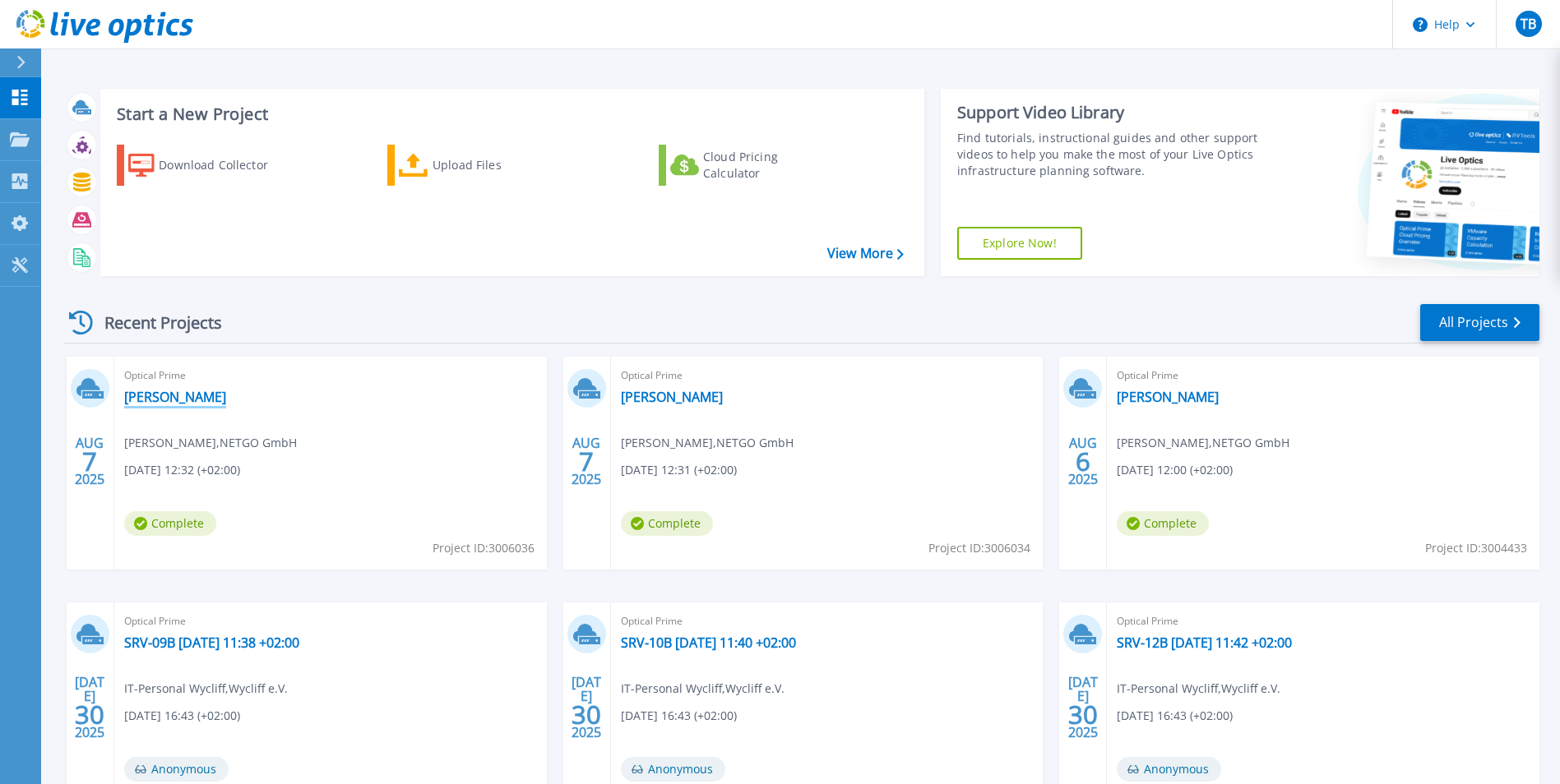
click at [175, 395] on link "Rabenhorst" at bounding box center [176, 396] width 102 height 16
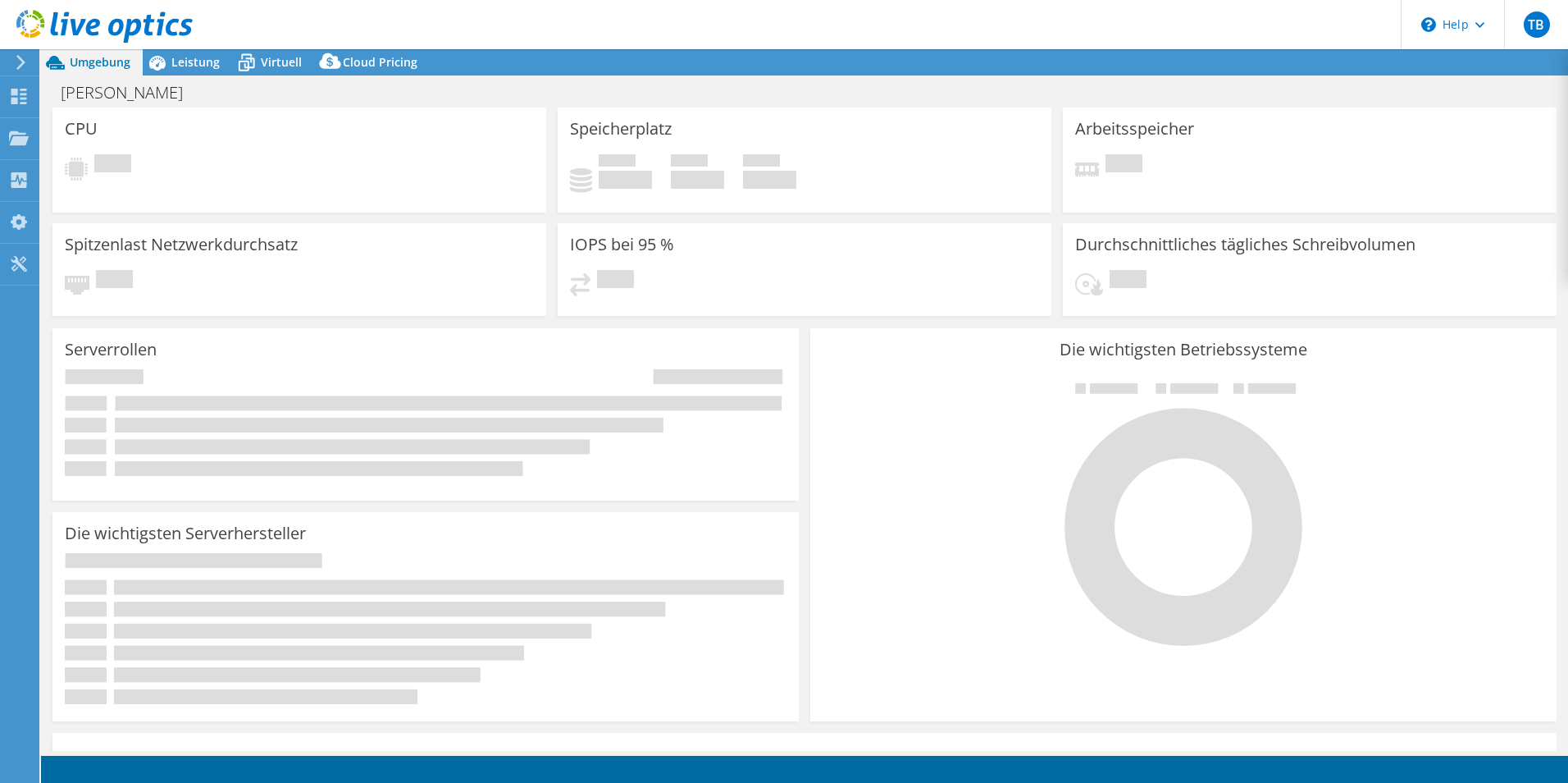
select select "EUFrankfurt"
select select "EUR"
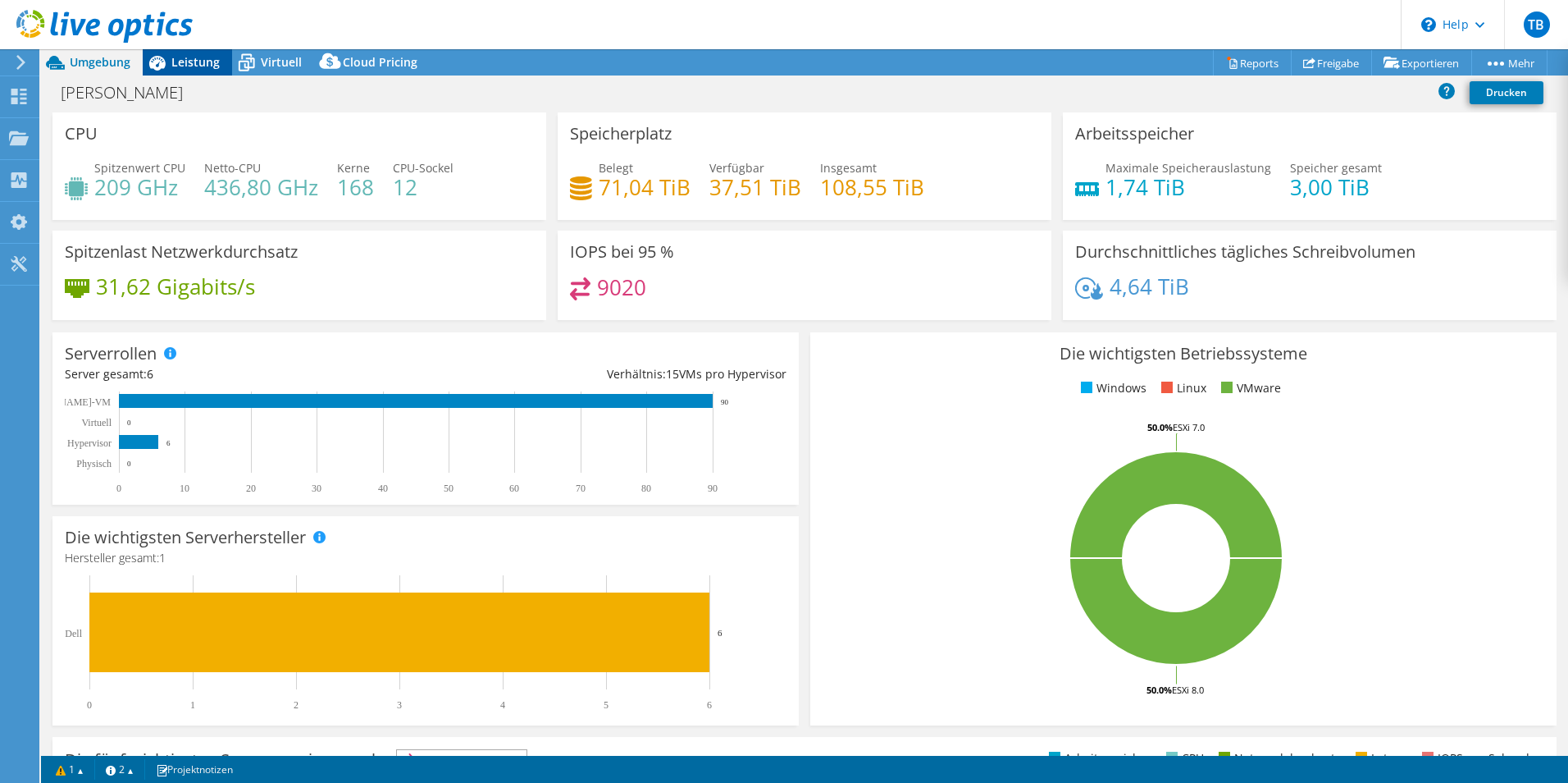
click at [201, 64] on span "Leistung" at bounding box center [195, 62] width 48 height 15
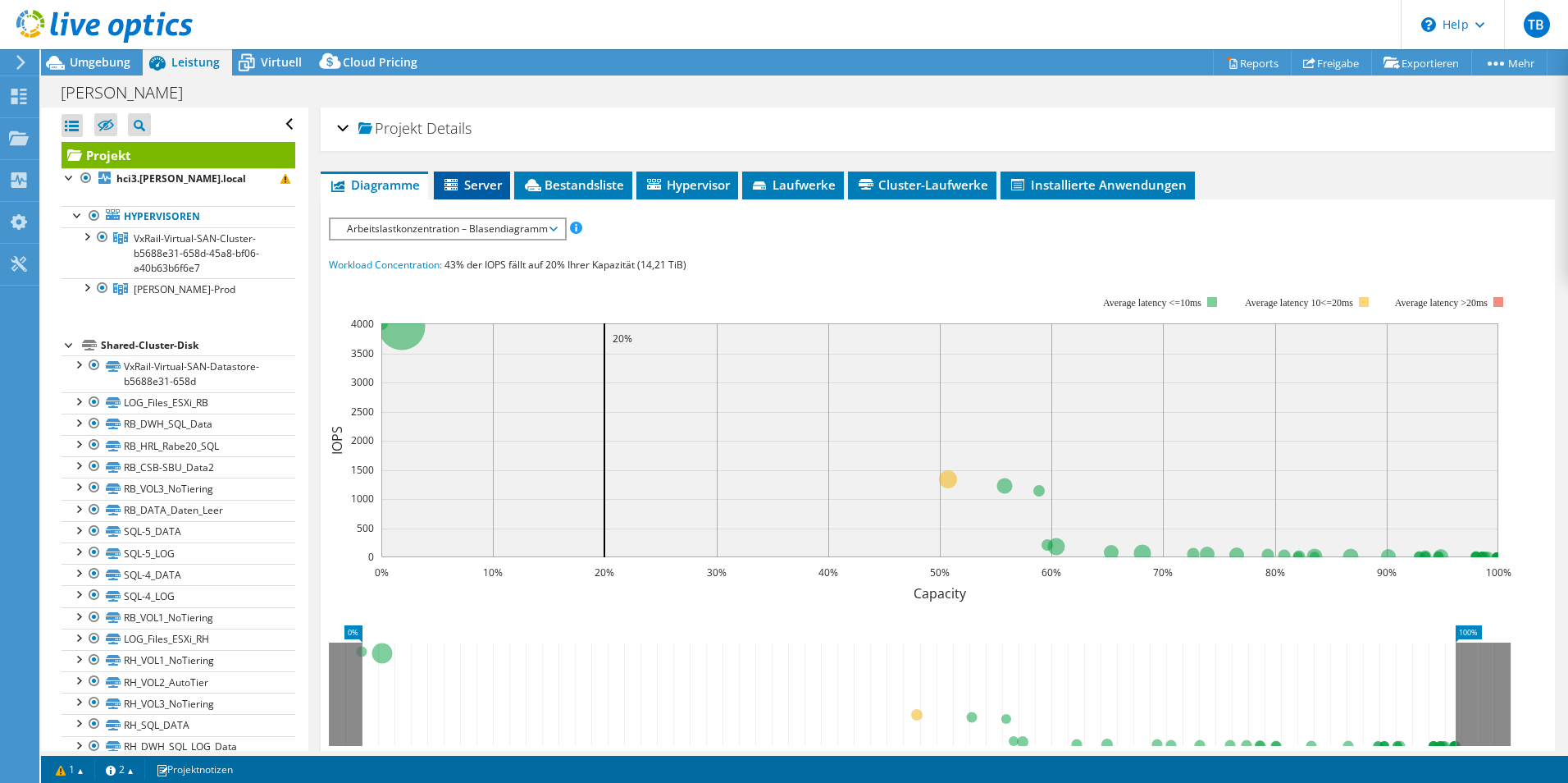
click at [496, 180] on span "Server" at bounding box center [472, 184] width 60 height 16
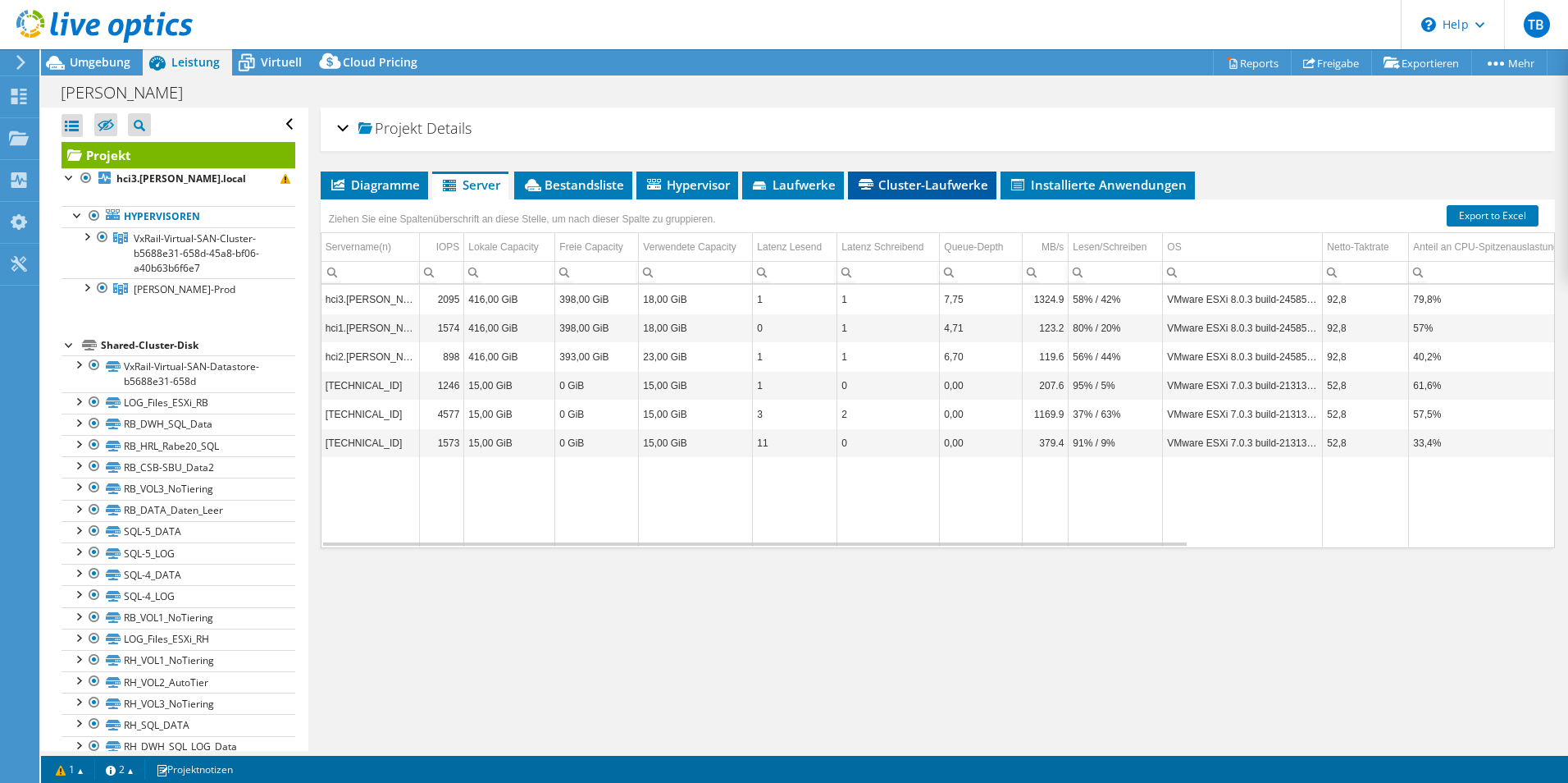
click at [935, 184] on span "Cluster-Laufwerke" at bounding box center [922, 184] width 132 height 16
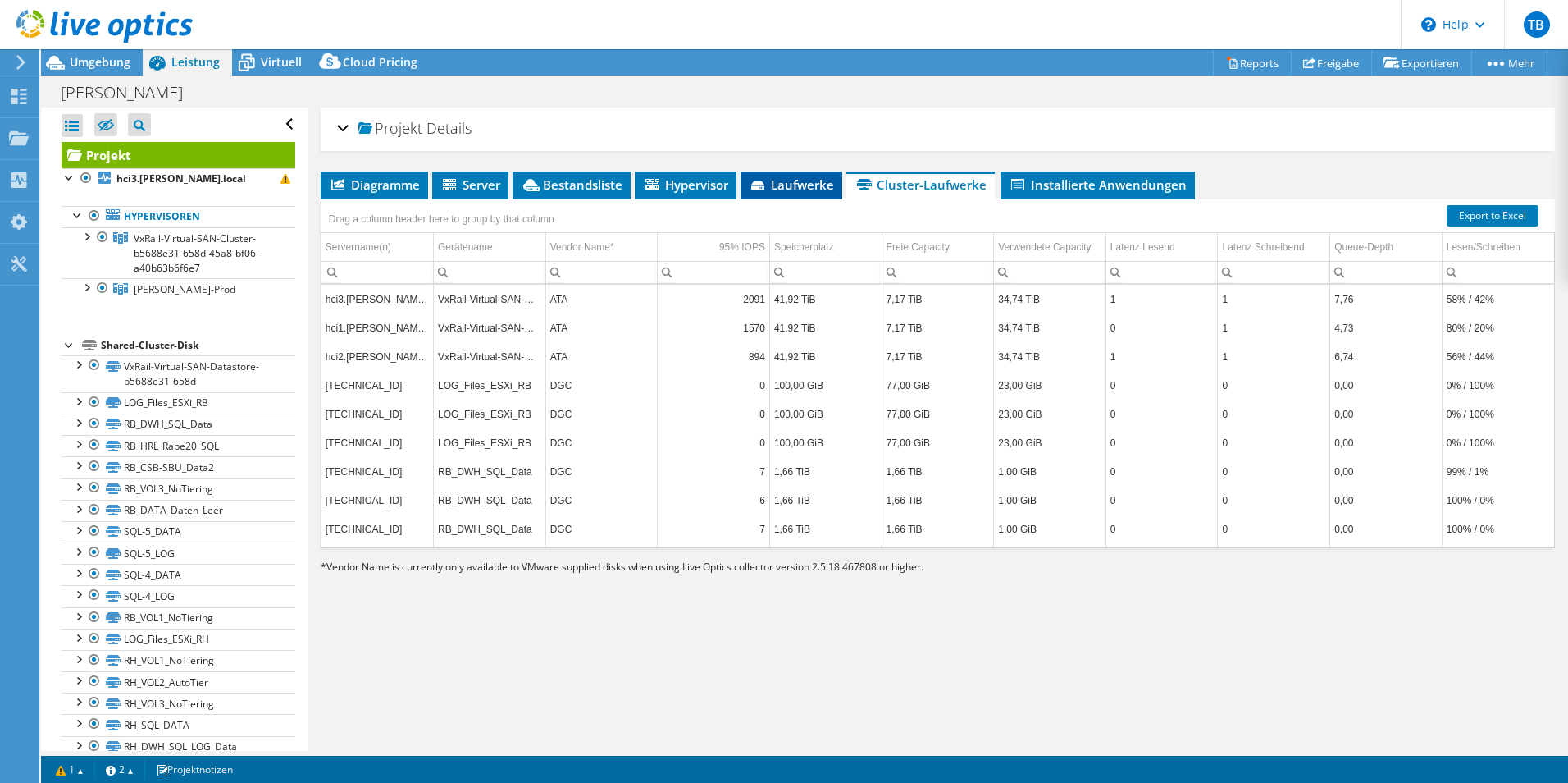
click at [777, 185] on span "Laufwerke" at bounding box center [791, 184] width 86 height 16
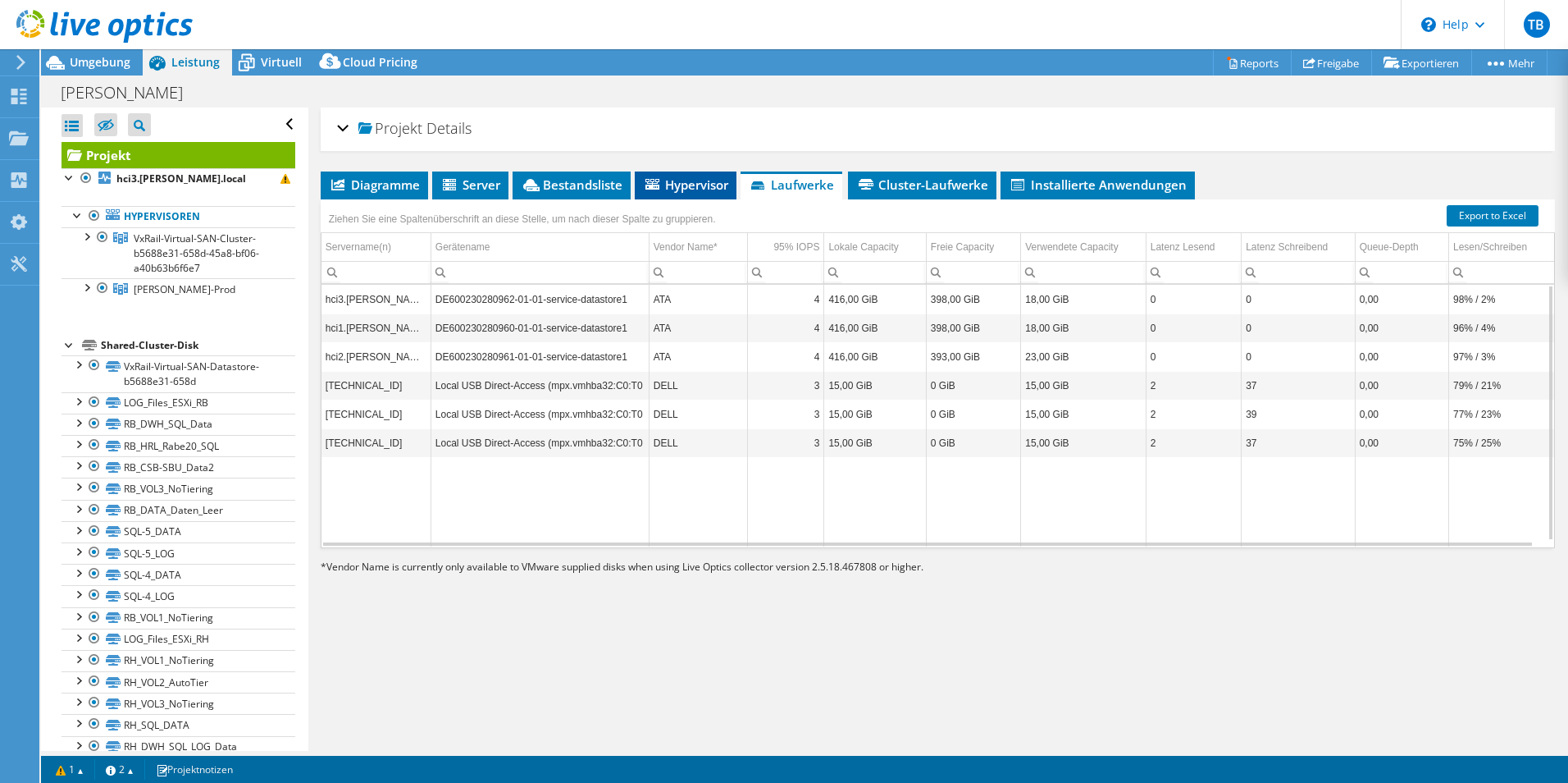
click at [674, 186] on span "Hypervisor" at bounding box center [685, 184] width 86 height 16
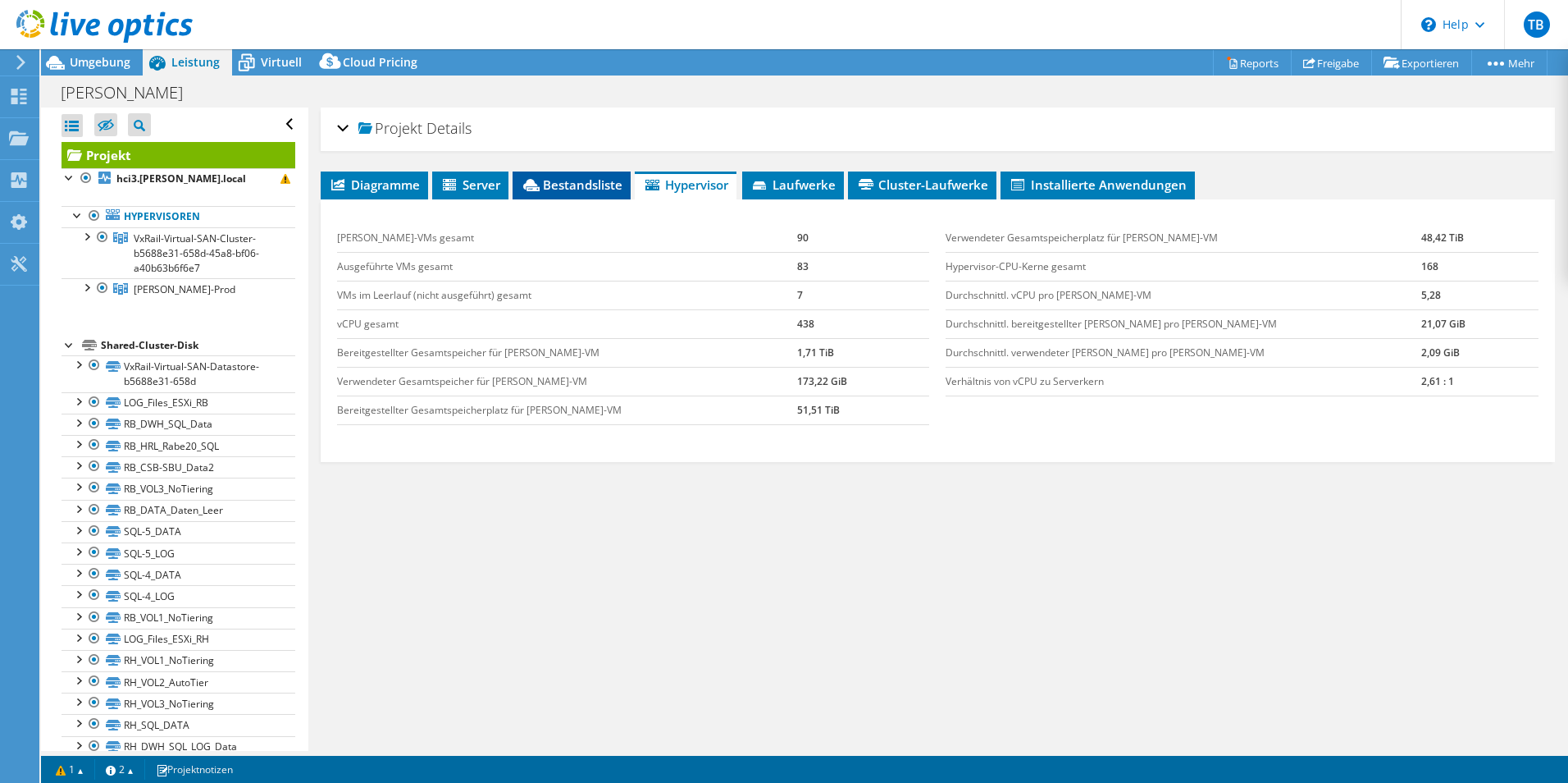
click at [549, 186] on span "Bestandsliste" at bounding box center [572, 184] width 102 height 16
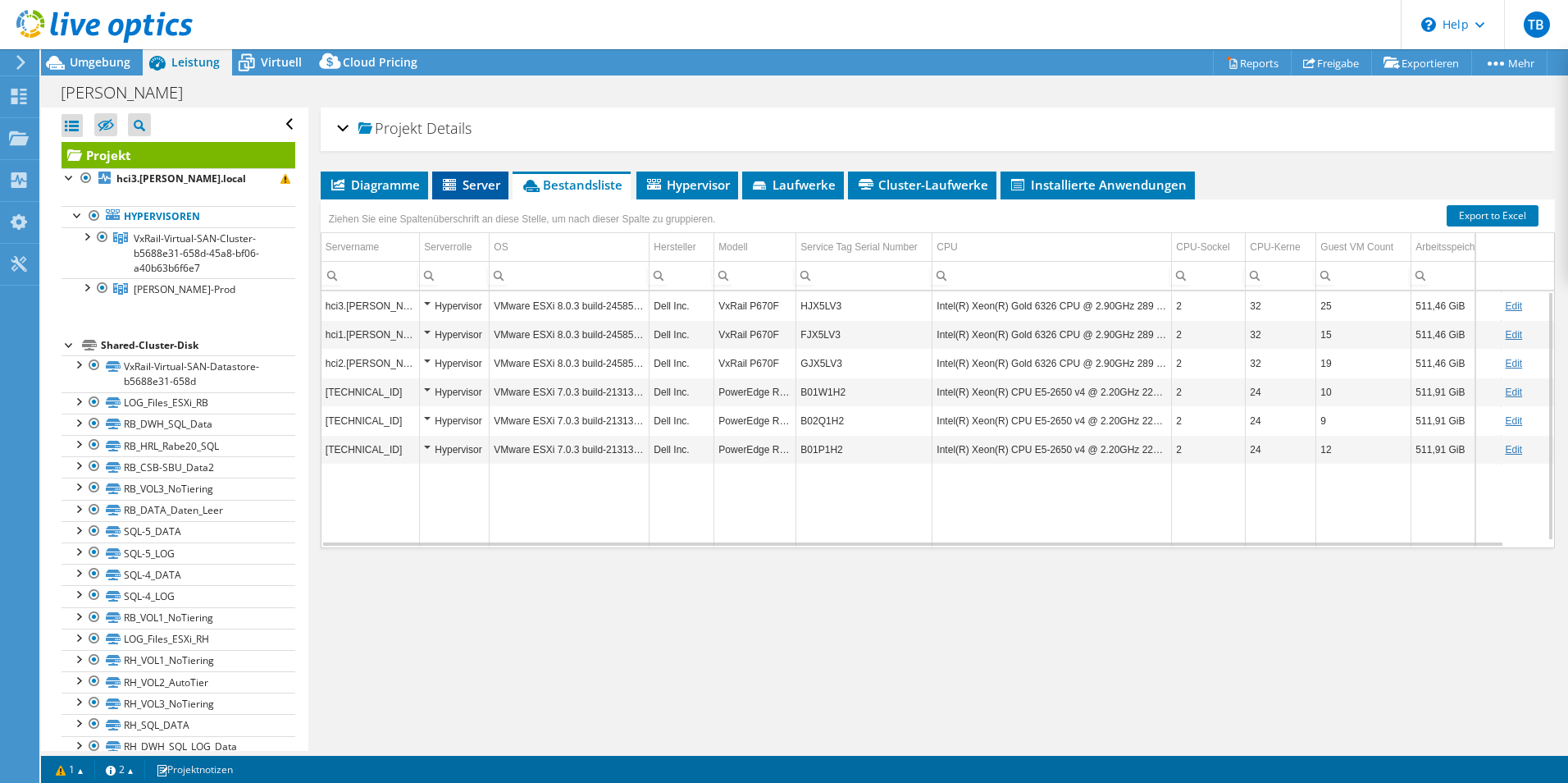
click at [491, 180] on span "Server" at bounding box center [471, 184] width 60 height 16
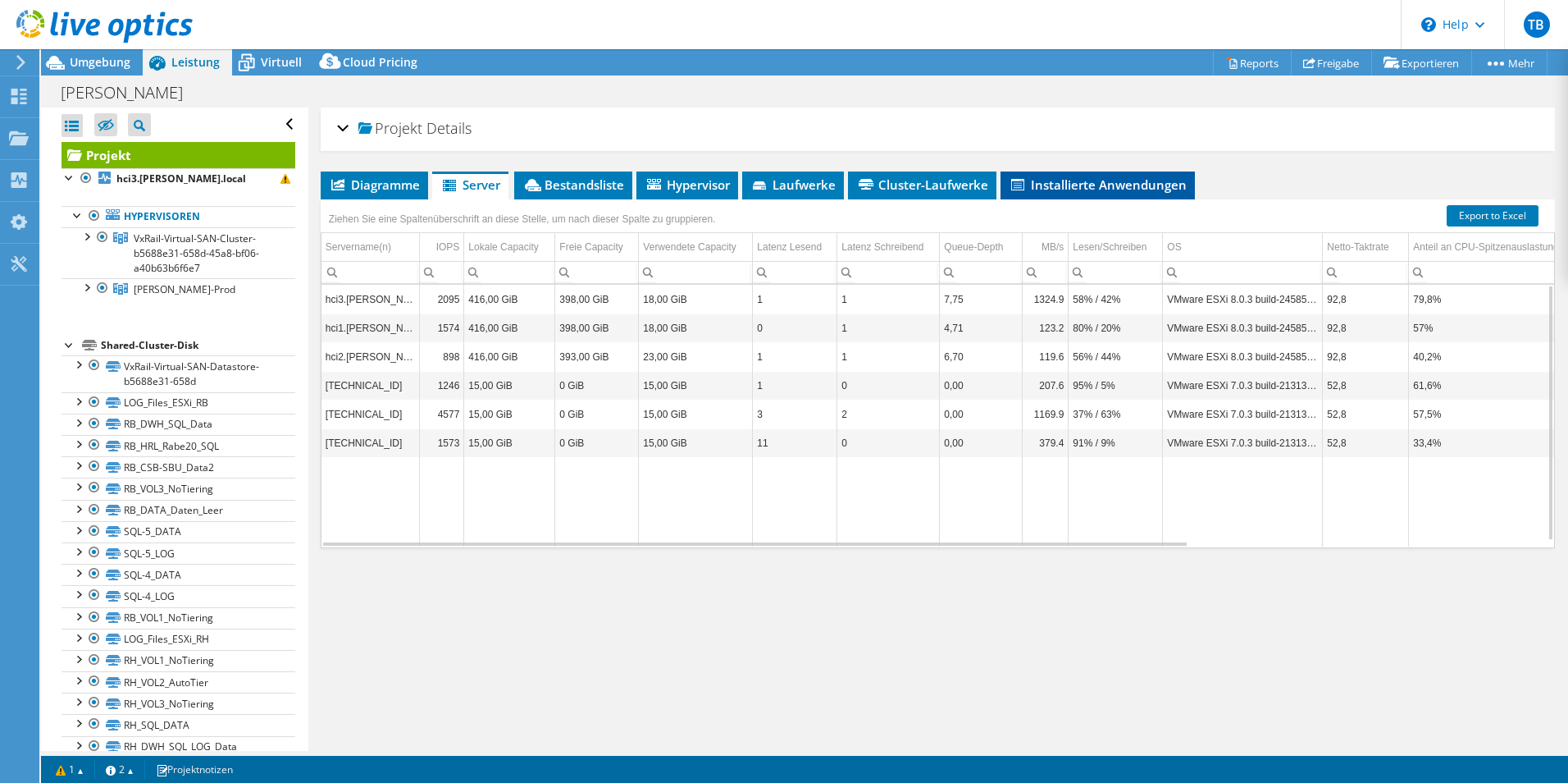
click at [1041, 186] on span "Installierte Anwendungen" at bounding box center [1097, 184] width 178 height 16
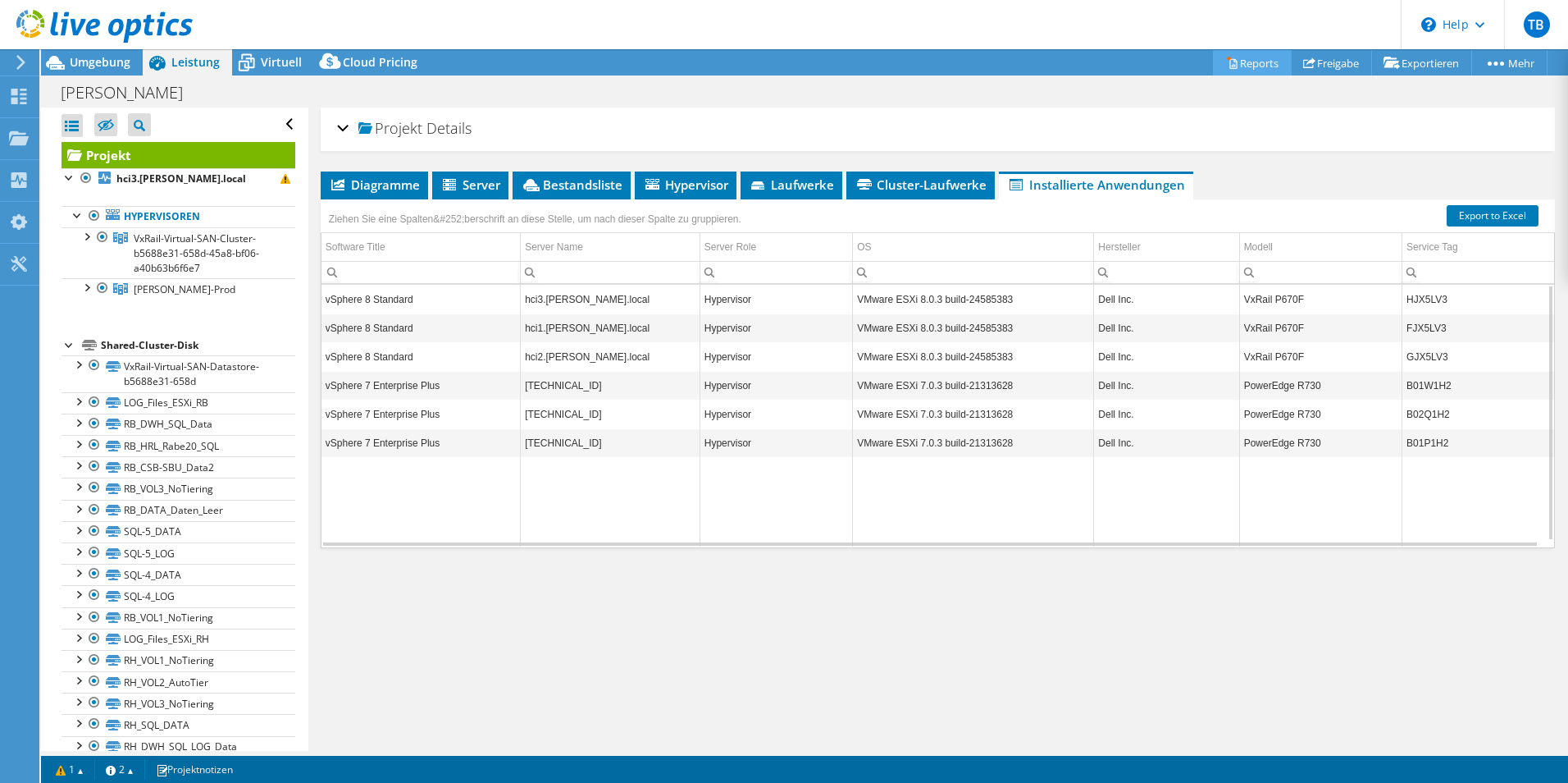
click at [1229, 60] on link "Reports" at bounding box center [1252, 63] width 79 height 25
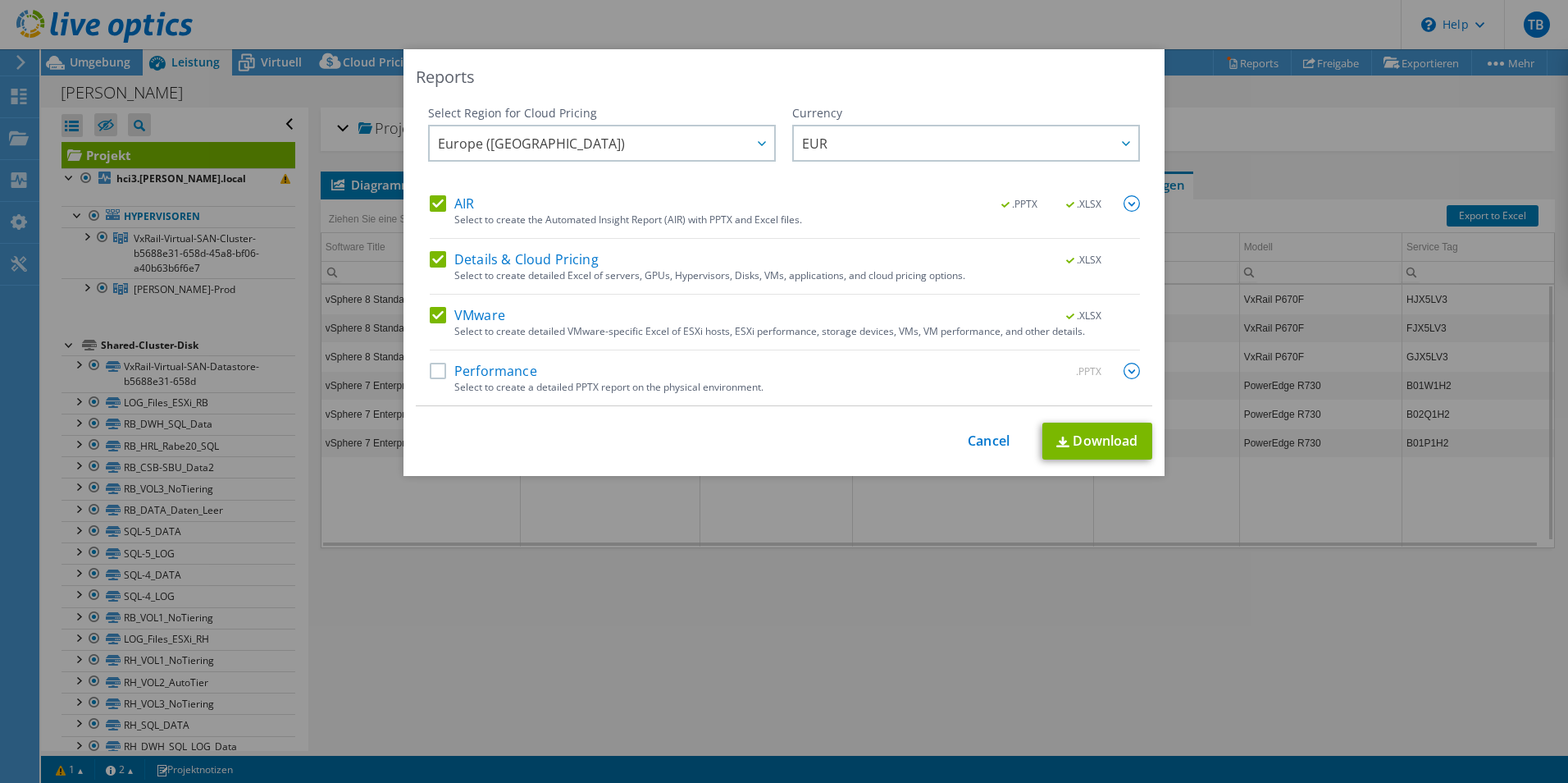
click at [502, 377] on label "Performance" at bounding box center [484, 371] width 108 height 16
click at [0, 0] on input "Performance" at bounding box center [0, 0] width 0 height 0
click at [1103, 435] on link "Download" at bounding box center [1097, 441] width 110 height 37
